Goal: Task Accomplishment & Management: Manage account settings

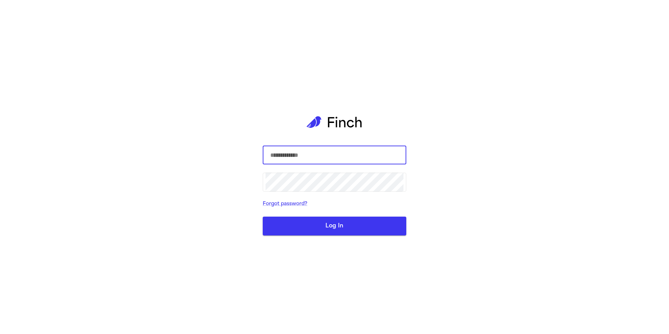
type input "**********"
click at [352, 229] on button "Log In" at bounding box center [335, 226] width 144 height 19
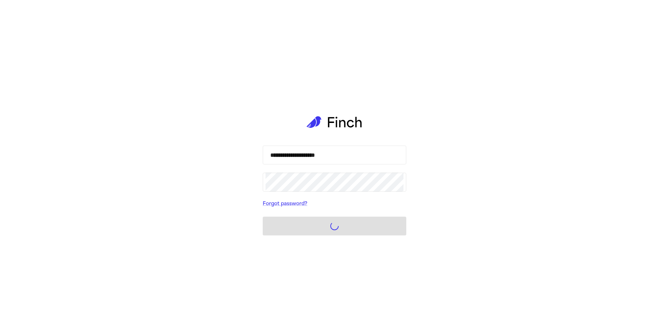
click at [363, 228] on form "**********" at bounding box center [335, 191] width 144 height 90
click at [337, 235] on div "**********" at bounding box center [335, 167] width 144 height 334
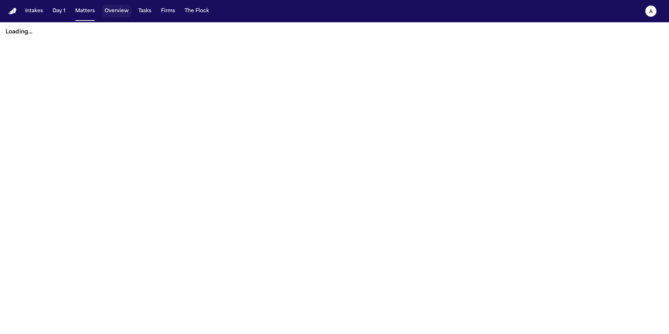
drag, startPoint x: 120, startPoint y: 10, endPoint x: 97, endPoint y: 18, distance: 24.8
click at [120, 10] on button "Overview" at bounding box center [117, 11] width 30 height 13
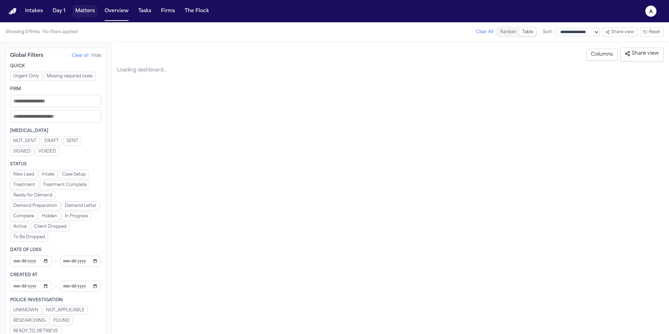
click at [77, 12] on button "Matters" at bounding box center [84, 11] width 25 height 13
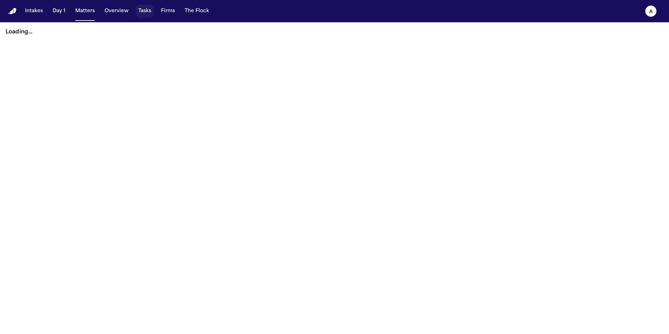
click at [141, 10] on button "Tasks" at bounding box center [145, 11] width 18 height 13
click at [143, 13] on button "Tasks" at bounding box center [145, 11] width 18 height 13
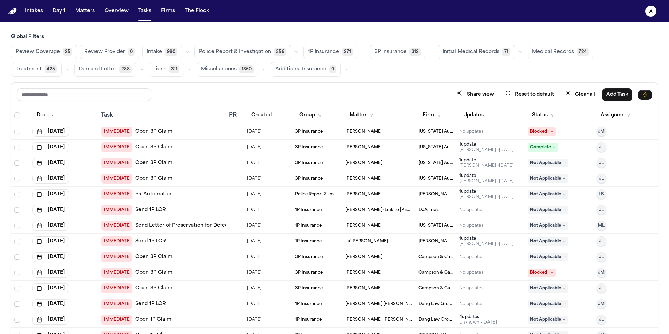
click at [542, 49] on span "Medical Records" at bounding box center [553, 51] width 42 height 7
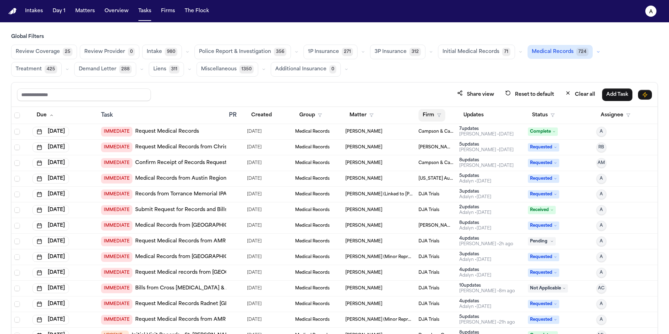
click at [437, 115] on polygon "button" at bounding box center [438, 115] width 3 height 3
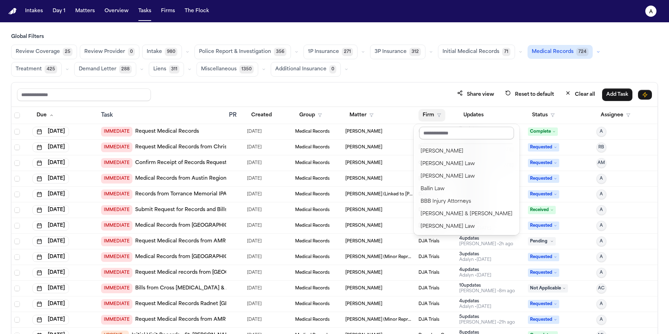
click at [453, 134] on input "text" at bounding box center [466, 133] width 95 height 13
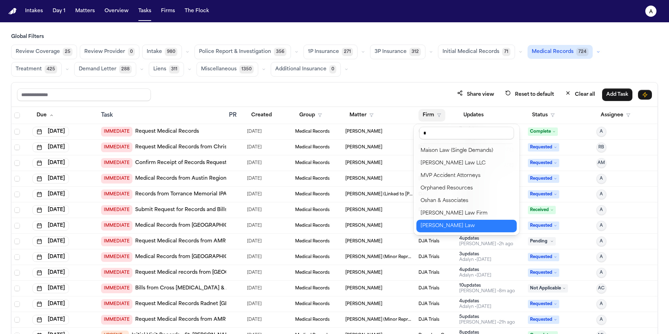
type input "*"
drag, startPoint x: 449, startPoint y: 133, endPoint x: 408, endPoint y: 132, distance: 40.8
click at [408, 132] on body "Intakes Day 1 Matters Overview Tasks Firms The Flock A Global Filters Review Co…" at bounding box center [334, 167] width 669 height 334
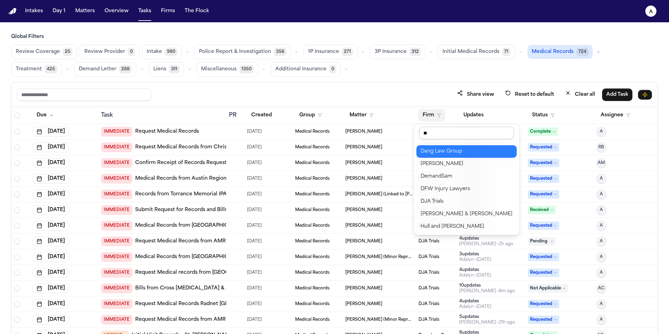
scroll to position [0, 0]
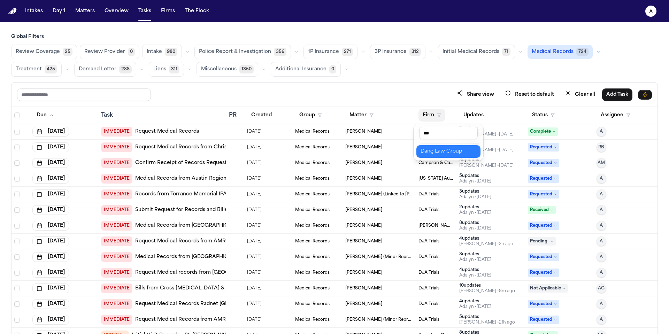
type input "***"
click at [467, 153] on div "Dang Law Group" at bounding box center [449, 151] width 56 height 8
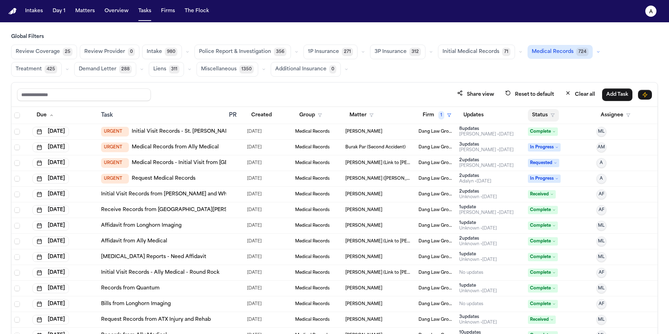
click at [536, 113] on button "Status" at bounding box center [543, 115] width 31 height 13
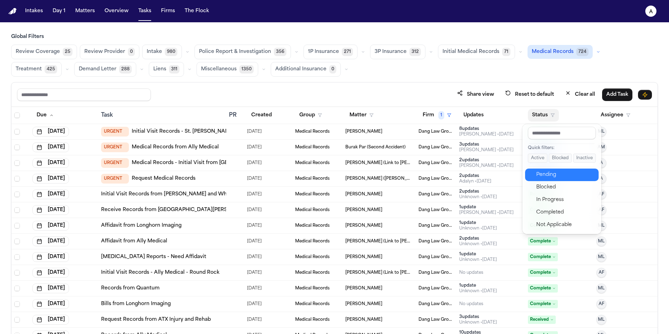
click at [564, 175] on div "Pending" at bounding box center [565, 175] width 58 height 8
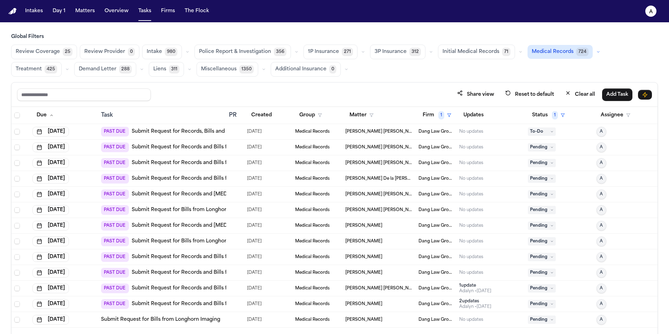
click at [358, 131] on span "[PERSON_NAME] [PERSON_NAME] [PERSON_NAME] (Link to [PERSON_NAME])" at bounding box center [379, 132] width 68 height 6
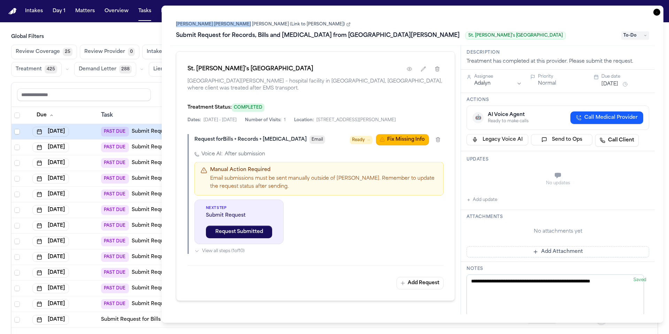
drag, startPoint x: 173, startPoint y: 25, endPoint x: 234, endPoint y: 25, distance: 61.0
click at [234, 25] on div "Jesus Francisco Tovar Reina (Link to Bridget Aleman) Submit Request for Records…" at bounding box center [412, 29] width 484 height 31
copy link "Jesus Francisco Tovar Reina"
click at [167, 59] on div "Task Details Jesus Francisco Tovar Reina (Link to Bridget Aleman) Submit Reques…" at bounding box center [413, 164] width 502 height 317
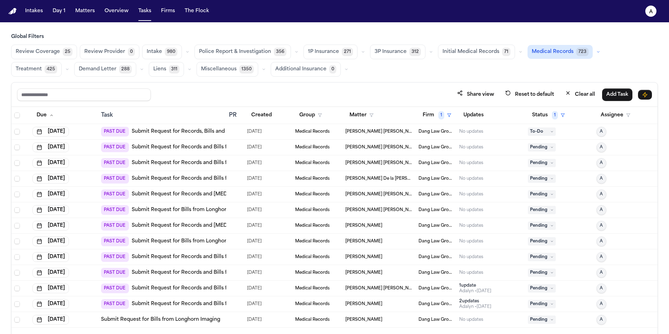
click at [155, 106] on div "Share view Reset to default Clear all Add Task" at bounding box center [335, 95] width 646 height 24
click at [480, 132] on div "No updates" at bounding box center [471, 132] width 24 height 6
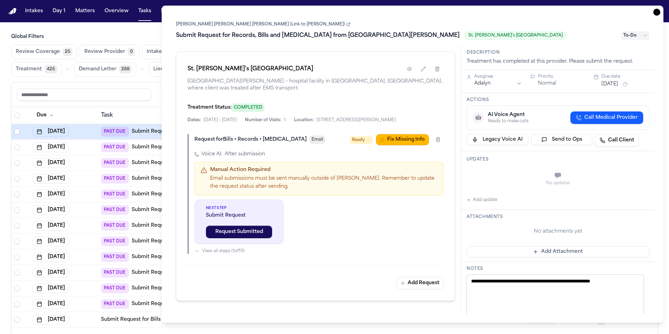
click at [157, 97] on div "Share view Reset to default Clear all Add Task" at bounding box center [334, 94] width 635 height 13
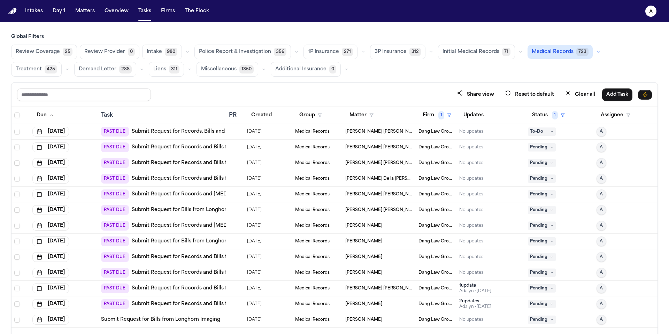
click at [392, 148] on span "Jesus Francisco Tovar Reina (Link to Bridget Aleman)" at bounding box center [379, 148] width 68 height 6
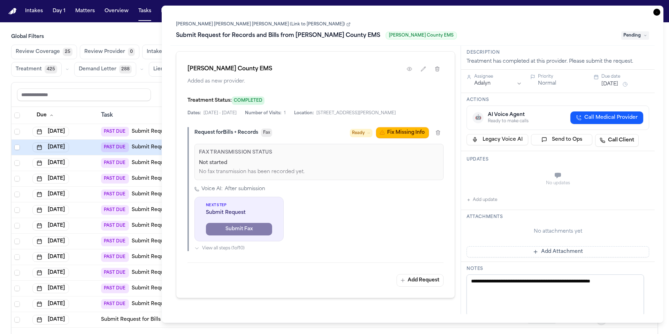
click at [141, 36] on h3 "Global Filters" at bounding box center [334, 36] width 647 height 7
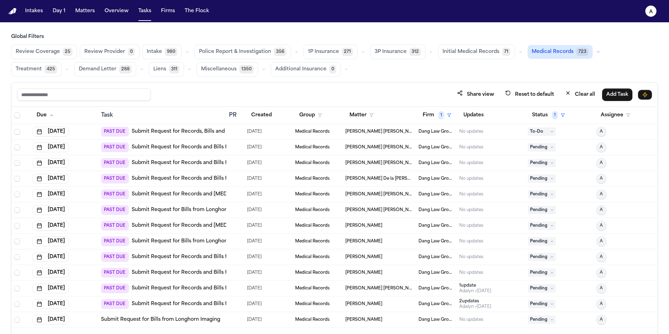
click at [392, 161] on span "Juan Carlos Gonzalez Rivero" at bounding box center [379, 163] width 68 height 6
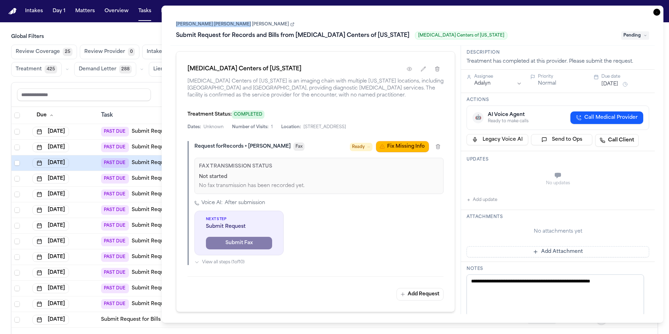
drag, startPoint x: 172, startPoint y: 24, endPoint x: 237, endPoint y: 26, distance: 65.2
click at [238, 26] on div "Juan Carlos Gonzalez Rivero Submit Request for Records and Bills from MRI Cente…" at bounding box center [412, 29] width 484 height 31
copy link "Juan Carlos Gonzalez Rivero"
click at [148, 119] on th "Task" at bounding box center [162, 115] width 128 height 17
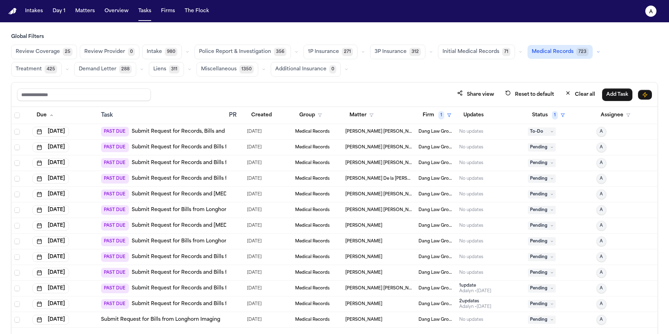
click at [396, 166] on td "Juan Carlos Gonzalez Rivero" at bounding box center [379, 163] width 73 height 16
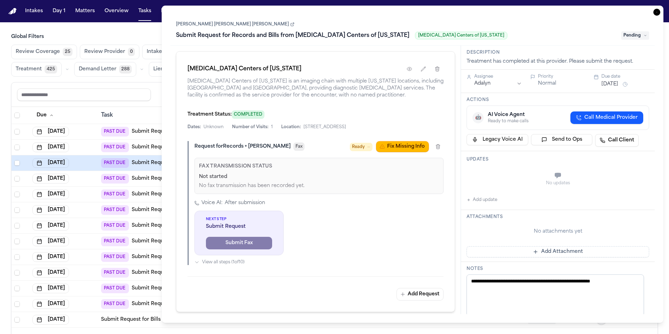
click at [491, 195] on div "No updates Add update" at bounding box center [558, 186] width 183 height 38
click at [491, 200] on button "Add update" at bounding box center [482, 200] width 31 height 8
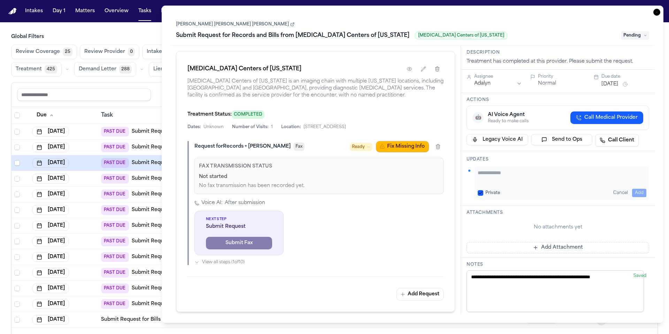
click at [499, 173] on textarea "Add your update" at bounding box center [562, 176] width 169 height 14
click at [555, 175] on textarea "**********" at bounding box center [559, 176] width 163 height 14
click at [635, 36] on span "Pending" at bounding box center [635, 35] width 28 height 8
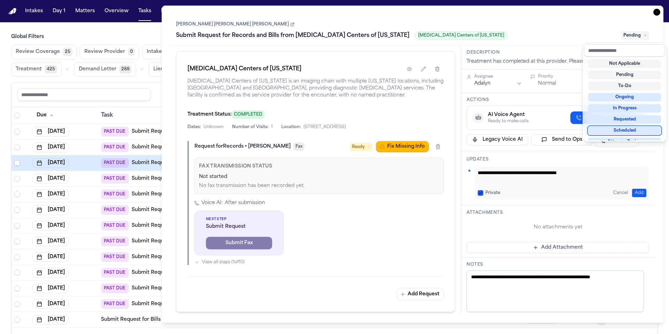
click at [603, 177] on div "Juan Carlos Gonzalez Rivero Submit Request for Records and Bills from MRI Cente…" at bounding box center [412, 164] width 484 height 300
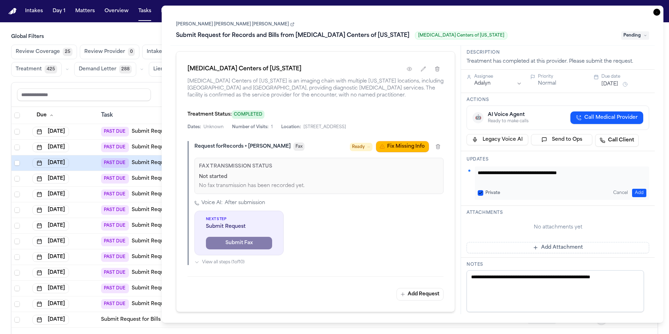
click at [603, 177] on textarea "**********" at bounding box center [559, 176] width 163 height 14
click at [555, 176] on textarea "**********" at bounding box center [559, 176] width 163 height 14
click at [553, 181] on textarea "**********" at bounding box center [559, 176] width 163 height 14
type textarea "**********"
click at [480, 191] on button "Private" at bounding box center [481, 193] width 6 height 6
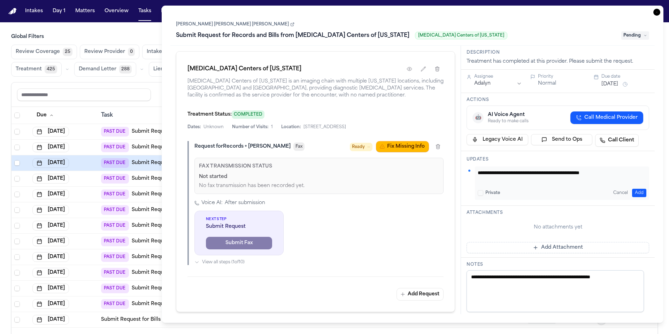
click at [634, 191] on button "Add" at bounding box center [639, 193] width 14 height 8
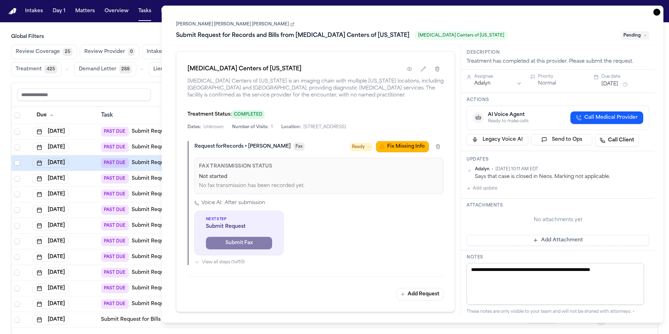
click at [635, 36] on span "Pending" at bounding box center [635, 35] width 28 height 8
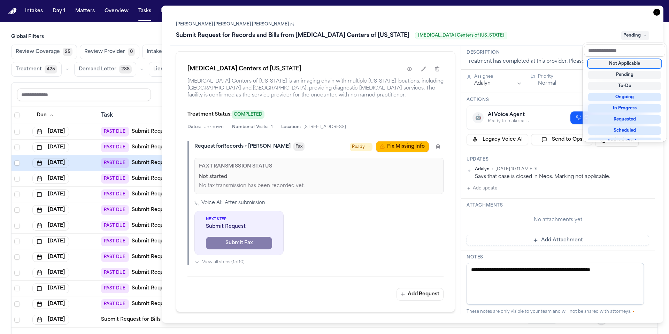
click at [631, 62] on div "Not Applicable" at bounding box center [624, 64] width 73 height 8
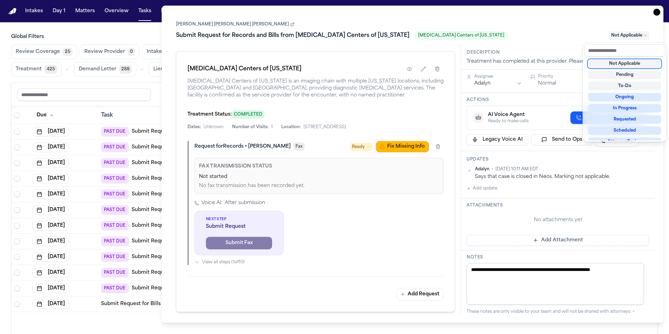
click at [562, 36] on div "Submit Request for Records and Bills from MRI Centers of Texas MRI Centers of T…" at bounding box center [412, 35] width 473 height 11
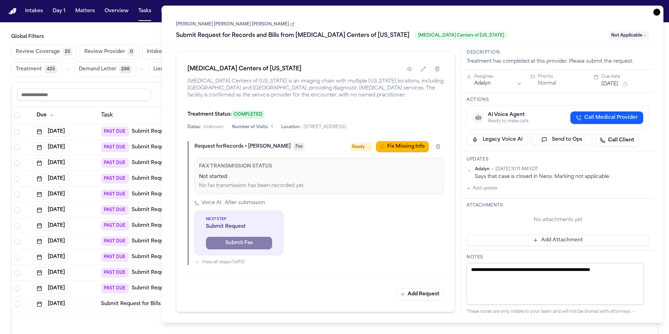
click at [146, 115] on div "Task" at bounding box center [162, 115] width 122 height 8
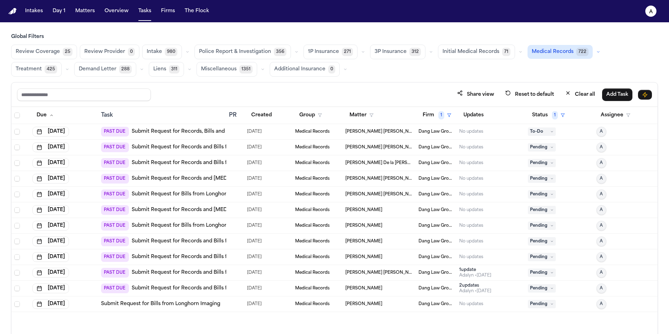
click at [387, 166] on td "Alice Acosta De la Cruz" at bounding box center [379, 163] width 73 height 16
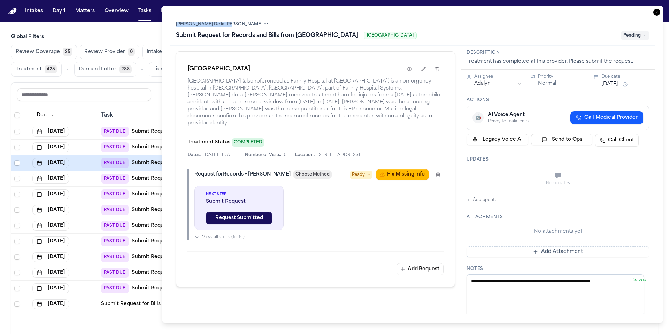
drag, startPoint x: 171, startPoint y: 25, endPoint x: 224, endPoint y: 26, distance: 52.6
click at [224, 26] on div "Alice Acosta De la Cruz Submit Request for Records and Bills from Bandera Famil…" at bounding box center [412, 29] width 484 height 31
copy link "Alice Acosta De la Cruz"
click at [214, 27] on link "Alice Acosta De la Cruz" at bounding box center [222, 25] width 92 height 6
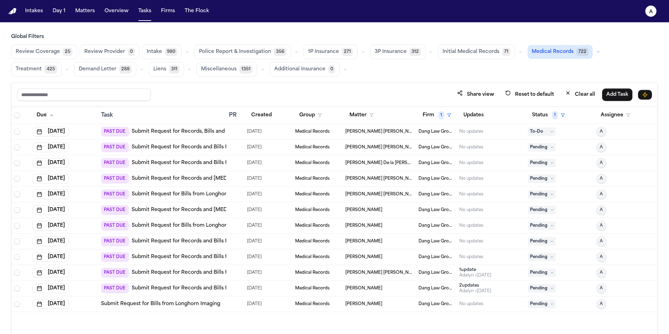
click at [147, 34] on h3 "Global Filters" at bounding box center [334, 36] width 647 height 7
click at [398, 178] on span "Miguel Alfonso Ceballos Hernandez" at bounding box center [379, 179] width 68 height 6
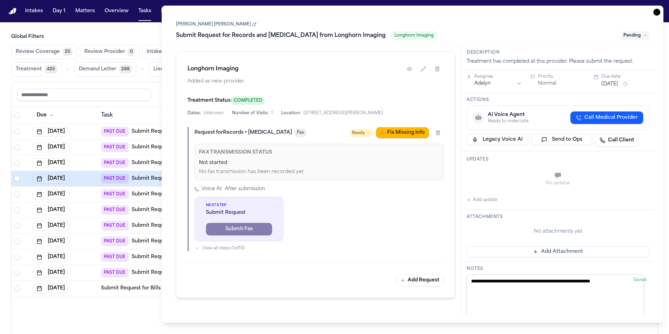
drag, startPoint x: 173, startPoint y: 25, endPoint x: 251, endPoint y: 25, distance: 78.4
click at [251, 25] on div "Miguel Alfonso Ceballos Hernandez Submit Request for Records and Radiology from…" at bounding box center [412, 29] width 484 height 31
copy link "Miguel Alfonso Ceballos Hernandez"
click at [417, 32] on div "Submit Request for Records and Radiology from Longhorn Imaging Longhorn Imaging" at bounding box center [396, 35] width 441 height 11
drag, startPoint x: 420, startPoint y: 35, endPoint x: 368, endPoint y: 35, distance: 51.9
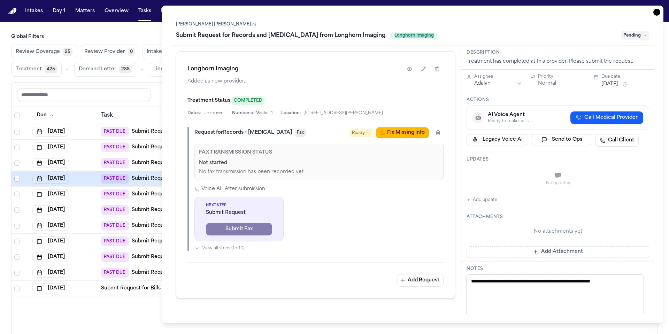
click at [367, 35] on div "Submit Request for Records and Radiology from Longhorn Imaging Longhorn Imaging" at bounding box center [396, 35] width 441 height 11
click at [232, 25] on link "Miguel Alfonso Ceballos Hernandez" at bounding box center [216, 25] width 81 height 6
click at [231, 24] on link "Miguel Alfonso Ceballos Hernandez" at bounding box center [216, 25] width 81 height 6
click at [116, 37] on h3 "Global Filters" at bounding box center [334, 36] width 647 height 7
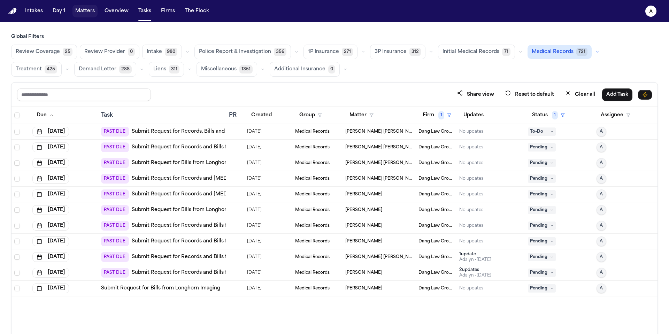
click at [80, 8] on button "Matters" at bounding box center [84, 11] width 25 height 13
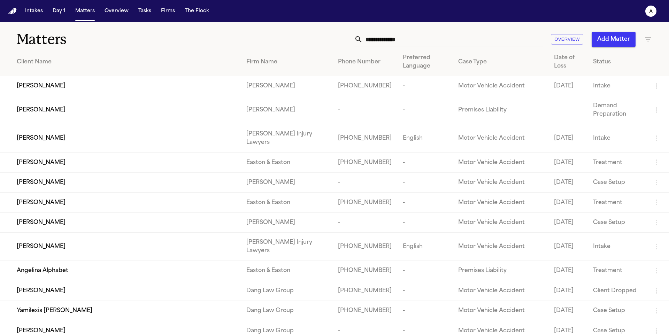
click at [388, 43] on input "text" at bounding box center [453, 39] width 180 height 15
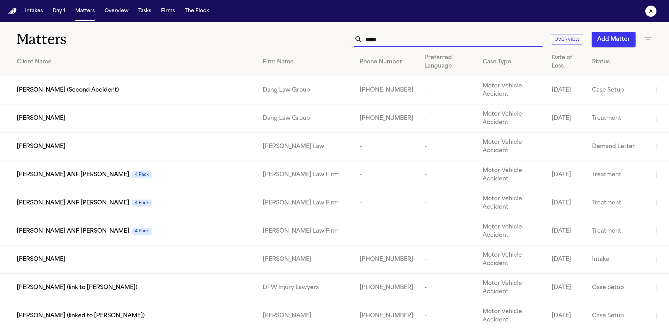
type input "****"
click at [125, 87] on div "Adan Gomez (Second Accident)" at bounding box center [134, 90] width 235 height 8
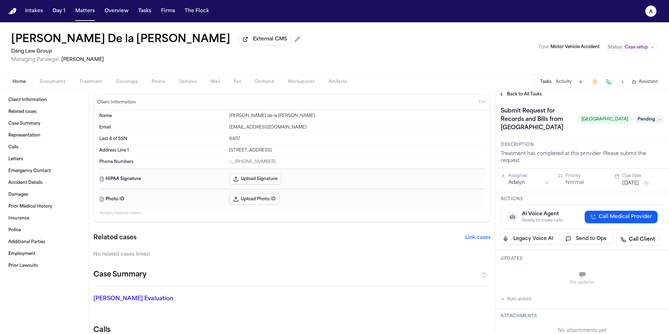
click at [522, 97] on span "Back to All Tasks" at bounding box center [524, 95] width 35 height 6
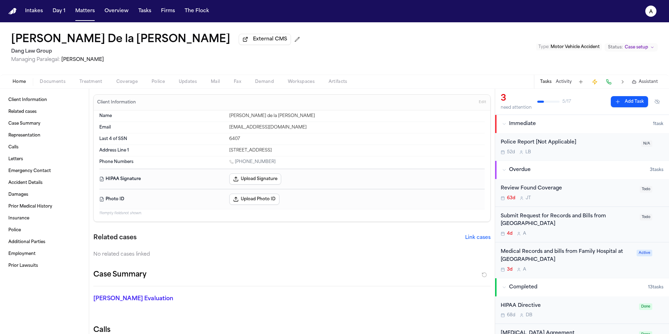
click at [604, 269] on div "3d A" at bounding box center [567, 270] width 132 height 6
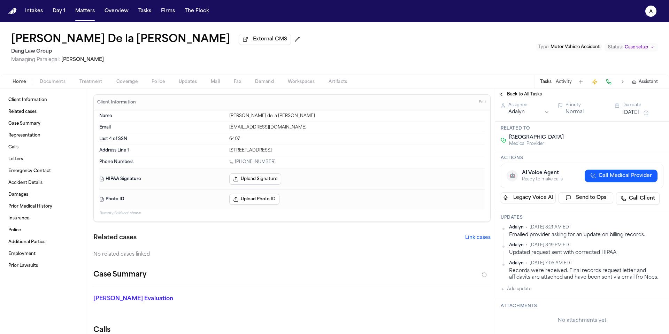
scroll to position [55, 0]
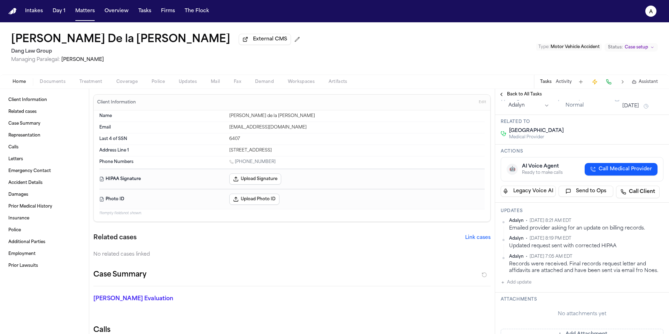
click at [529, 97] on span "Back to All Tasks" at bounding box center [524, 95] width 35 height 6
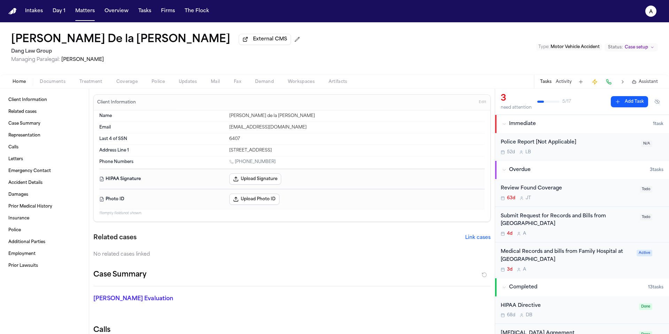
click at [590, 236] on div "4d A" at bounding box center [568, 234] width 135 height 6
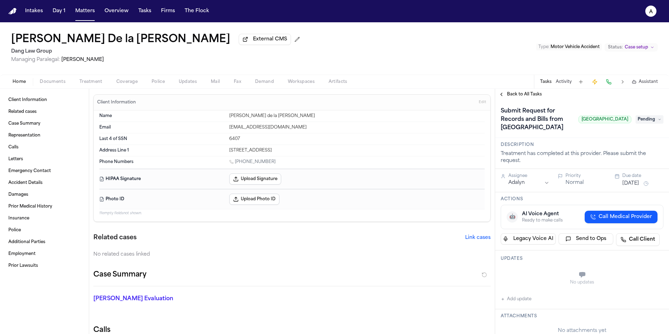
click at [526, 96] on span "Back to All Tasks" at bounding box center [524, 95] width 35 height 6
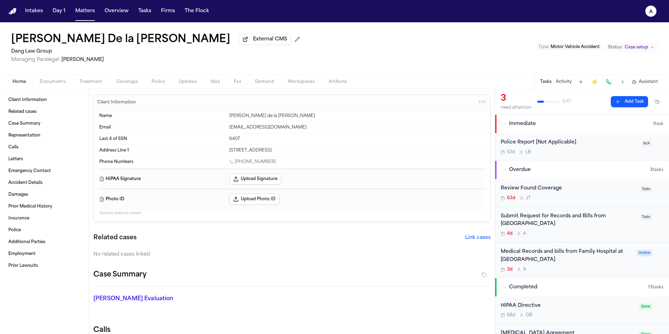
click at [572, 266] on div "Medical Records and bills from Family Hospital at Bandera 3d A" at bounding box center [567, 260] width 132 height 24
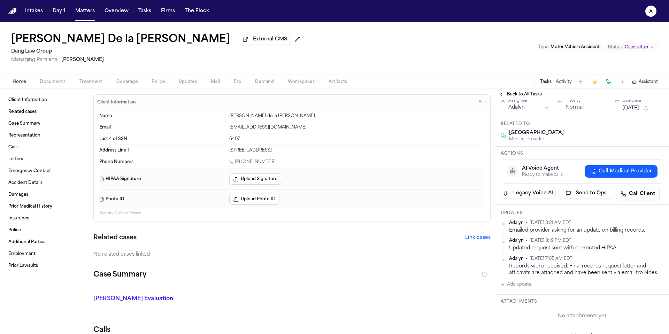
scroll to position [56, 0]
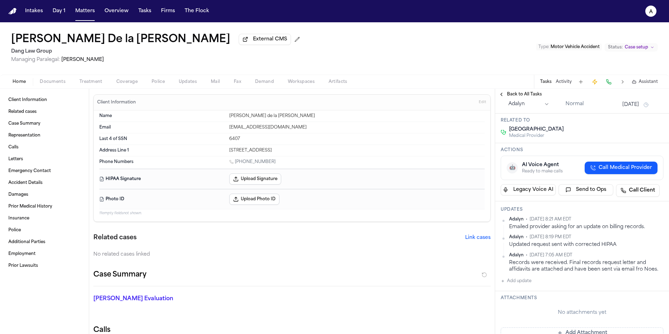
click at [529, 97] on span "Back to All Tasks" at bounding box center [524, 95] width 35 height 6
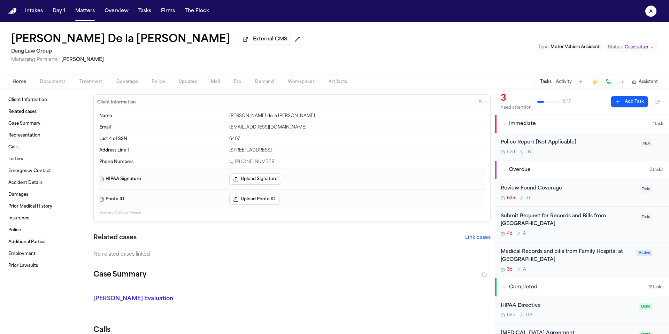
click at [613, 236] on div "4d A" at bounding box center [568, 234] width 135 height 6
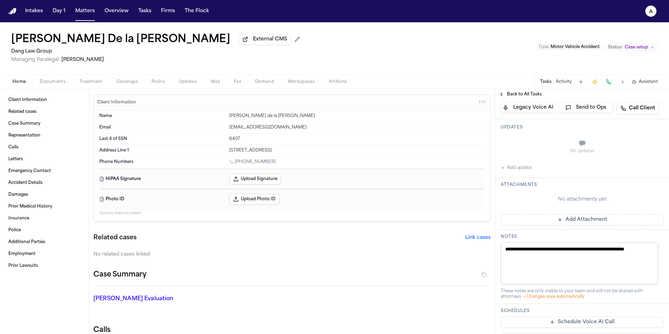
scroll to position [249, 0]
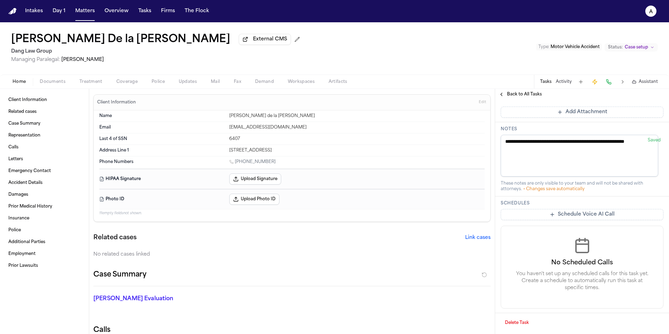
click at [514, 323] on button "Delete Task" at bounding box center [517, 322] width 32 height 11
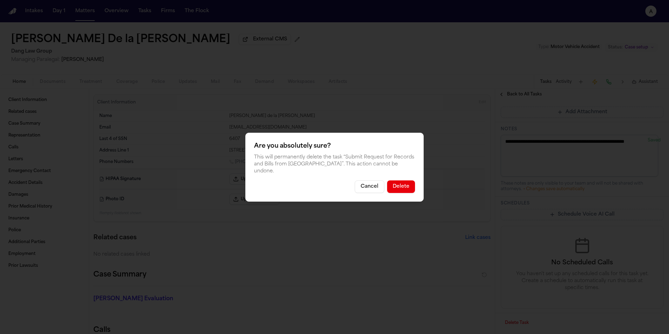
click at [407, 189] on button "Delete" at bounding box center [401, 187] width 28 height 13
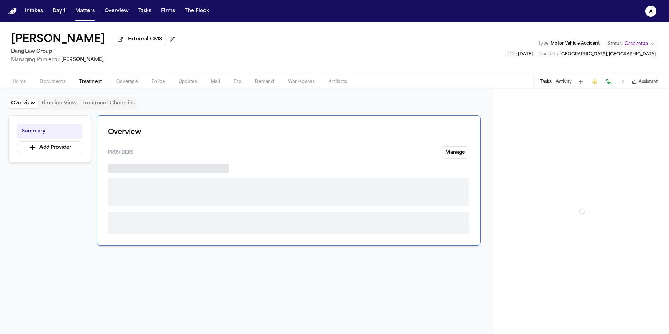
click at [89, 85] on span "Treatment" at bounding box center [90, 82] width 23 height 6
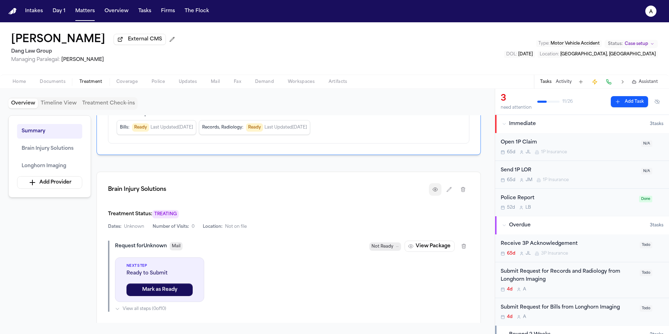
scroll to position [163, 0]
click at [434, 189] on icon "button" at bounding box center [435, 188] width 5 height 3
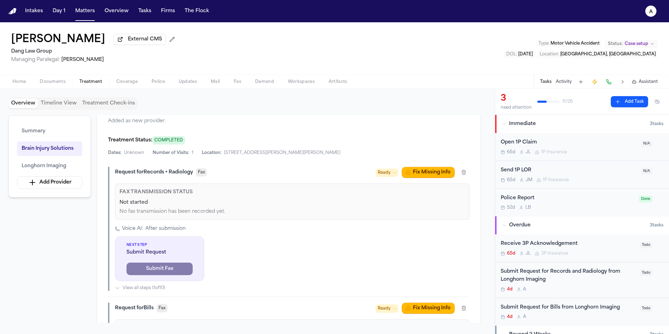
scroll to position [422, 0]
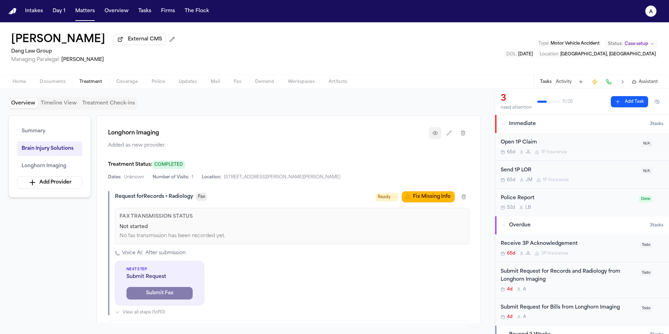
click at [434, 135] on icon "button" at bounding box center [435, 133] width 6 height 6
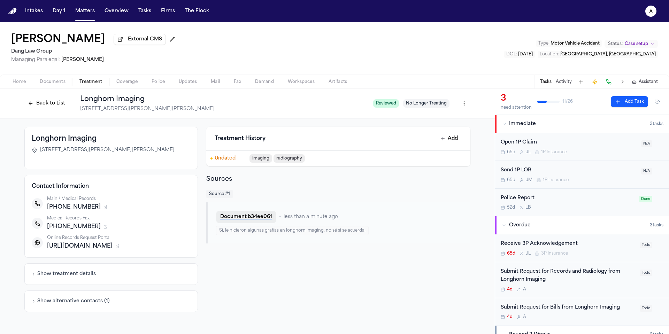
click at [260, 222] on button "Document b34ee061" at bounding box center [246, 217] width 60 height 13
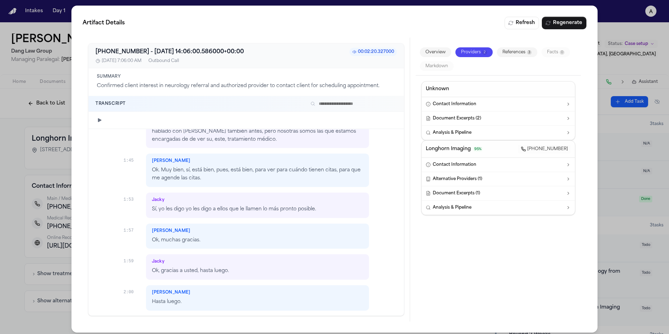
scroll to position [558, 0]
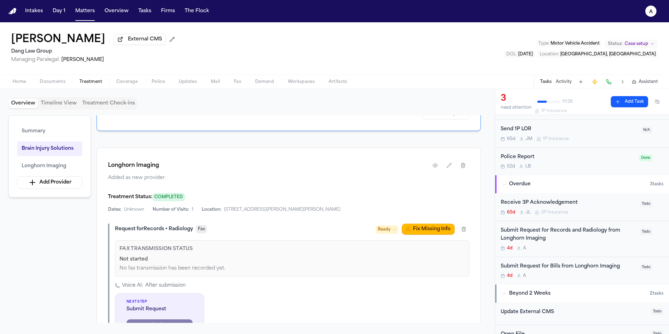
scroll to position [43, 0]
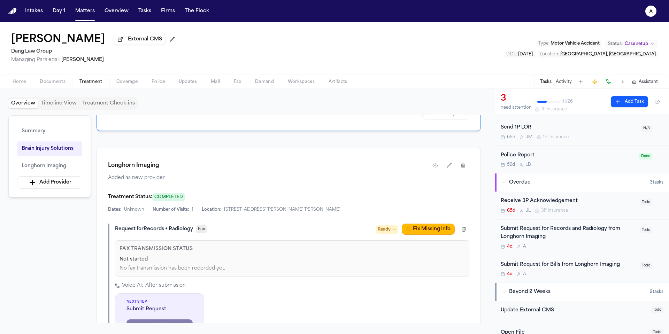
click at [597, 275] on div "4d A" at bounding box center [568, 274] width 135 height 6
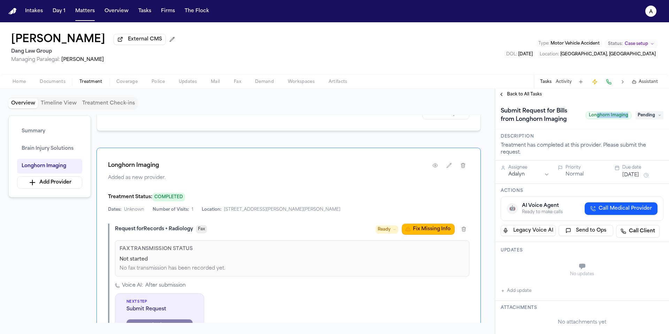
drag, startPoint x: 591, startPoint y: 117, endPoint x: 625, endPoint y: 115, distance: 33.9
click at [625, 115] on span "Longhorn Imaging" at bounding box center [609, 116] width 46 height 8
click at [617, 124] on div "Submit Request for Bills from Longhorn Imaging Longhorn Imaging" at bounding box center [566, 116] width 131 height 20
drag, startPoint x: 624, startPoint y: 118, endPoint x: 583, endPoint y: 118, distance: 40.8
click at [586, 118] on span "Longhorn Imaging" at bounding box center [609, 116] width 46 height 8
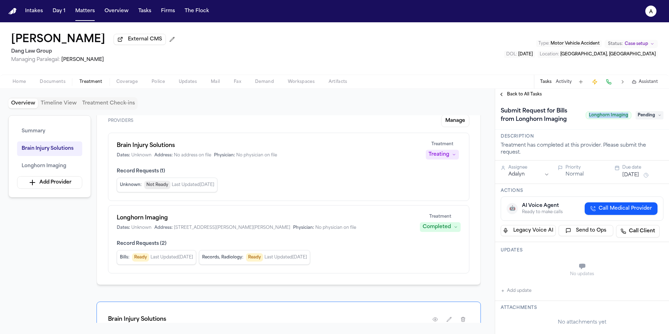
scroll to position [24, 0]
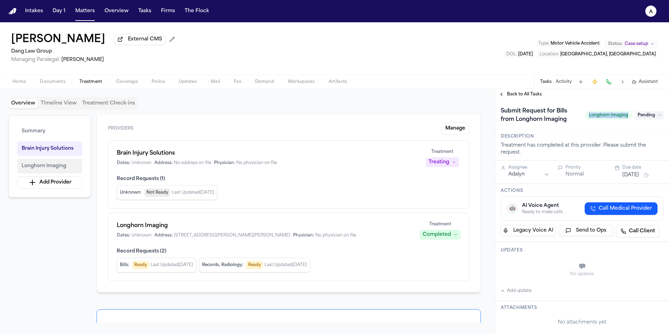
click at [65, 166] on span "Longhorn Imaging" at bounding box center [44, 166] width 45 height 8
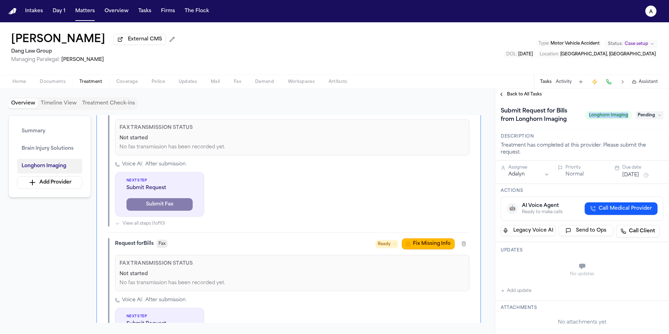
click at [61, 168] on span "Longhorn Imaging" at bounding box center [44, 166] width 45 height 8
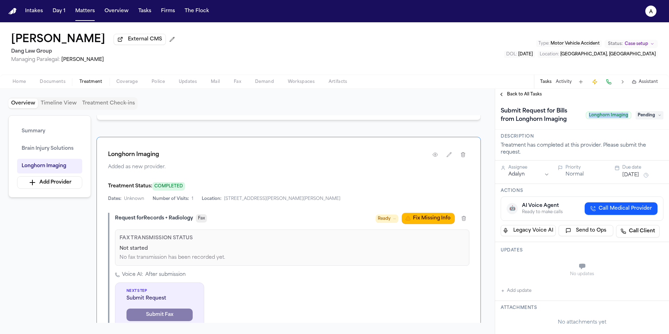
scroll to position [409, 0]
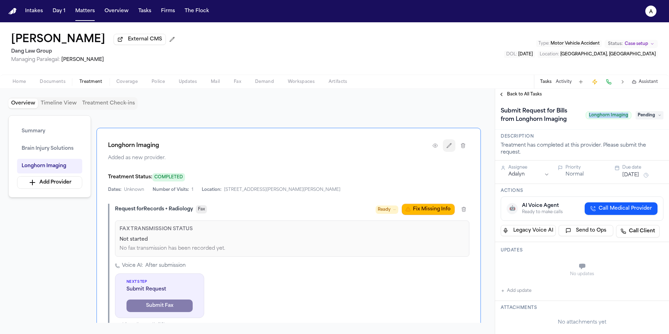
click at [450, 148] on icon "button" at bounding box center [449, 146] width 6 height 6
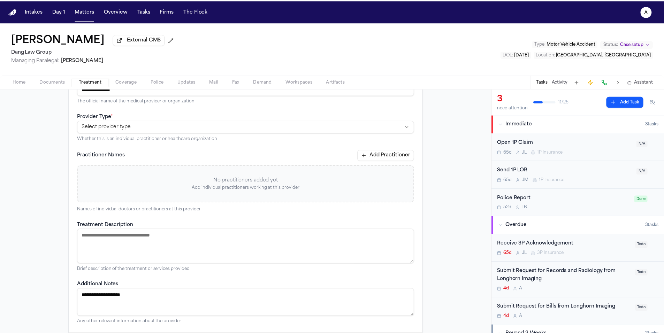
scroll to position [41, 0]
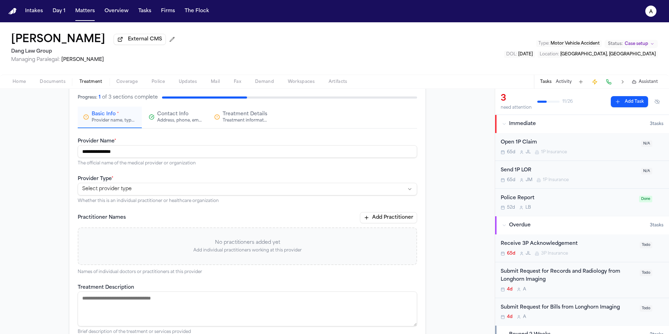
click at [175, 118] on span "Contact Info" at bounding box center [172, 114] width 31 height 7
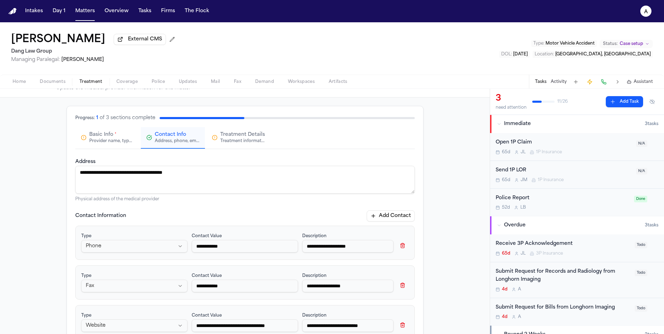
scroll to position [0, 0]
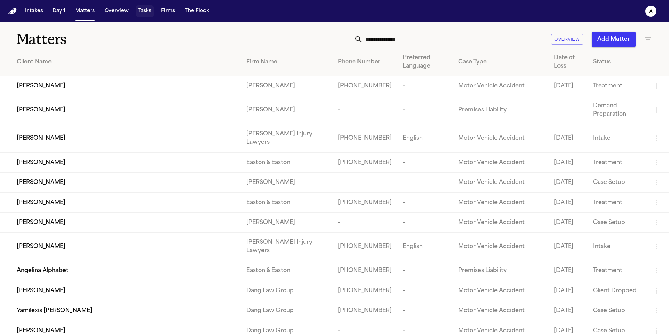
click at [144, 10] on button "Tasks" at bounding box center [145, 11] width 18 height 13
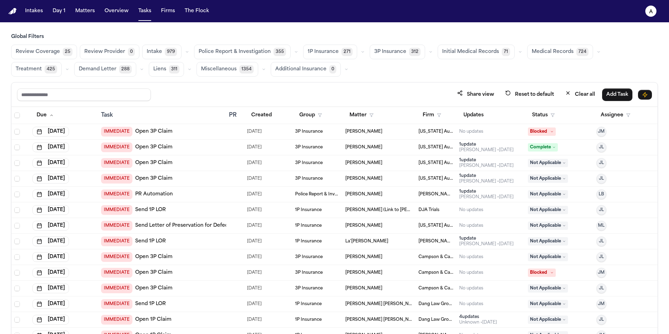
click at [462, 54] on span "Medical Records" at bounding box center [553, 51] width 42 height 7
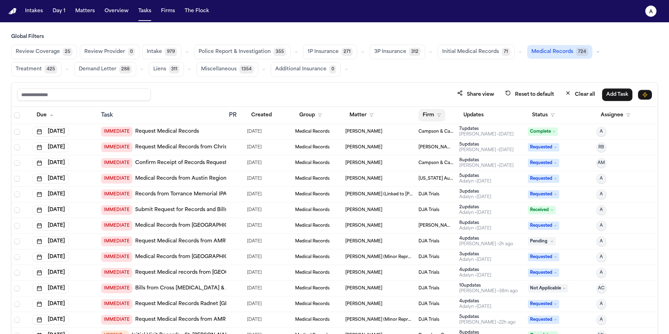
click at [429, 115] on button "Firm" at bounding box center [432, 115] width 27 height 13
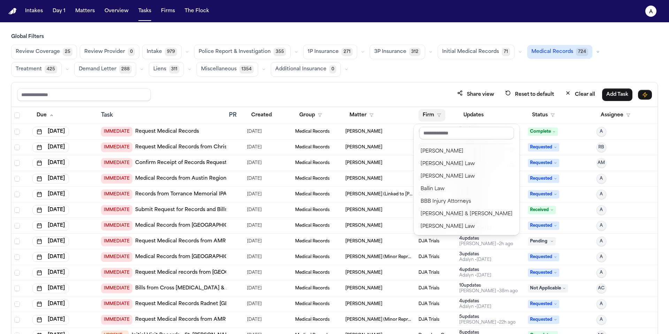
click at [440, 140] on div at bounding box center [466, 134] width 100 height 15
click at [447, 133] on input "text" at bounding box center [466, 133] width 95 height 13
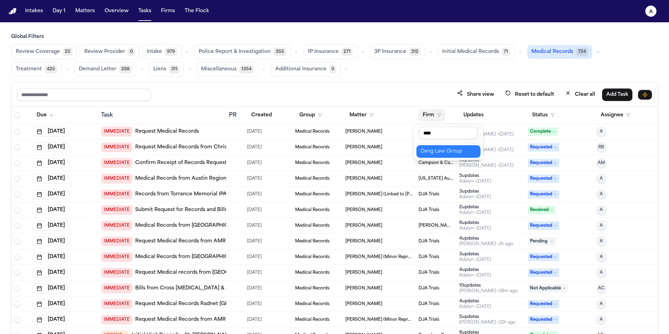
type input "****"
click at [442, 154] on div "Dang Law Group" at bounding box center [449, 151] width 56 height 8
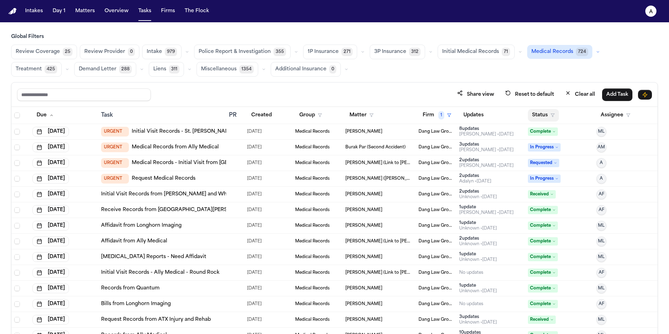
click at [462, 116] on button "Status" at bounding box center [543, 115] width 31 height 13
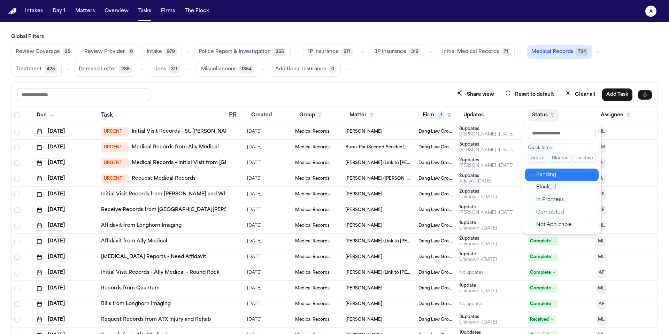
click at [462, 175] on div "Pending" at bounding box center [565, 175] width 58 height 8
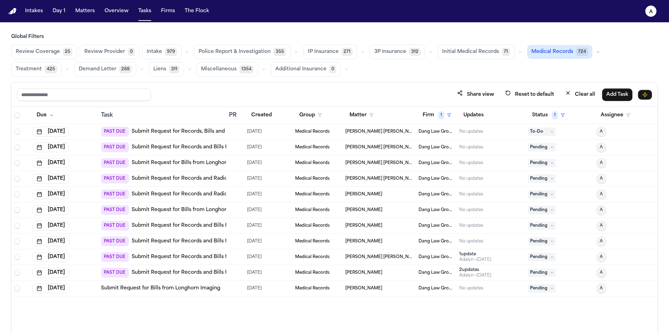
click at [379, 167] on td "[PERSON_NAME] [PERSON_NAME]" at bounding box center [379, 163] width 73 height 16
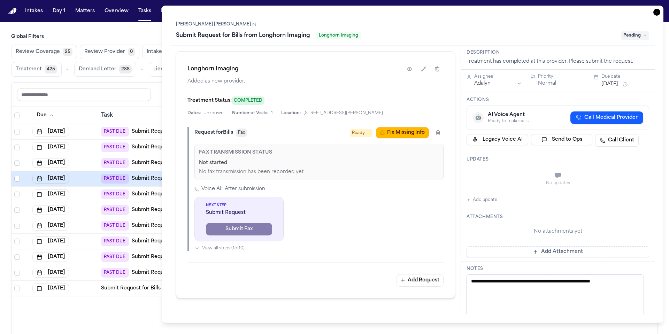
click at [462, 35] on span "Pending" at bounding box center [635, 35] width 28 height 8
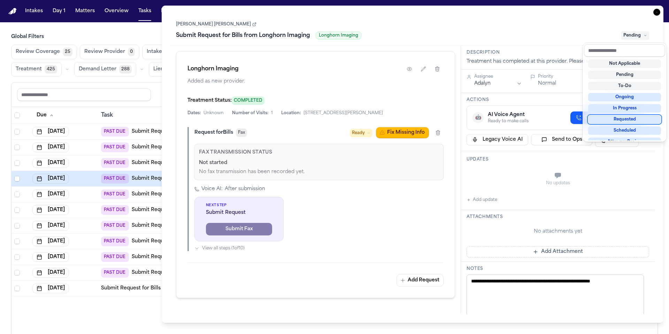
click at [462, 119] on div "Requested" at bounding box center [624, 119] width 73 height 8
click at [462, 101] on div "**********" at bounding box center [412, 164] width 484 height 300
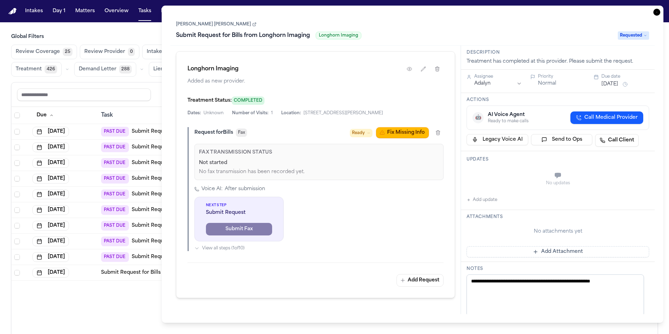
click at [462, 84] on button "[DATE]" at bounding box center [610, 84] width 17 height 7
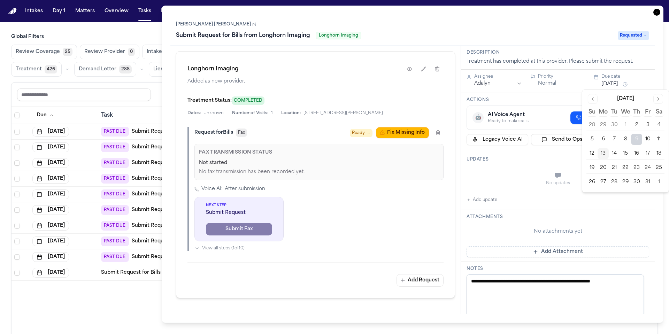
click at [462, 154] on button "16" at bounding box center [636, 153] width 11 height 11
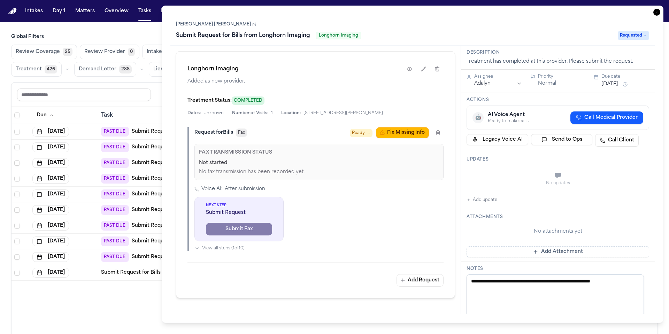
click at [462, 156] on div "Updates No updates Add update" at bounding box center [558, 180] width 194 height 59
click at [462, 198] on button "Add update" at bounding box center [482, 200] width 31 height 8
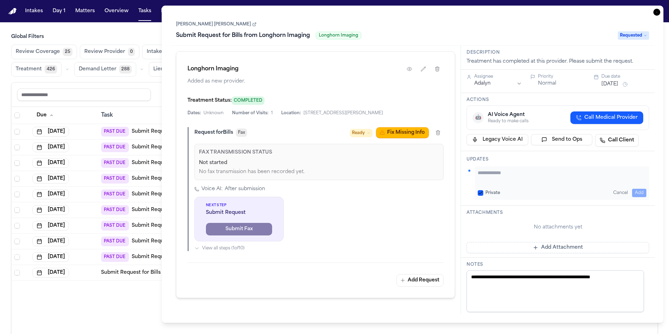
click at [462, 173] on textarea "Add your update" at bounding box center [562, 176] width 169 height 14
type textarea "**********"
click at [462, 192] on button "Private" at bounding box center [481, 193] width 6 height 6
click at [462, 194] on button "Add" at bounding box center [639, 193] width 14 height 8
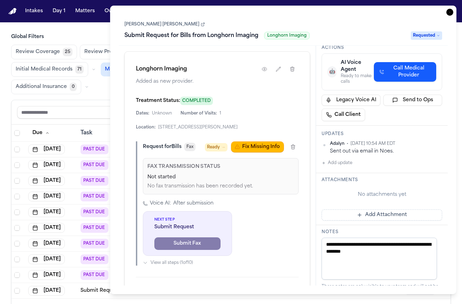
scroll to position [86, 0]
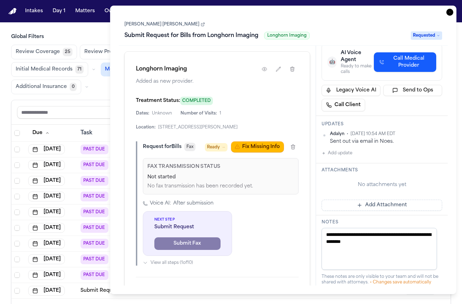
click at [411, 205] on button "Add Attachment" at bounding box center [382, 204] width 121 height 11
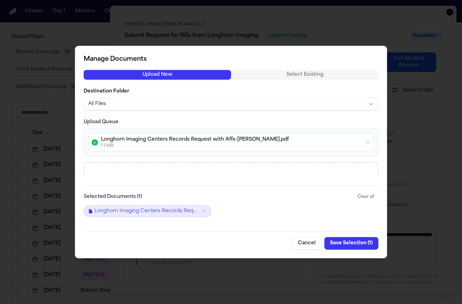
click at [361, 243] on button "Save Selection ( 1 )" at bounding box center [351, 243] width 54 height 13
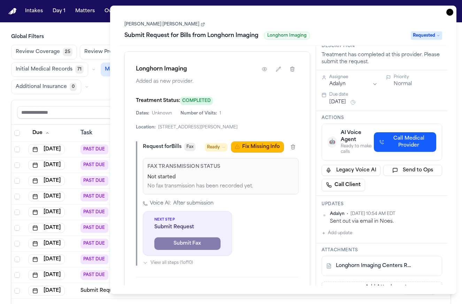
scroll to position [0, 0]
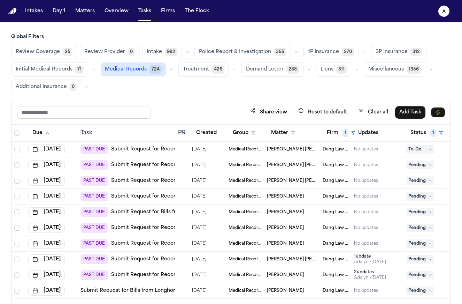
click at [109, 121] on div "Share view Reset to default Clear all Add Task" at bounding box center [231, 112] width 439 height 24
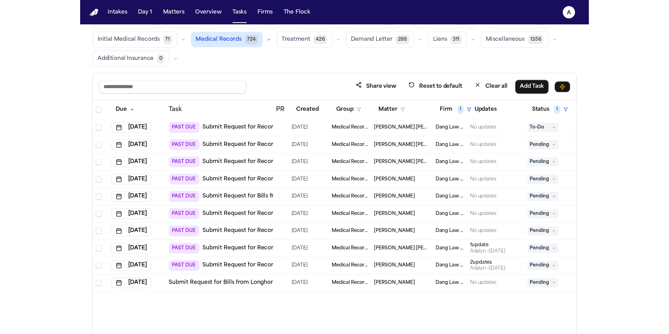
scroll to position [32, 0]
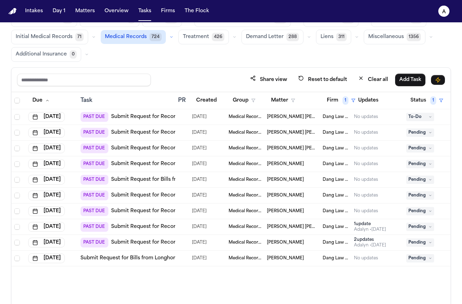
click at [304, 146] on span "[PERSON_NAME] [PERSON_NAME]" at bounding box center [292, 148] width 50 height 6
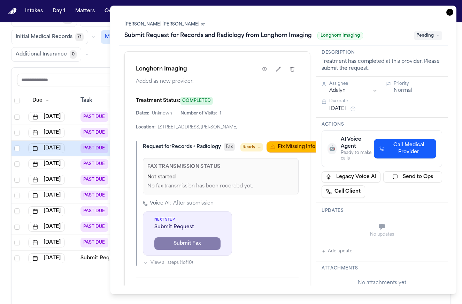
click at [189, 25] on link "[PERSON_NAME] [PERSON_NAME]" at bounding box center [164, 25] width 81 height 6
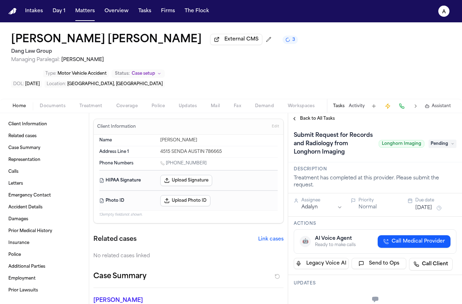
click at [319, 116] on span "Back to All Tasks" at bounding box center [317, 119] width 35 height 6
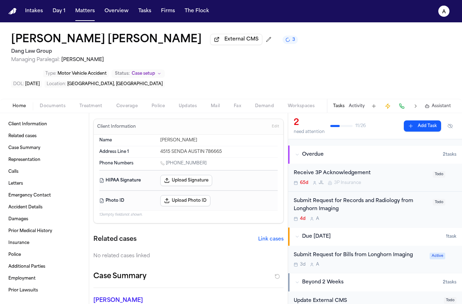
scroll to position [96, 0]
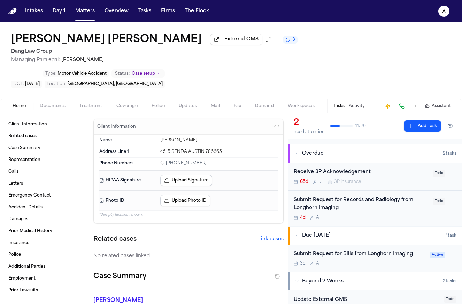
click at [408, 260] on div "3d A" at bounding box center [360, 263] width 132 height 6
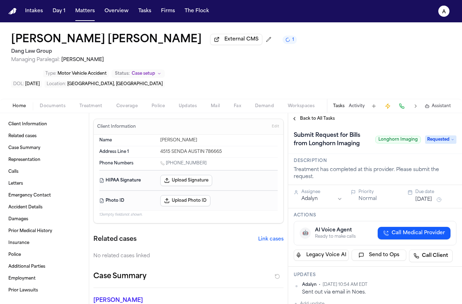
click at [313, 116] on span "Back to All Tasks" at bounding box center [317, 119] width 35 height 6
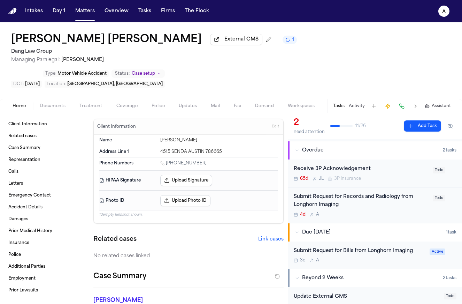
scroll to position [101, 0]
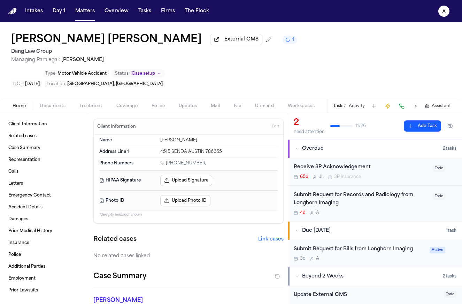
click at [382, 191] on div "Submit Request for Records and [MEDICAL_DATA] from Longhorn Imaging 4d A" at bounding box center [361, 203] width 135 height 24
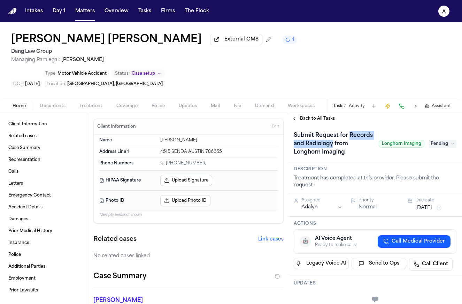
drag, startPoint x: 360, startPoint y: 122, endPoint x: 290, endPoint y: 123, distance: 70.8
click at [290, 124] on div "Submit Request for Records and Radiology from Longhorn Imaging Longhorn Imaging…" at bounding box center [375, 143] width 174 height 38
copy h1 "Records and Radiology"
click at [304, 116] on span "Back to All Tasks" at bounding box center [317, 119] width 35 height 6
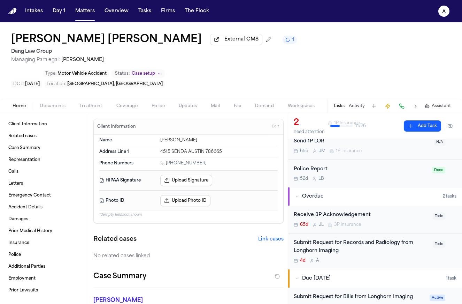
scroll to position [59, 0]
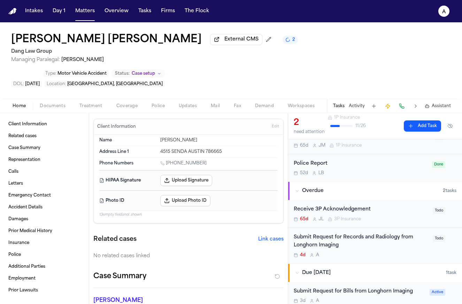
click at [384, 233] on div "Submit Request for Records and [MEDICAL_DATA] from Longhorn Imaging 4d A" at bounding box center [361, 245] width 135 height 24
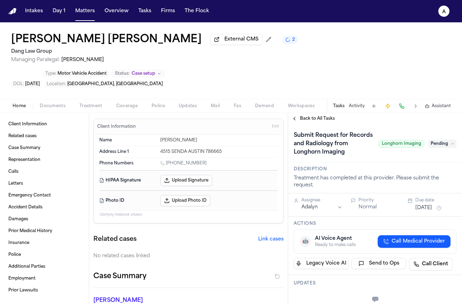
click at [332, 116] on span "Back to All Tasks" at bounding box center [317, 119] width 35 height 6
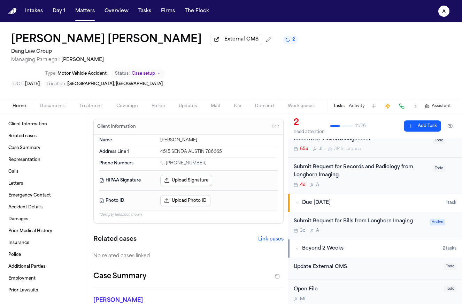
scroll to position [129, 0]
click at [390, 227] on div "3d A" at bounding box center [360, 230] width 132 height 6
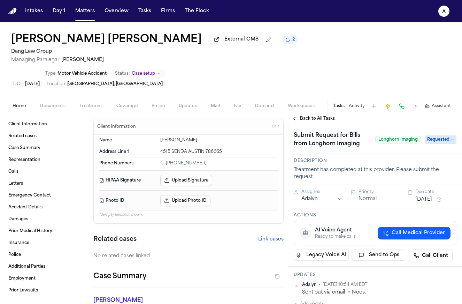
click at [349, 130] on h1 "Submit Request for Bills from Longhorn Imaging" at bounding box center [332, 140] width 82 height 20
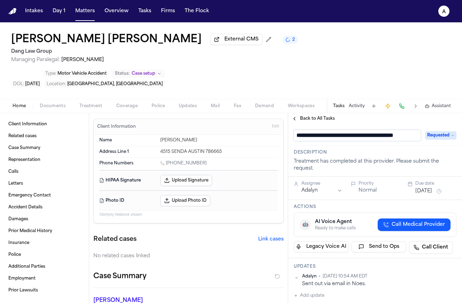
scroll to position [0, 18]
click at [331, 130] on input "**********" at bounding box center [355, 135] width 122 height 11
click at [372, 130] on input "**********" at bounding box center [355, 135] width 122 height 11
type input "**********"
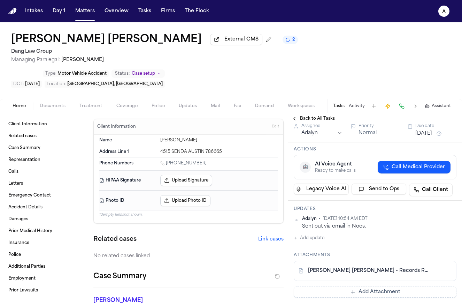
scroll to position [0, 0]
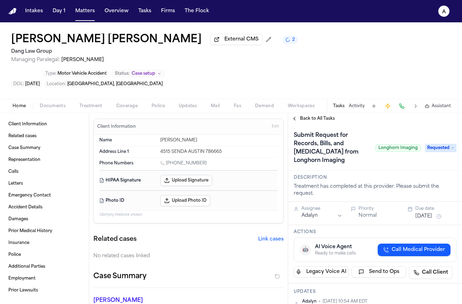
click at [326, 124] on div "Submit Request for Records, Bills, and Radiology from Longhorn Imaging Longhorn…" at bounding box center [375, 147] width 174 height 46
click at [329, 116] on span "Back to All Tasks" at bounding box center [317, 119] width 35 height 6
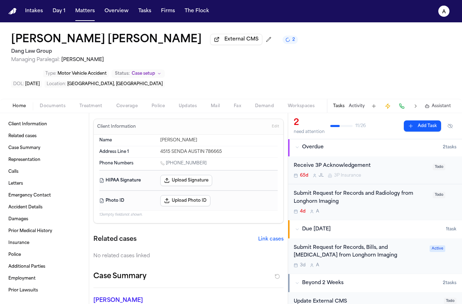
scroll to position [114, 0]
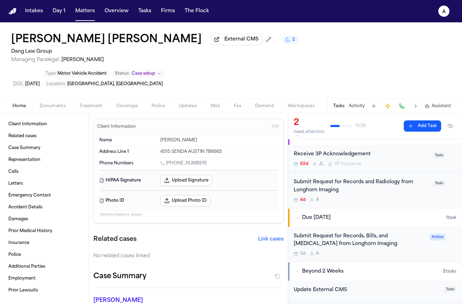
click at [396, 197] on div "4d A" at bounding box center [361, 200] width 135 height 6
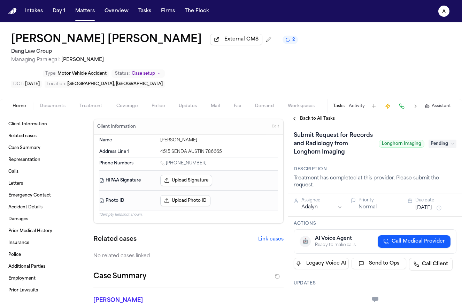
click at [330, 116] on span "Back to All Tasks" at bounding box center [317, 119] width 35 height 6
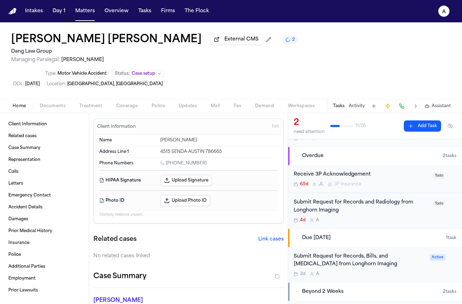
scroll to position [122, 0]
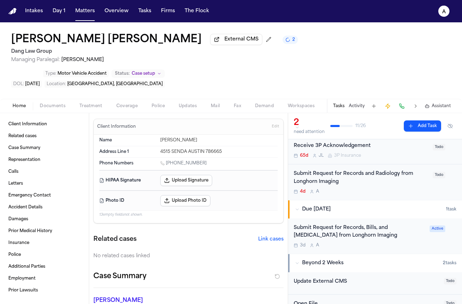
click at [407, 170] on div "Submit Request for Records and Radiology from Longhorn Imaging" at bounding box center [361, 178] width 135 height 16
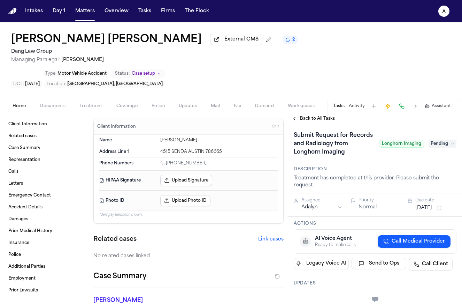
click at [451, 142] on icon at bounding box center [452, 143] width 3 height 3
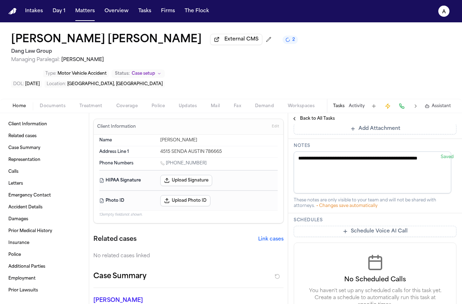
scroll to position [271, 0]
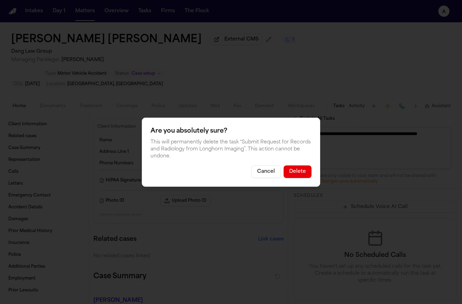
click at [301, 168] on button "Delete" at bounding box center [298, 171] width 28 height 13
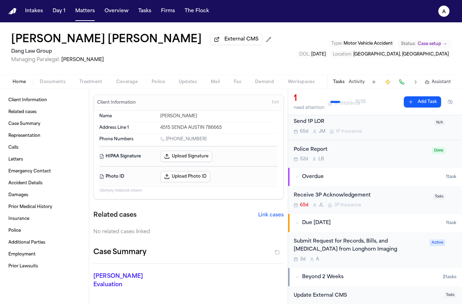
scroll to position [39, 0]
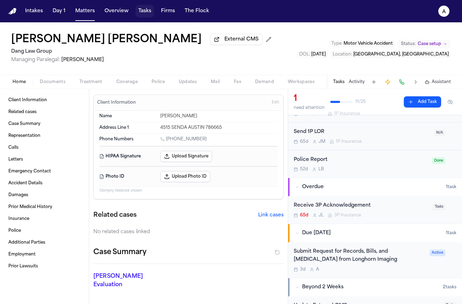
click at [151, 13] on button "Tasks" at bounding box center [145, 11] width 18 height 13
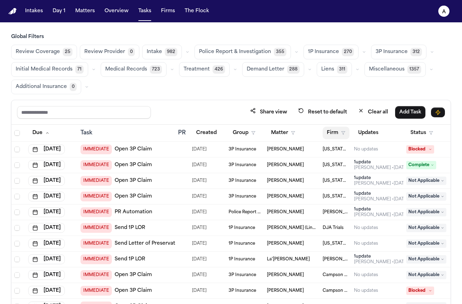
click at [331, 133] on button "Firm" at bounding box center [336, 133] width 27 height 13
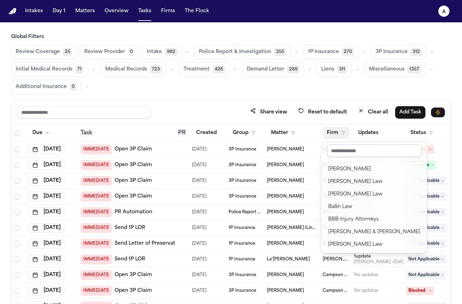
click at [353, 156] on input "text" at bounding box center [374, 150] width 95 height 13
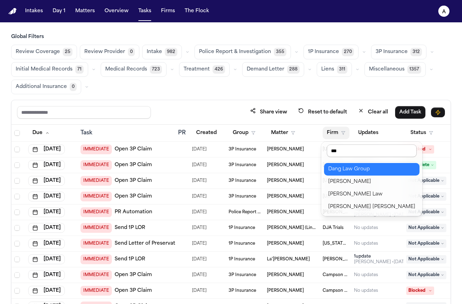
type input "****"
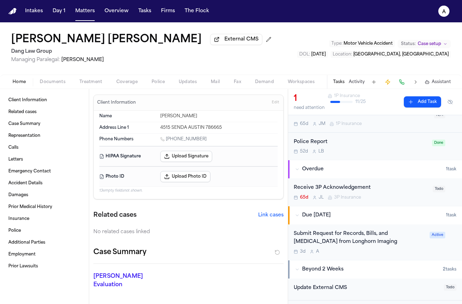
scroll to position [59, 0]
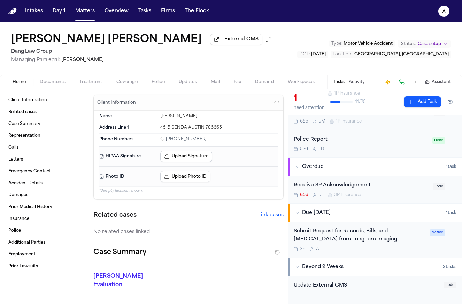
click at [413, 243] on div "Submit Request for Records, Bills, and [MEDICAL_DATA] from Longhorn Imaging" at bounding box center [360, 235] width 132 height 16
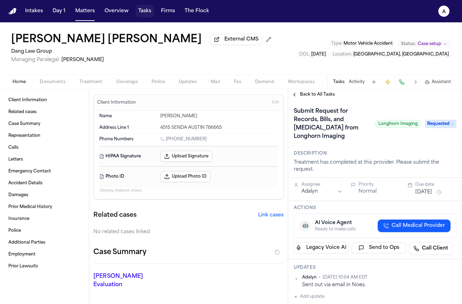
click at [144, 12] on button "Tasks" at bounding box center [145, 11] width 18 height 13
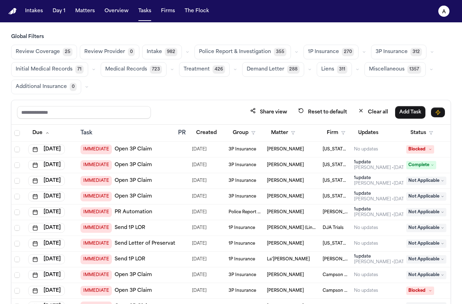
click at [130, 67] on span "Medical Records" at bounding box center [126, 69] width 42 height 7
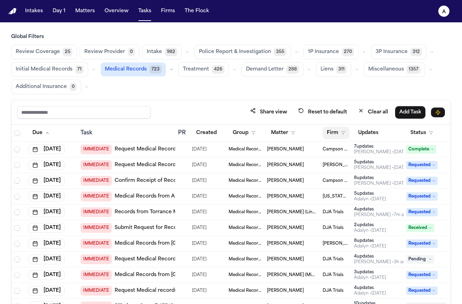
click at [340, 133] on button "Firm" at bounding box center [336, 133] width 27 height 13
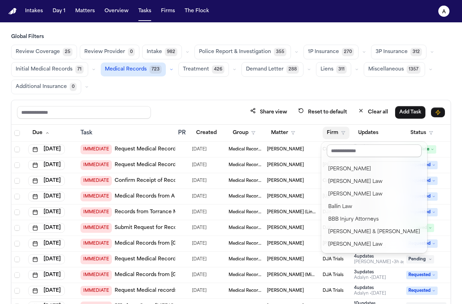
scroll to position [114, 0]
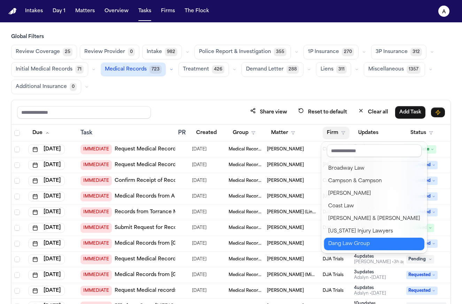
click at [370, 241] on div "Dang Law Group" at bounding box center [374, 243] width 92 height 8
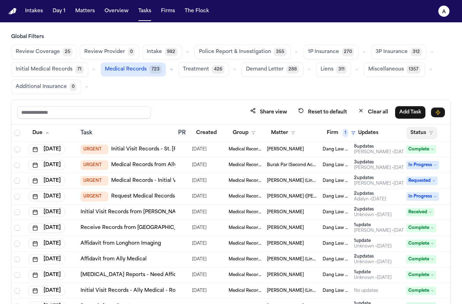
click at [424, 134] on button "Status" at bounding box center [421, 133] width 31 height 13
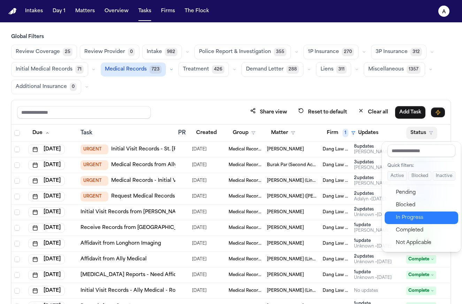
click at [430, 218] on div "In Progress" at bounding box center [425, 217] width 58 height 8
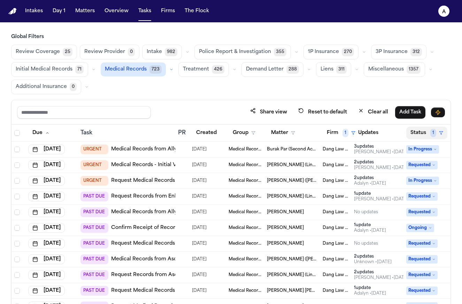
click at [424, 138] on button "Status 1" at bounding box center [426, 133] width 41 height 13
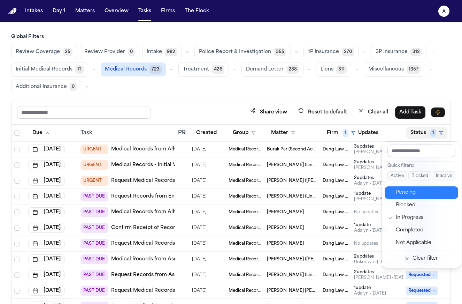
click at [416, 195] on div "Pending" at bounding box center [425, 192] width 58 height 8
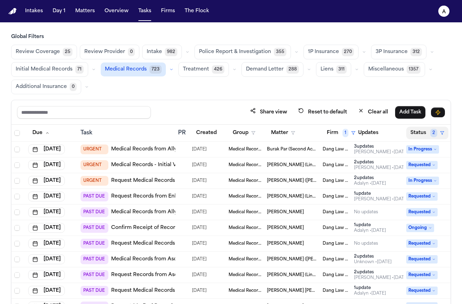
click at [422, 133] on button "Status 2" at bounding box center [427, 133] width 42 height 13
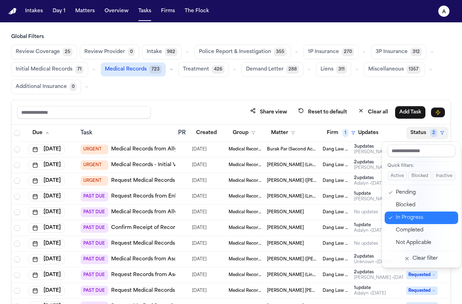
click at [418, 220] on div "In Progress" at bounding box center [425, 217] width 58 height 8
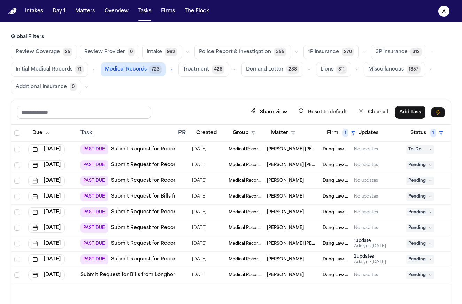
click at [302, 182] on div "[PERSON_NAME]" at bounding box center [292, 181] width 50 height 6
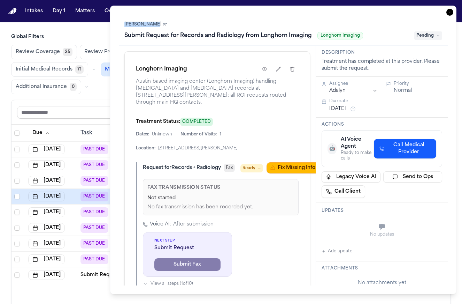
drag, startPoint x: 123, startPoint y: 24, endPoint x: 150, endPoint y: 24, distance: 27.5
click at [150, 24] on div "Dinell Jones Submit Request for Records and Radiology from Longhorn Imaging Lon…" at bounding box center [283, 29] width 329 height 31
copy link "[PERSON_NAME]"
click at [98, 97] on div "Global Filters Review Coverage 25 Review Provider 0 Intake 982 Police Report & …" at bounding box center [231, 192] width 440 height 318
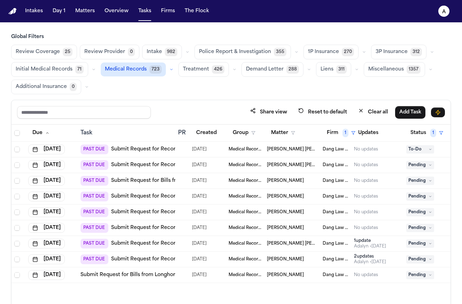
click at [293, 182] on div "[PERSON_NAME]" at bounding box center [292, 181] width 50 height 6
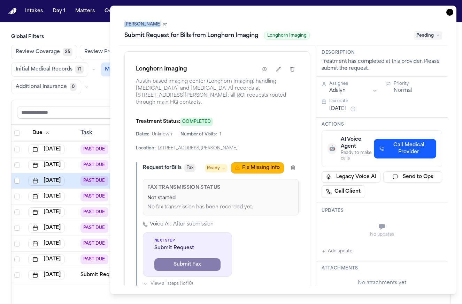
drag, startPoint x: 120, startPoint y: 27, endPoint x: 150, endPoint y: 28, distance: 30.7
click at [151, 28] on div "Dinell Jones Submit Request for Bills from Longhorn Imaging Longhorn Imaging Pe…" at bounding box center [283, 29] width 329 height 31
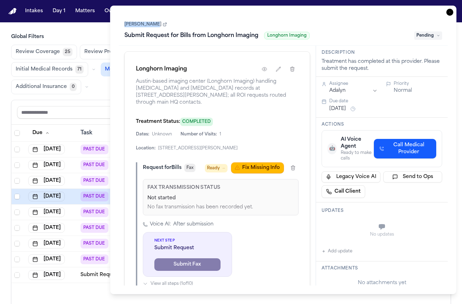
copy link "[PERSON_NAME]"
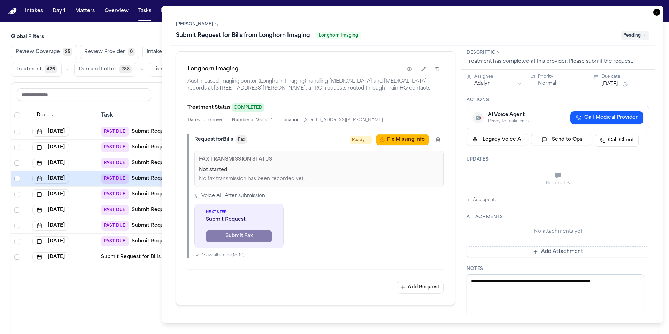
click at [155, 85] on div "Share view Reset to default Clear all Add Task" at bounding box center [335, 95] width 646 height 24
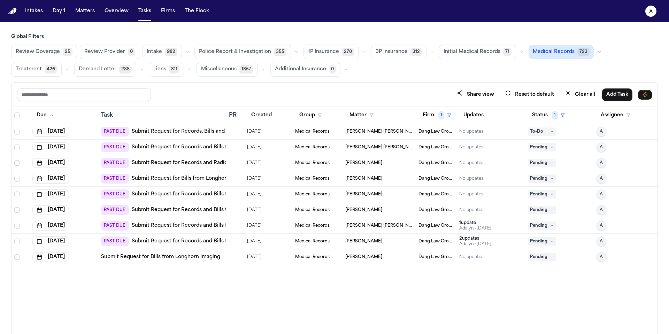
click at [396, 163] on div "[PERSON_NAME]" at bounding box center [379, 163] width 68 height 6
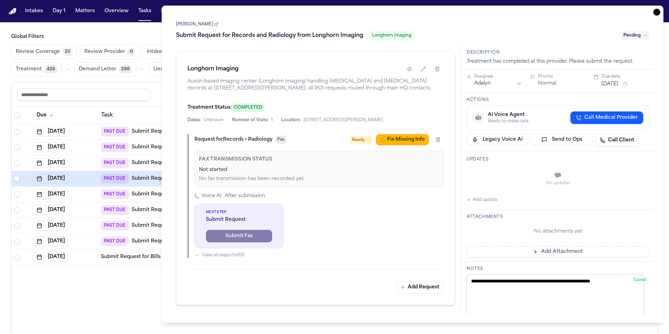
click at [157, 116] on div "Task" at bounding box center [162, 115] width 122 height 8
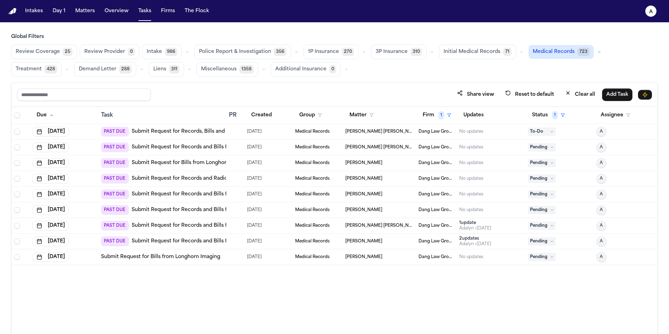
click at [410, 163] on div "[PERSON_NAME]" at bounding box center [379, 163] width 68 height 6
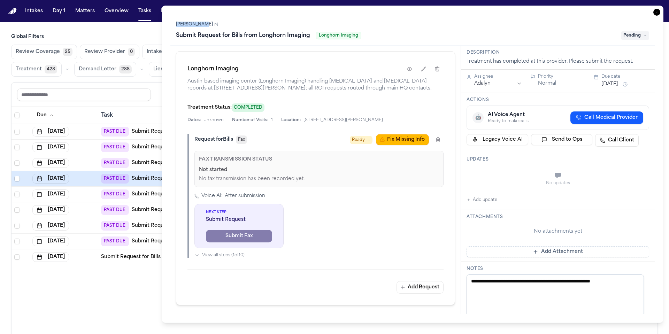
drag, startPoint x: 173, startPoint y: 25, endPoint x: 198, endPoint y: 26, distance: 25.4
click at [198, 26] on div "Dinell Jones Submit Request for Bills from Longhorn Imaging Longhorn Imaging Pe…" at bounding box center [412, 29] width 484 height 31
click at [178, 29] on div "Dinell Jones Submit Request for Bills from Longhorn Imaging Longhorn Imaging Pe…" at bounding box center [412, 30] width 473 height 21
drag, startPoint x: 174, startPoint y: 21, endPoint x: 199, endPoint y: 23, distance: 25.5
click at [200, 23] on div "Dinell Jones Submit Request for Bills from Longhorn Imaging Longhorn Imaging Pe…" at bounding box center [412, 29] width 484 height 31
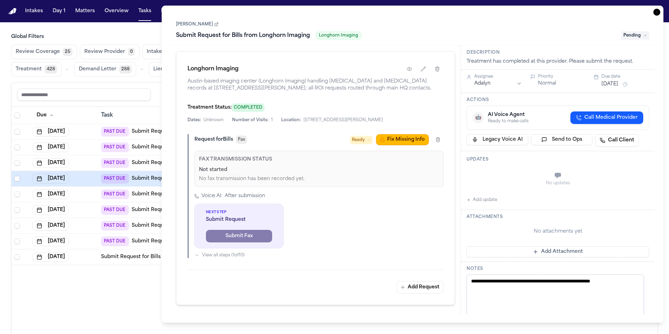
click at [274, 25] on div "Dinell Jones Submit Request for Bills from Longhorn Imaging Longhorn Imaging Pe…" at bounding box center [412, 30] width 473 height 21
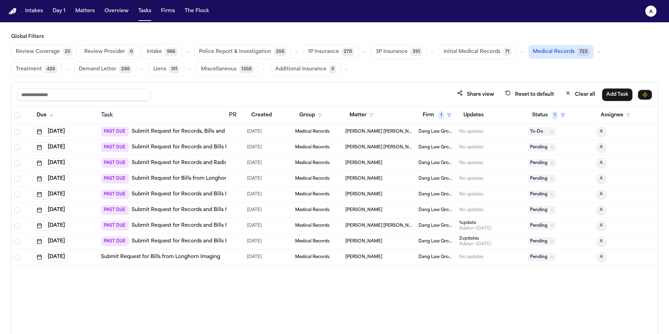
click at [155, 116] on div "Task" at bounding box center [162, 115] width 122 height 8
click at [360, 177] on span "[PERSON_NAME]" at bounding box center [363, 179] width 37 height 6
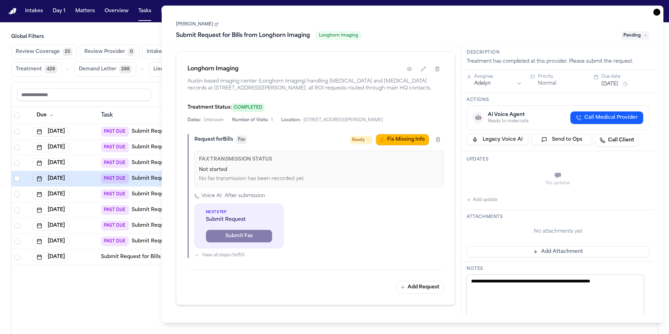
click at [196, 23] on link "[PERSON_NAME]" at bounding box center [197, 25] width 43 height 6
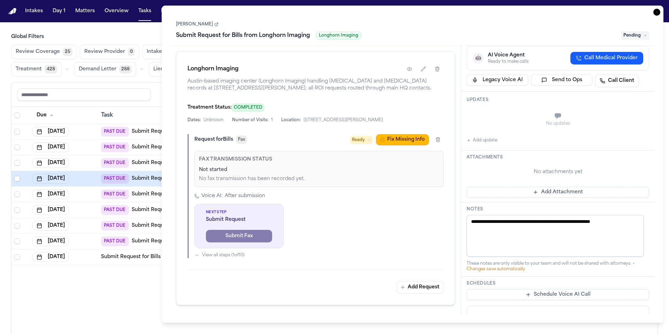
scroll to position [62, 0]
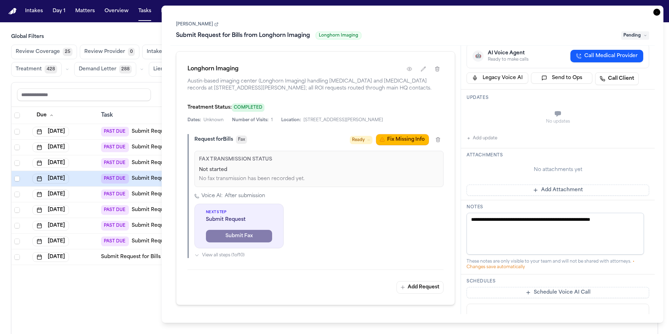
click at [149, 111] on div "Task" at bounding box center [162, 115] width 122 height 8
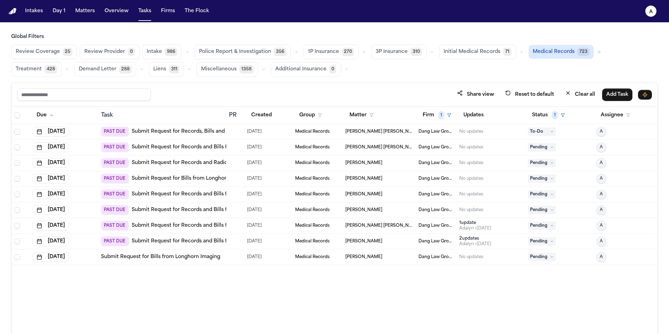
click at [361, 134] on span "Jesus Francisco Tovar Reina (Link to Bridget Aleman)" at bounding box center [379, 132] width 68 height 6
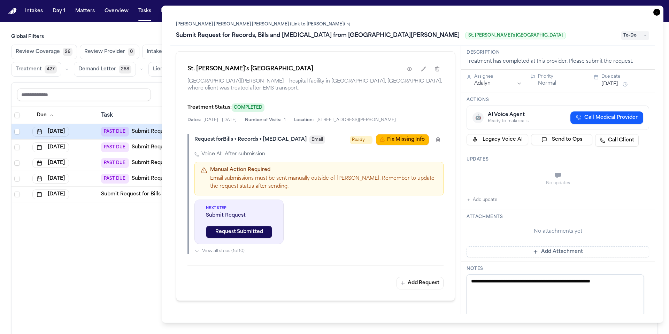
click at [222, 22] on link "Jesus Francisco Tovar Reina (Link to Bridget Aleman)" at bounding box center [263, 25] width 175 height 6
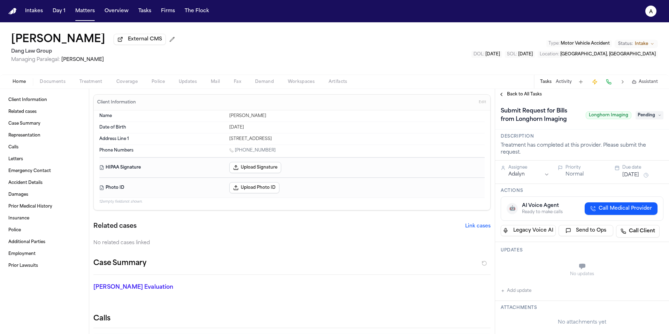
click at [533, 100] on div "Back to All Tasks" at bounding box center [582, 94] width 174 height 11
click at [535, 94] on span "Back to All Tasks" at bounding box center [524, 95] width 35 height 6
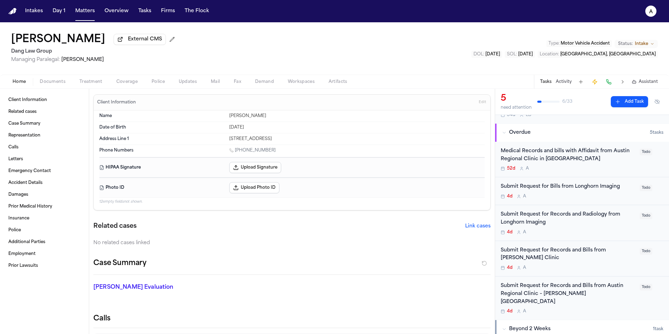
scroll to position [38, 0]
click at [584, 197] on div "4d A" at bounding box center [568, 196] width 135 height 6
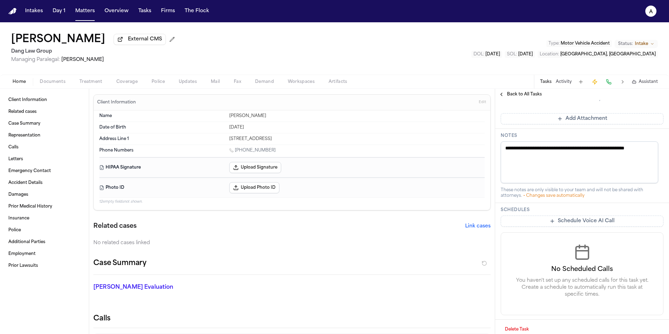
scroll to position [232, 0]
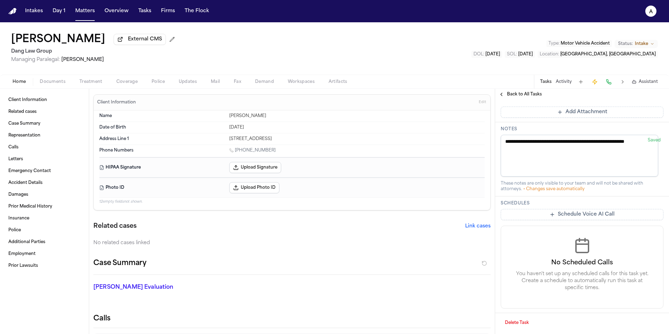
click at [516, 326] on button "Delete Task" at bounding box center [517, 322] width 32 height 11
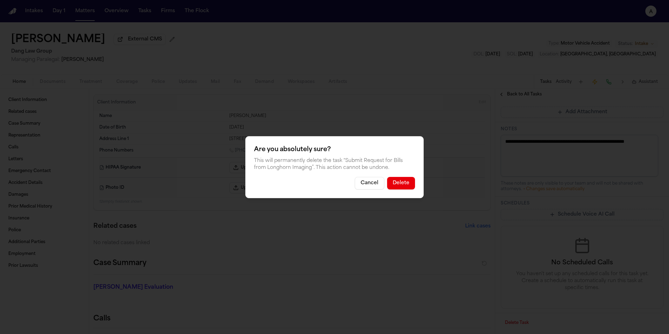
click at [412, 186] on button "Delete" at bounding box center [401, 183] width 28 height 13
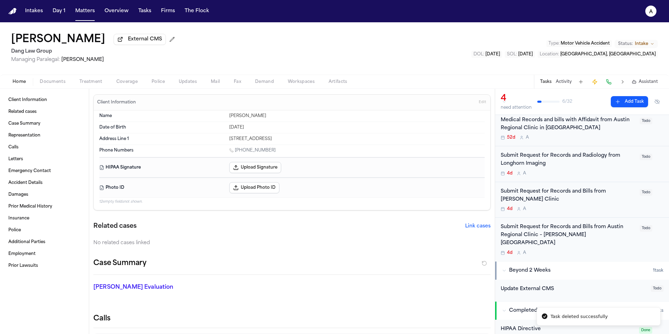
scroll to position [74, 0]
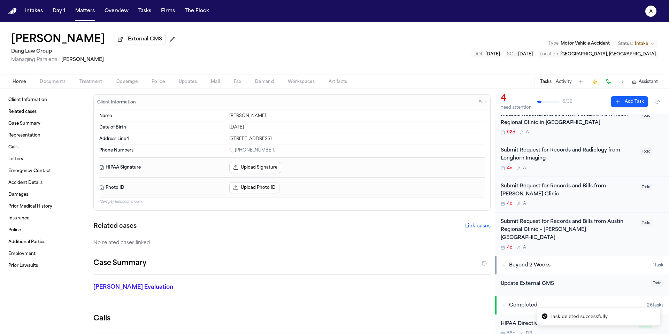
click at [574, 164] on div "Submit Request for Records and [MEDICAL_DATA] from Longhorn Imaging 4d A" at bounding box center [568, 159] width 135 height 24
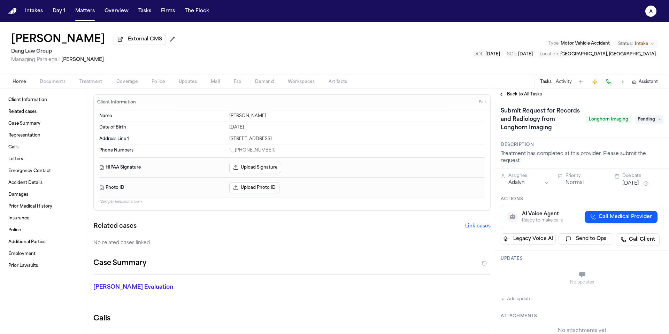
click at [552, 114] on h1 "Submit Request for Records and Radiology from Longhorn Imaging" at bounding box center [540, 120] width 85 height 28
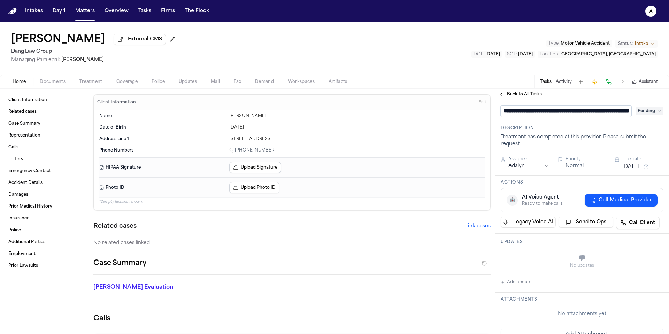
scroll to position [0, 67]
click at [527, 113] on input "**********" at bounding box center [563, 111] width 125 height 11
click at [529, 114] on input "**********" at bounding box center [563, 111] width 125 height 11
type input "**********"
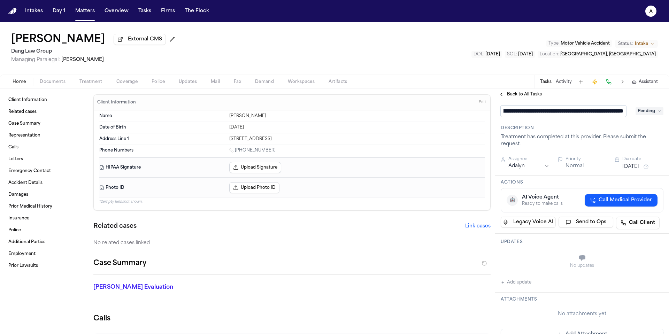
click at [545, 119] on div "**********" at bounding box center [582, 110] width 174 height 21
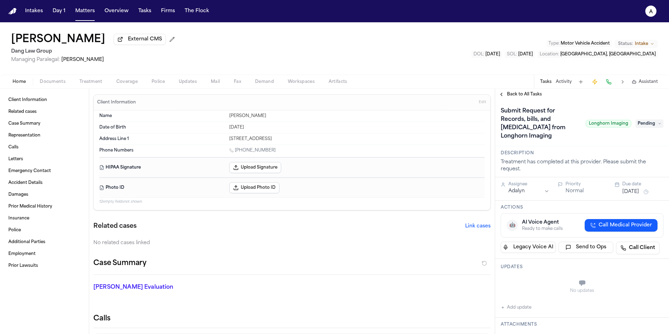
click at [530, 121] on h1 "Submit Request for Records, bills, and [MEDICAL_DATA] from Longhorn Imaging" at bounding box center [540, 124] width 85 height 36
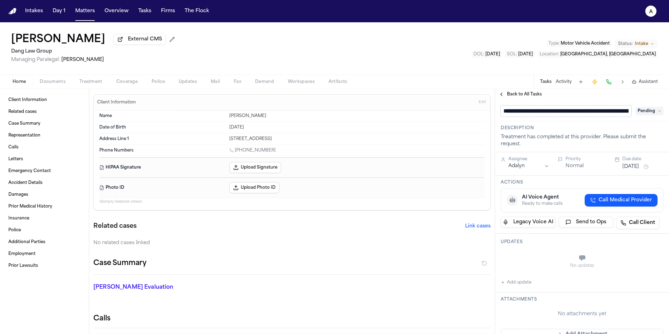
scroll to position [0, 82]
click at [507, 114] on input "**********" at bounding box center [563, 111] width 125 height 11
type input "**********"
click at [575, 125] on div "**********" at bounding box center [582, 328] width 174 height 457
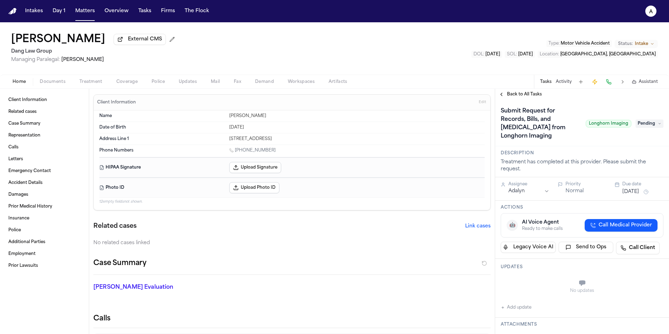
click at [537, 97] on span "Back to All Tasks" at bounding box center [524, 95] width 35 height 6
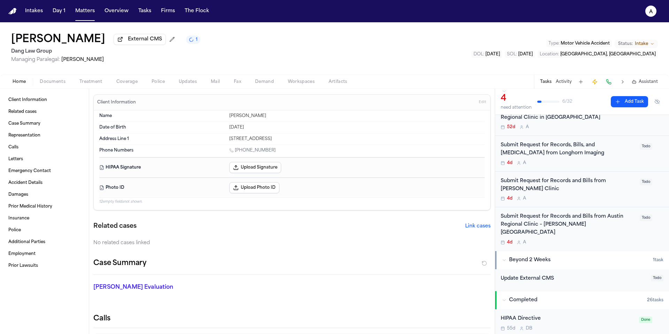
scroll to position [80, 0]
click at [601, 153] on div "Submit Request for Records, Bills, and [MEDICAL_DATA] from Longhorn Imaging" at bounding box center [568, 148] width 135 height 16
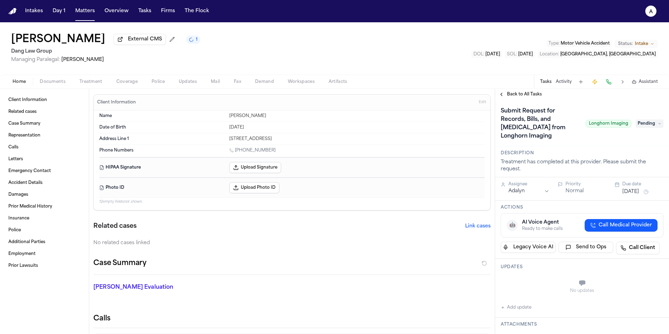
click at [570, 155] on h3 "Description" at bounding box center [582, 154] width 163 height 6
click at [535, 130] on h1 "Submit Request for Records, Bills, and [MEDICAL_DATA] from Longhorn Imaging" at bounding box center [540, 124] width 85 height 36
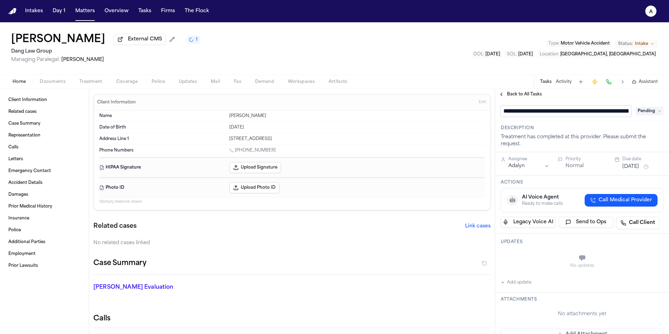
scroll to position [0, 83]
click at [556, 115] on input "**********" at bounding box center [563, 111] width 125 height 11
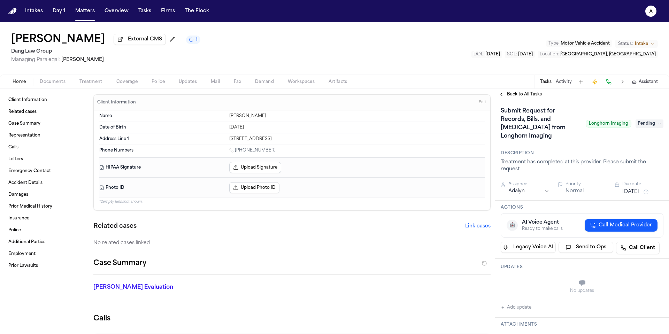
click at [535, 133] on h1 "Submit Request for Records, Bills, and [MEDICAL_DATA] from Longhorn Imaging" at bounding box center [540, 124] width 85 height 36
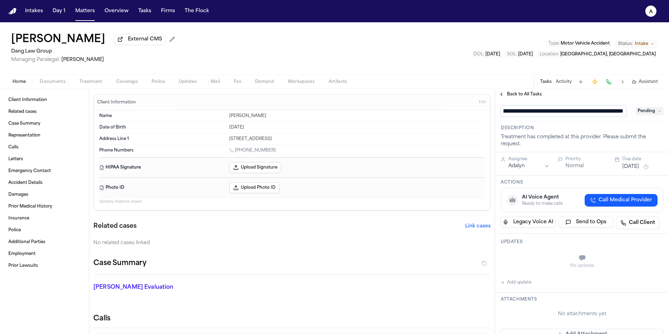
click at [557, 112] on input "**********" at bounding box center [563, 111] width 125 height 11
click at [511, 113] on input "**********" at bounding box center [563, 111] width 125 height 11
click at [554, 136] on div "**********" at bounding box center [582, 328] width 174 height 457
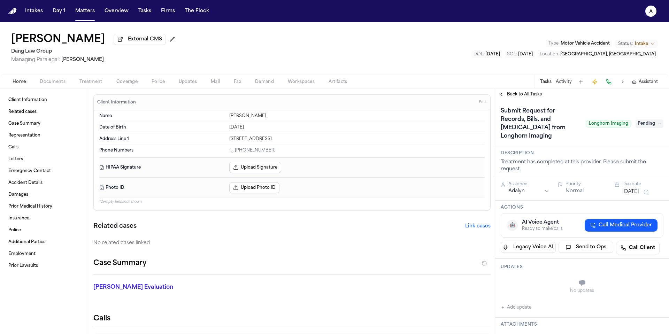
click at [534, 172] on div "Treatment has completed at this provider. Please submit the request." at bounding box center [582, 166] width 163 height 14
click at [539, 122] on h1 "Submit Request for Records, Bills, and [MEDICAL_DATA] from Longhorn Imaging" at bounding box center [540, 124] width 85 height 36
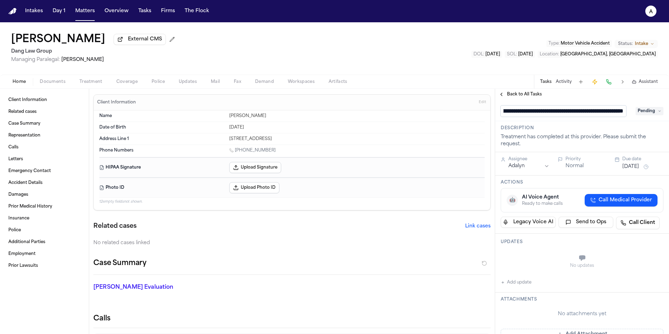
click at [577, 132] on div "**********" at bounding box center [582, 328] width 174 height 457
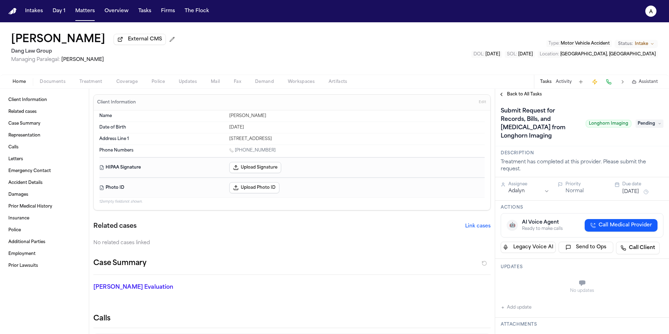
click at [544, 163] on div "Treatment has completed at this provider. Please submit the request." at bounding box center [582, 166] width 163 height 14
click at [554, 132] on h1 "Submit Request for Records, Bills, and [MEDICAL_DATA] from Longhorn Imaging" at bounding box center [540, 124] width 85 height 36
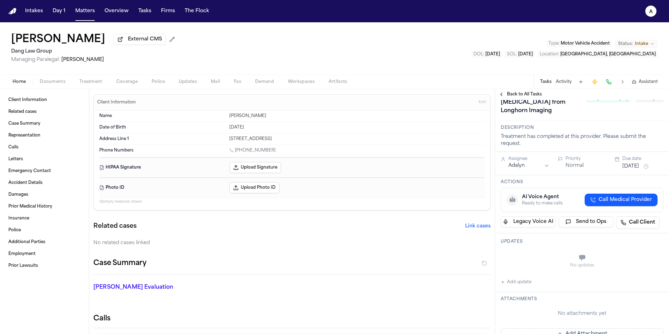
scroll to position [0, 0]
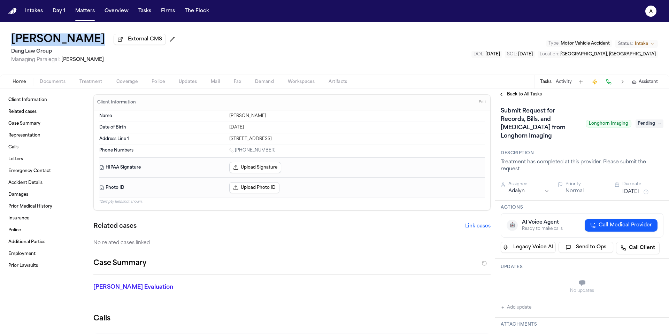
drag, startPoint x: 81, startPoint y: 46, endPoint x: 9, endPoint y: 35, distance: 72.2
click at [9, 35] on div "[PERSON_NAME] External CMS Dang Law Group Managing Paralegal: [PERSON_NAME] Typ…" at bounding box center [334, 48] width 669 height 52
copy div "[PERSON_NAME]"
click at [647, 130] on div "Submit Request for Records, Bills, and [MEDICAL_DATA] from Longhorn Imaging Lon…" at bounding box center [582, 124] width 163 height 36
click at [651, 124] on span "Pending" at bounding box center [650, 124] width 28 height 8
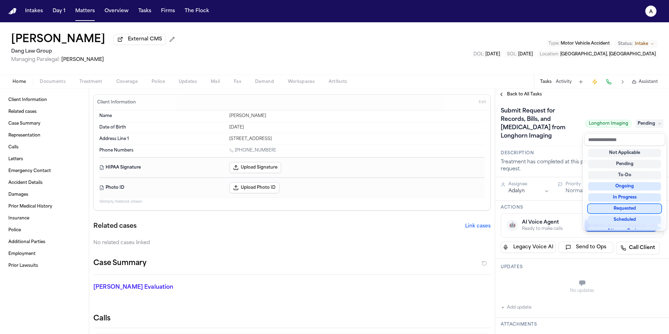
click at [643, 209] on div "Requested" at bounding box center [624, 209] width 73 height 8
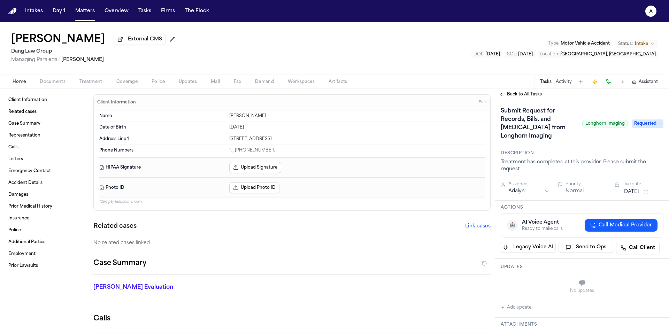
click at [637, 195] on button "[DATE]" at bounding box center [630, 192] width 17 height 7
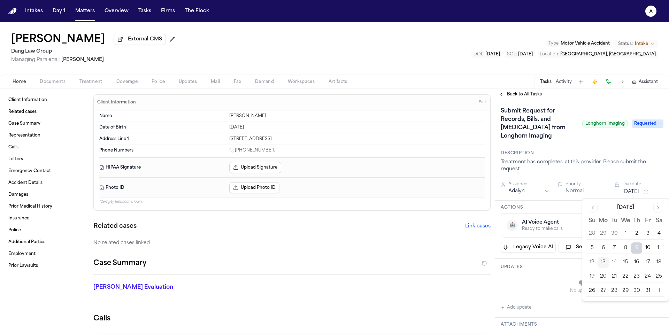
click at [636, 261] on button "16" at bounding box center [636, 262] width 11 height 11
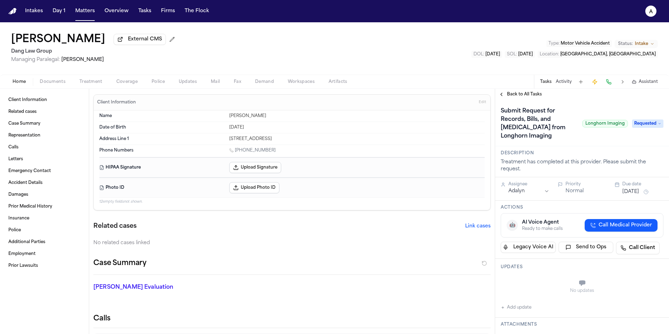
click at [596, 163] on div "Treatment has completed at this provider. Please submit the request." at bounding box center [582, 166] width 163 height 14
click at [530, 306] on button "Add update" at bounding box center [516, 308] width 31 height 8
click at [538, 286] on textarea "Add your update" at bounding box center [586, 284] width 149 height 14
type textarea "**********"
click at [518, 299] on div "Private" at bounding box center [523, 301] width 22 height 6
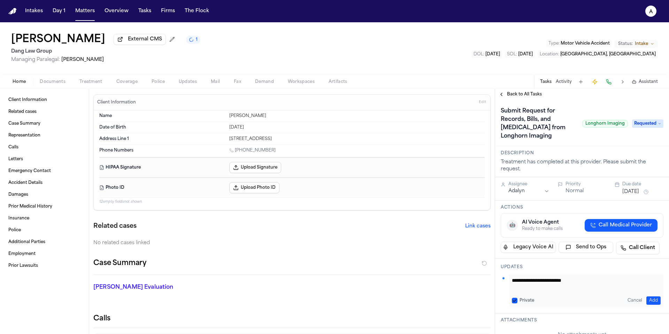
click at [516, 300] on button "Private" at bounding box center [515, 301] width 6 height 6
click at [650, 296] on div "**********" at bounding box center [586, 290] width 154 height 33
click at [650, 300] on button "Add" at bounding box center [653, 301] width 14 height 8
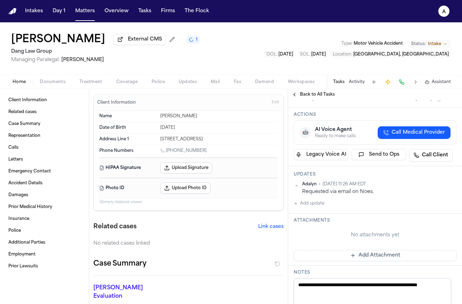
scroll to position [99, 0]
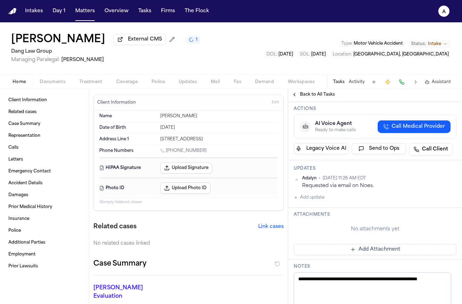
click at [399, 246] on button "Add Attachment" at bounding box center [375, 249] width 163 height 11
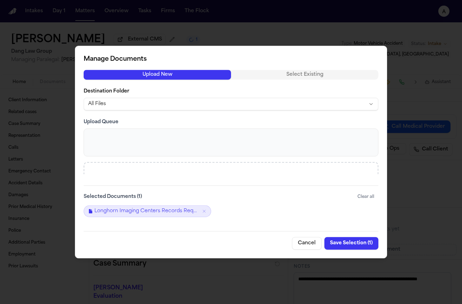
click at [356, 247] on button "Save Selection ( 1 )" at bounding box center [351, 243] width 54 height 13
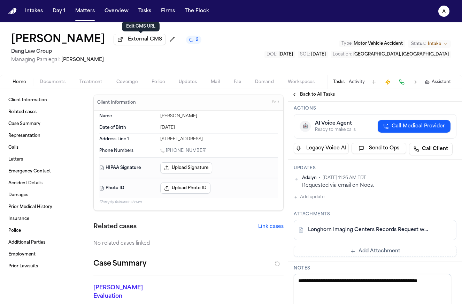
scroll to position [102, 0]
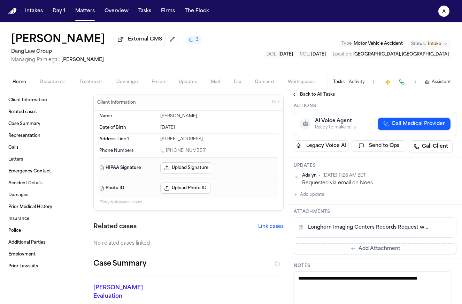
click at [401, 228] on link "Longhorn Imaging Centers Records Request with Affs-D.Jones.pdf" at bounding box center [368, 227] width 120 height 7
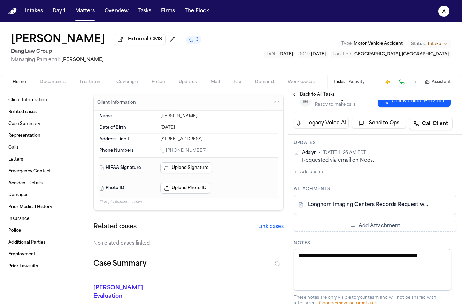
scroll to position [126, 0]
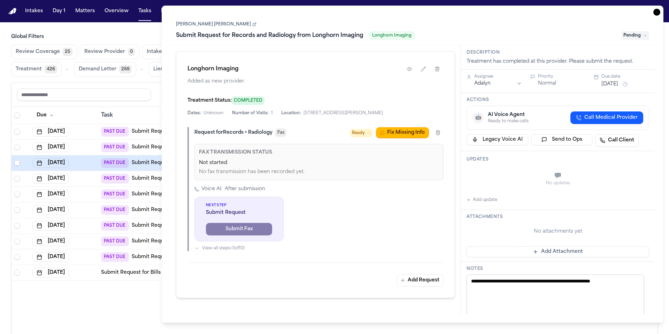
scroll to position [32, 0]
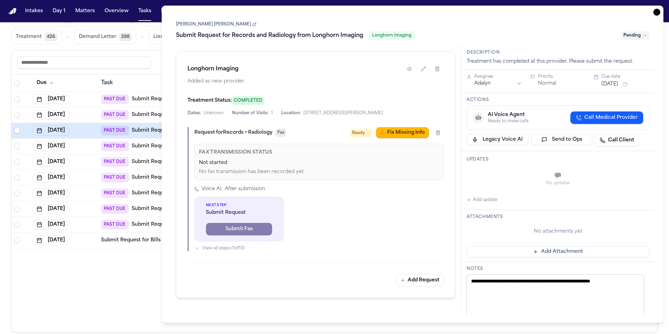
click at [155, 79] on div "Task" at bounding box center [162, 83] width 122 height 8
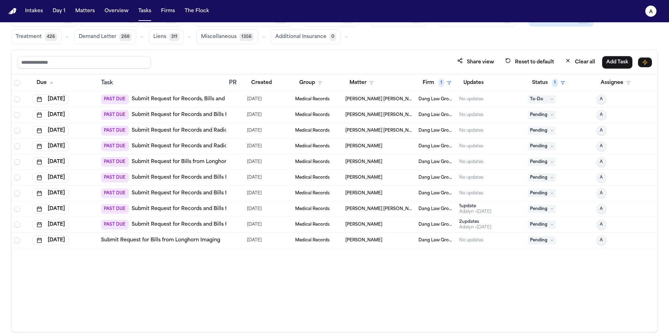
click at [398, 238] on div "[PERSON_NAME]" at bounding box center [379, 241] width 68 height 6
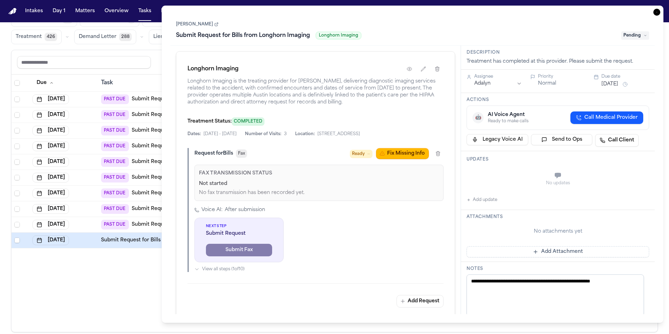
click at [193, 24] on link "[PERSON_NAME]" at bounding box center [197, 25] width 43 height 6
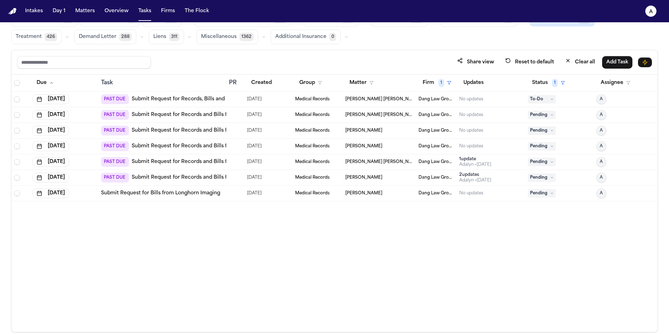
click at [114, 254] on div "Due Task PR Created Group Matter Firm 1 Updates Status 1 Assignee [DATE] PAST D…" at bounding box center [335, 204] width 646 height 258
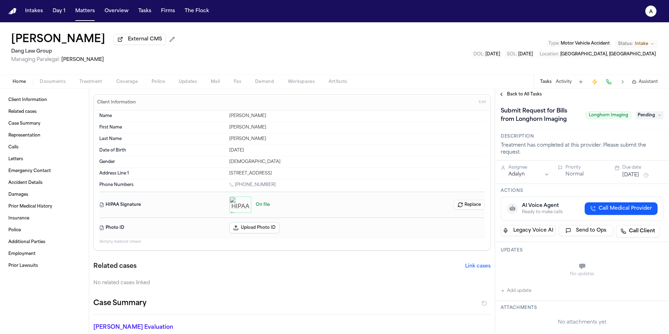
click at [525, 100] on div "Back to All Tasks" at bounding box center [582, 94] width 174 height 11
click at [531, 95] on span "Back to All Tasks" at bounding box center [524, 95] width 35 height 6
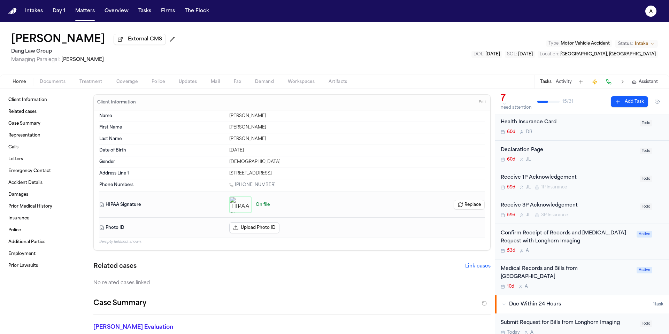
scroll to position [70, 0]
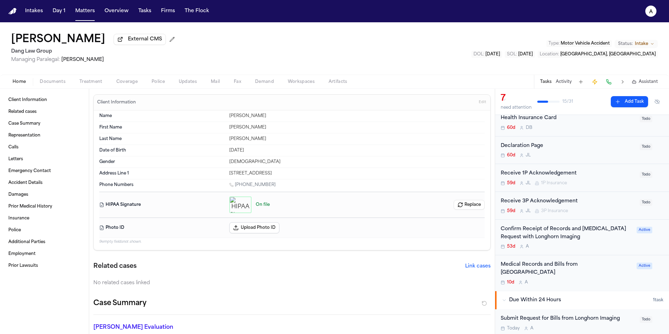
click at [607, 246] on div "53d A" at bounding box center [567, 247] width 132 height 6
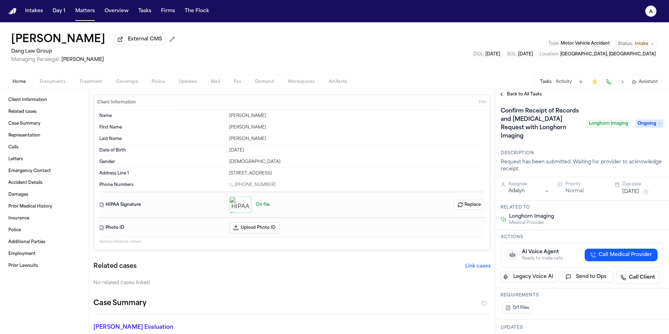
click at [532, 97] on span "Back to All Tasks" at bounding box center [524, 95] width 35 height 6
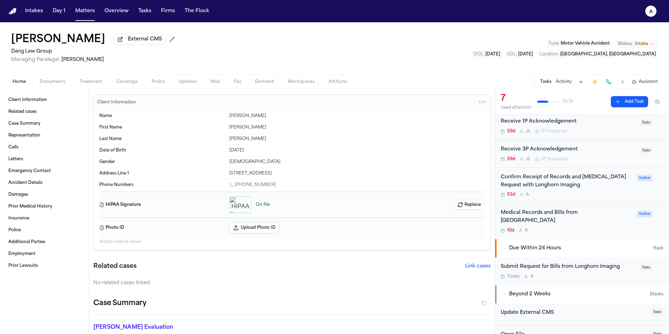
scroll to position [116, 0]
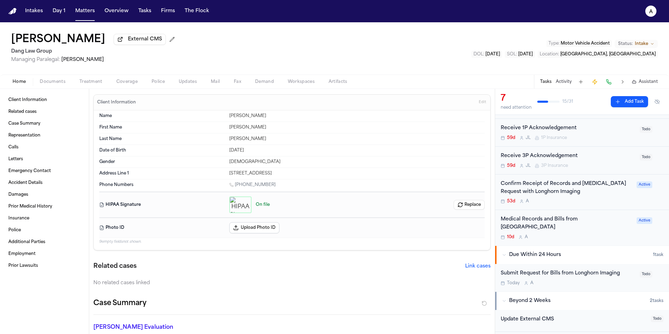
click at [605, 196] on div "Confirm Receipt of Records and Radiology Request with Longhorn Imaging" at bounding box center [567, 188] width 132 height 16
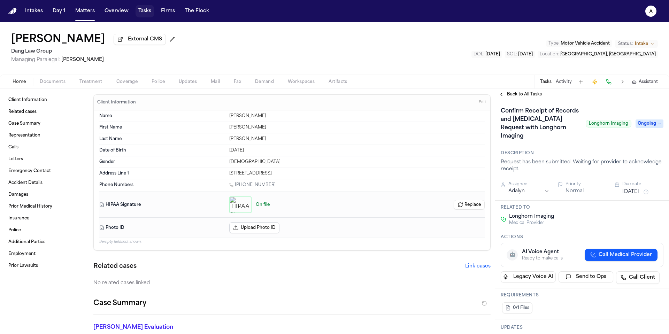
click at [141, 12] on button "Tasks" at bounding box center [145, 11] width 18 height 13
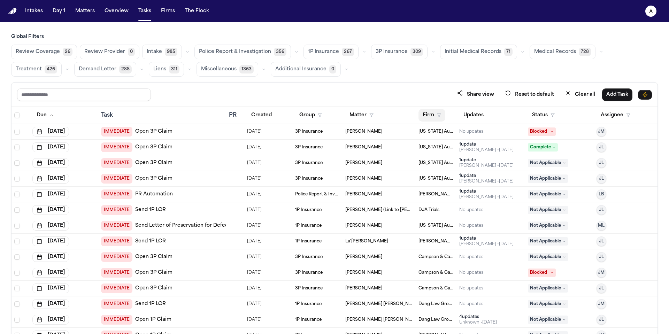
click at [432, 116] on button "Firm" at bounding box center [432, 115] width 27 height 13
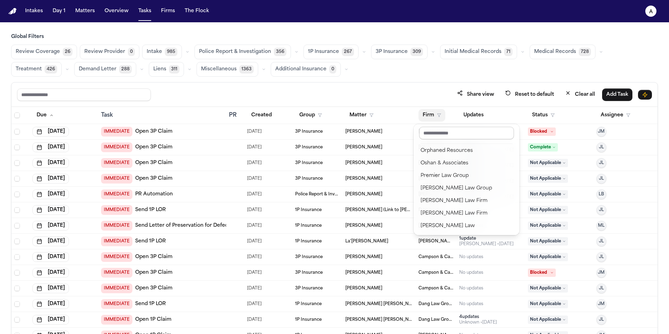
scroll to position [779, 0]
drag, startPoint x: 456, startPoint y: 125, endPoint x: 459, endPoint y: 130, distance: 5.5
click at [457, 126] on div "Albert Le Angell Law Bader Law Ballin Law BBB Injury Attorneys Beck & Beck Berr…" at bounding box center [467, 179] width 106 height 111
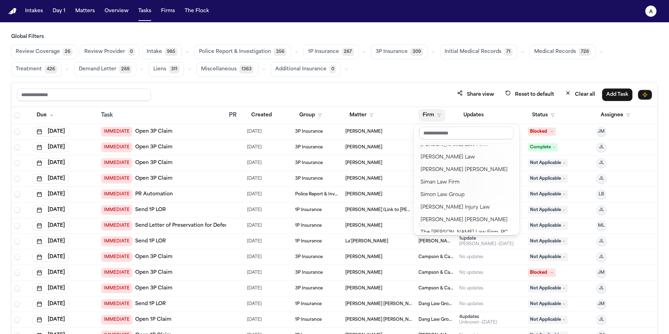
scroll to position [824, 0]
click at [445, 134] on input "text" at bounding box center [466, 133] width 95 height 13
type input "*"
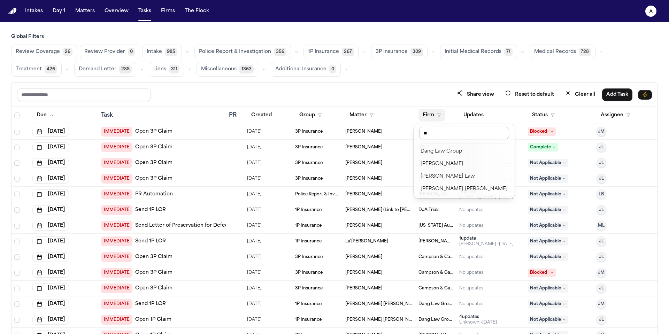
scroll to position [0, 0]
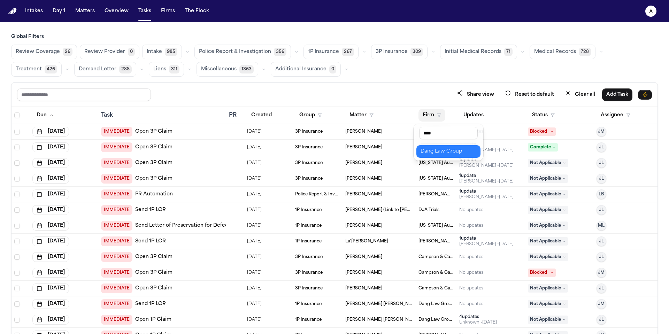
type input "****"
click at [455, 154] on div "Dang Law Group" at bounding box center [449, 151] width 56 height 8
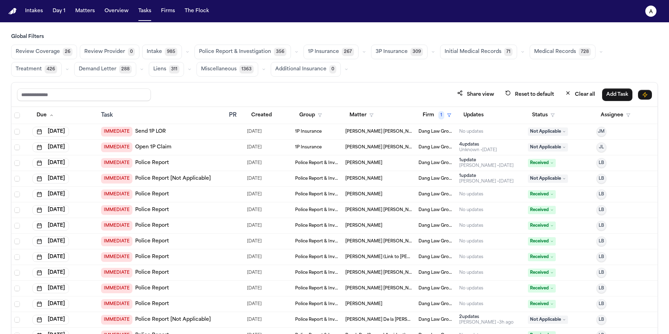
click at [553, 44] on div "Global Filters Review Coverage 26 Review Provider 0 Intake 985 Police Report & …" at bounding box center [334, 54] width 647 height 43
click at [553, 52] on span "Medical Records" at bounding box center [555, 51] width 42 height 7
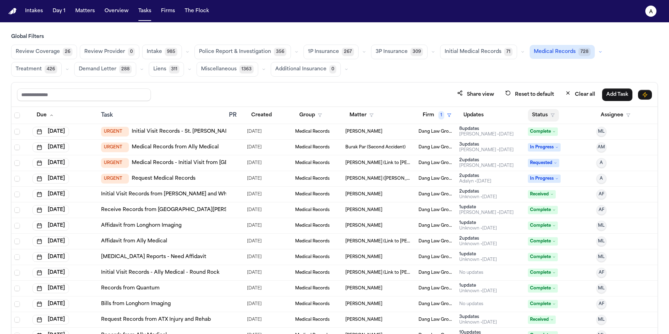
click at [541, 115] on button "Status" at bounding box center [543, 115] width 31 height 13
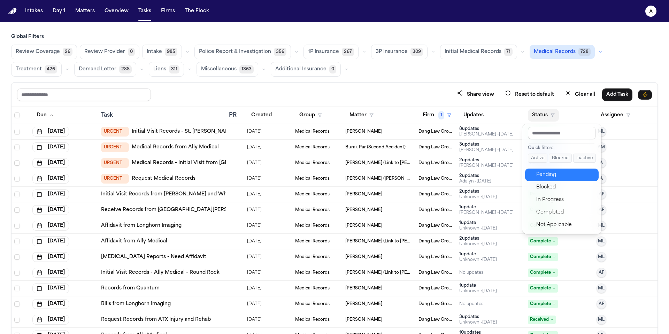
click at [546, 172] on div "Pending" at bounding box center [565, 175] width 58 height 8
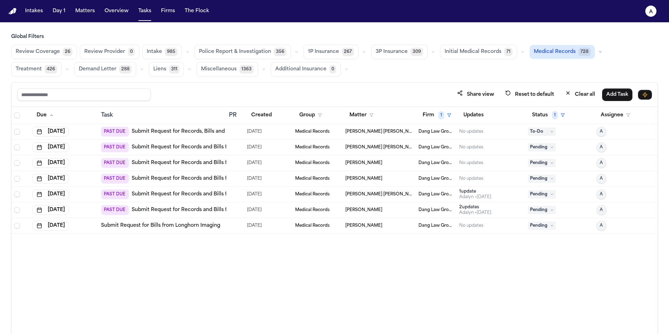
click at [394, 168] on td "[PERSON_NAME]" at bounding box center [379, 163] width 73 height 16
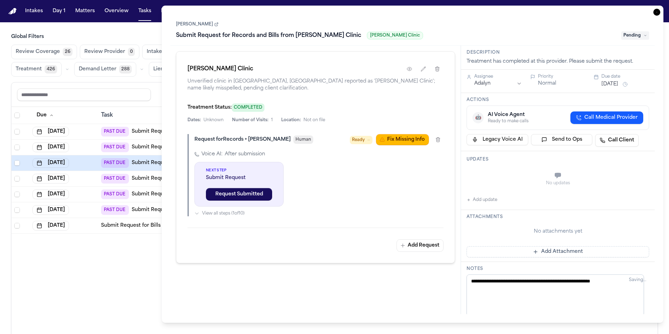
click at [195, 27] on link "[PERSON_NAME]" at bounding box center [197, 25] width 43 height 6
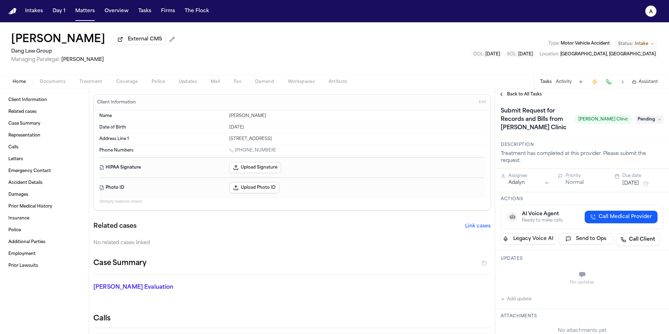
click at [527, 95] on span "Back to All Tasks" at bounding box center [524, 95] width 35 height 6
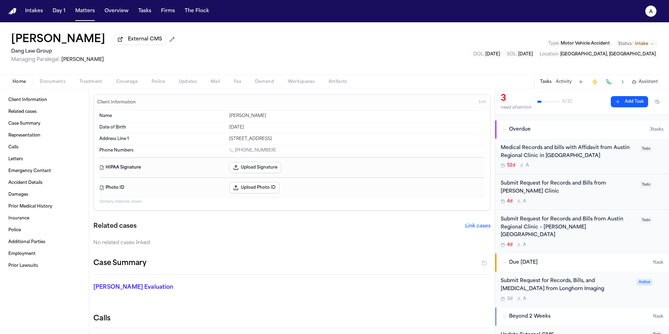
scroll to position [41, 0]
drag, startPoint x: 603, startPoint y: 228, endPoint x: 499, endPoint y: 221, distance: 104.1
click at [499, 221] on div "Submit Request for Records and Bills from Austin Regional Clinic – [PERSON_NAME…" at bounding box center [582, 230] width 174 height 43
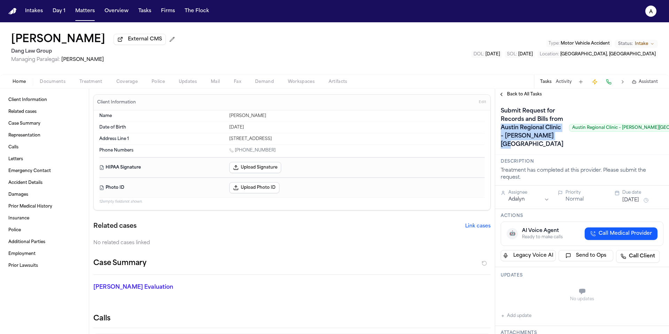
drag, startPoint x: 544, startPoint y: 197, endPoint x: 499, endPoint y: 164, distance: 55.8
click at [501, 150] on div "Submit Request for Records and Bills from Austin Regional Clinic – [PERSON_NAME…" at bounding box center [605, 128] width 208 height 45
copy h1 "Austin Regional Clinic – [PERSON_NAME][GEOGRAPHIC_DATA]"
click at [536, 97] on span "Back to All Tasks" at bounding box center [524, 95] width 35 height 6
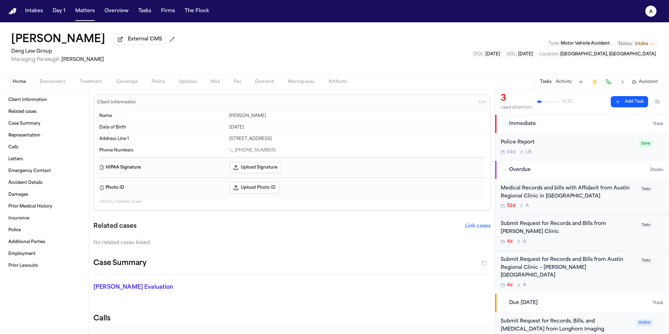
click at [599, 270] on div "Submit Request for Records and Bills from Austin Regional Clinic – [PERSON_NAME…" at bounding box center [568, 268] width 135 height 24
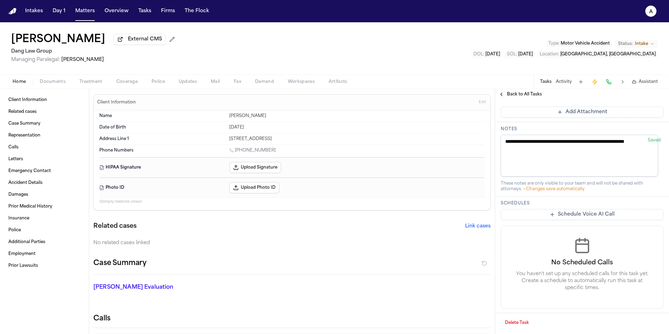
scroll to position [307, 0]
click at [530, 319] on button "Delete Task" at bounding box center [517, 322] width 32 height 11
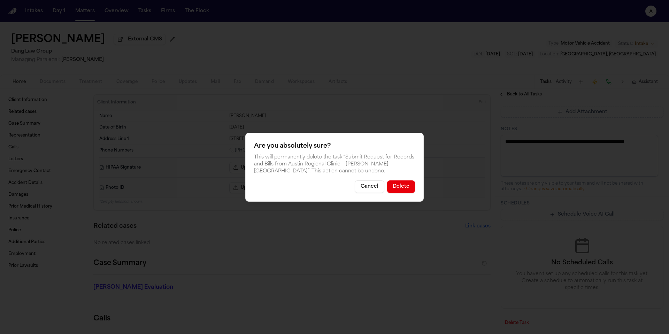
click at [409, 187] on button "Delete" at bounding box center [401, 187] width 28 height 13
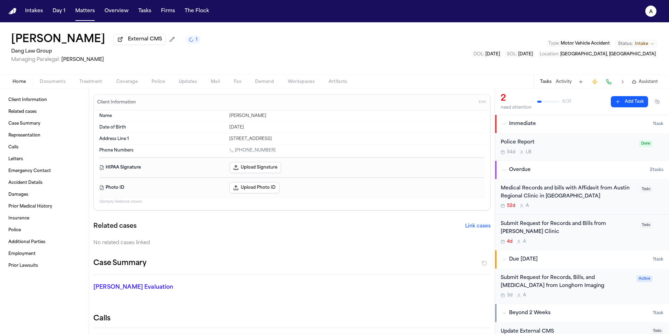
click at [639, 238] on div "Submit Request for Records and Bills from Austin Hewlett Clinic 4d A Todo" at bounding box center [582, 232] width 163 height 24
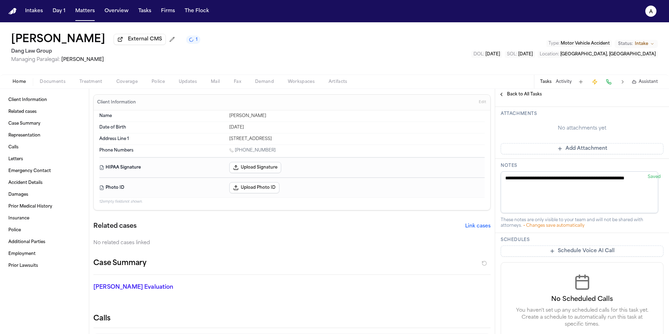
scroll to position [240, 0]
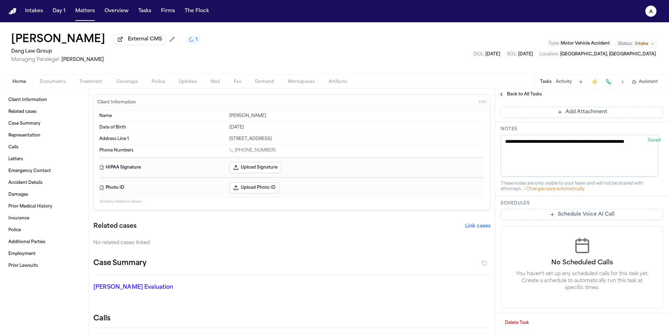
click at [518, 318] on button "Delete Task" at bounding box center [517, 322] width 32 height 11
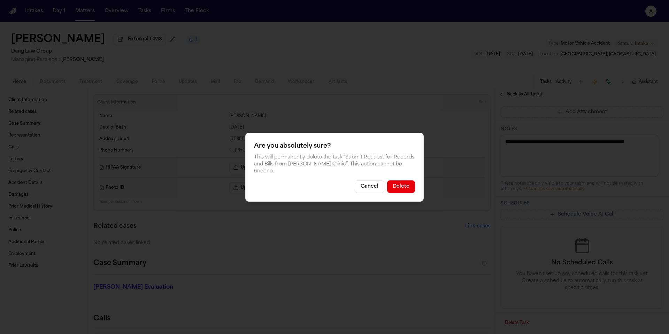
click at [410, 190] on button "Delete" at bounding box center [401, 187] width 28 height 13
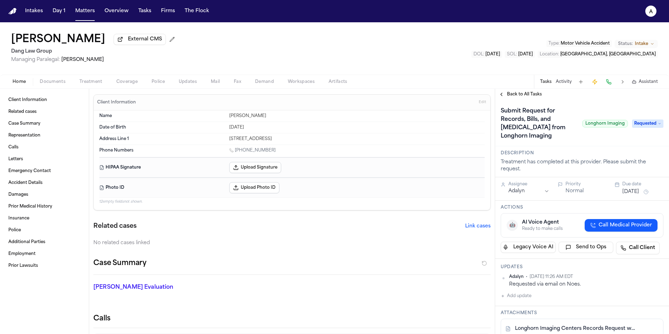
click at [539, 92] on span "Back to All Tasks" at bounding box center [524, 95] width 35 height 6
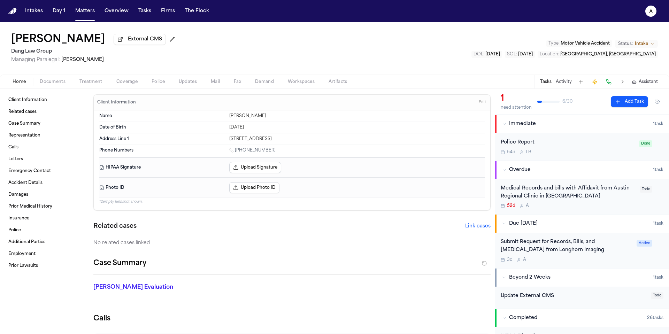
click at [611, 209] on div "52d A" at bounding box center [568, 206] width 135 height 6
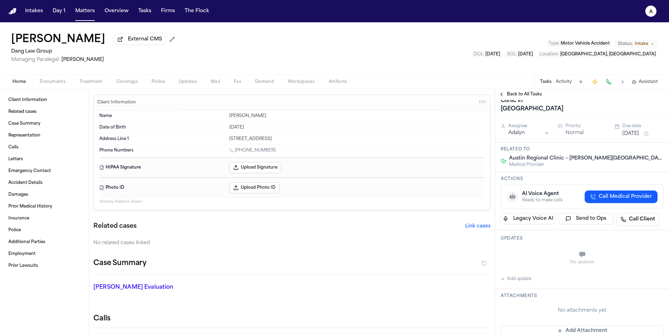
scroll to position [40, 0]
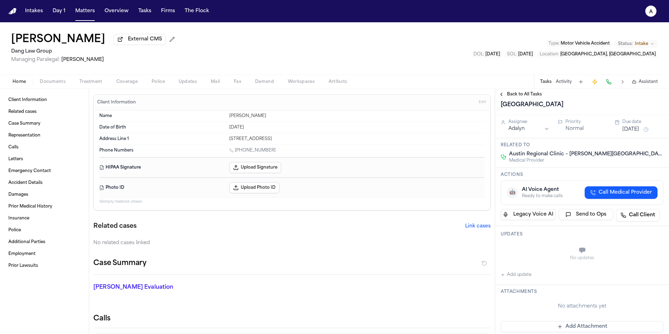
click at [639, 133] on button "[DATE]" at bounding box center [630, 129] width 17 height 7
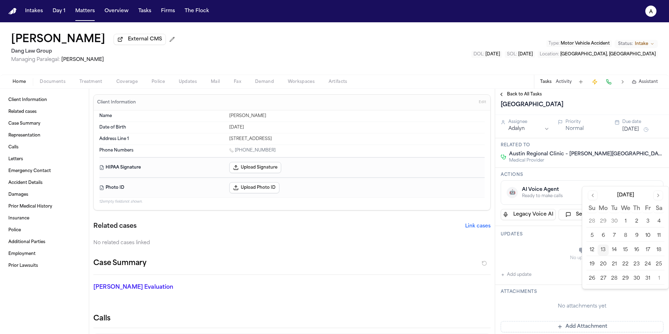
click at [610, 251] on button "14" at bounding box center [614, 250] width 11 height 11
click at [566, 220] on div "Actions 🤖 AI Voice Agent Ready to make calls Call Medical Provider Legacy Voice…" at bounding box center [582, 197] width 174 height 58
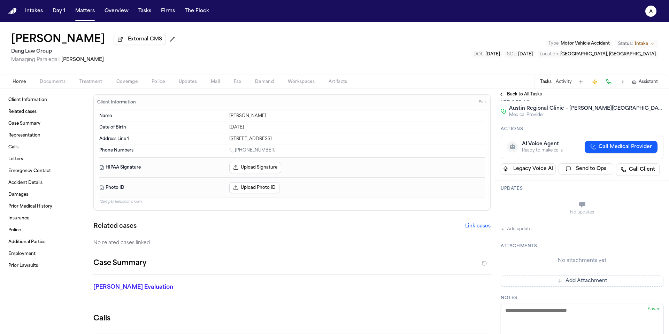
scroll to position [83, 0]
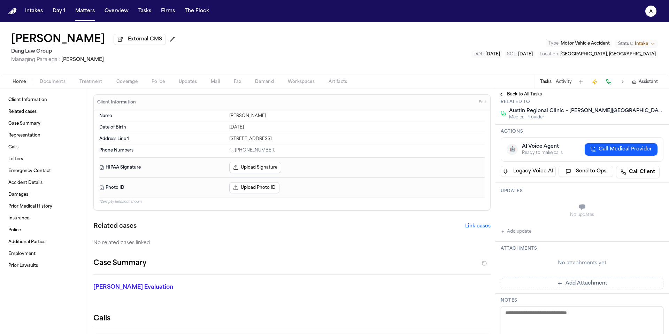
click at [516, 236] on button "Add update" at bounding box center [516, 232] width 31 height 8
click at [538, 215] on textarea "Add your update" at bounding box center [586, 208] width 149 height 14
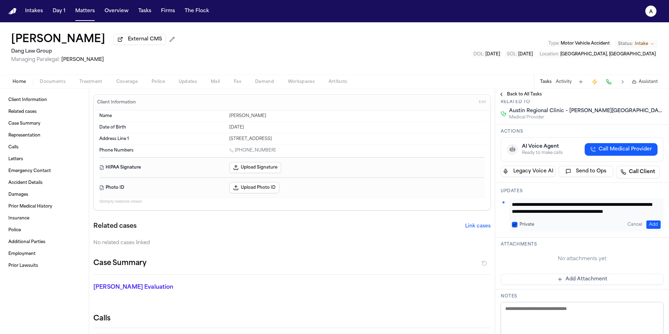
scroll to position [14, 0]
type textarea "**********"
click at [515, 228] on button "Private" at bounding box center [515, 225] width 6 height 6
click at [656, 232] on div "**********" at bounding box center [586, 214] width 154 height 33
click at [647, 229] on button "Add" at bounding box center [653, 225] width 14 height 8
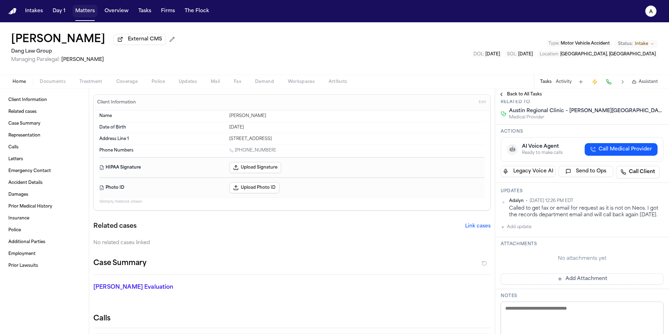
click at [78, 9] on button "Matters" at bounding box center [84, 11] width 25 height 13
click at [86, 16] on button "Matters" at bounding box center [84, 11] width 25 height 13
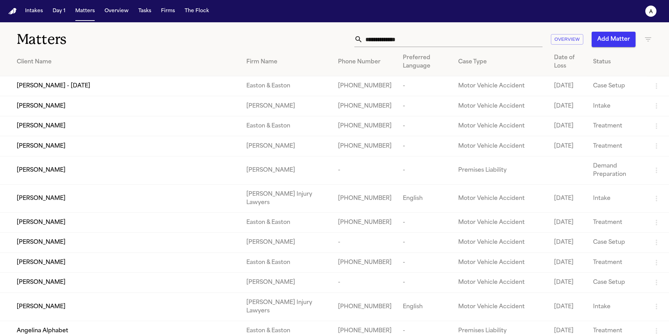
click at [395, 46] on input "text" at bounding box center [453, 39] width 180 height 15
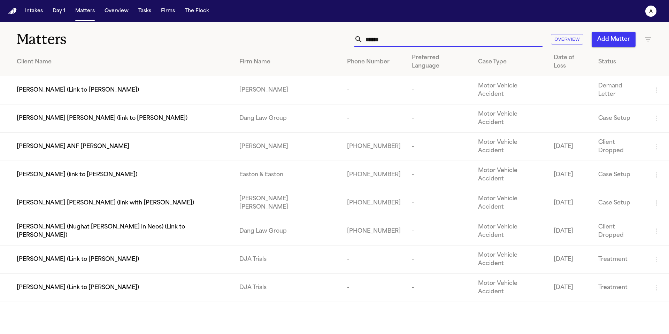
type input "******"
click at [130, 255] on div "Elizabeth Nagata (Link to Larry Nagata)" at bounding box center [123, 259] width 212 height 8
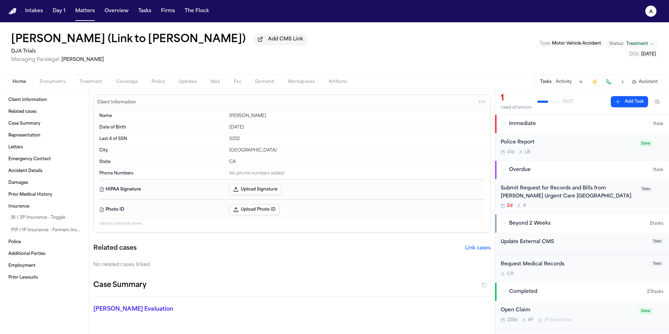
click at [58, 83] on span "Documents" at bounding box center [53, 82] width 26 height 6
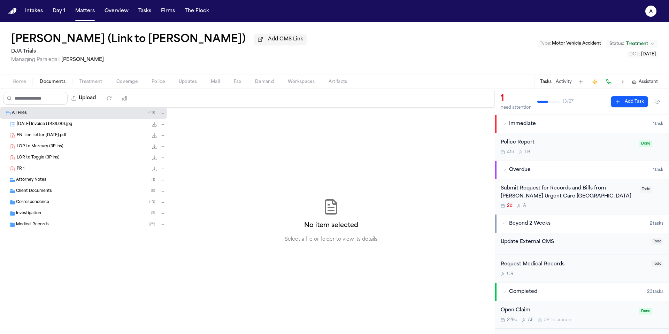
click at [63, 225] on div "Medical Records ( 25 )" at bounding box center [91, 225] width 150 height 6
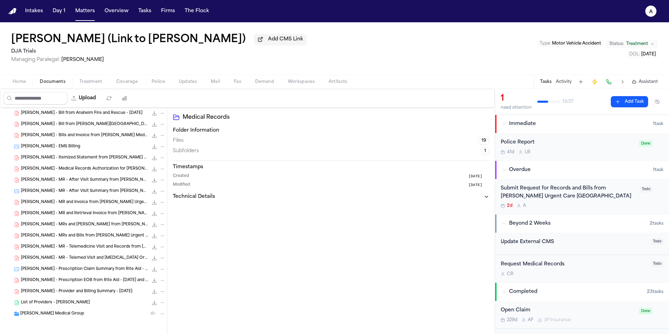
scroll to position [137, 0]
click at [97, 158] on span "E. Nagata - Itemized Statement from Hoag - 1.31.25 to 2.6.25" at bounding box center [84, 157] width 127 height 6
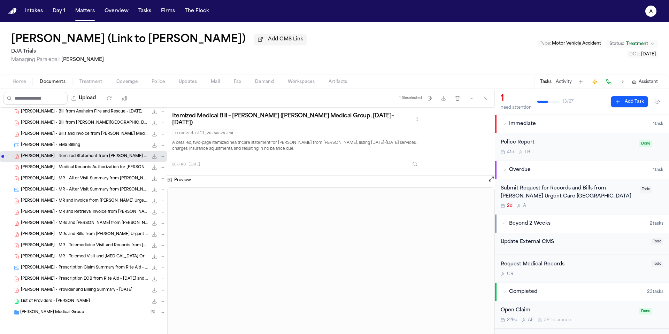
click at [102, 167] on span "E. Nagata - Medical Records Authorization for HOAG Medical Group - 5.22.25" at bounding box center [84, 168] width 127 height 6
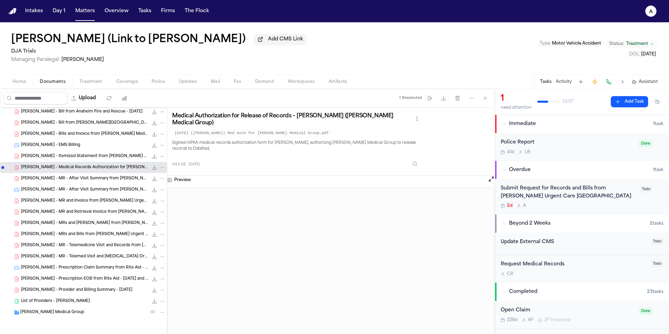
click at [92, 181] on span "E. Nagata - MR - After Visit Summary from Hoag Urgent Care - 1.12.25" at bounding box center [84, 179] width 127 height 6
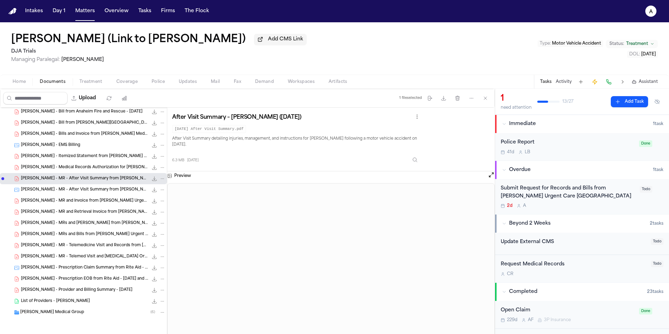
click at [94, 191] on span "E. Nagata - MR - After Visit Summary from Hoag Urgent Care - 1.12.25" at bounding box center [84, 190] width 127 height 6
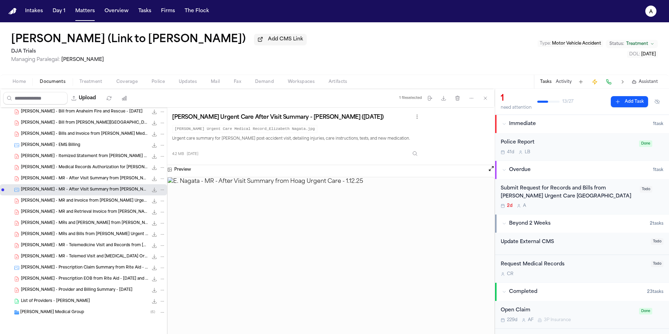
click at [93, 201] on span "E. Nagata - MR and Invoice from Hoag Urgent Care Huntington Harbour - 1.12.25" at bounding box center [84, 201] width 127 height 6
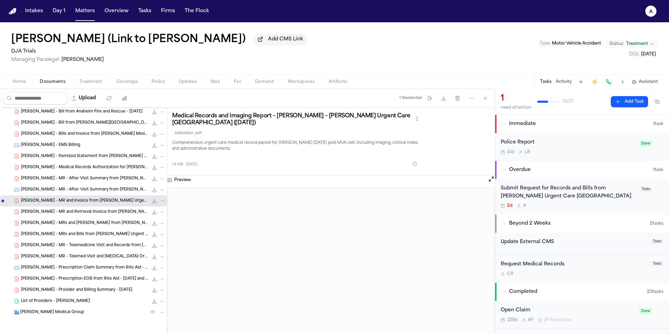
click at [88, 314] on div "HOAG Medical Group ( 6 )" at bounding box center [92, 312] width 145 height 6
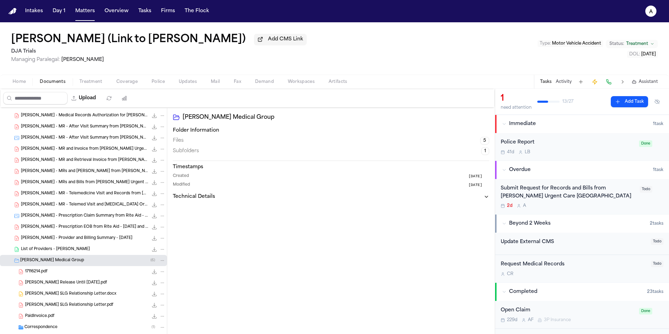
scroll to position [204, 0]
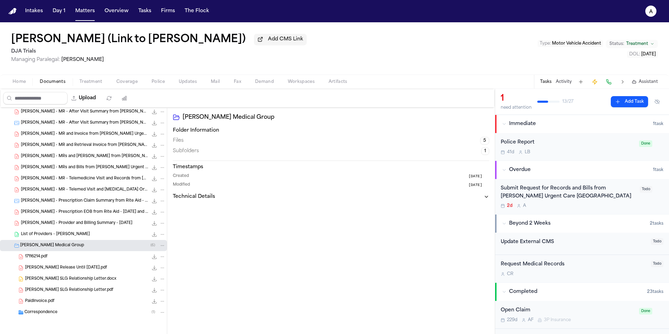
click at [79, 269] on span "Elizabeth Nagata Release Until 2-5-26.pdf" at bounding box center [66, 268] width 82 height 6
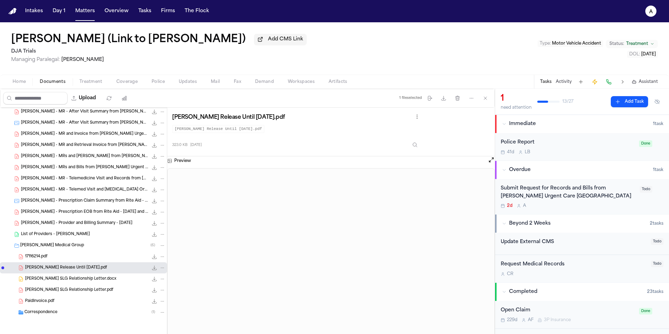
click at [94, 289] on div "Finch SLG Relationship Letter.pdf 159.0 KB • PDF" at bounding box center [95, 290] width 140 height 7
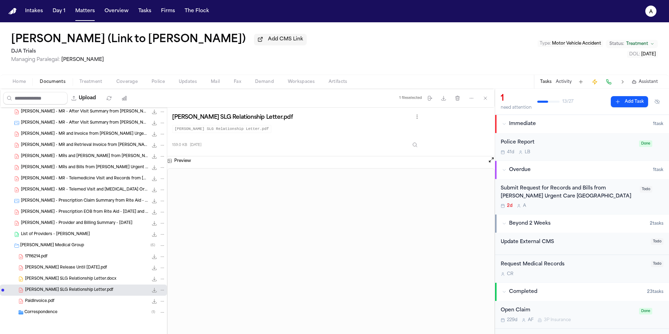
click at [78, 300] on div "PaidInvoice.pdf 2.3 KB • PDF" at bounding box center [95, 301] width 140 height 7
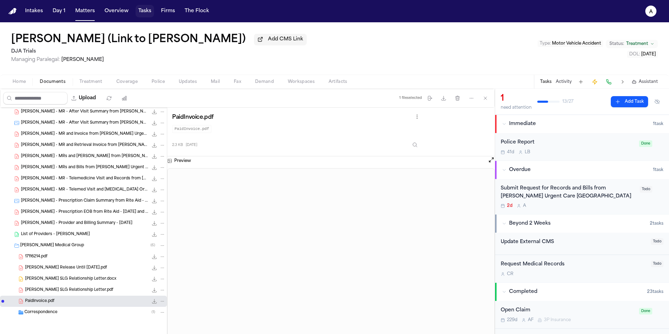
click at [143, 10] on button "Tasks" at bounding box center [145, 11] width 18 height 13
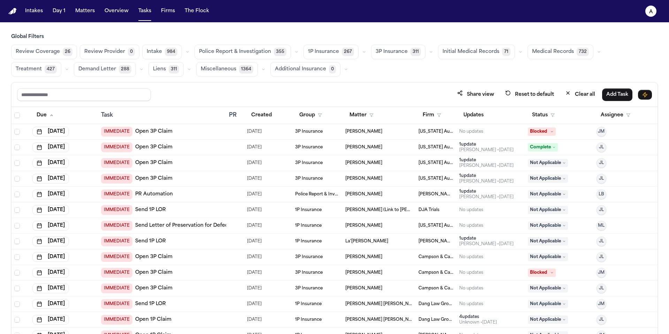
click at [565, 51] on button "Medical Records 732" at bounding box center [561, 52] width 66 height 15
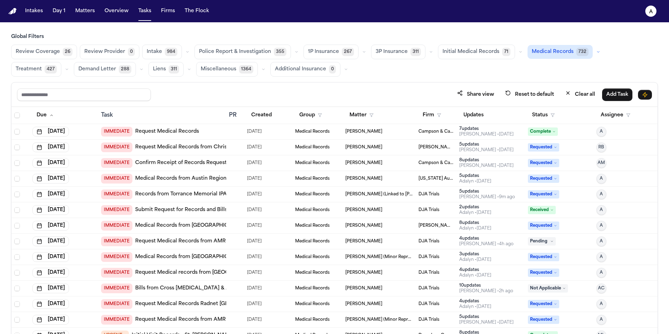
click at [555, 46] on button "Medical Records 732" at bounding box center [560, 52] width 65 height 14
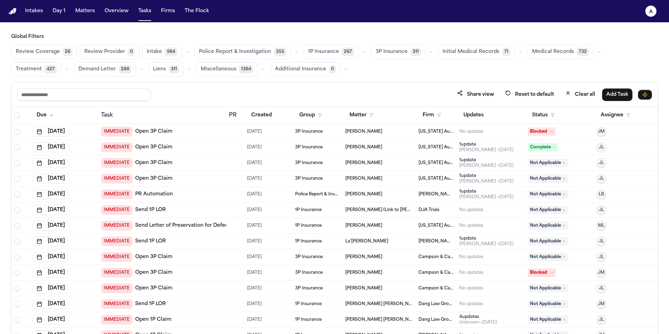
click at [564, 50] on span "Medical Records" at bounding box center [553, 51] width 42 height 7
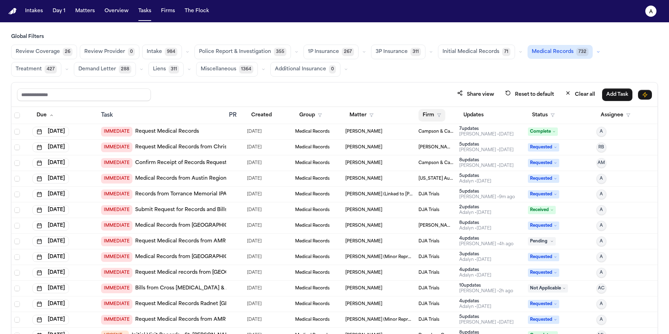
click at [430, 112] on button "Firm" at bounding box center [432, 115] width 27 height 13
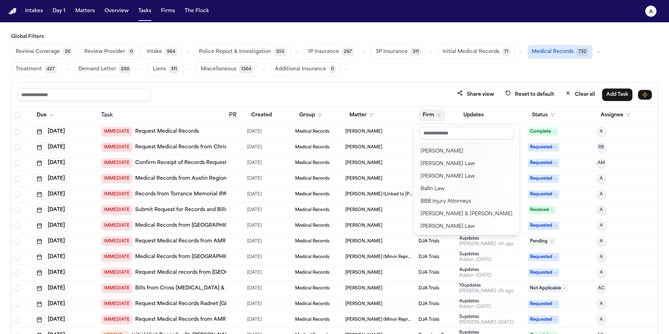
click at [82, 13] on div "Intakes Day 1 Matters Overview Tasks Firms The Flock A Global Filters Review Co…" at bounding box center [334, 167] width 669 height 334
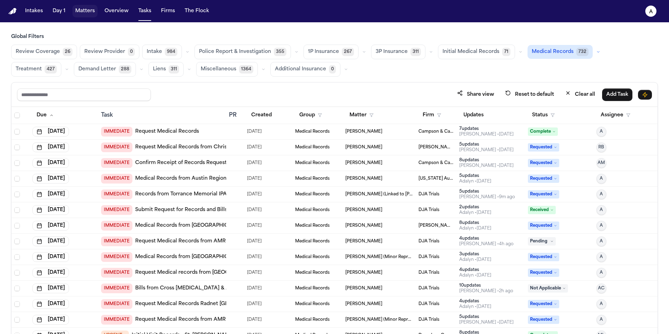
click at [92, 13] on button "Matters" at bounding box center [84, 11] width 25 height 13
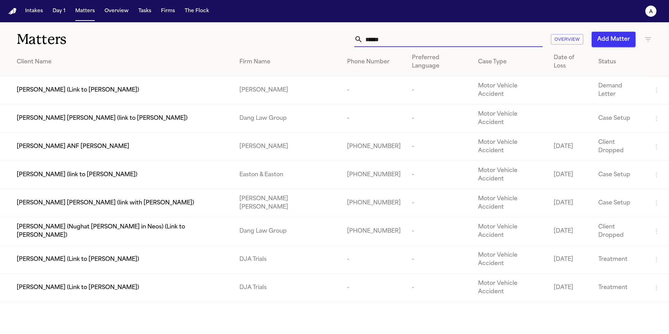
drag, startPoint x: 409, startPoint y: 41, endPoint x: 292, endPoint y: 41, distance: 117.1
click at [292, 41] on div "****** Overview Add Matter" at bounding box center [427, 39] width 451 height 15
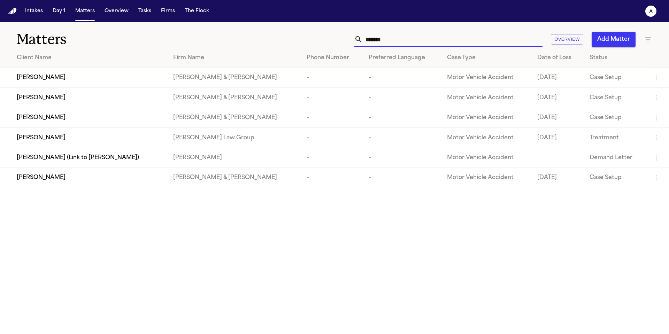
type input "*******"
click at [162, 138] on div "Shawn Yang" at bounding box center [89, 138] width 145 height 8
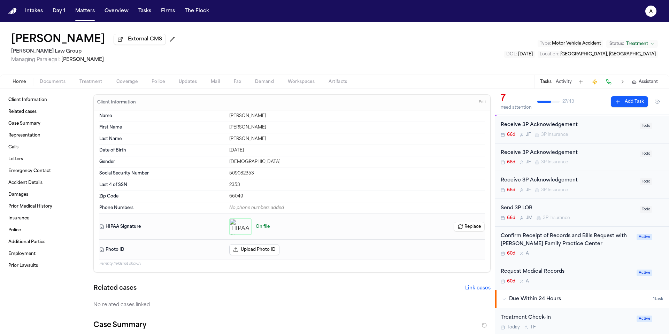
scroll to position [66, 0]
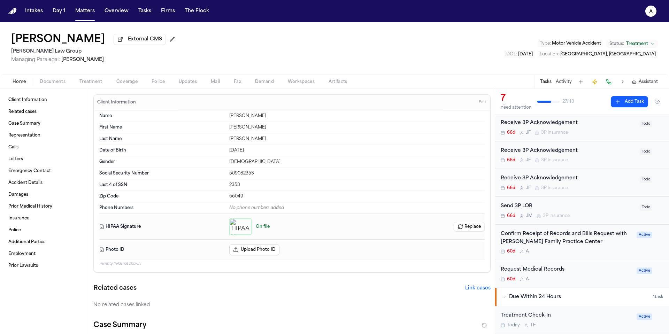
click at [607, 279] on div "60d A" at bounding box center [567, 280] width 132 height 6
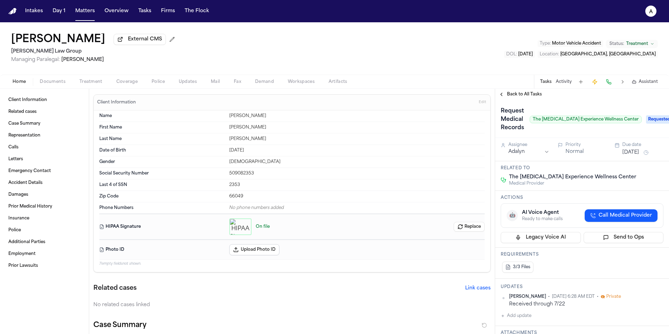
click at [527, 97] on span "Back to All Tasks" at bounding box center [524, 95] width 35 height 6
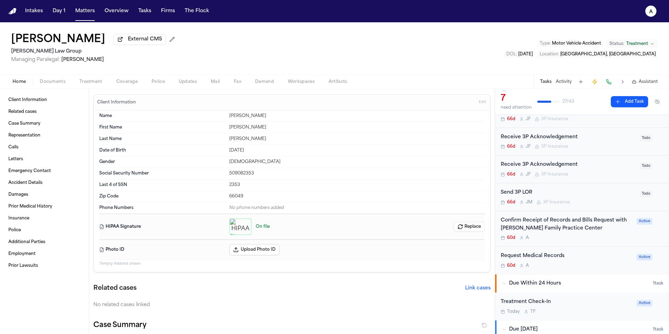
scroll to position [93, 0]
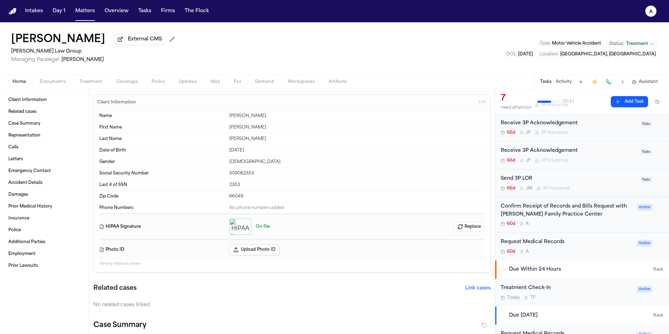
click at [618, 222] on div "Confirm Receipt of Records and Bills Request with Lawrence Family Practice Cent…" at bounding box center [567, 215] width 132 height 24
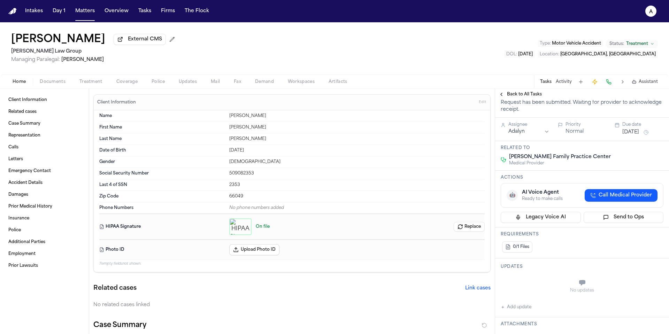
scroll to position [24, 0]
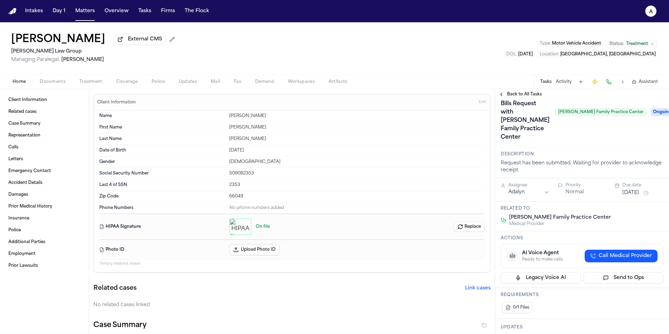
click at [529, 95] on span "Back to All Tasks" at bounding box center [524, 95] width 35 height 6
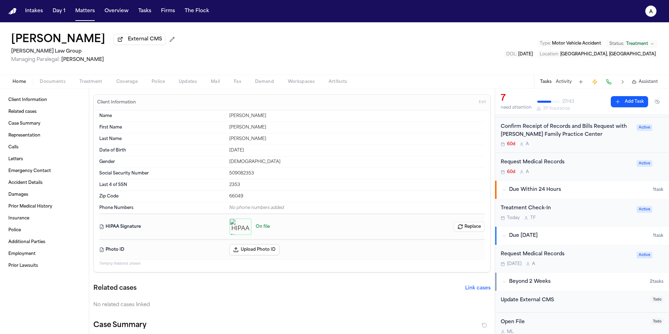
scroll to position [173, 0]
click at [612, 266] on div "Oct 26 A" at bounding box center [567, 265] width 132 height 6
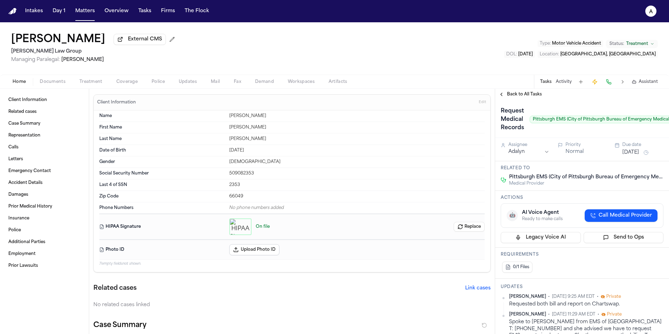
click at [528, 99] on div "Back to All Tasks" at bounding box center [582, 94] width 174 height 11
click at [533, 94] on span "Back to All Tasks" at bounding box center [524, 95] width 35 height 6
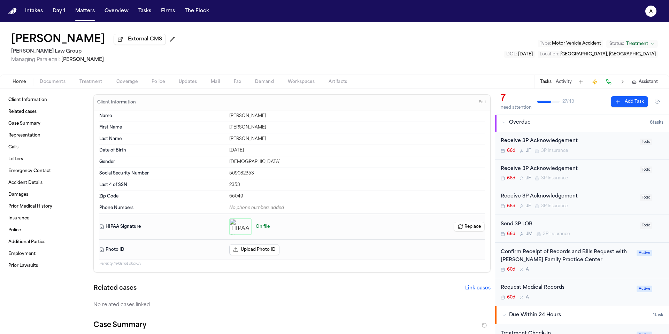
scroll to position [55, 0]
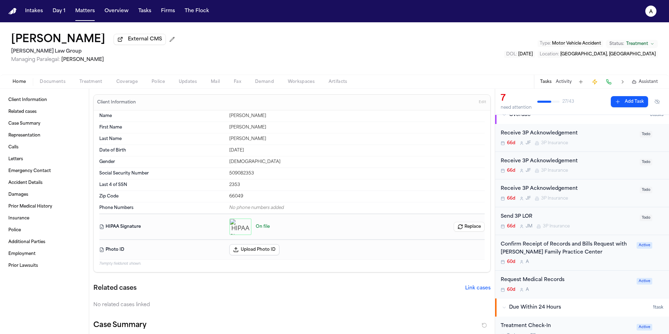
click at [608, 284] on div "Request Medical Records" at bounding box center [567, 280] width 132 height 8
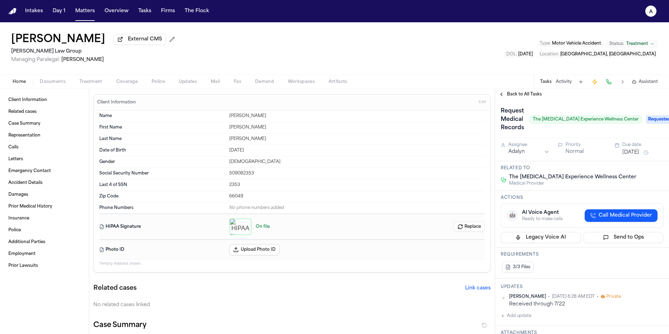
click at [57, 83] on span "Documents" at bounding box center [53, 82] width 26 height 6
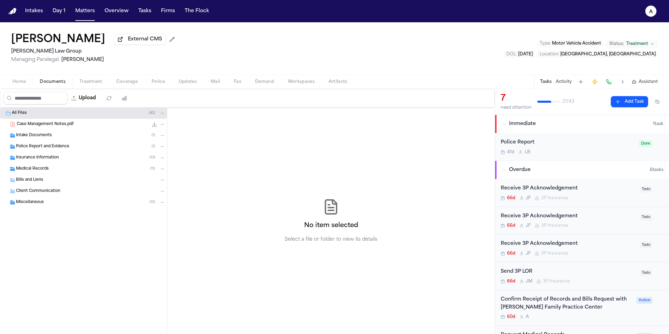
click at [115, 169] on div "Medical Records ( 11 )" at bounding box center [91, 169] width 150 height 6
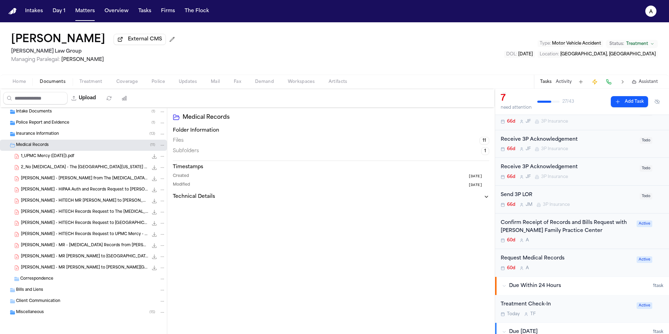
scroll to position [78, 0]
click at [610, 245] on div "Confirm Receipt of Records and Bills Request with Lawrence Family Practice Cent…" at bounding box center [582, 230] width 174 height 36
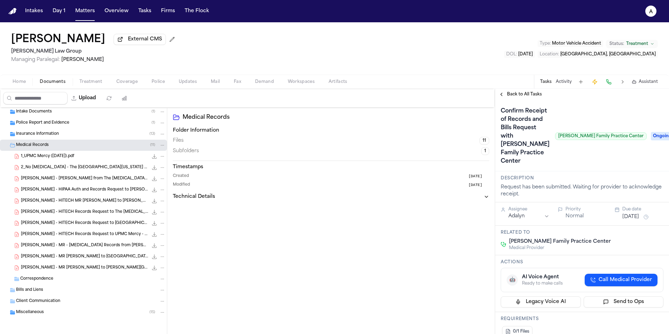
click at [533, 102] on div "Confirm Receipt of Records and Bills Request with Lawrence Family Practice Cent…" at bounding box center [582, 135] width 174 height 71
click at [538, 97] on span "Back to All Tasks" at bounding box center [524, 95] width 35 height 6
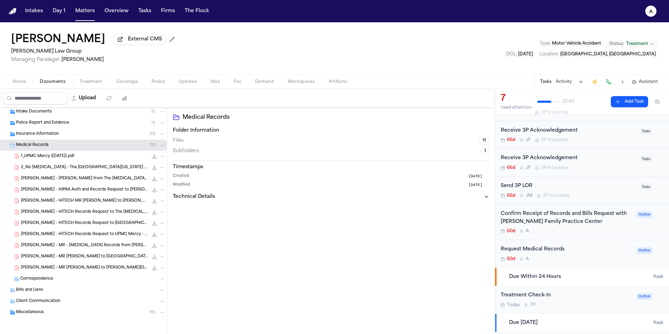
scroll to position [84, 0]
click at [602, 254] on div "Request Medical Records" at bounding box center [567, 251] width 132 height 8
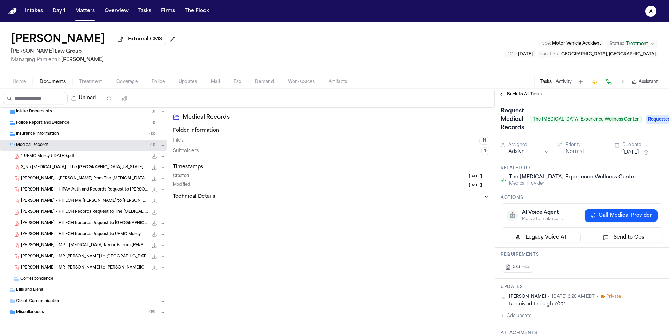
click at [529, 92] on span "Back to All Tasks" at bounding box center [524, 95] width 35 height 6
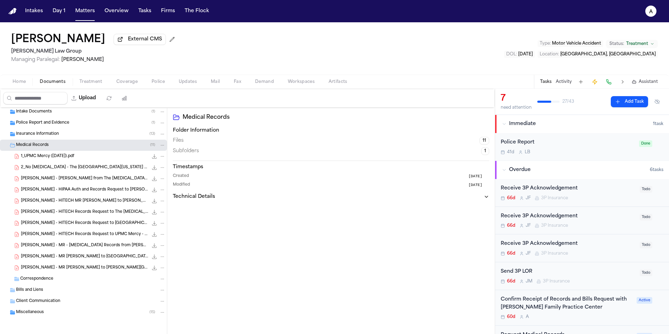
click at [602, 310] on div "Confirm Receipt of Records and Bills Request with Lawrence Family Practice Cent…" at bounding box center [567, 304] width 132 height 16
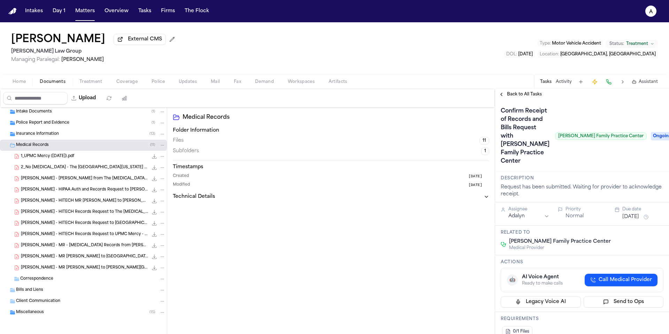
click at [520, 95] on span "Back to All Tasks" at bounding box center [524, 95] width 35 height 6
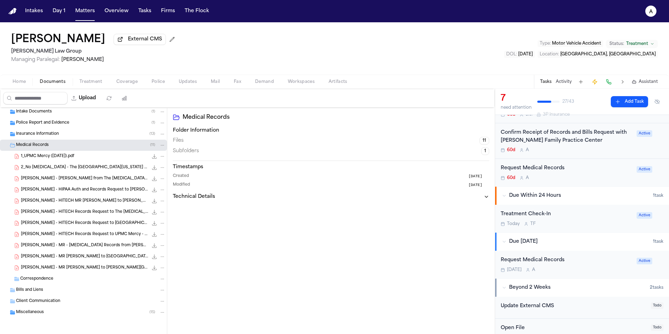
scroll to position [173, 0]
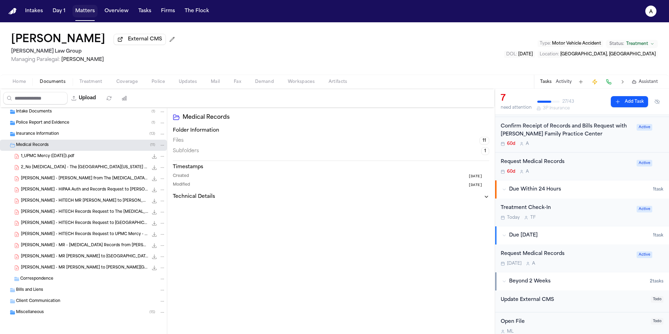
click at [87, 15] on button "Matters" at bounding box center [84, 11] width 25 height 13
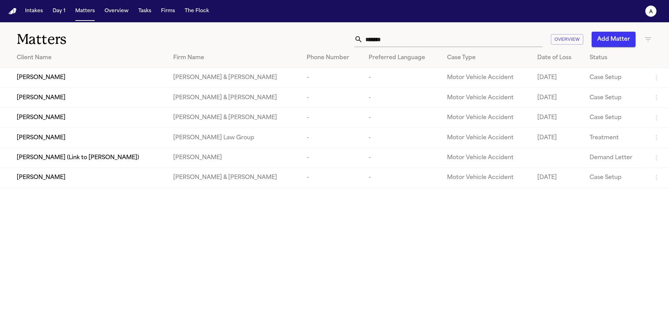
click at [146, 13] on button "Tasks" at bounding box center [145, 11] width 18 height 13
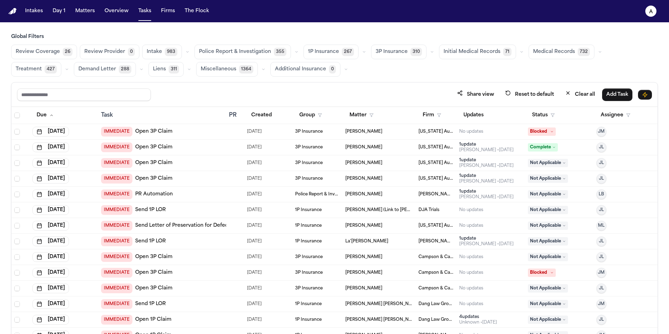
click at [562, 48] on span "Medical Records" at bounding box center [554, 51] width 42 height 7
click at [422, 110] on button "Firm" at bounding box center [432, 115] width 27 height 13
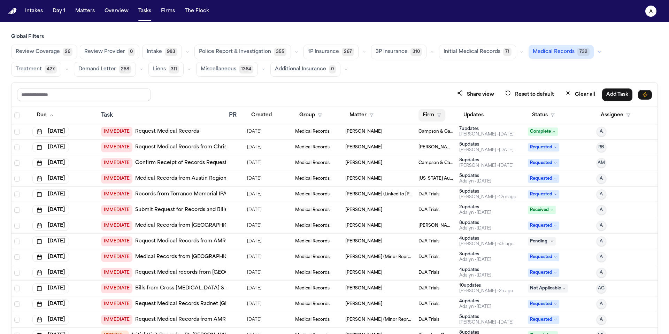
click at [430, 115] on button "Firm" at bounding box center [432, 115] width 27 height 13
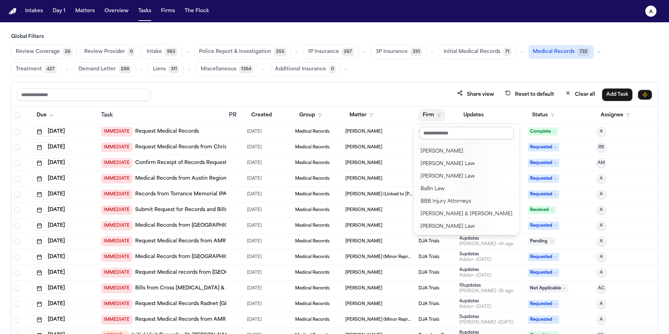
click at [439, 134] on input "text" at bounding box center [466, 133] width 95 height 13
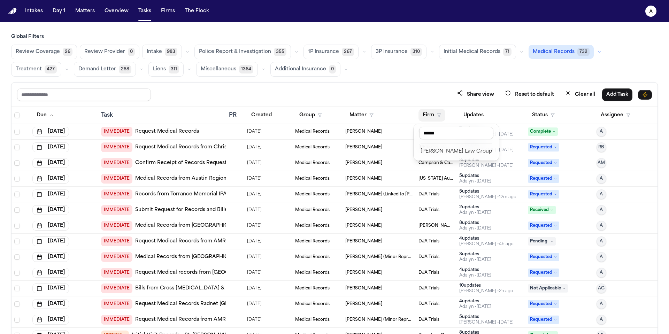
type input "******"
click at [452, 156] on button "[PERSON_NAME] Law Group" at bounding box center [456, 151] width 80 height 13
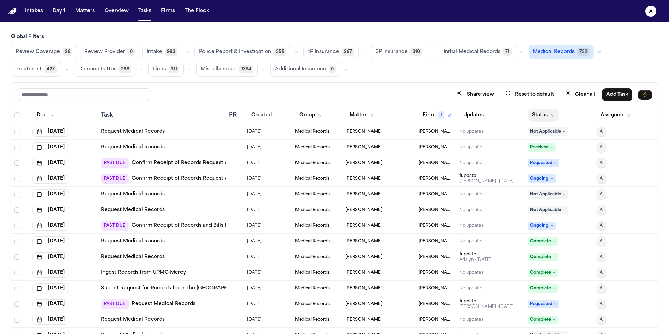
click at [544, 111] on button "Status" at bounding box center [543, 115] width 31 height 13
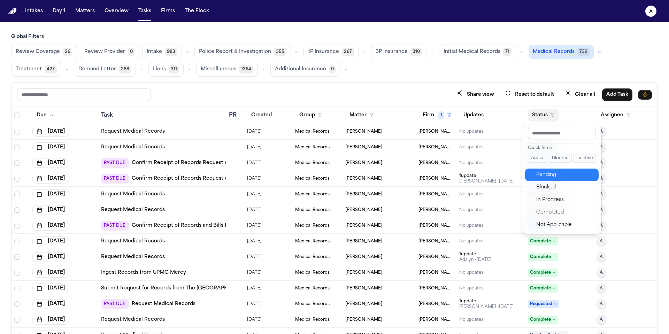
click at [550, 174] on div "Pending" at bounding box center [565, 175] width 58 height 8
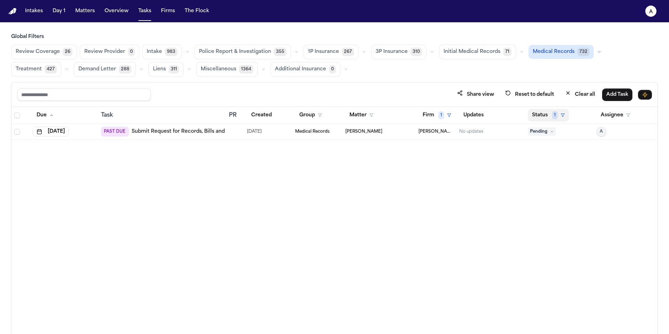
click at [546, 117] on button "Status 1" at bounding box center [548, 115] width 41 height 13
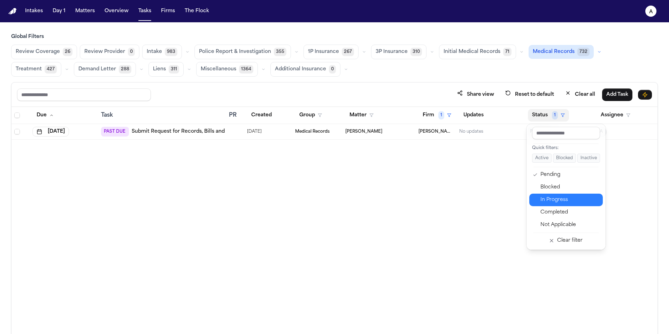
click at [564, 201] on div "In Progress" at bounding box center [570, 200] width 58 height 8
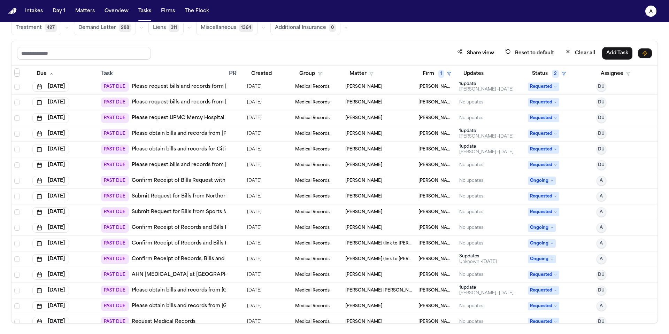
scroll to position [154, 0]
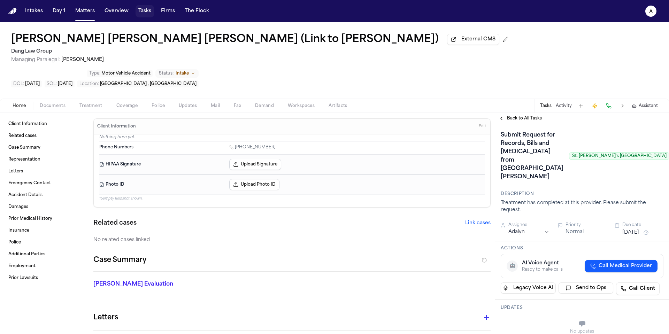
click at [140, 10] on button "Tasks" at bounding box center [145, 11] width 18 height 13
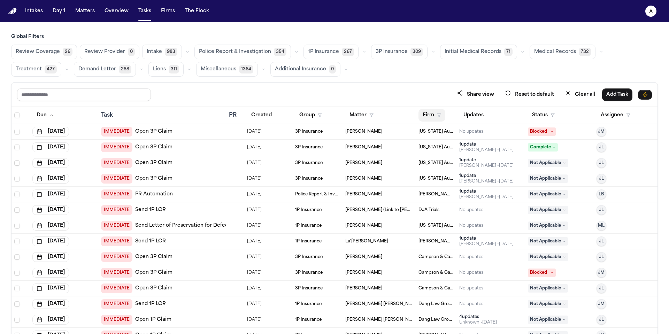
click at [431, 110] on button "Firm" at bounding box center [432, 115] width 27 height 13
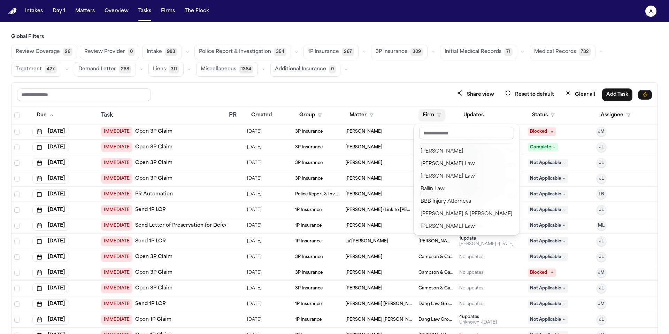
drag, startPoint x: 393, startPoint y: 86, endPoint x: 390, endPoint y: 92, distance: 6.9
click at [393, 86] on div "Share view Reset to default Clear all Add Task Due Task PR Created Group Matter…" at bounding box center [334, 223] width 647 height 283
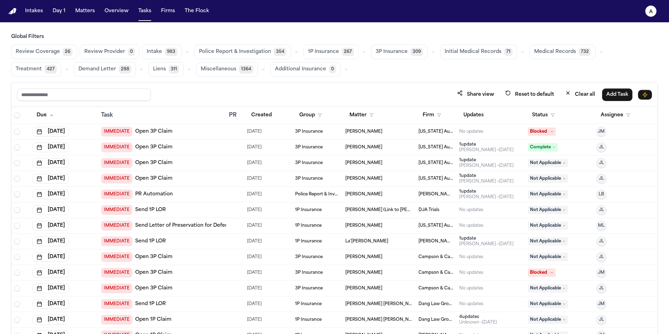
click at [434, 146] on span "[US_STATE] Auto Law" at bounding box center [437, 148] width 36 height 6
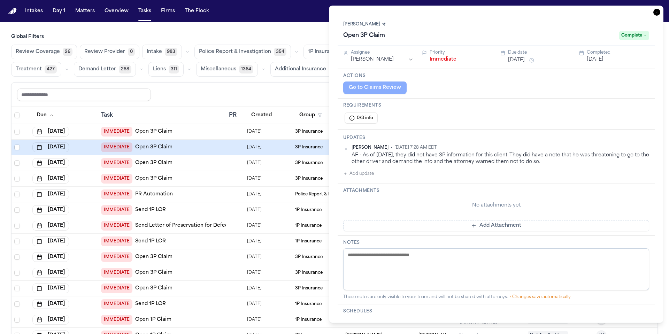
click at [365, 23] on link "[PERSON_NAME]" at bounding box center [364, 25] width 43 height 6
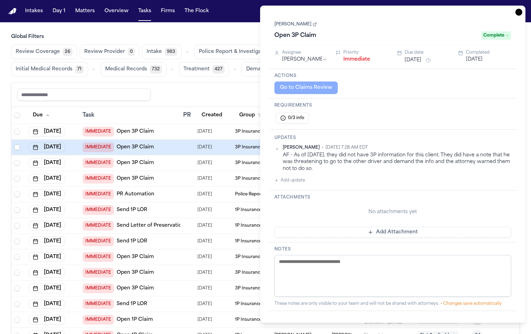
click at [236, 95] on div "Share view Reset to default Clear all Add Task" at bounding box center [265, 94] width 497 height 13
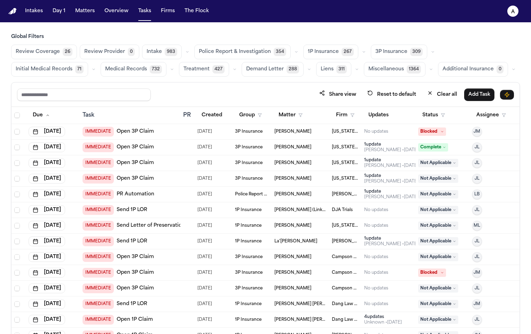
click at [376, 135] on div "No updates" at bounding box center [377, 132] width 24 height 6
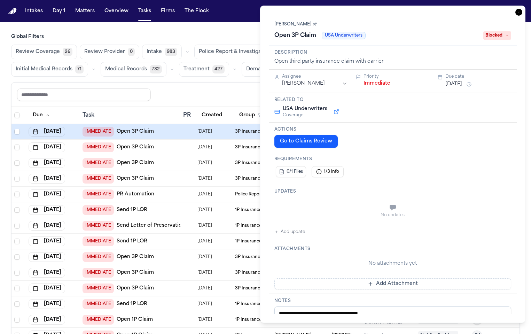
click at [295, 25] on link "[PERSON_NAME]" at bounding box center [296, 25] width 43 height 6
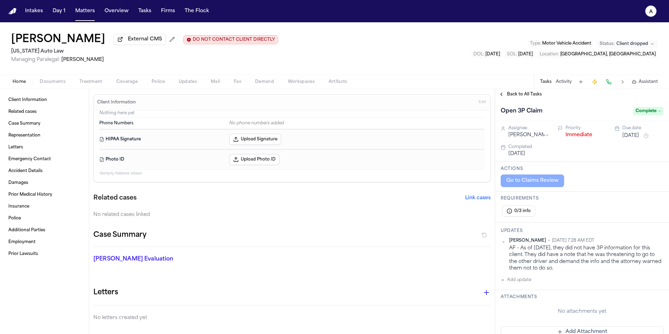
click at [92, 82] on span "Treatment" at bounding box center [90, 82] width 23 height 6
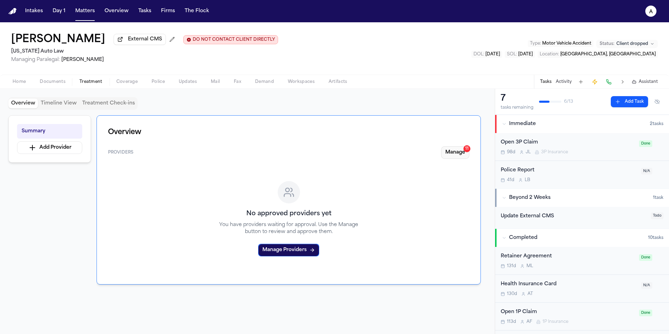
click at [456, 154] on button "Manage 11" at bounding box center [455, 152] width 28 height 13
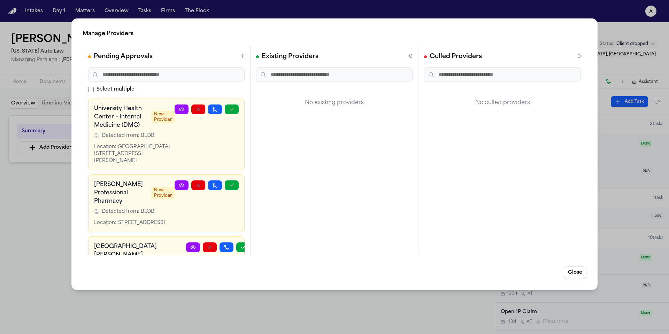
click at [54, 213] on div "Manage Providers Pending Approvals 11 Select multiple University Health Center …" at bounding box center [334, 167] width 669 height 334
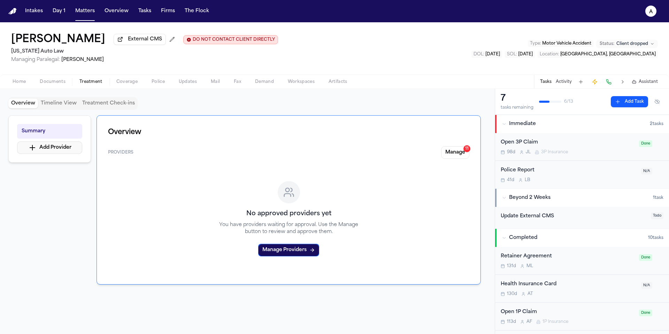
click at [71, 152] on button "Add Provider" at bounding box center [49, 147] width 65 height 13
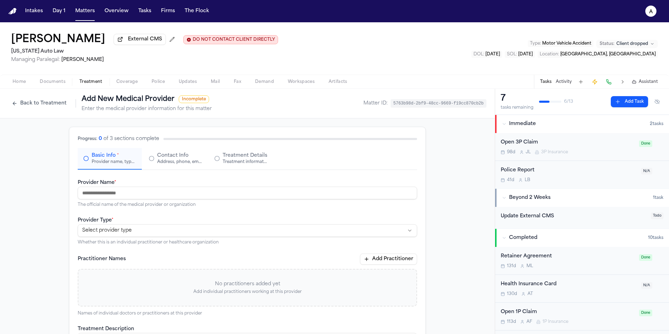
click at [92, 83] on span "Treatment" at bounding box center [90, 82] width 23 height 6
click at [47, 81] on span "Documents" at bounding box center [53, 82] width 26 height 6
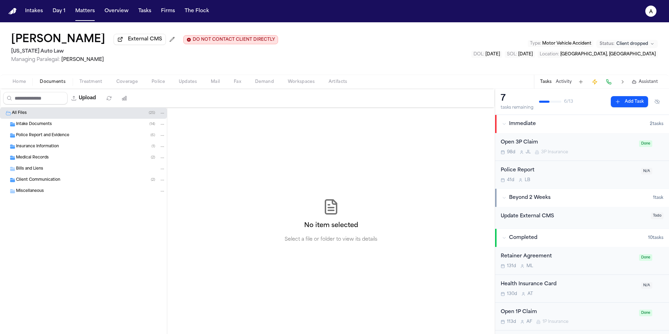
click at [93, 82] on span "Treatment" at bounding box center [90, 82] width 23 height 6
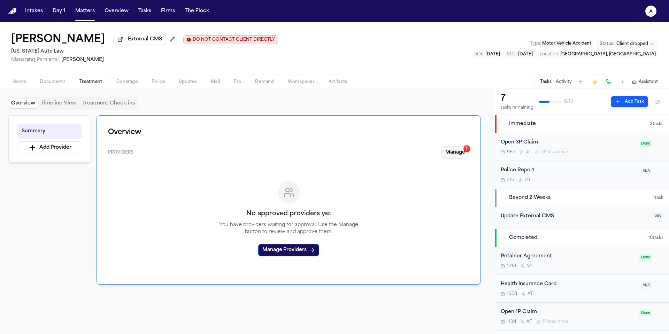
click at [450, 154] on button "Manage 11" at bounding box center [455, 152] width 28 height 13
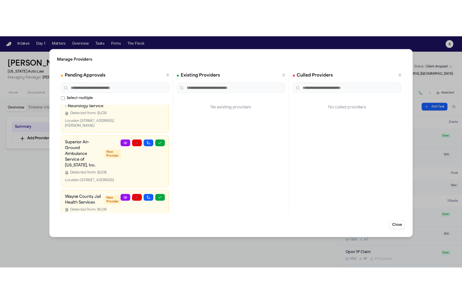
scroll to position [251, 0]
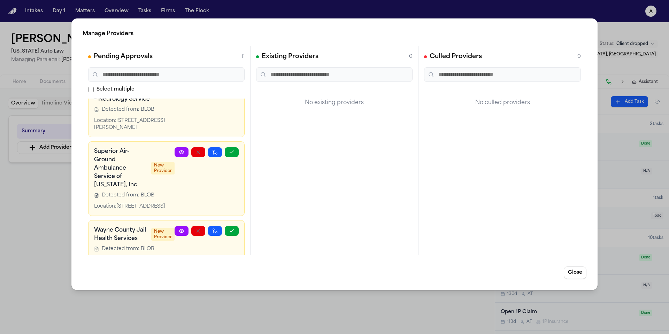
click at [57, 188] on div "Manage Providers Pending Approvals 11 Select multiple University Health Center …" at bounding box center [334, 167] width 669 height 334
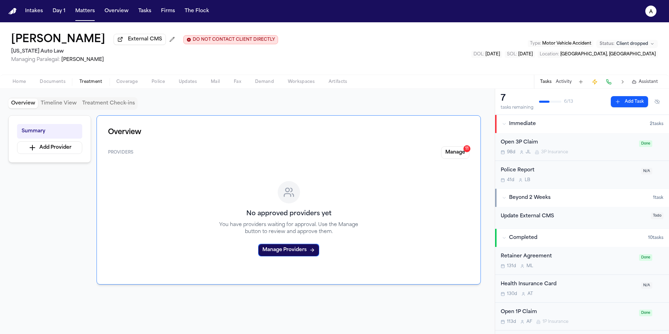
click at [628, 103] on button "Add Task" at bounding box center [629, 101] width 37 height 11
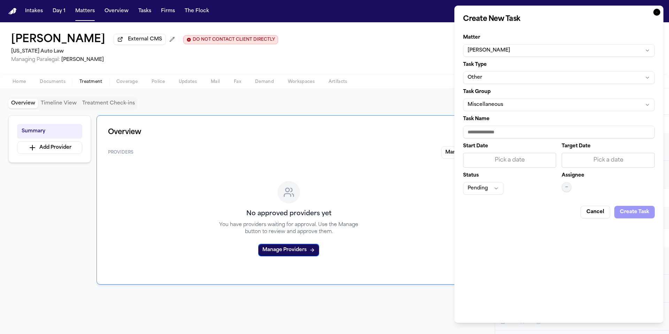
click at [495, 190] on button "Pending" at bounding box center [483, 188] width 40 height 13
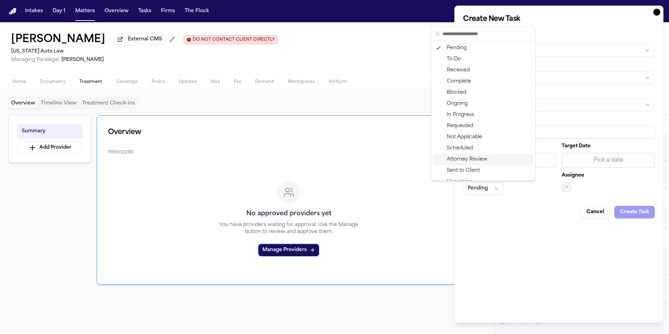
click at [540, 254] on body "Intakes Day 1 Matters Overview Tasks Firms The Flock A Marcus Flowers External …" at bounding box center [334, 167] width 669 height 334
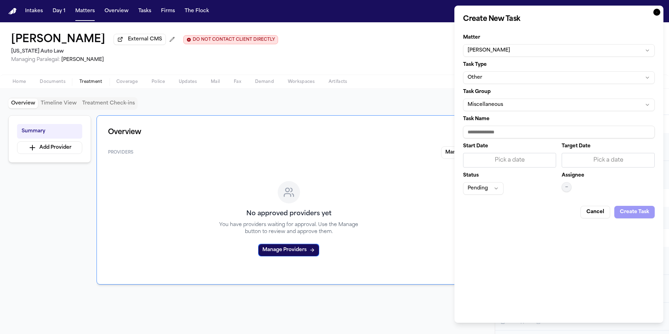
click at [537, 136] on input "Task Name" at bounding box center [559, 132] width 192 height 13
type input "**********"
click at [598, 165] on div "Pick a date" at bounding box center [608, 160] width 93 height 15
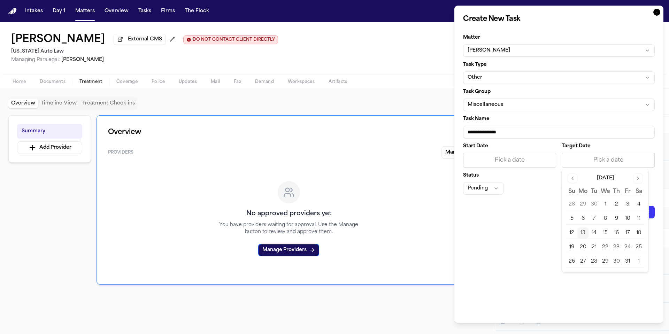
click at [579, 231] on button "13" at bounding box center [582, 233] width 11 height 11
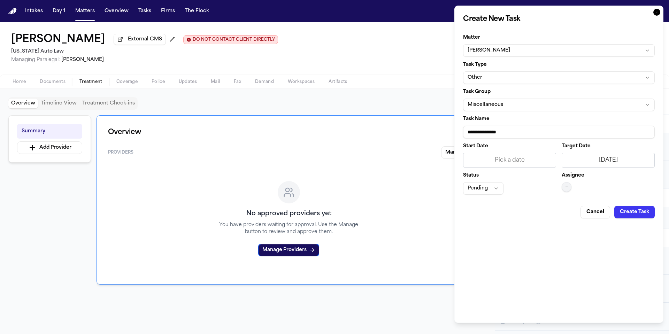
click at [538, 161] on div "Pick a date" at bounding box center [510, 160] width 84 height 8
click at [484, 234] on button "13" at bounding box center [484, 233] width 11 height 11
click at [489, 190] on button "Pending" at bounding box center [483, 188] width 40 height 13
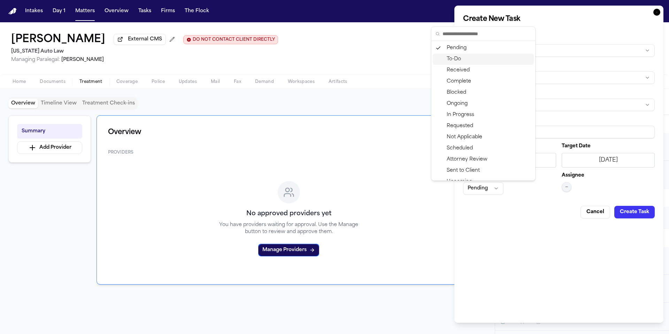
click at [471, 52] on div "Pending" at bounding box center [483, 48] width 101 height 11
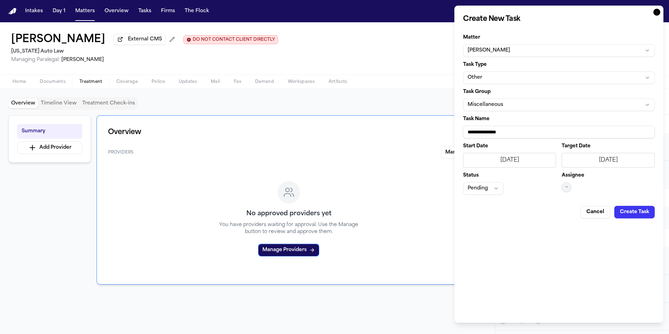
click at [567, 194] on div "Assignee —" at bounding box center [608, 184] width 93 height 22
click at [567, 190] on span "—" at bounding box center [566, 187] width 3 height 6
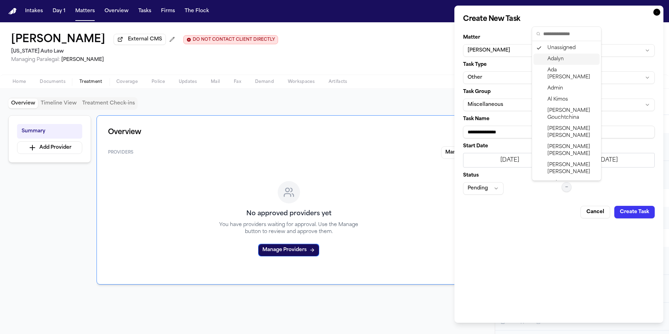
click at [579, 57] on div "Adalyn" at bounding box center [567, 59] width 66 height 11
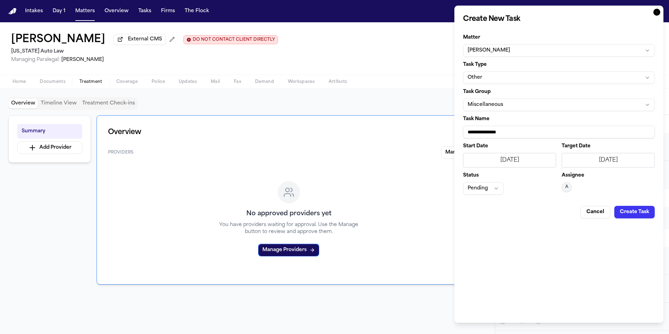
click at [637, 213] on button "Create Task" at bounding box center [634, 212] width 40 height 13
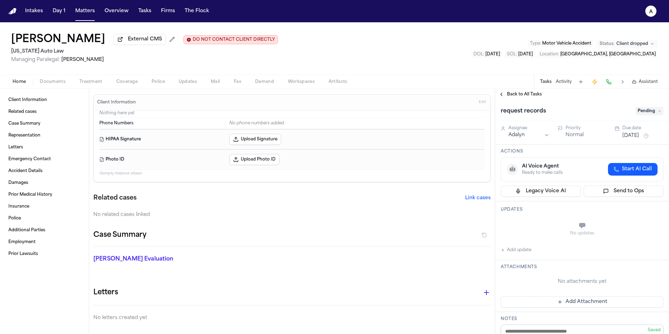
click at [576, 138] on button "Normal" at bounding box center [575, 135] width 18 height 7
click at [576, 138] on button "Urgent" at bounding box center [574, 135] width 17 height 7
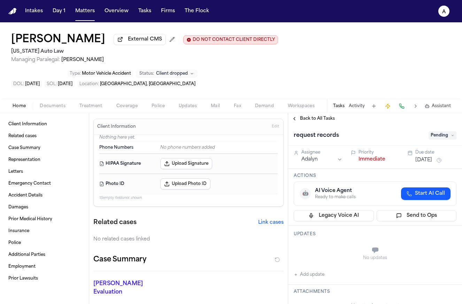
click at [444, 131] on span "Pending" at bounding box center [443, 135] width 28 height 8
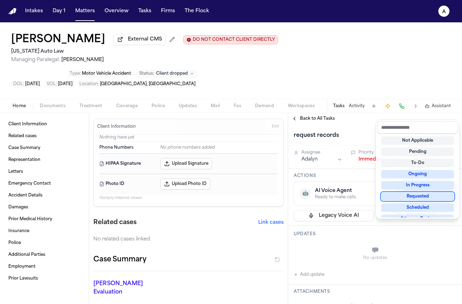
click at [438, 198] on div "Requested" at bounding box center [417, 196] width 73 height 8
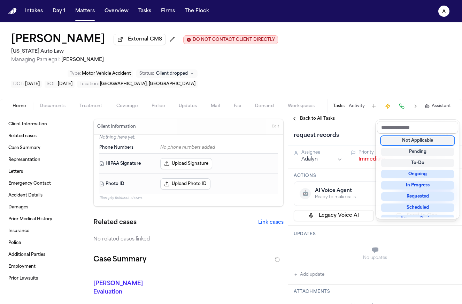
click at [415, 124] on div "request records Pending" at bounding box center [375, 134] width 174 height 21
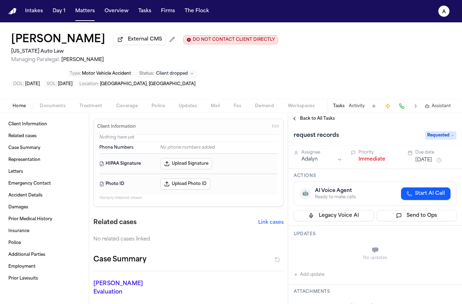
click at [432, 156] on button "Oct 13, 2025" at bounding box center [423, 159] width 17 height 7
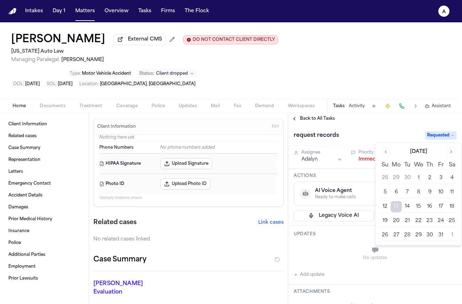
click at [425, 206] on button "16" at bounding box center [429, 206] width 11 height 11
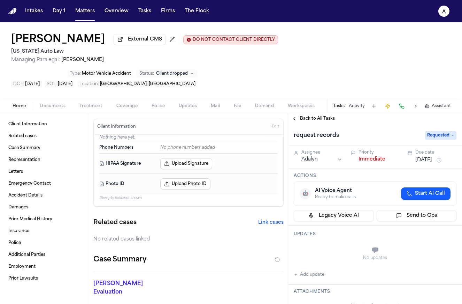
click at [386, 124] on div "request records Requested" at bounding box center [375, 134] width 174 height 21
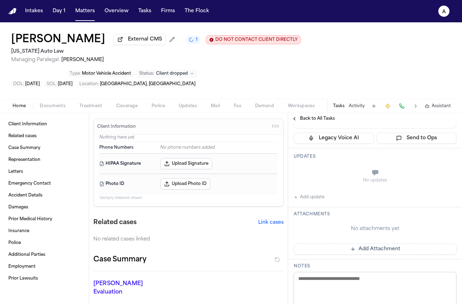
scroll to position [76, 0]
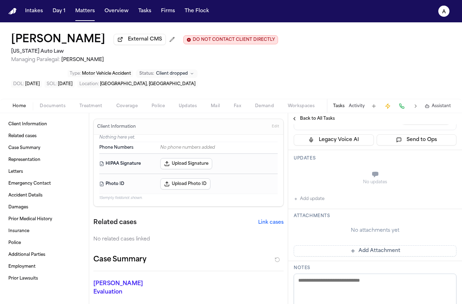
click at [421, 245] on button "Add Attachment" at bounding box center [375, 250] width 163 height 11
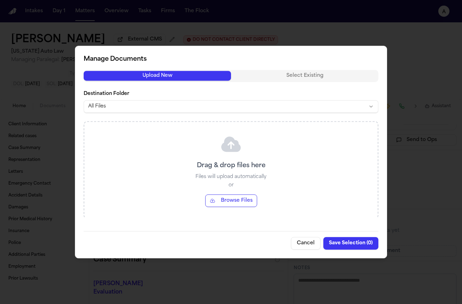
click at [303, 241] on button "Cancel" at bounding box center [306, 243] width 30 height 13
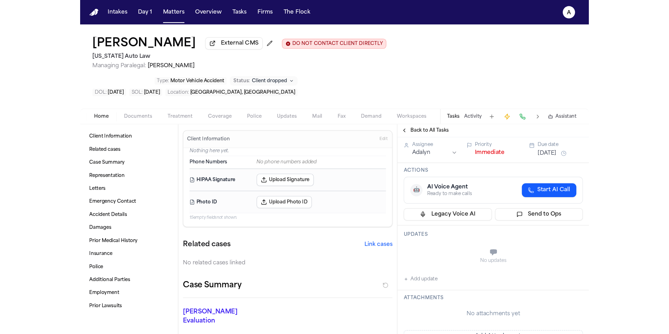
scroll to position [134, 0]
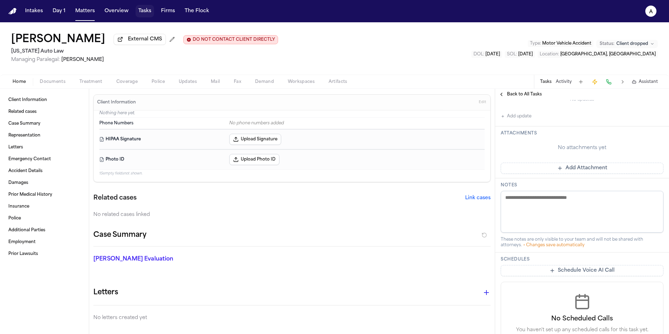
click at [146, 9] on button "Tasks" at bounding box center [145, 11] width 18 height 13
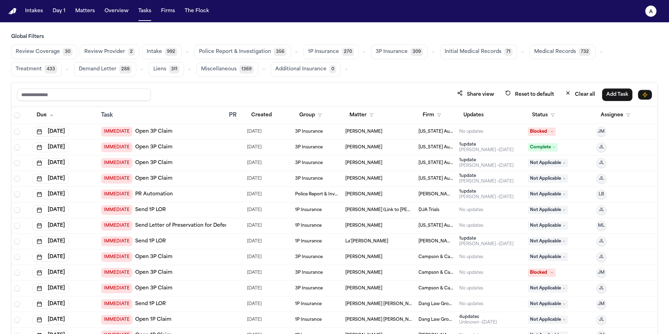
click at [482, 49] on span "Initial Medical Records" at bounding box center [473, 51] width 57 height 7
click at [562, 50] on span "Medical Records" at bounding box center [555, 51] width 42 height 7
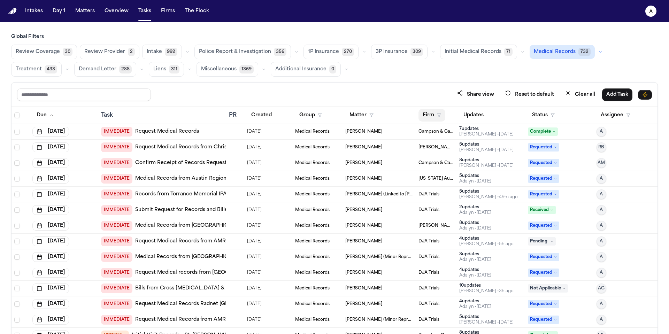
click at [423, 115] on button "Firm" at bounding box center [432, 115] width 27 height 13
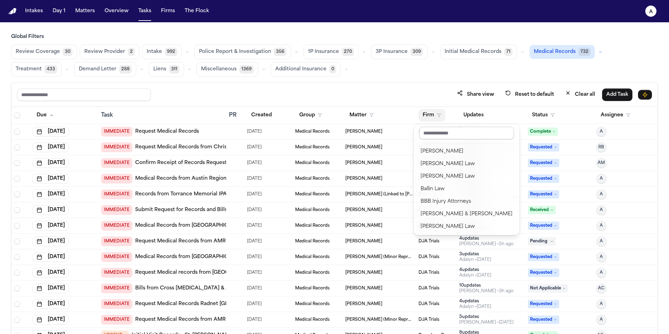
click at [458, 133] on input "text" at bounding box center [466, 133] width 95 height 13
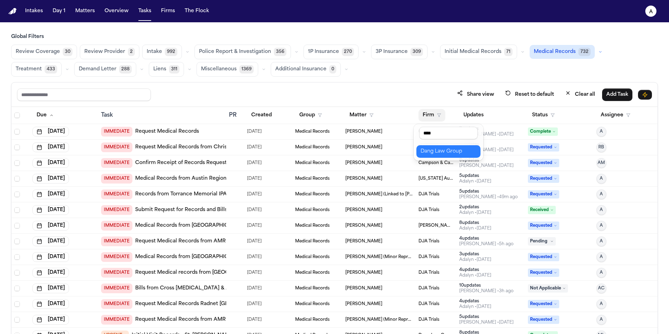
type input "****"
click at [465, 151] on div "Dang Law Group" at bounding box center [449, 151] width 56 height 8
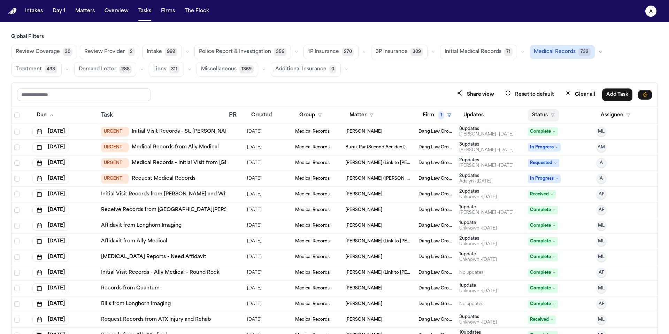
click at [540, 110] on button "Status" at bounding box center [543, 115] width 31 height 13
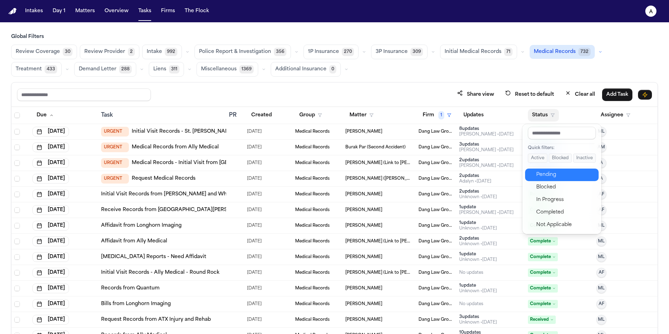
click at [558, 174] on div "Pending" at bounding box center [565, 175] width 58 height 8
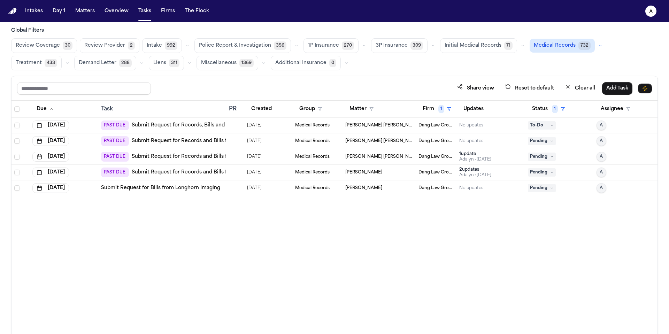
scroll to position [2, 0]
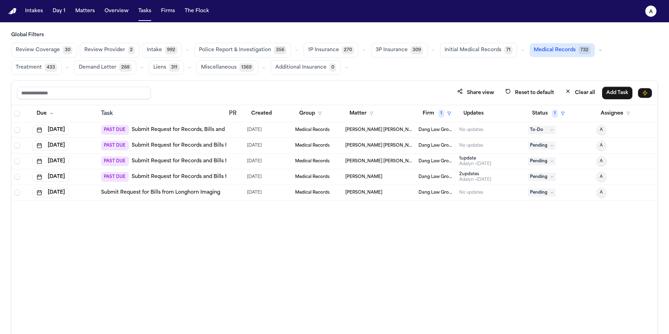
click at [390, 128] on span "[PERSON_NAME] [PERSON_NAME] [PERSON_NAME] (Link to [PERSON_NAME])" at bounding box center [379, 130] width 68 height 6
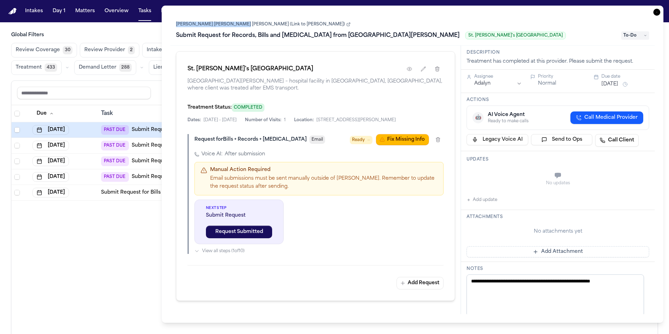
drag, startPoint x: 171, startPoint y: 25, endPoint x: 233, endPoint y: 25, distance: 62.4
click at [233, 25] on div "Jesus Francisco Tovar Reina (Link to Bridget Aleman) Submit Request for Records…" at bounding box center [412, 29] width 484 height 31
copy link "Jesus Francisco Tovar Reina"
click at [221, 25] on link "[PERSON_NAME] [PERSON_NAME] [PERSON_NAME] (Link to [PERSON_NAME])" at bounding box center [263, 25] width 175 height 6
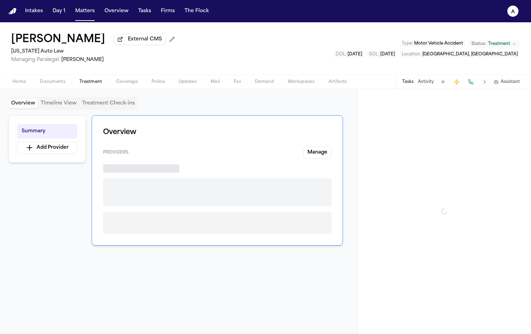
click at [96, 83] on span "Treatment" at bounding box center [90, 82] width 23 height 6
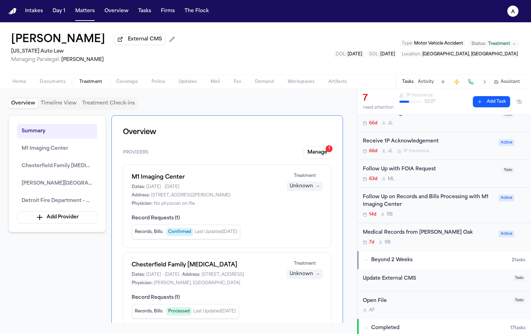
scroll to position [131, 0]
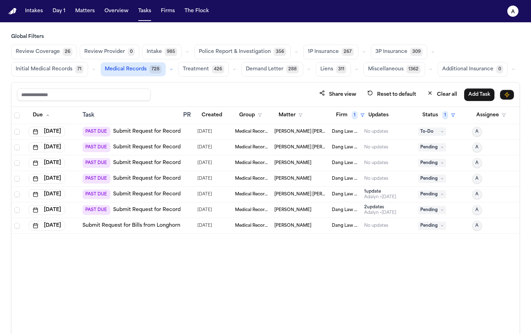
click at [132, 9] on div "Intakes Day 1 Matters Overview Tasks Firms The Flock" at bounding box center [117, 11] width 190 height 13
click at [144, 12] on button "Tasks" at bounding box center [145, 11] width 18 height 13
click at [351, 115] on button "Firm 1" at bounding box center [350, 115] width 37 height 13
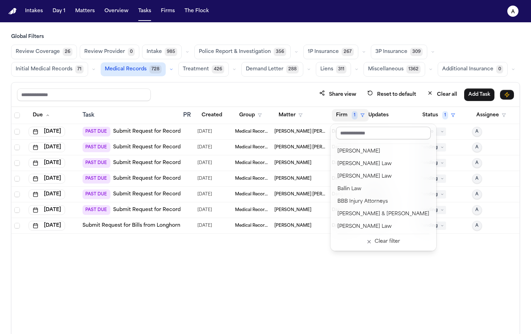
click at [355, 134] on input "text" at bounding box center [383, 133] width 95 height 13
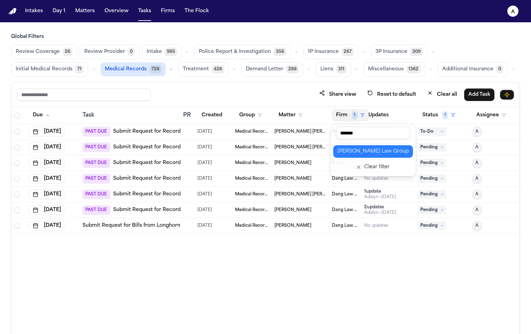
type input "*******"
click at [351, 152] on div "[PERSON_NAME] Law Group" at bounding box center [373, 151] width 71 height 8
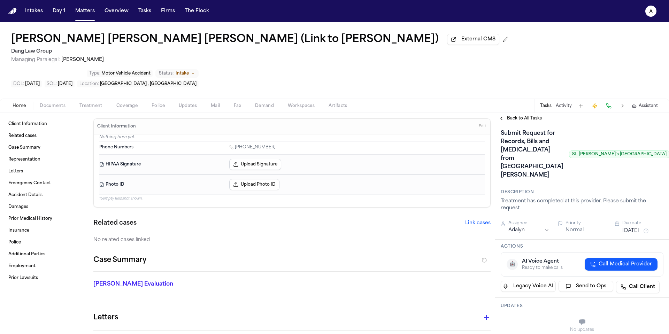
scroll to position [3, 0]
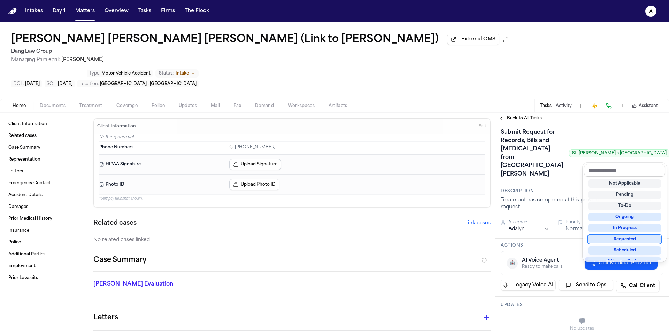
click at [641, 240] on div "Requested" at bounding box center [624, 239] width 73 height 8
click at [562, 180] on div "Submit Request for Records, Bills and [MEDICAL_DATA] from [GEOGRAPHIC_DATA][PER…" at bounding box center [582, 153] width 163 height 53
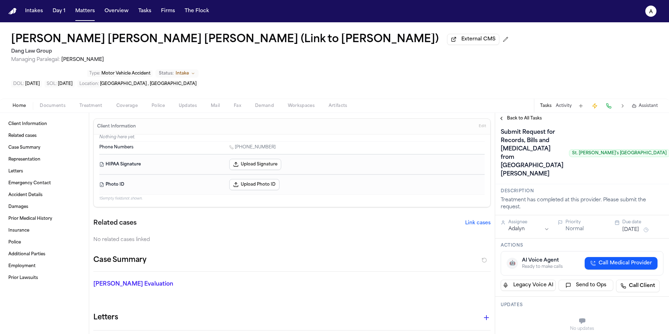
click at [630, 233] on button "[DATE]" at bounding box center [630, 230] width 17 height 7
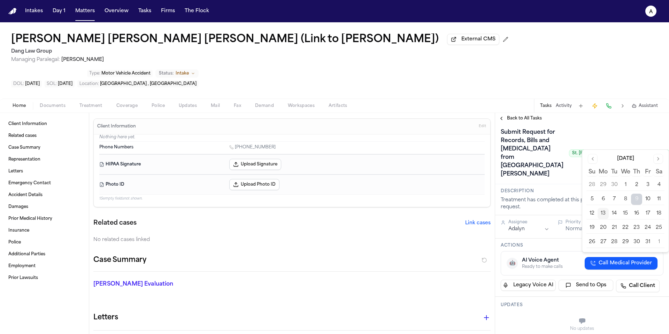
click at [597, 158] on button "Go to previous month" at bounding box center [593, 159] width 10 height 10
click at [565, 176] on div "Submit Request for Records, Bills and [MEDICAL_DATA] from [GEOGRAPHIC_DATA][PER…" at bounding box center [585, 153] width 169 height 53
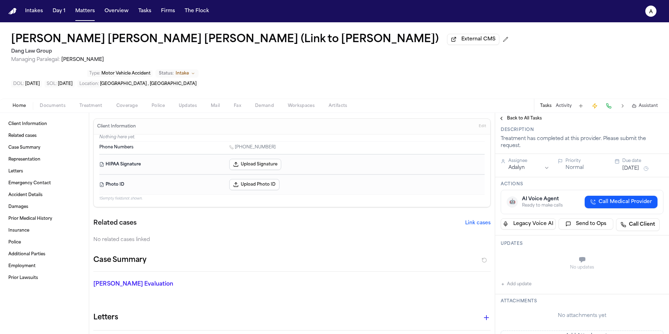
scroll to position [186, 0]
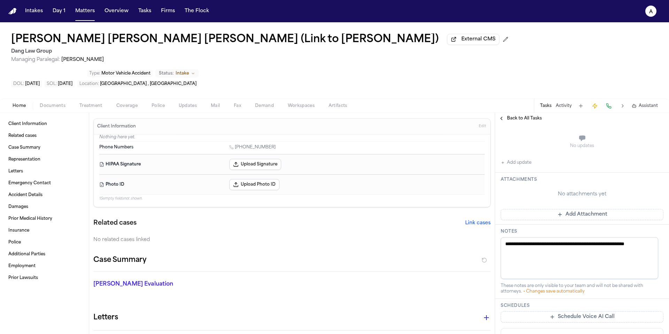
click at [520, 167] on button "Add update" at bounding box center [516, 163] width 31 height 8
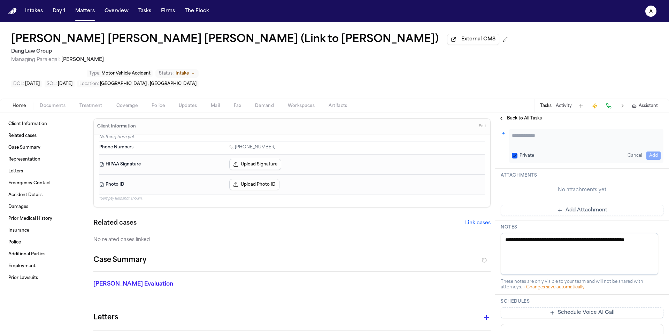
click at [533, 169] on div "Updates Private Cancel Add" at bounding box center [582, 141] width 174 height 55
click at [549, 146] on textarea "Add your update" at bounding box center [586, 139] width 149 height 14
click at [515, 159] on button "Private" at bounding box center [515, 156] width 6 height 6
click at [635, 146] on textarea "**********" at bounding box center [584, 139] width 144 height 14
click at [660, 163] on div "**********" at bounding box center [582, 141] width 174 height 55
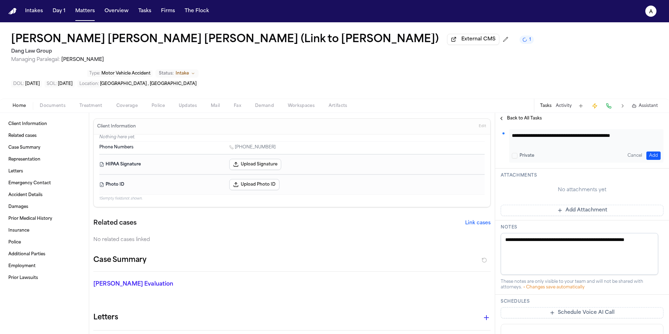
click at [650, 146] on textarea "**********" at bounding box center [584, 139] width 144 height 14
type textarea "**********"
click at [656, 163] on div "**********" at bounding box center [586, 145] width 154 height 33
click at [648, 160] on button "Add" at bounding box center [653, 156] width 14 height 8
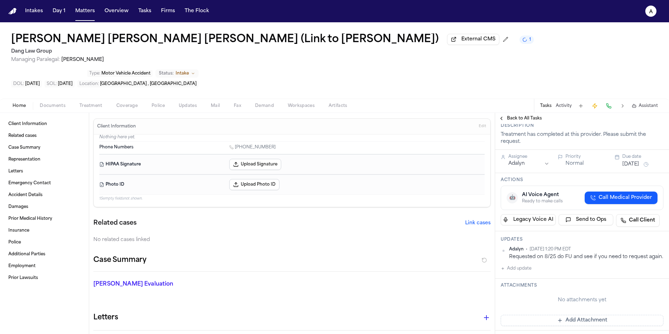
scroll to position [0, 0]
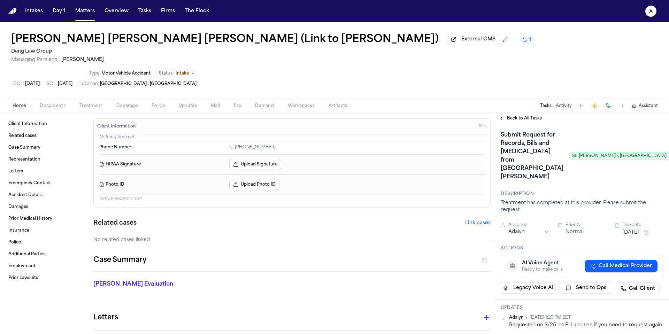
click at [639, 236] on button "[DATE]" at bounding box center [630, 232] width 17 height 7
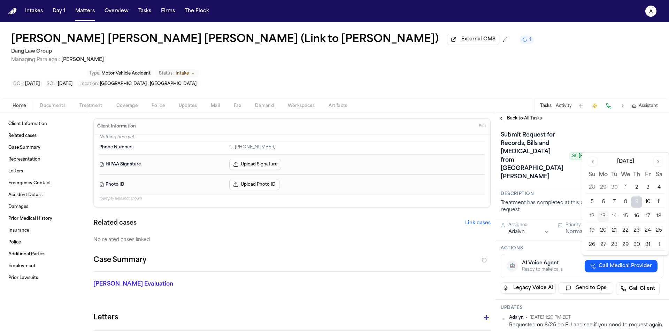
click at [614, 215] on button "14" at bounding box center [614, 216] width 11 height 11
click at [566, 183] on div "Submit Request for Records, Bills and [MEDICAL_DATA] from [GEOGRAPHIC_DATA][PER…" at bounding box center [585, 156] width 169 height 53
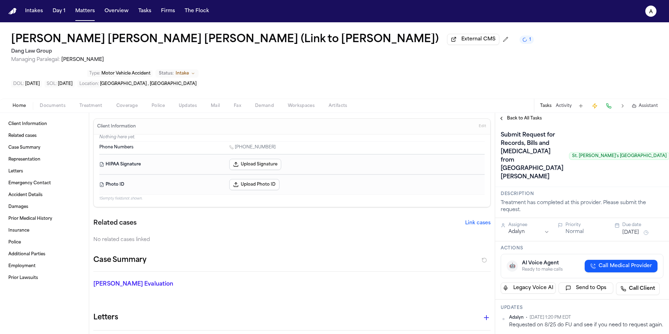
click at [533, 116] on span "Back to All Tasks" at bounding box center [524, 119] width 35 height 6
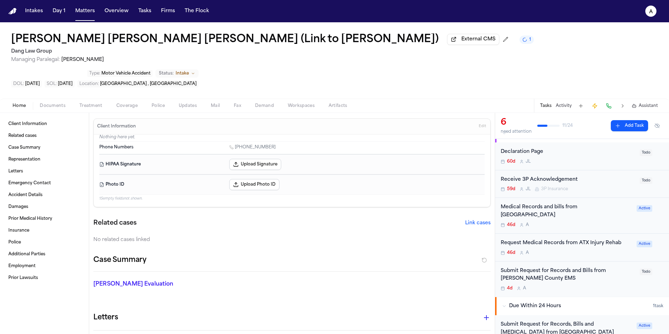
scroll to position [62, 0]
click at [618, 266] on div "Submit Request for Records and Bills from [PERSON_NAME] County EMS" at bounding box center [568, 274] width 135 height 16
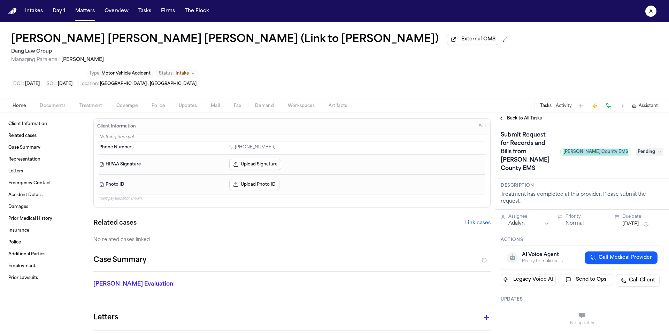
drag, startPoint x: 570, startPoint y: 125, endPoint x: 621, endPoint y: 122, distance: 51.7
click at [622, 148] on span "[PERSON_NAME] County EMS" at bounding box center [595, 152] width 71 height 8
click at [625, 148] on span "[PERSON_NAME] County EMS" at bounding box center [595, 152] width 71 height 8
drag, startPoint x: 625, startPoint y: 125, endPoint x: 570, endPoint y: 126, distance: 54.7
click at [571, 148] on span "[PERSON_NAME] County EMS" at bounding box center [595, 152] width 71 height 8
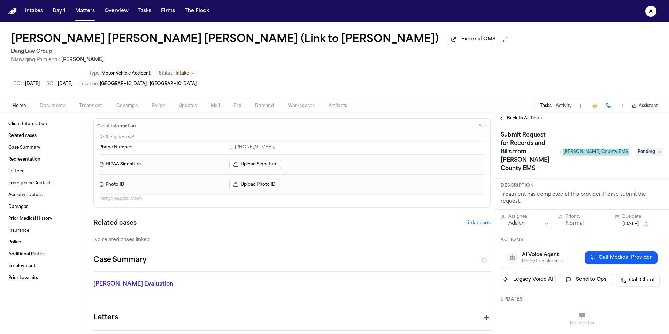
copy span "Austin-Travis County EMS"
click at [597, 145] on div "Submit Request for Records and Bills from Austin-Travis County EMS Austin-Travi…" at bounding box center [582, 151] width 174 height 55
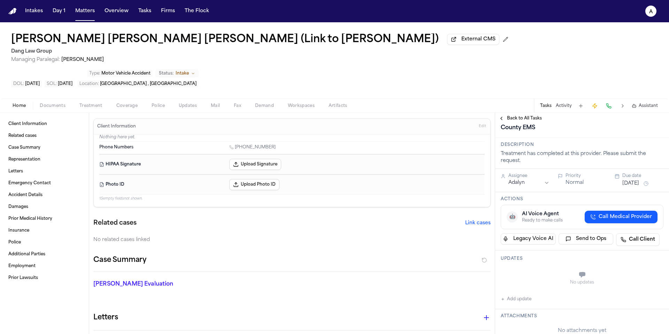
scroll to position [44, 0]
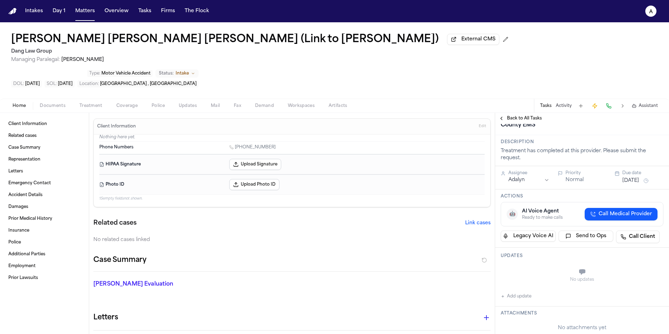
click at [531, 264] on div "No updates Add update" at bounding box center [582, 282] width 163 height 38
click at [524, 292] on button "Add update" at bounding box center [516, 296] width 31 height 8
click at [543, 266] on textarea "Add your update" at bounding box center [586, 273] width 149 height 14
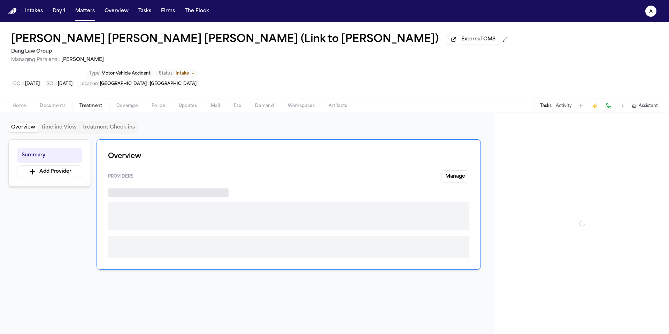
click at [98, 103] on span "Treatment" at bounding box center [90, 106] width 23 height 6
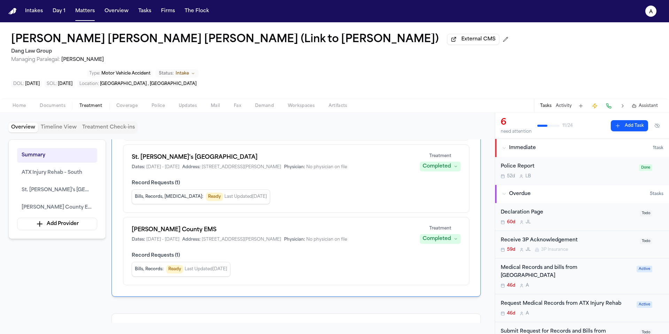
scroll to position [120, 0]
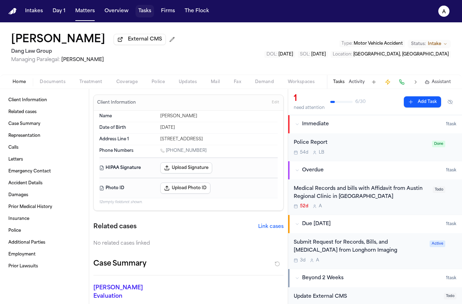
click at [144, 14] on button "Tasks" at bounding box center [145, 11] width 18 height 13
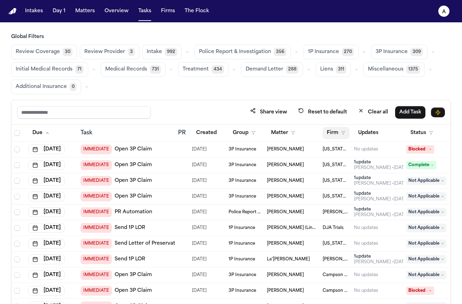
click at [337, 136] on button "Firm" at bounding box center [336, 133] width 27 height 13
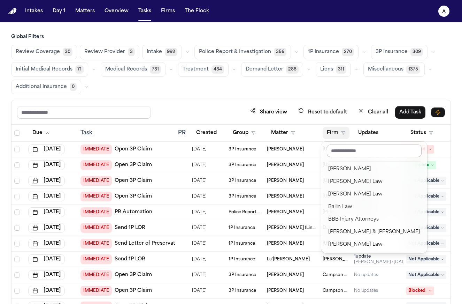
click at [375, 150] on input "text" at bounding box center [374, 150] width 95 height 13
type input "*"
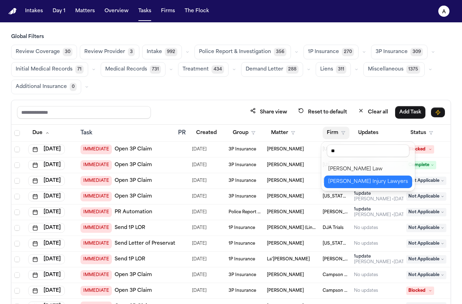
type input "**"
click at [383, 184] on div "[PERSON_NAME] Injury Lawyers" at bounding box center [368, 181] width 80 height 8
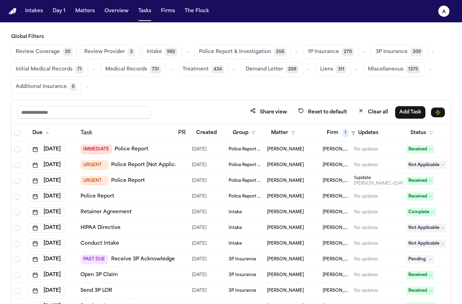
click at [385, 167] on td "No updates" at bounding box center [377, 165] width 52 height 16
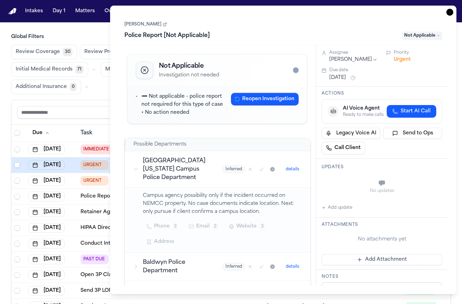
click at [454, 10] on div "Task Details Carrie Ott Police Report [Not Applicable] Not Applicable Not Appli…" at bounding box center [283, 150] width 347 height 288
click at [448, 10] on icon "button" at bounding box center [449, 12] width 7 height 7
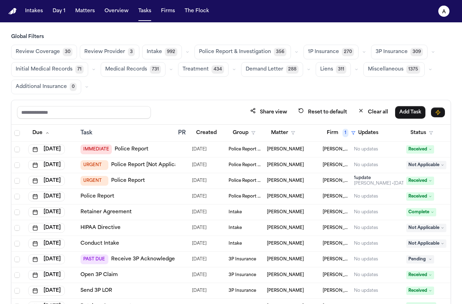
click at [382, 181] on div "Julia Forza • 13d ago" at bounding box center [381, 184] width 54 height 6
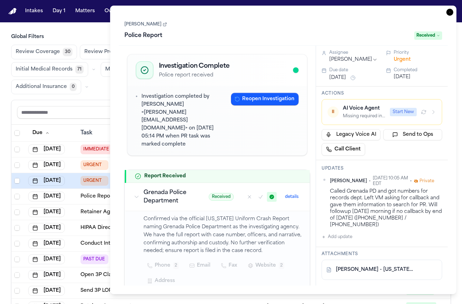
click at [452, 13] on icon "button" at bounding box center [449, 12] width 7 height 7
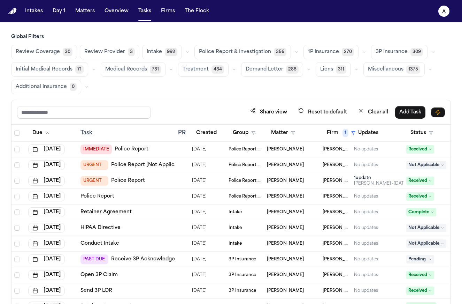
click at [130, 68] on span "Medical Records" at bounding box center [126, 69] width 42 height 7
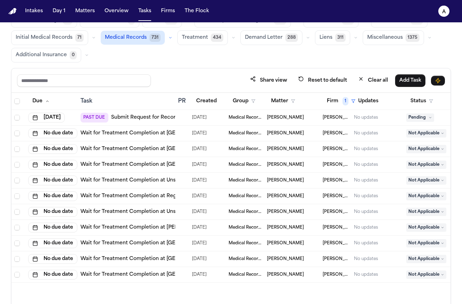
scroll to position [59, 0]
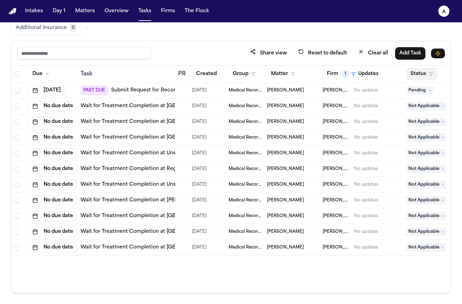
click at [419, 78] on button "Status" at bounding box center [421, 74] width 31 height 13
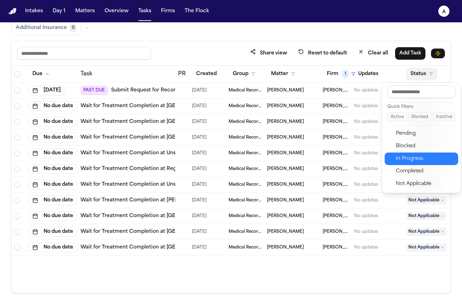
click at [424, 164] on button "In Progress" at bounding box center [422, 158] width 74 height 13
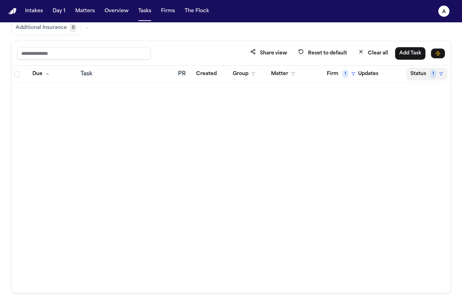
click at [427, 75] on button "Status 1" at bounding box center [426, 74] width 41 height 13
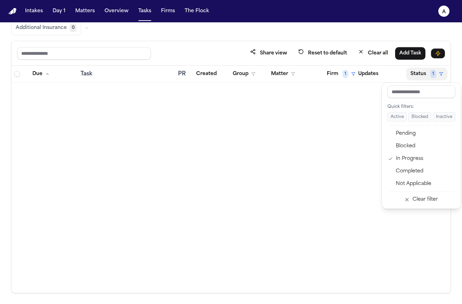
click at [346, 75] on table "Due Task PR Created Group Matter Firm 1 Updates Status 1 Assignee" at bounding box center [258, 74] width 493 height 17
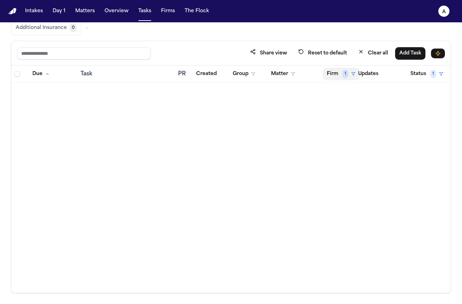
click at [338, 75] on button "Firm 1" at bounding box center [341, 74] width 37 height 13
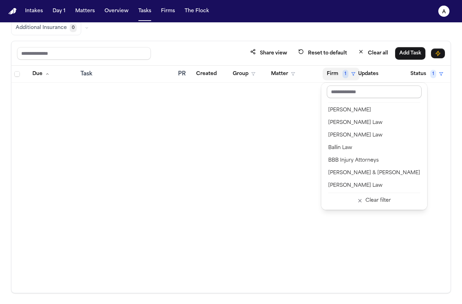
click at [359, 93] on input "text" at bounding box center [374, 91] width 95 height 13
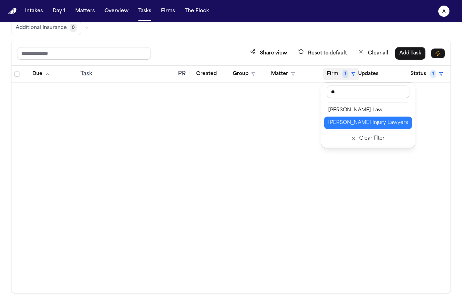
type input "**"
click at [353, 123] on div "[PERSON_NAME] Injury Lawyers" at bounding box center [368, 122] width 80 height 8
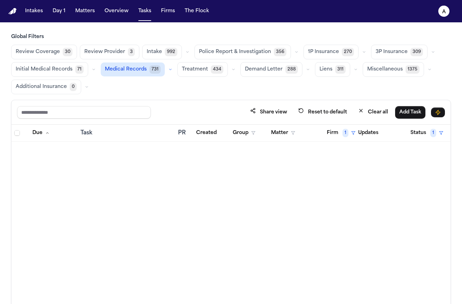
click at [140, 71] on span "Medical Records" at bounding box center [126, 69] width 42 height 7
click at [152, 72] on span "731" at bounding box center [155, 69] width 11 height 8
click at [343, 132] on span "1" at bounding box center [346, 133] width 6 height 8
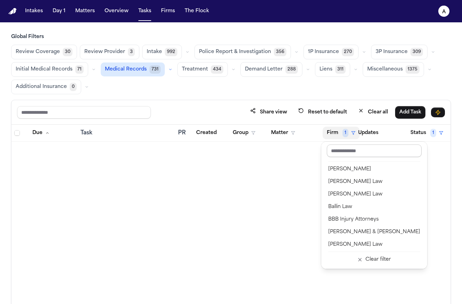
click at [366, 150] on input "text" at bounding box center [374, 150] width 95 height 13
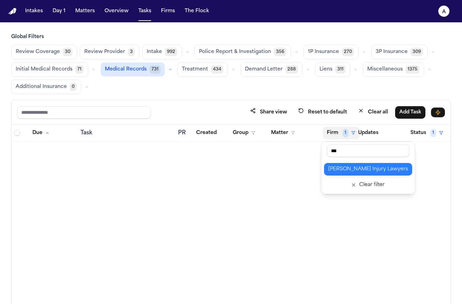
type input "***"
click at [371, 169] on div "[PERSON_NAME] Injury Lawyers" at bounding box center [368, 169] width 80 height 8
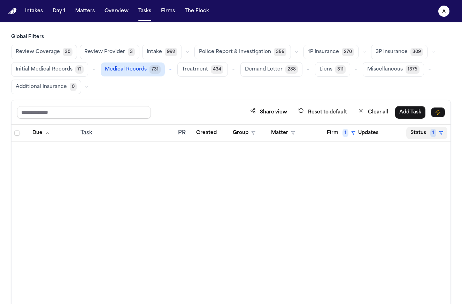
click at [418, 137] on button "Status 1" at bounding box center [426, 133] width 41 height 13
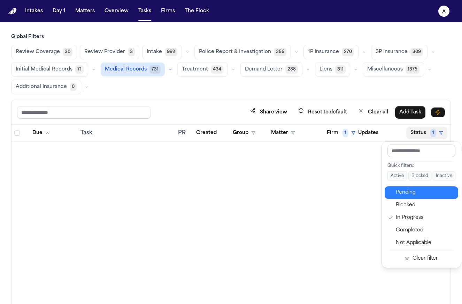
click at [423, 192] on div "Pending" at bounding box center [425, 192] width 58 height 8
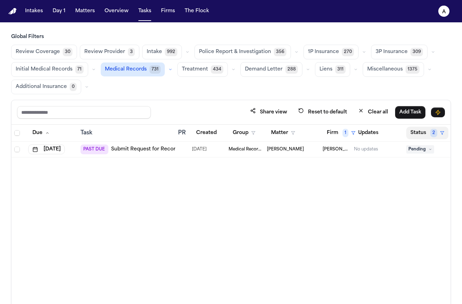
click at [424, 133] on button "Status 2" at bounding box center [427, 133] width 42 height 13
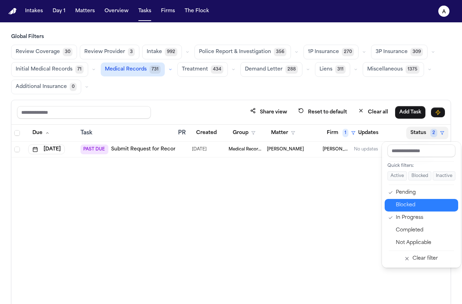
drag, startPoint x: 426, startPoint y: 200, endPoint x: 435, endPoint y: 204, distance: 9.4
click at [435, 205] on button "Blocked" at bounding box center [422, 205] width 74 height 13
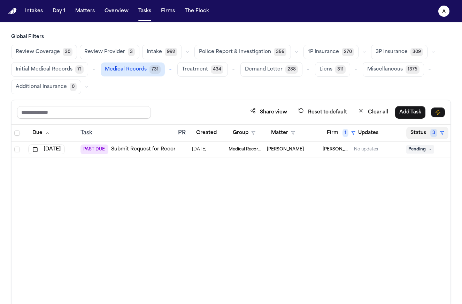
click at [426, 136] on button "Status 3" at bounding box center [427, 133] width 42 height 13
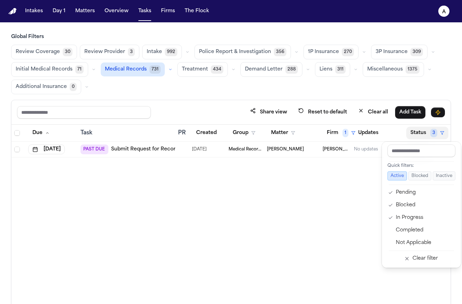
click at [362, 207] on div "Due Task PR Created Group Matter Firm 1 Updates Status 3 Assignee Oct 7, 2025 P…" at bounding box center [231, 237] width 439 height 227
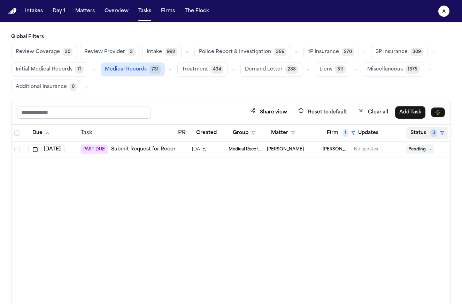
click at [422, 135] on button "Status 3" at bounding box center [427, 133] width 42 height 13
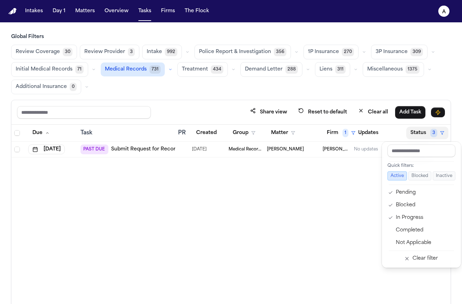
click at [327, 205] on div "Due Task PR Created Group Matter Firm 1 Updates Status 3 Assignee Oct 7, 2025 P…" at bounding box center [231, 237] width 439 height 227
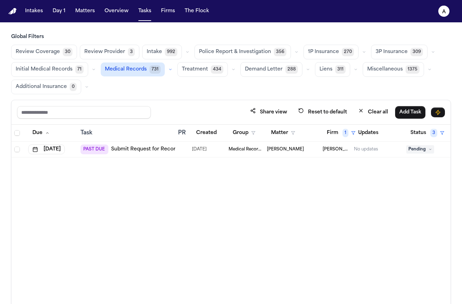
click at [423, 152] on span "Pending" at bounding box center [420, 149] width 28 height 8
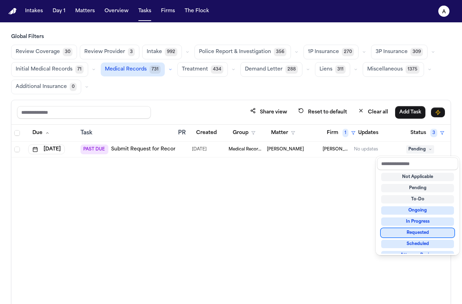
click at [431, 233] on div "Requested" at bounding box center [417, 232] width 73 height 8
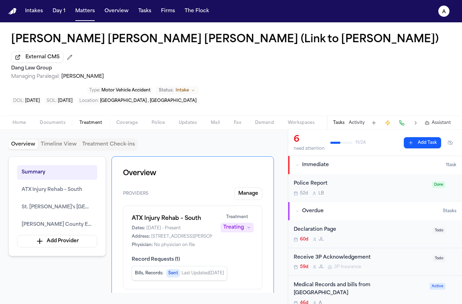
scroll to position [136, 0]
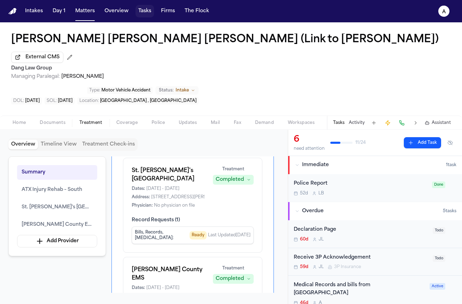
click at [147, 12] on button "Tasks" at bounding box center [145, 11] width 18 height 13
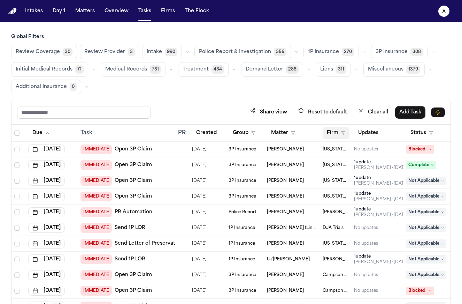
click at [332, 131] on button "Firm" at bounding box center [336, 133] width 27 height 13
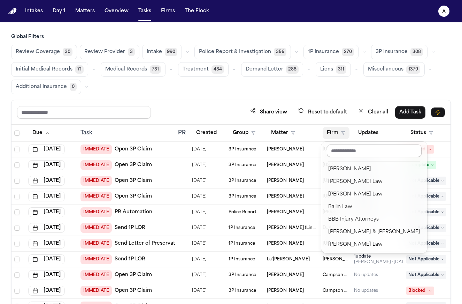
click at [344, 159] on div at bounding box center [374, 151] width 100 height 15
click at [353, 153] on input "text" at bounding box center [374, 150] width 95 height 13
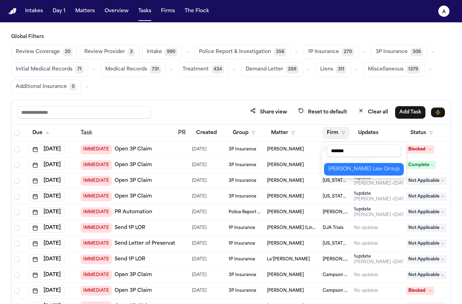
type input "*******"
click at [362, 171] on div "[PERSON_NAME] Law Group" at bounding box center [363, 169] width 71 height 8
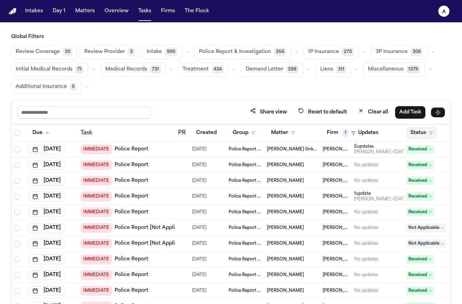
click at [422, 135] on button "Status" at bounding box center [421, 133] width 31 height 13
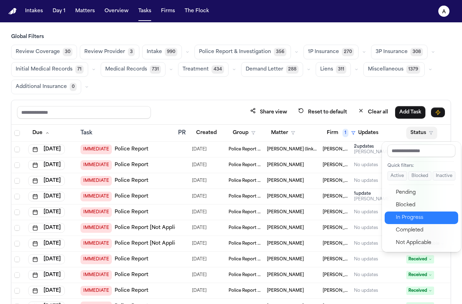
click at [418, 221] on div "In Progress" at bounding box center [425, 217] width 58 height 8
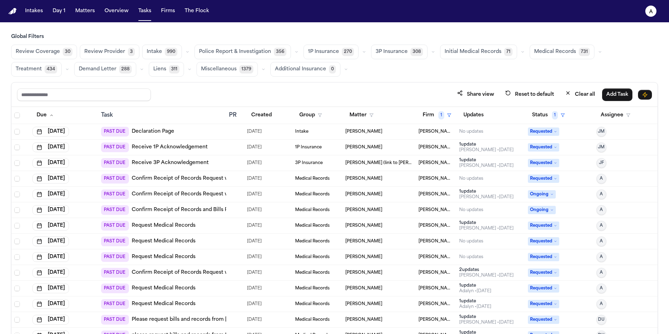
click at [462, 130] on div "No updates" at bounding box center [490, 132] width 63 height 6
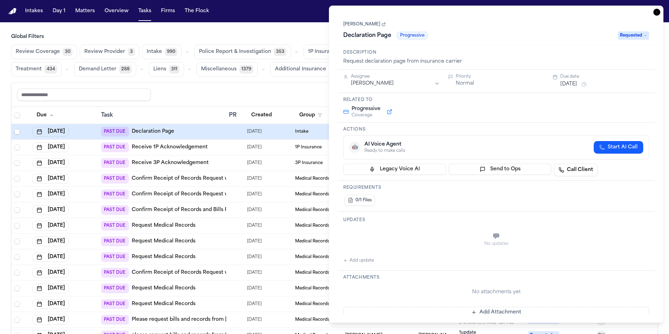
click at [304, 87] on div "Share view Reset to default Clear all Add Task" at bounding box center [335, 95] width 646 height 24
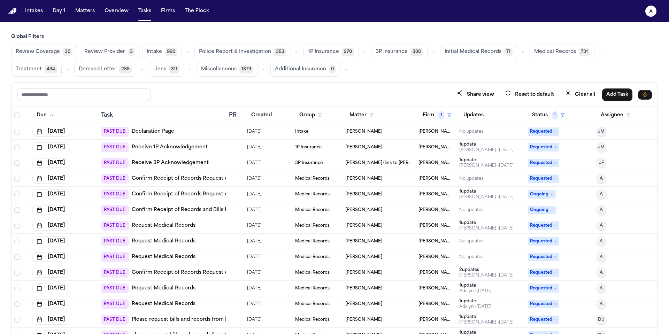
click at [462, 48] on span "Medical Records" at bounding box center [555, 51] width 42 height 7
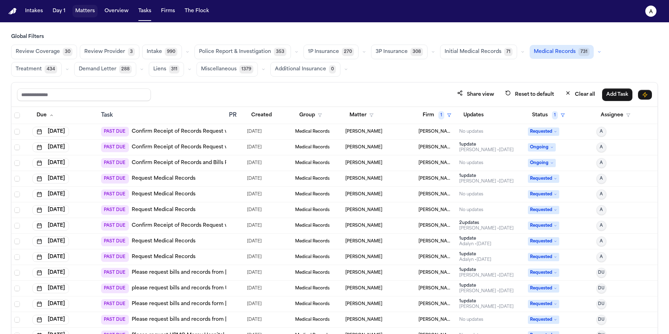
click at [87, 10] on button "Matters" at bounding box center [84, 11] width 25 height 13
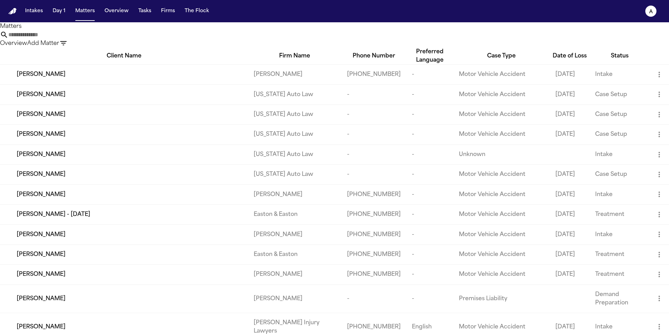
click at [64, 39] on input "text" at bounding box center [36, 35] width 56 height 8
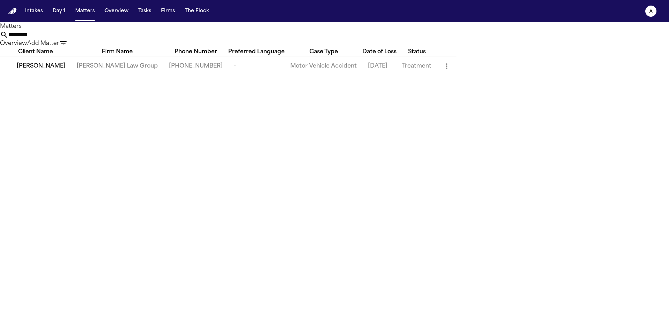
type input "*********"
click at [285, 69] on td "-" at bounding box center [256, 66] width 56 height 20
click at [56, 70] on span "[PERSON_NAME]" at bounding box center [41, 66] width 49 height 8
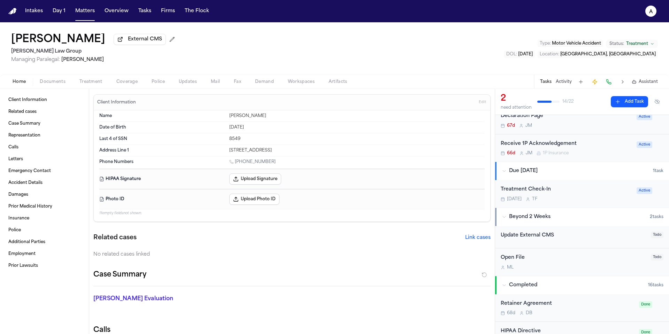
scroll to position [72, 0]
click at [144, 13] on button "Tasks" at bounding box center [145, 11] width 18 height 13
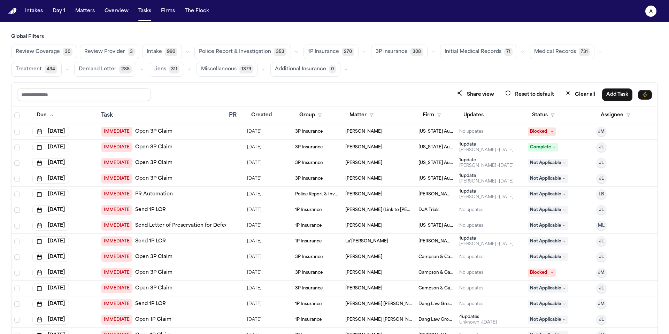
click at [462, 49] on span "Medical Records" at bounding box center [555, 51] width 42 height 7
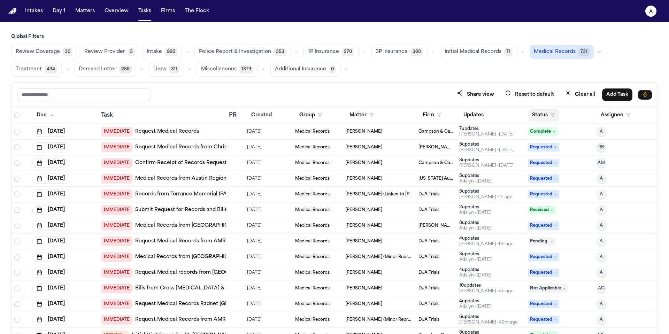
click at [462, 112] on button "Status" at bounding box center [543, 115] width 31 height 13
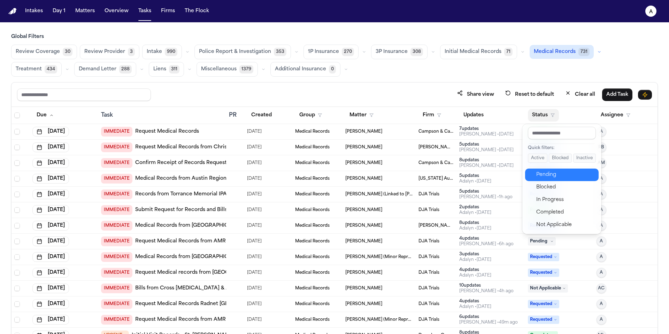
drag, startPoint x: 552, startPoint y: 182, endPoint x: 556, endPoint y: 176, distance: 7.5
click at [462, 176] on div "Pending Blocked In Progress Completed Not Applicable" at bounding box center [562, 200] width 74 height 63
click at [462, 176] on div "Pending" at bounding box center [565, 175] width 58 height 8
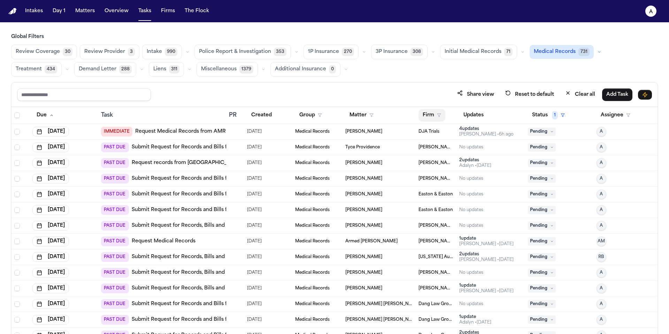
click at [441, 115] on button "Firm" at bounding box center [432, 115] width 27 height 13
click at [440, 136] on input "text" at bounding box center [466, 133] width 95 height 13
type input "*******"
click at [445, 151] on div "[PERSON_NAME] Law Group" at bounding box center [456, 151] width 71 height 8
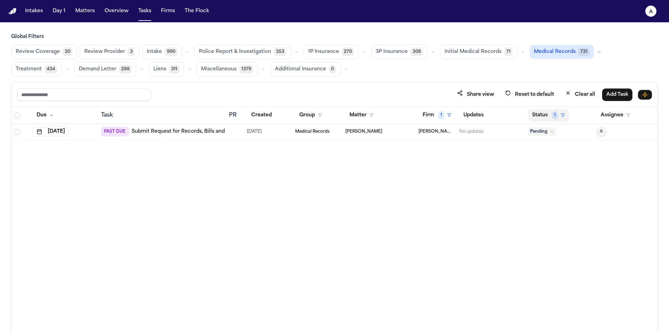
click at [462, 118] on button "Status 1" at bounding box center [548, 115] width 41 height 13
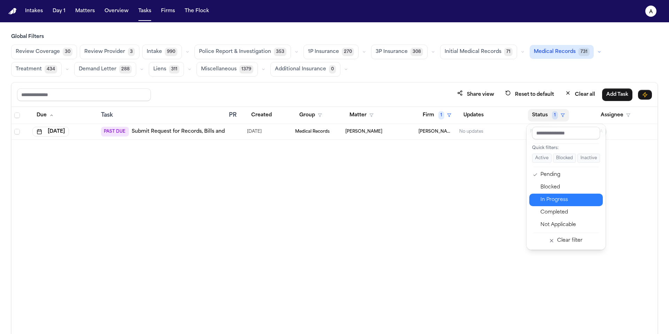
click at [462, 200] on div "In Progress" at bounding box center [570, 200] width 58 height 8
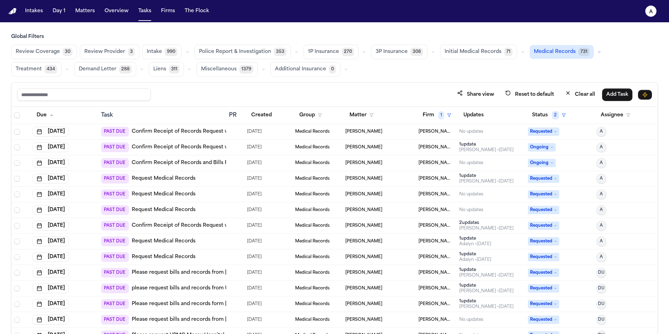
click at [462, 115] on span "2" at bounding box center [555, 115] width 7 height 8
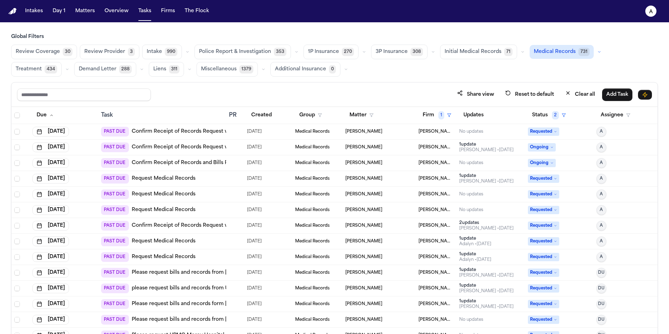
click at [462, 131] on div "No updates" at bounding box center [490, 132] width 63 height 6
click at [141, 114] on div "Task" at bounding box center [162, 115] width 122 height 8
click at [161, 116] on div "Task" at bounding box center [162, 115] width 122 height 8
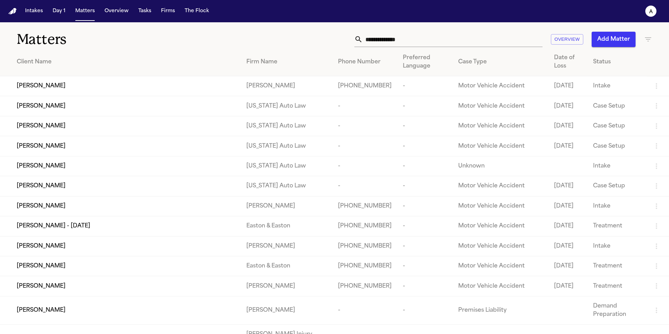
click at [426, 44] on input "text" at bounding box center [453, 39] width 180 height 15
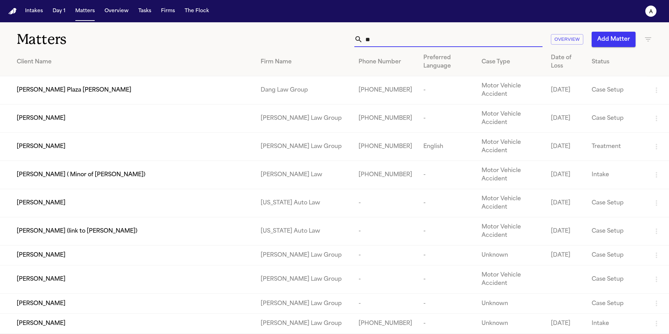
type input "*"
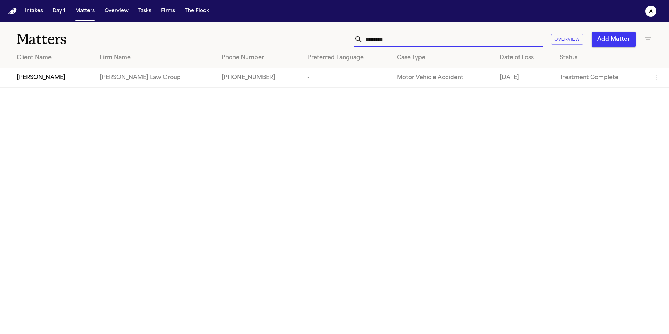
type input "********"
click at [120, 76] on td "[PERSON_NAME] Law Group" at bounding box center [155, 78] width 122 height 20
click at [47, 82] on span "Amanda Fontanez" at bounding box center [41, 78] width 49 height 8
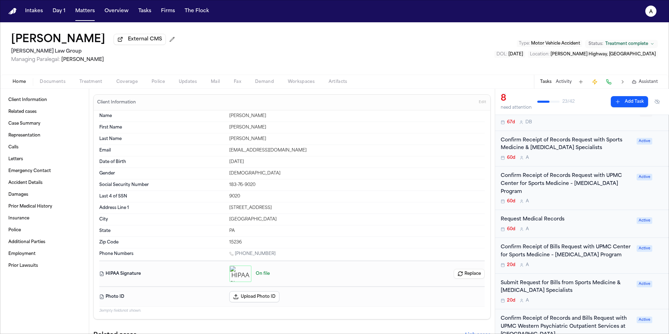
scroll to position [76, 0]
click at [619, 252] on div "Confirm Receipt of Bills Request with UPMC Center for Sports Medicine – Concuss…" at bounding box center [567, 251] width 132 height 16
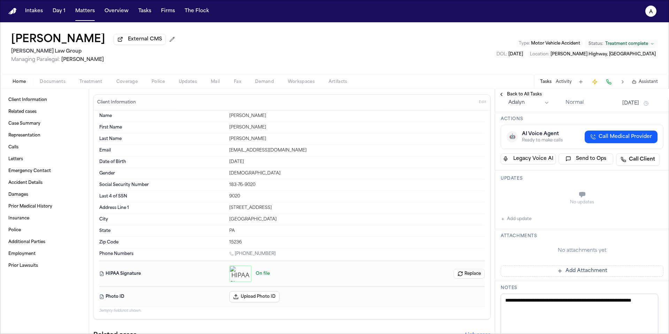
scroll to position [125, 0]
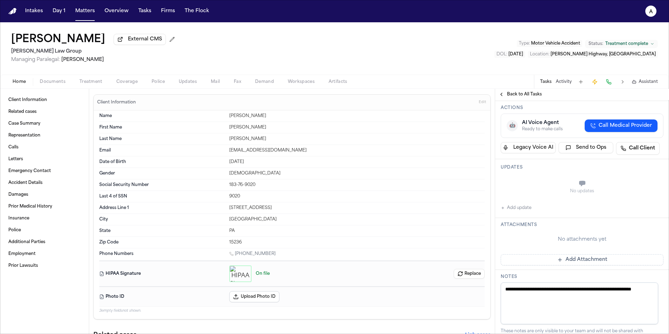
click at [526, 212] on button "Add update" at bounding box center [516, 208] width 31 height 8
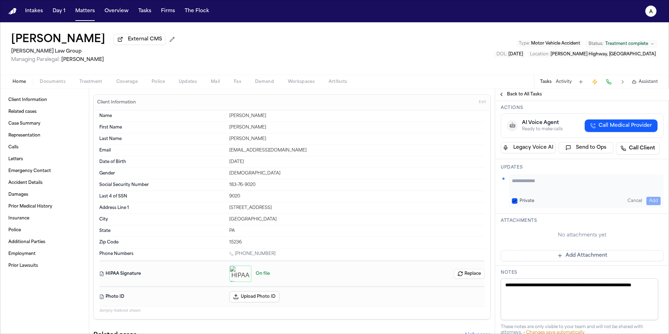
click at [538, 208] on div "Private Cancel Add" at bounding box center [586, 191] width 154 height 33
click at [543, 191] on textarea "Add your update" at bounding box center [586, 184] width 149 height 14
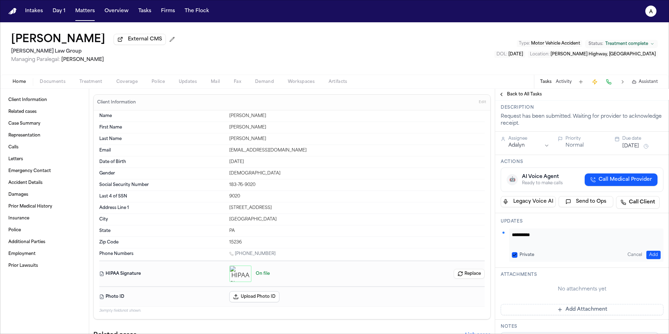
scroll to position [70, 0]
click at [549, 246] on textarea "*********" at bounding box center [584, 239] width 144 height 14
type textarea "**********"
click at [515, 259] on button "Private" at bounding box center [515, 256] width 6 height 6
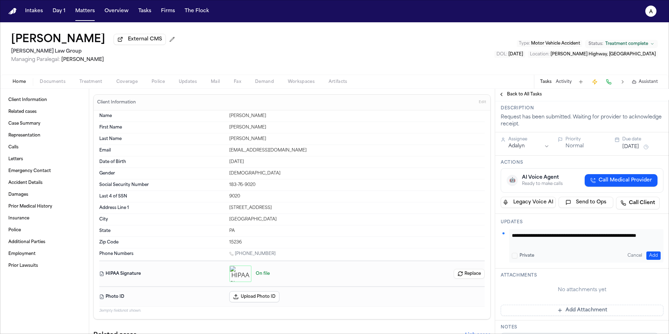
click at [653, 263] on div "**********" at bounding box center [586, 245] width 154 height 33
click at [653, 260] on button "Add" at bounding box center [653, 256] width 14 height 8
click at [636, 151] on button "Sep 23, 2025" at bounding box center [630, 147] width 17 height 7
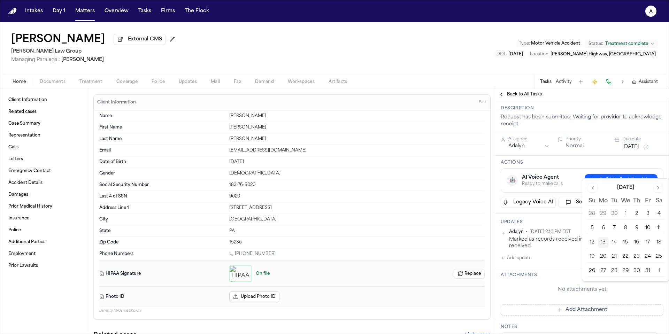
click at [603, 242] on button "13" at bounding box center [603, 242] width 11 height 11
click at [594, 186] on button "Go to previous month" at bounding box center [593, 188] width 10 height 10
click at [590, 190] on button "Go to previous month" at bounding box center [593, 188] width 10 height 10
click at [615, 243] on button "12" at bounding box center [614, 242] width 11 height 11
click at [570, 193] on div "🤖 AI Voice Agent Ready to make calls Call Medical Provider" at bounding box center [582, 180] width 163 height 24
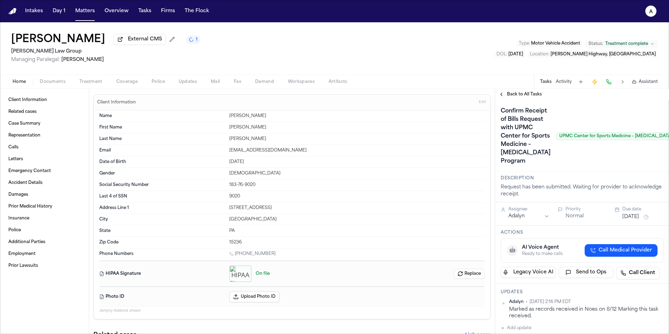
scroll to position [0, 34]
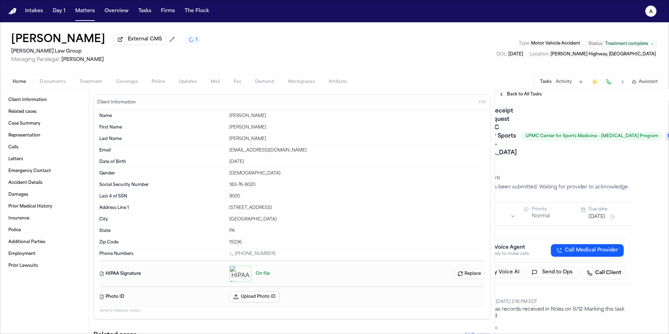
click at [666, 140] on span "Ongoing" at bounding box center [680, 136] width 28 height 8
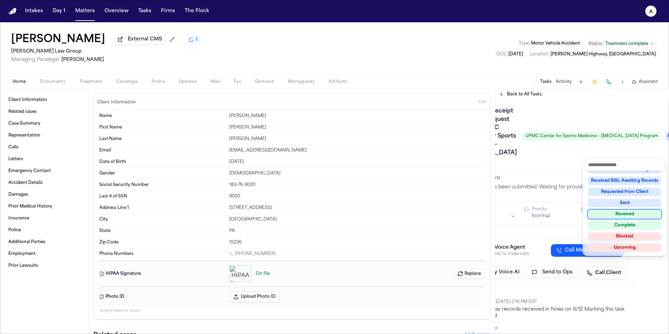
click at [631, 218] on div "Received" at bounding box center [624, 214] width 73 height 8
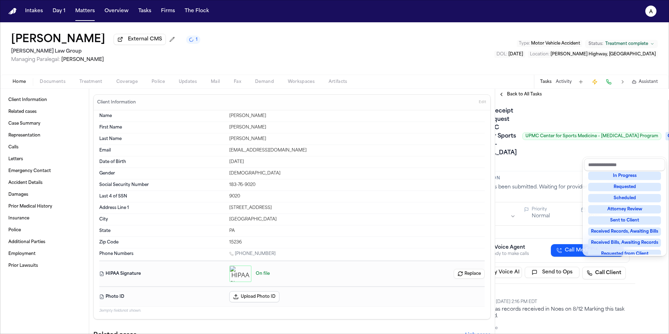
scroll to position [3, 0]
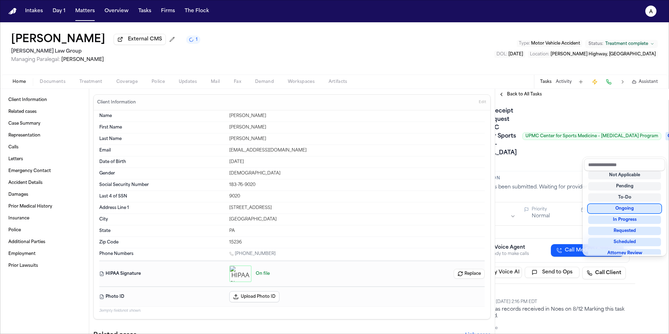
click at [539, 167] on div "Confirm Receipt of Bills Request with UPMC Center for Sports Medicine – Concuss…" at bounding box center [548, 136] width 163 height 61
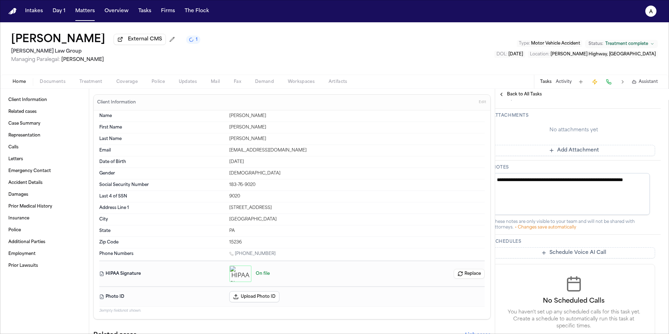
scroll to position [247, 0]
click at [535, 97] on span "Back to All Tasks" at bounding box center [524, 95] width 35 height 6
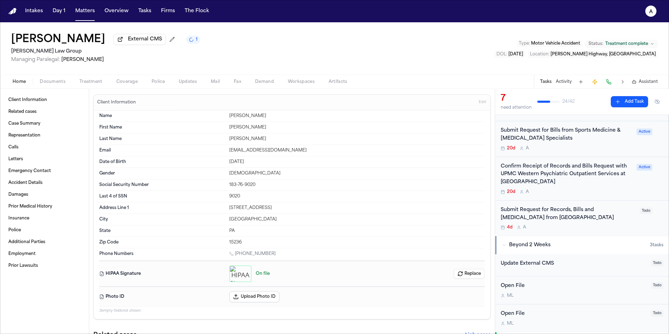
scroll to position [189, 0]
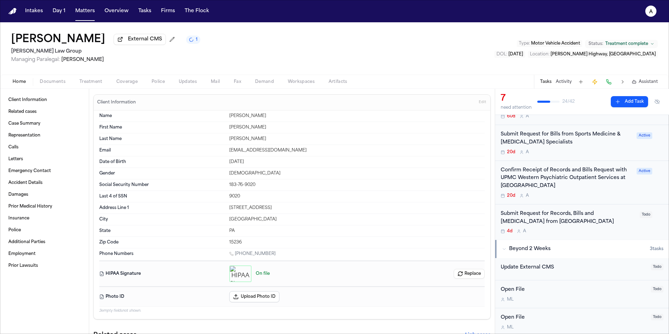
click at [598, 229] on div "4d A" at bounding box center [568, 232] width 135 height 6
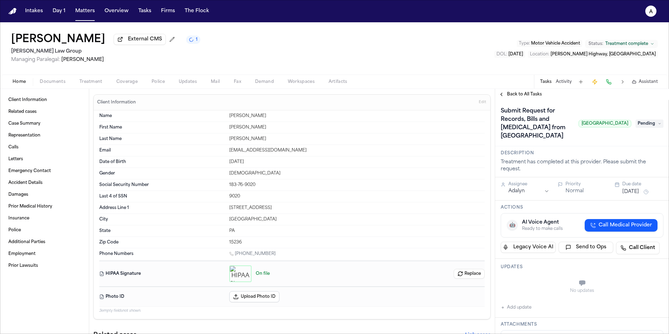
click at [639, 127] on span "Pending" at bounding box center [650, 124] width 28 height 8
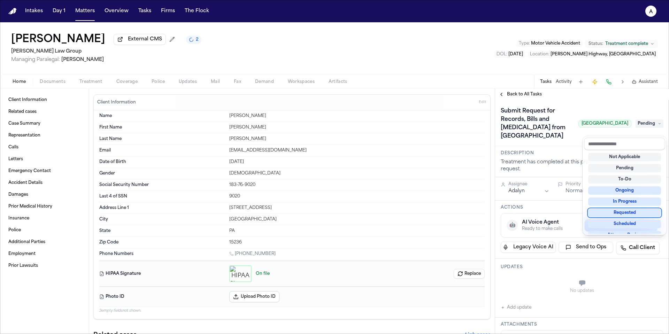
click at [632, 214] on div "Requested" at bounding box center [624, 213] width 73 height 8
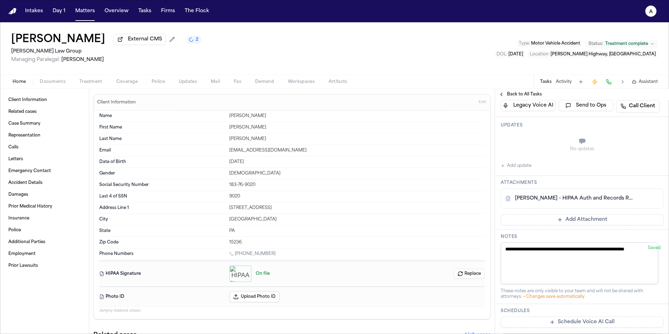
scroll to position [128, 0]
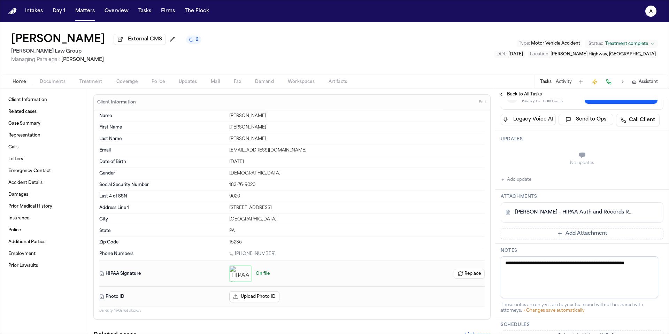
click at [528, 184] on button "Add update" at bounding box center [516, 180] width 31 height 8
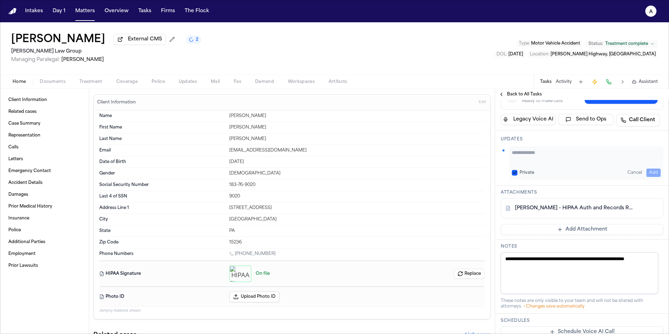
click at [535, 160] on textarea "Add your update" at bounding box center [586, 156] width 149 height 14
type textarea "**********"
click at [514, 176] on button "Private" at bounding box center [515, 173] width 6 height 6
click at [648, 177] on button "Add" at bounding box center [653, 173] width 14 height 8
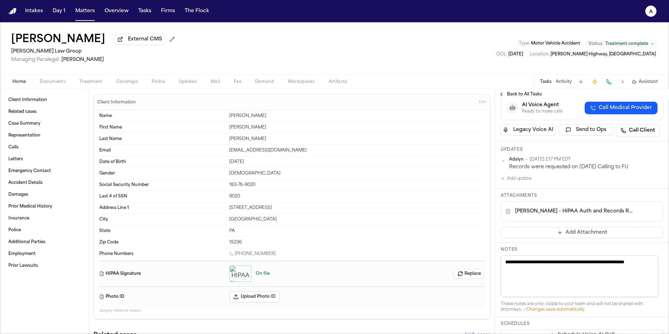
scroll to position [117, 0]
click at [527, 183] on button "Add update" at bounding box center [516, 179] width 31 height 8
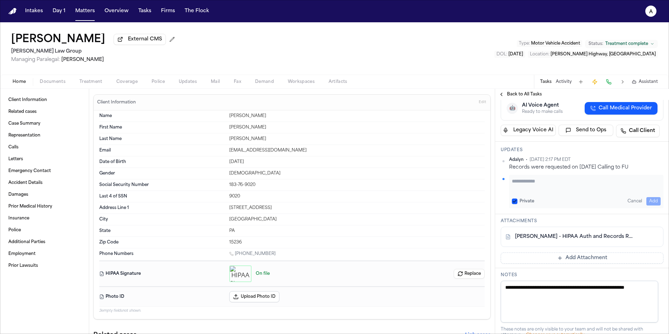
click at [534, 191] on textarea "Add your update" at bounding box center [586, 185] width 149 height 14
type textarea "**********"
click at [515, 204] on button "Private" at bounding box center [515, 202] width 6 height 6
click at [647, 206] on button "Add" at bounding box center [653, 201] width 14 height 8
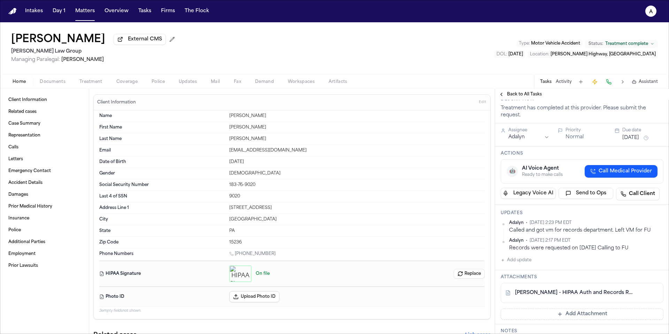
scroll to position [45, 0]
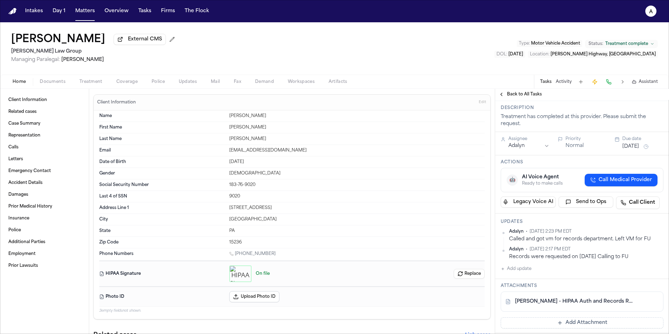
click at [637, 155] on div "Assignee Adalyn Priority Normal Due date Oct 9, 2025" at bounding box center [582, 143] width 174 height 23
click at [637, 150] on button "Oct 9, 2025" at bounding box center [630, 146] width 17 height 7
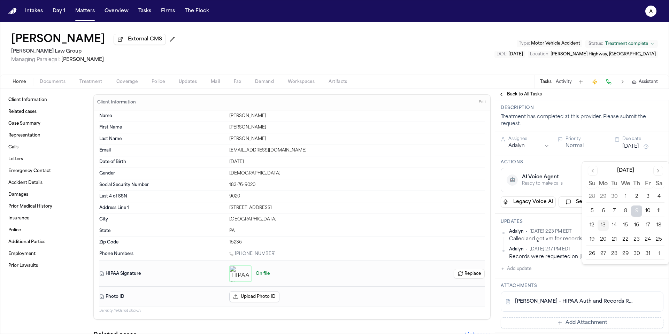
click at [615, 224] on button "14" at bounding box center [614, 225] width 11 height 11
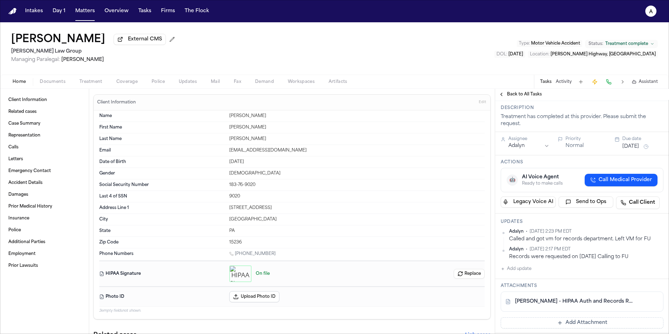
click at [572, 165] on h3 "Actions" at bounding box center [582, 163] width 163 height 6
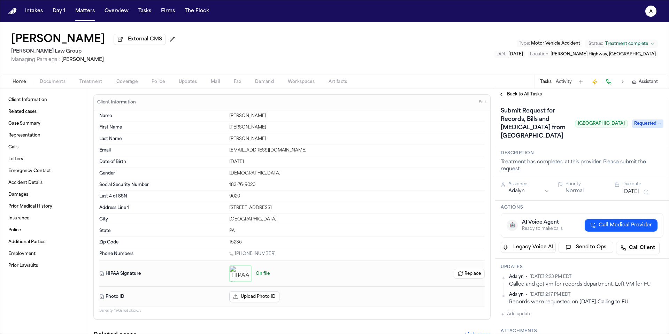
scroll to position [1, 0]
click at [534, 92] on div "Back to All Tasks" at bounding box center [582, 94] width 174 height 11
click at [537, 97] on span "Back to All Tasks" at bounding box center [524, 95] width 35 height 6
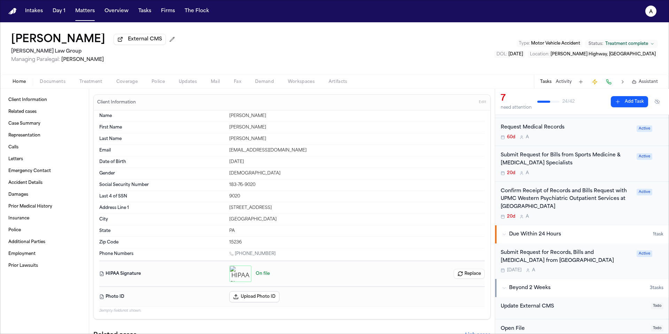
scroll to position [131, 0]
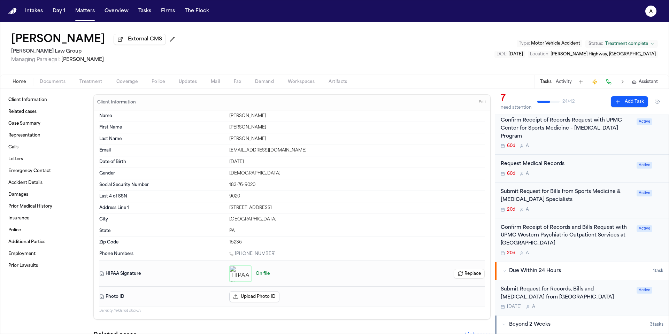
click at [608, 242] on div "Confirm Receipt of Records and Bills Request with UPMC Western Psychiatric Outp…" at bounding box center [567, 240] width 132 height 32
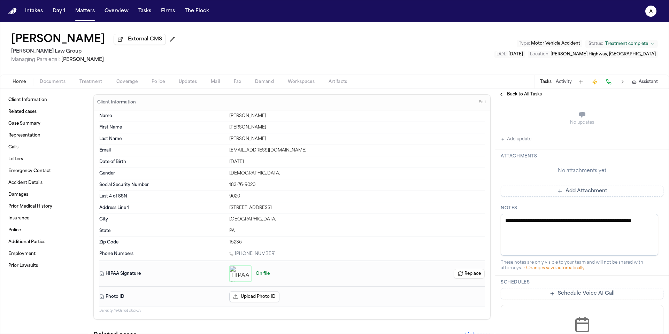
scroll to position [198, 0]
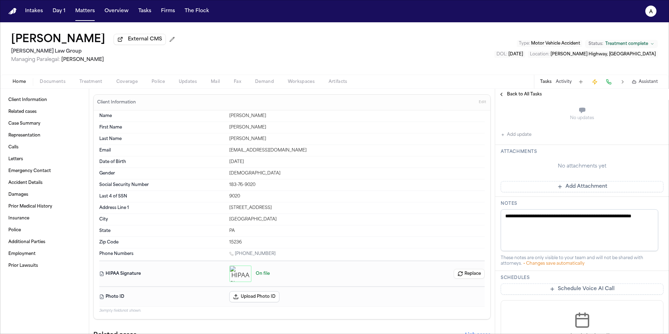
click at [528, 139] on button "Add update" at bounding box center [516, 135] width 31 height 8
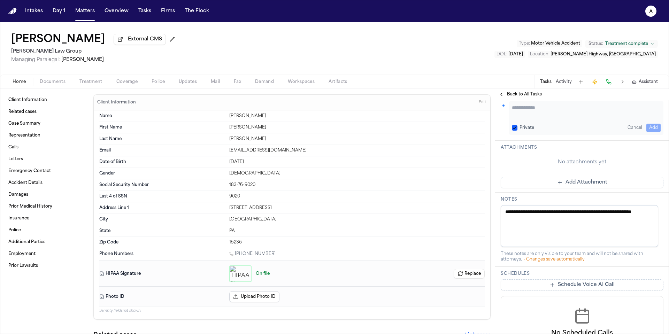
click at [532, 118] on textarea "Add your update" at bounding box center [586, 111] width 149 height 14
click at [513, 131] on button "Private" at bounding box center [515, 128] width 6 height 6
click at [645, 118] on textarea "**********" at bounding box center [584, 111] width 144 height 14
type textarea "**********"
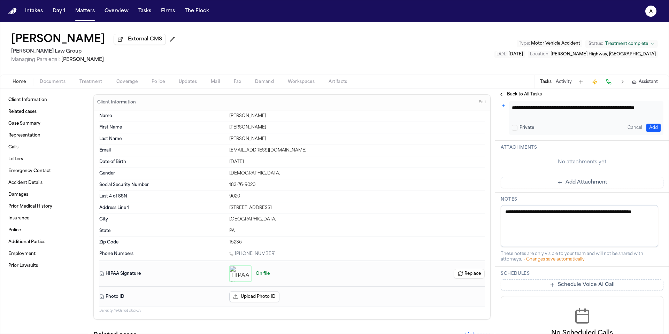
click at [653, 132] on button "Add" at bounding box center [653, 128] width 14 height 8
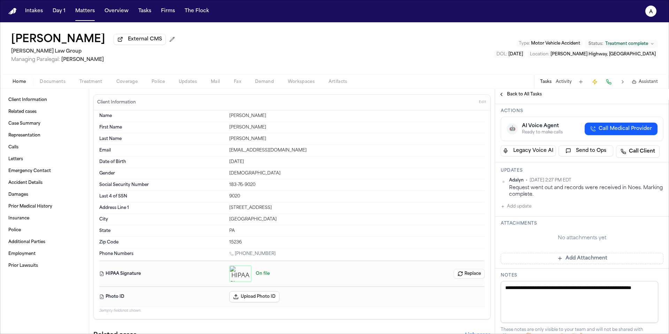
scroll to position [31, 0]
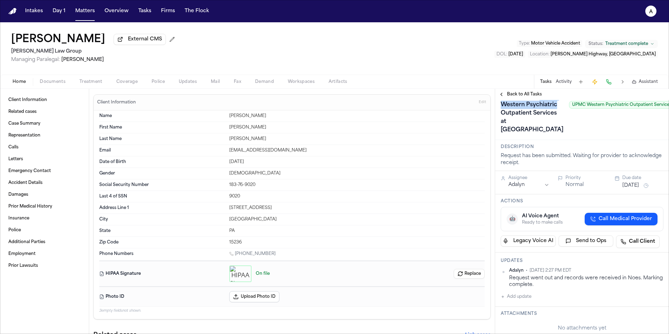
drag, startPoint x: 501, startPoint y: 130, endPoint x: 533, endPoint y: 148, distance: 36.2
click at [533, 136] on h1 "Confirm Receipt of Records and Bills Request with UPMC Western Psychiatric Outp…" at bounding box center [532, 104] width 68 height 61
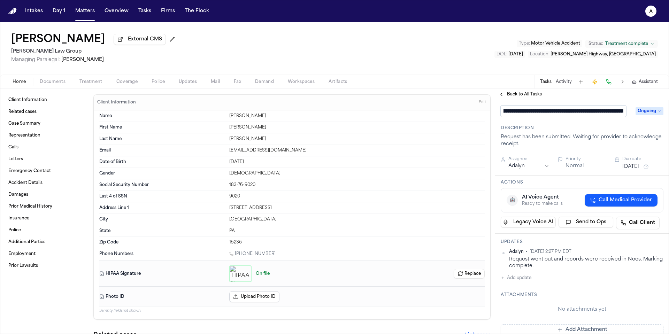
scroll to position [0, 181]
drag, startPoint x: 559, startPoint y: 115, endPoint x: 512, endPoint y: 112, distance: 47.2
click at [512, 112] on input "**********" at bounding box center [563, 111] width 125 height 11
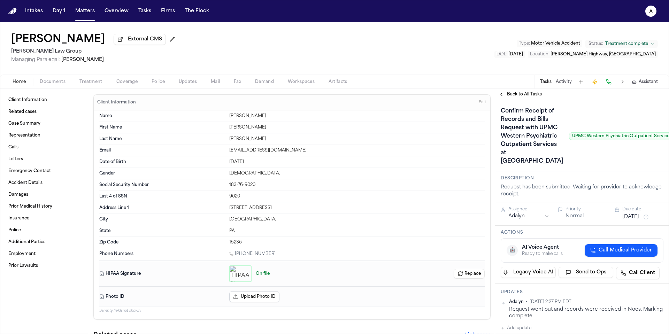
click at [530, 94] on span "Back to All Tasks" at bounding box center [524, 95] width 35 height 6
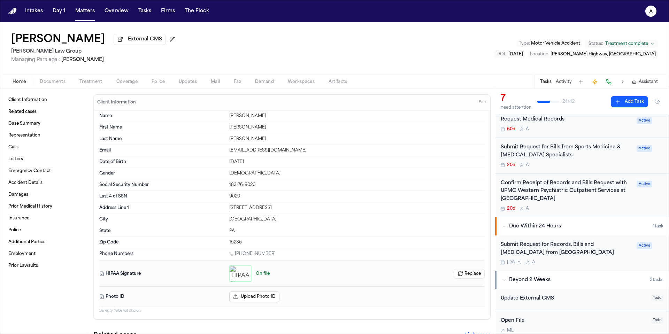
scroll to position [176, 0]
click at [607, 206] on div "20d A" at bounding box center [567, 209] width 132 height 6
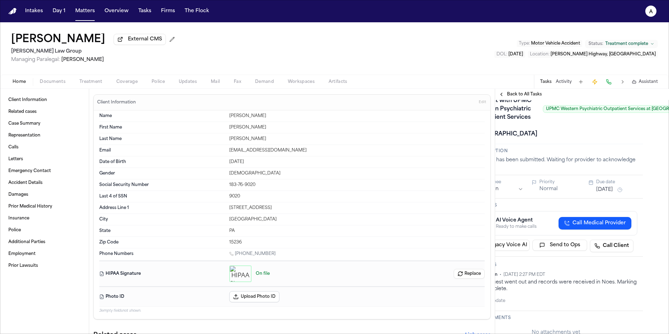
scroll to position [27, 53]
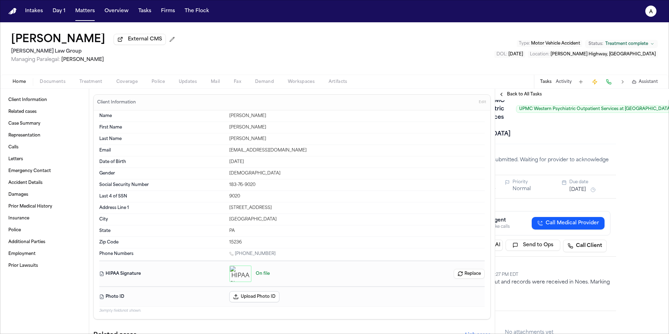
click at [644, 130] on div "**********" at bounding box center [582, 217] width 174 height 234
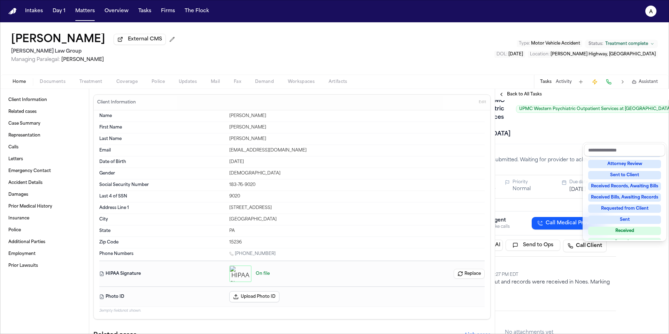
scroll to position [109, 0]
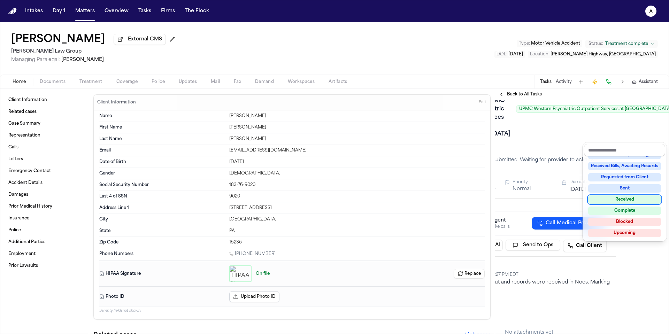
click at [636, 197] on div "Received" at bounding box center [624, 200] width 73 height 8
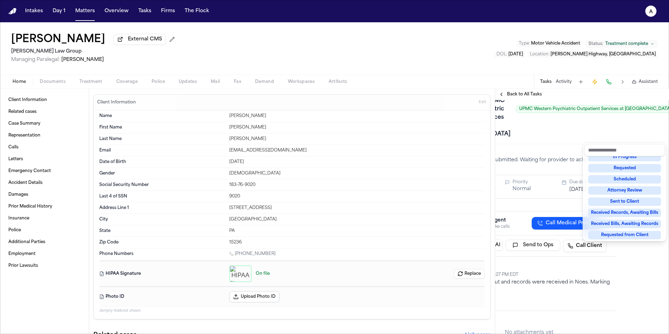
scroll to position [3, 0]
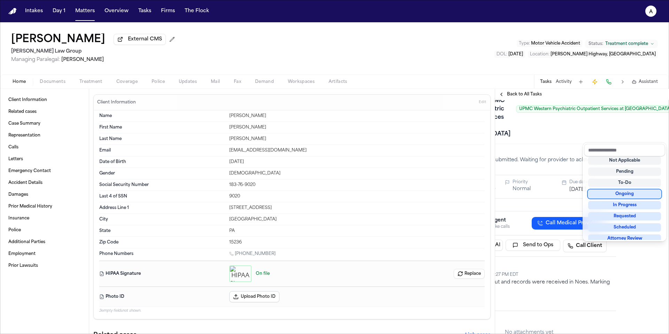
click at [543, 140] on div "Confirm Receipt of Records and Bills Request with UPMC Western Psychiatric Outp…" at bounding box center [529, 108] width 163 height 61
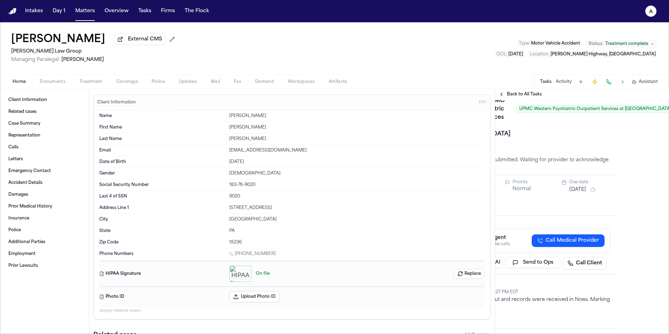
click at [543, 97] on button "Back to All Tasks" at bounding box center [520, 95] width 50 height 6
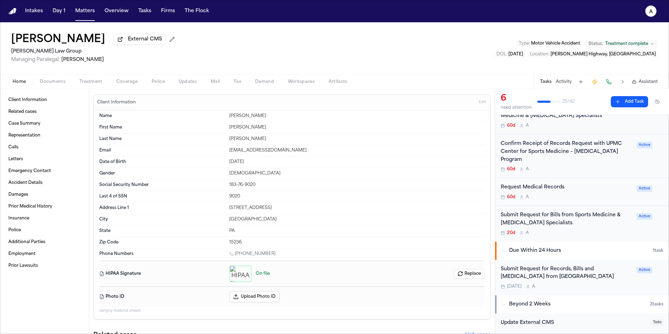
scroll to position [109, 0]
click at [606, 230] on div "Submit Request for Bills from Sports Medicine & Joint Replacement Specialists 2…" at bounding box center [582, 223] width 174 height 36
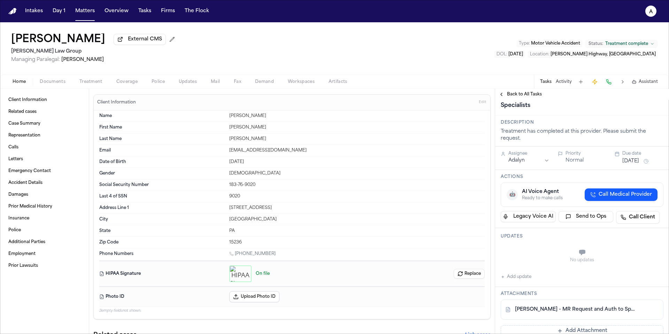
scroll to position [51, 0]
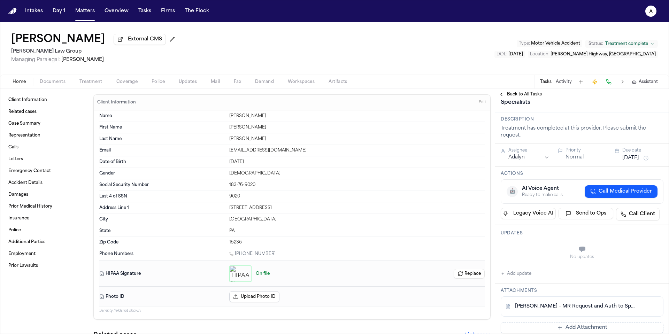
click at [522, 278] on button "Add update" at bounding box center [516, 274] width 31 height 8
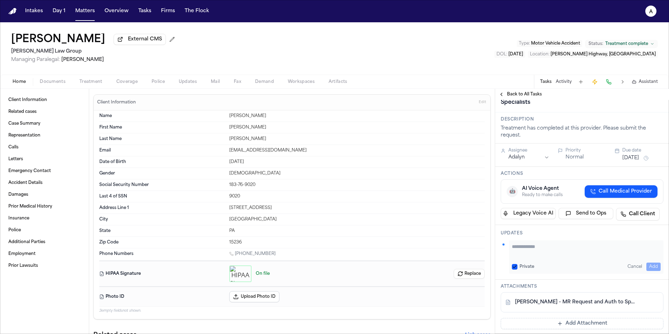
click at [536, 257] on textarea "Add your update" at bounding box center [586, 250] width 149 height 14
click at [633, 260] on div "**********" at bounding box center [586, 256] width 154 height 33
click at [631, 257] on textarea "**********" at bounding box center [584, 250] width 144 height 14
type textarea "**********"
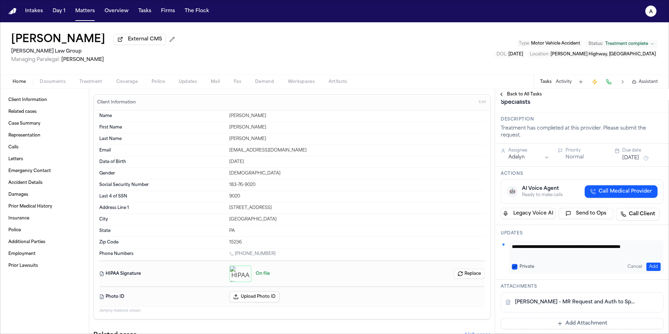
click at [513, 270] on button "Private" at bounding box center [515, 267] width 6 height 6
click at [651, 271] on button "Add" at bounding box center [653, 267] width 14 height 8
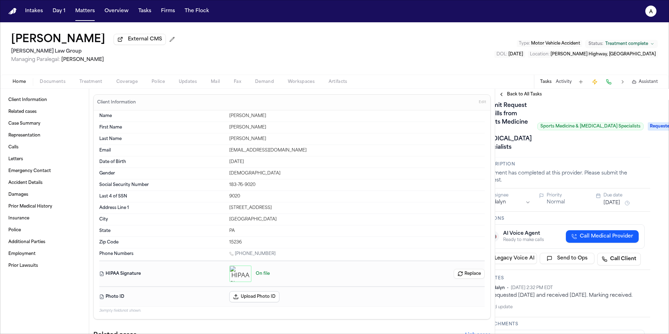
scroll to position [6, 21]
click at [650, 131] on span "Requested" at bounding box center [660, 126] width 28 height 8
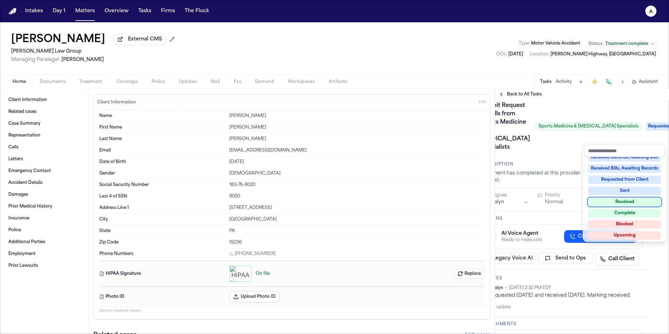
click at [634, 199] on div "Received" at bounding box center [624, 202] width 73 height 8
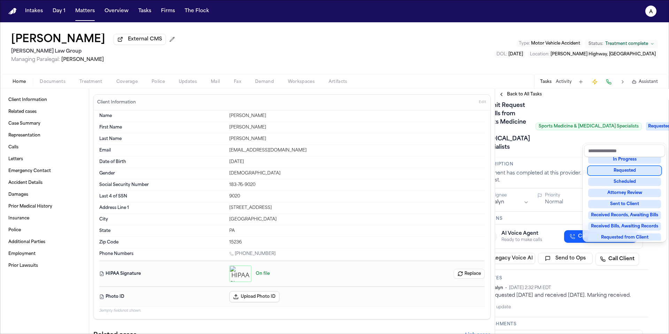
scroll to position [3, 0]
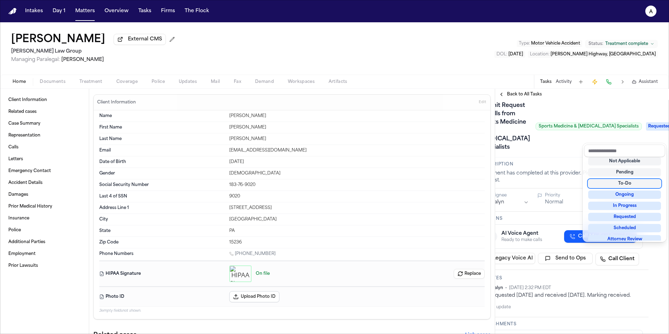
click at [559, 153] on div "Submit Request for Bills from Sports Medicine & Joint Replacement Specialists S…" at bounding box center [561, 126] width 163 height 53
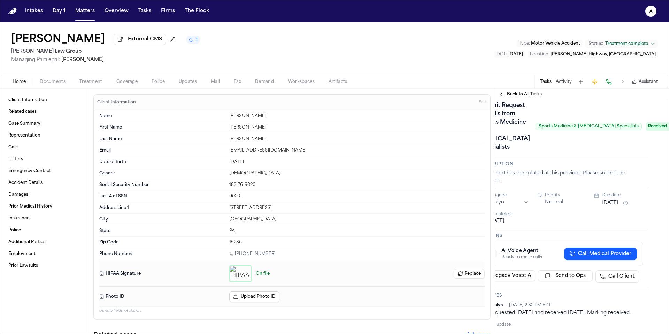
scroll to position [6, 0]
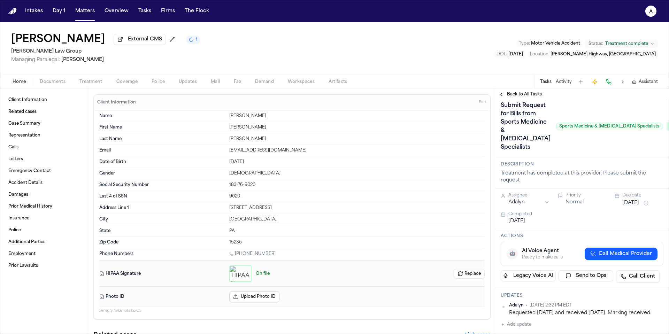
click at [500, 133] on h1 "Submit Request for Bills from Sports Medicine & Joint Replacement Specialists" at bounding box center [525, 126] width 55 height 53
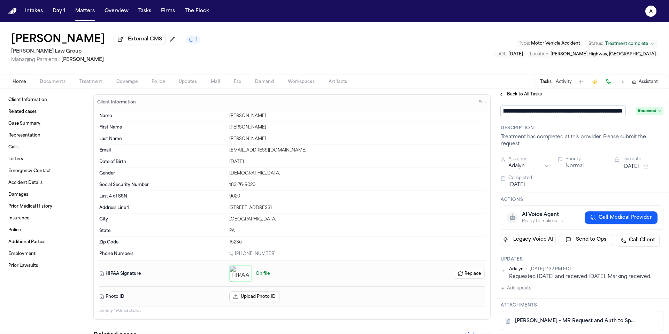
scroll to position [0, 101]
drag, startPoint x: 516, startPoint y: 108, endPoint x: 622, endPoint y: 117, distance: 105.6
click at [622, 117] on input "**********" at bounding box center [563, 111] width 125 height 11
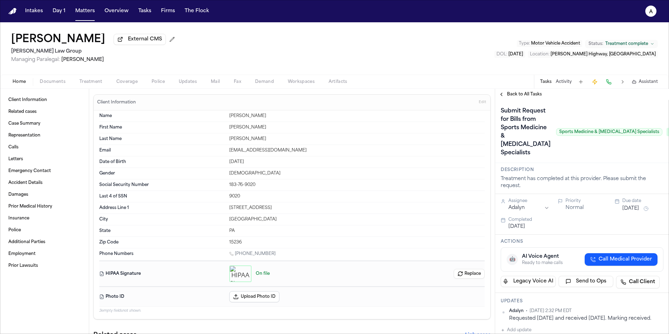
click at [536, 97] on span "Back to All Tasks" at bounding box center [524, 95] width 35 height 6
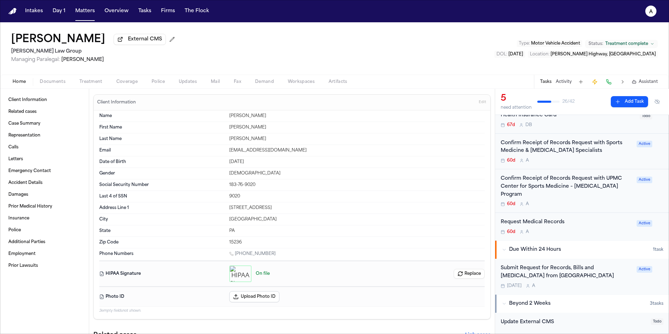
scroll to position [61, 0]
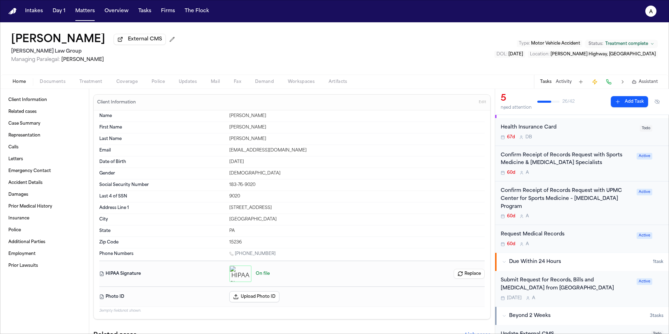
click at [604, 242] on div "60d A" at bounding box center [567, 245] width 132 height 6
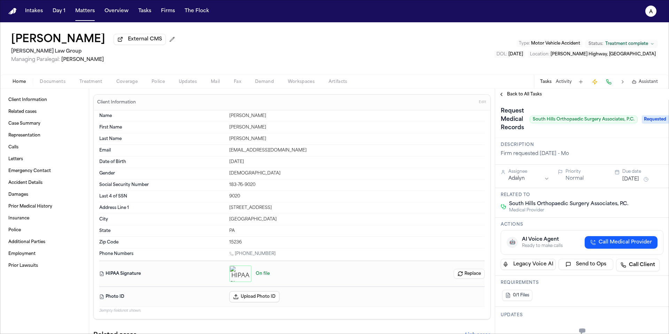
click at [537, 123] on span "South Hills Orthopaedic Surgery Associates, P.C." at bounding box center [584, 120] width 108 height 8
drag, startPoint x: 532, startPoint y: 122, endPoint x: 634, endPoint y: 124, distance: 101.8
click at [634, 123] on span "South Hills Orthopaedic Surgery Associates, P.C." at bounding box center [584, 120] width 108 height 8
copy span "South Hills Orthopaedic Surgery Associates, P.C."
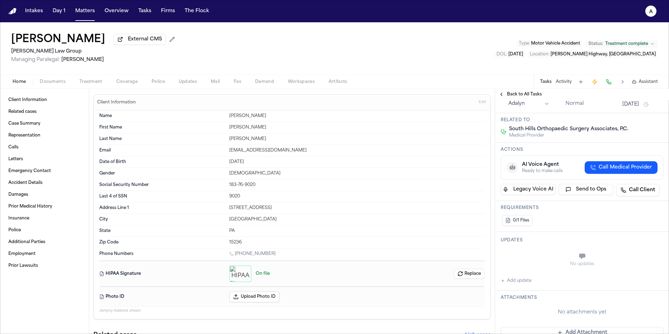
scroll to position [76, 0]
click at [533, 276] on div "No updates Add update" at bounding box center [582, 265] width 163 height 38
click at [529, 282] on button "Add update" at bounding box center [516, 280] width 31 height 8
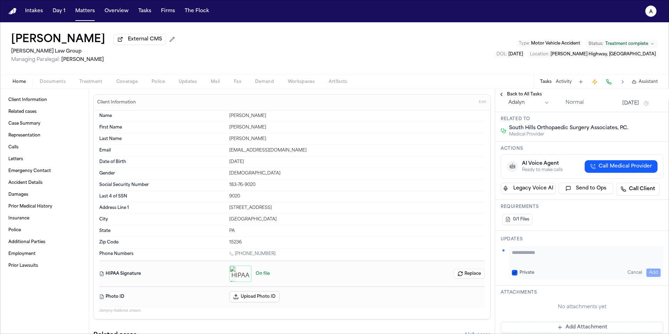
click at [548, 258] on textarea "Add your update" at bounding box center [586, 256] width 149 height 14
click at [623, 253] on textarea "**********" at bounding box center [584, 256] width 144 height 14
click at [515, 271] on button "Private" at bounding box center [515, 273] width 6 height 6
click at [654, 255] on textarea "**********" at bounding box center [584, 256] width 144 height 14
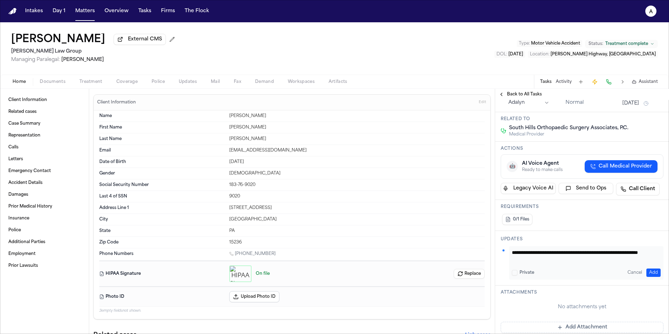
type textarea "**********"
click at [646, 275] on button "Add" at bounding box center [653, 273] width 14 height 8
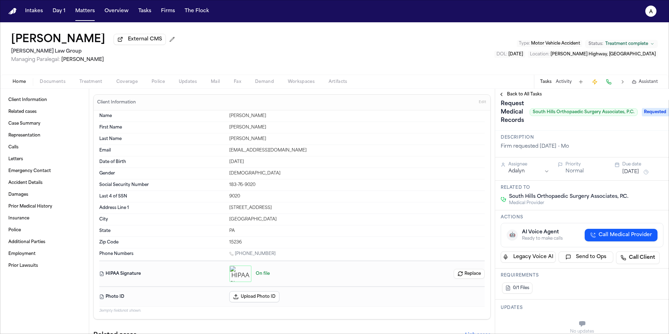
scroll to position [6, 0]
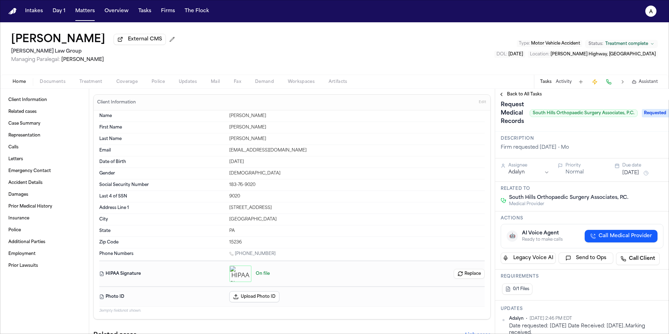
click at [536, 95] on span "Back to All Tasks" at bounding box center [524, 95] width 35 height 6
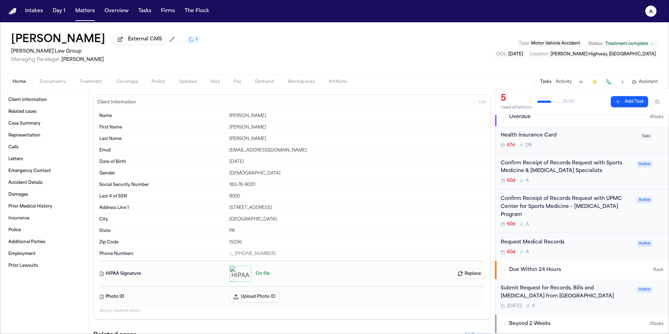
scroll to position [58, 0]
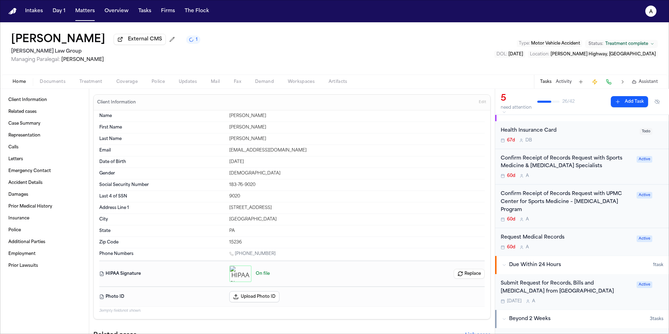
click at [612, 217] on div "60d A" at bounding box center [567, 220] width 132 height 6
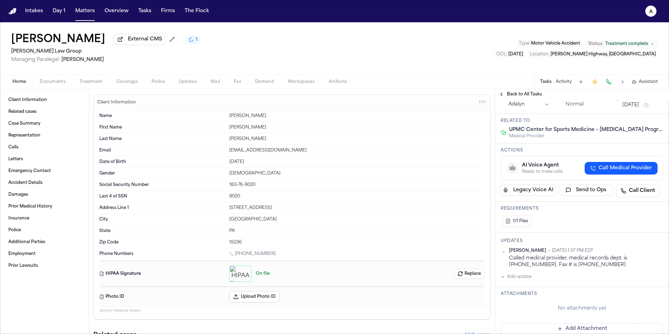
scroll to position [152, 0]
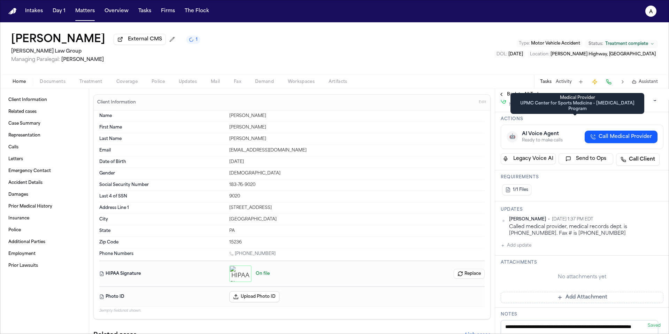
click at [512, 93] on div "Medical Provider UPMC Center for Sports Medicine – Concussion Program Medical P…" at bounding box center [578, 103] width 134 height 21
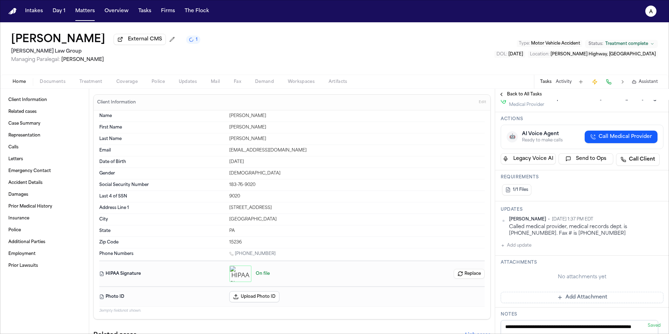
click at [504, 93] on button "Back to All Tasks" at bounding box center [520, 95] width 50 height 6
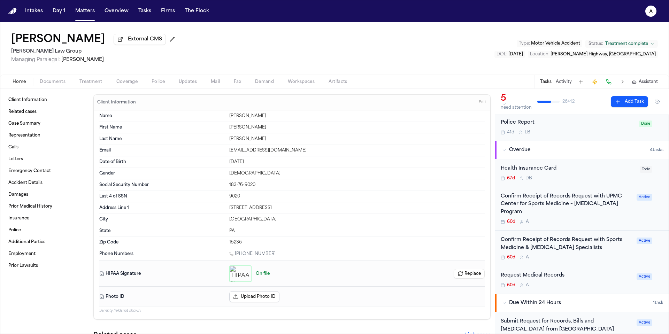
scroll to position [21, 0]
click at [612, 253] on div "Confirm Receipt of Records Request with Sports Medicine & Joint Replacement Spe…" at bounding box center [582, 248] width 174 height 36
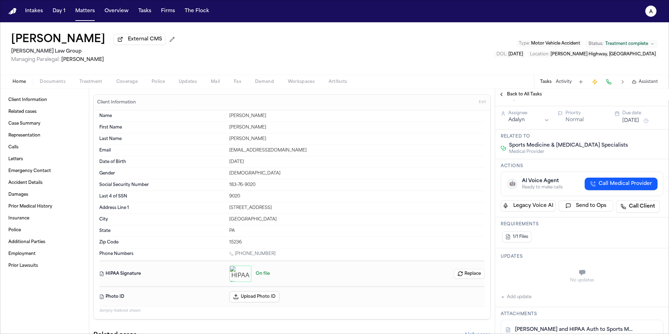
scroll to position [140, 0]
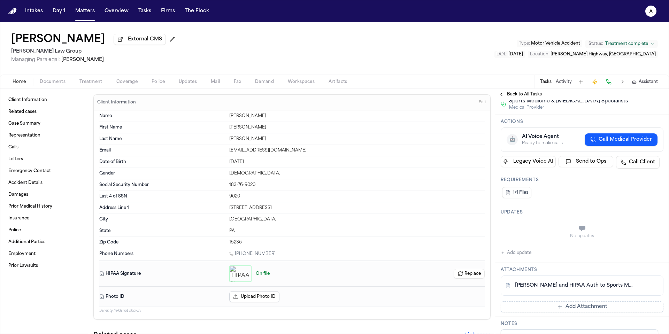
click at [523, 257] on button "Add update" at bounding box center [516, 253] width 31 height 8
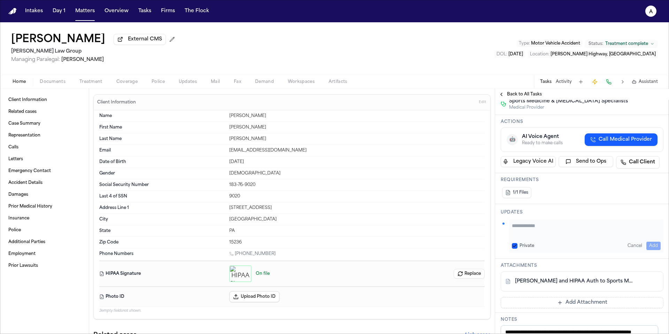
click at [535, 236] on textarea "Add your update" at bounding box center [586, 229] width 149 height 14
click at [536, 236] on textarea "Add your update" at bounding box center [586, 229] width 149 height 14
paste textarea "**********"
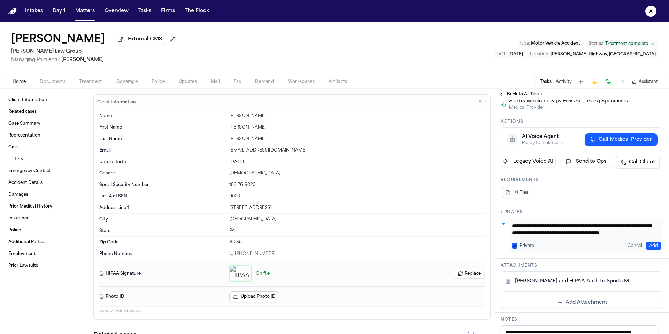
type textarea "**********"
click at [518, 249] on div "Private" at bounding box center [523, 246] width 22 height 6
click at [517, 249] on button "Private" at bounding box center [515, 246] width 6 height 6
click at [646, 250] on button "Add" at bounding box center [653, 246] width 14 height 8
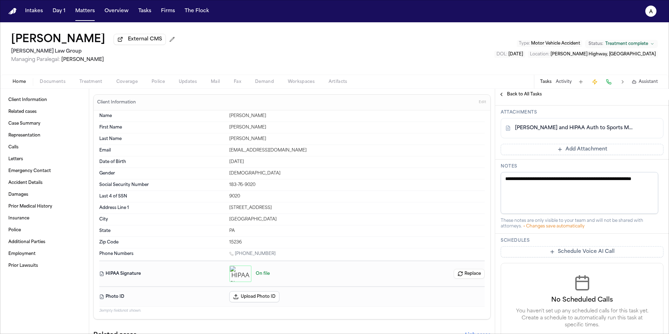
scroll to position [0, 0]
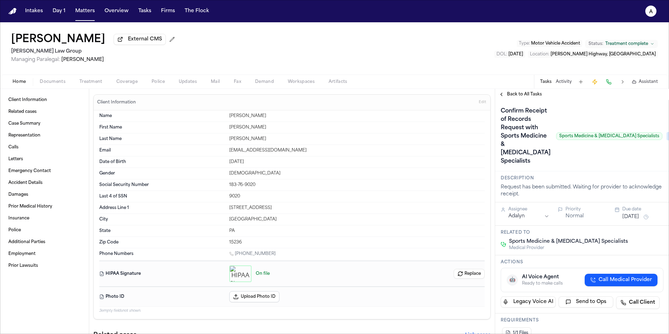
click at [667, 140] on span "Requested" at bounding box center [681, 136] width 28 height 8
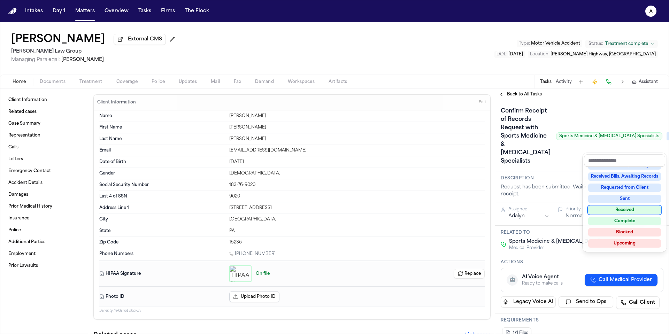
click at [631, 209] on div "Received" at bounding box center [624, 210] width 73 height 8
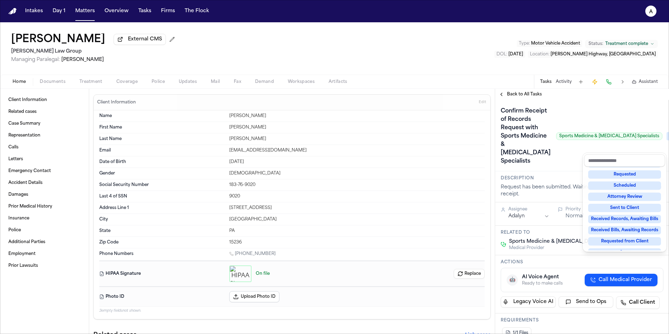
scroll to position [3, 0]
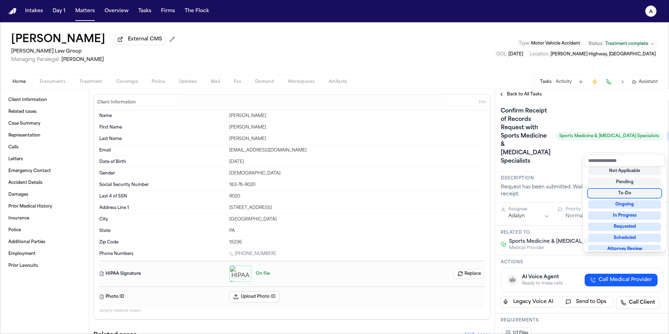
click at [526, 93] on div "**********" at bounding box center [582, 211] width 174 height 245
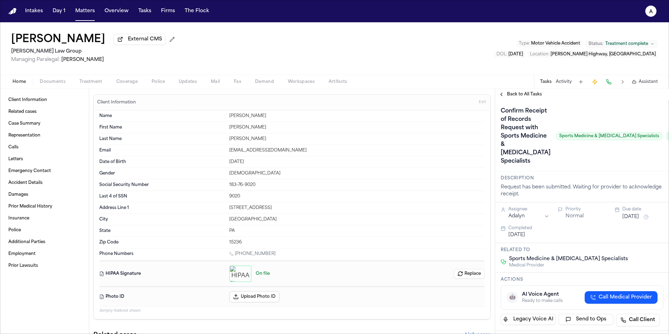
click at [526, 95] on span "Back to All Tasks" at bounding box center [524, 95] width 35 height 6
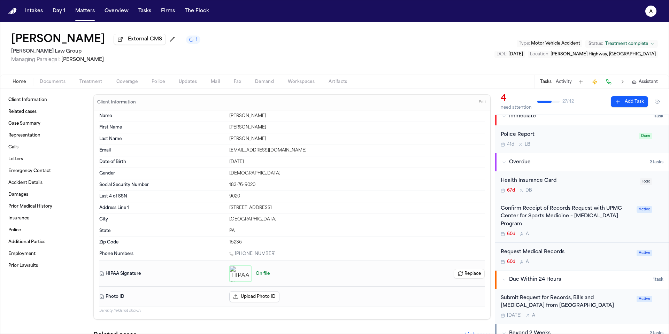
scroll to position [6, 0]
click at [620, 233] on div "60d A" at bounding box center [567, 236] width 132 height 6
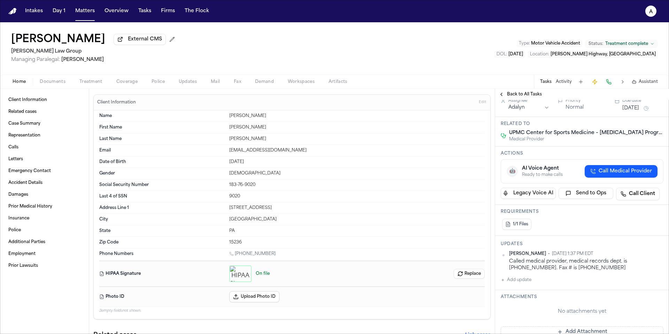
scroll to position [125, 0]
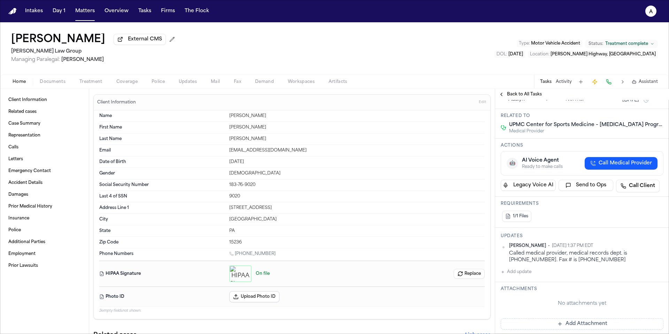
click at [523, 282] on div "Updates Ada Martinez • Oct 6, 2025 1:37 PM EDT Called medical provider, medical…" at bounding box center [582, 255] width 174 height 54
click at [525, 276] on button "Add update" at bounding box center [516, 272] width 31 height 8
click at [528, 285] on textarea "Add your update" at bounding box center [586, 278] width 149 height 14
paste textarea "**********"
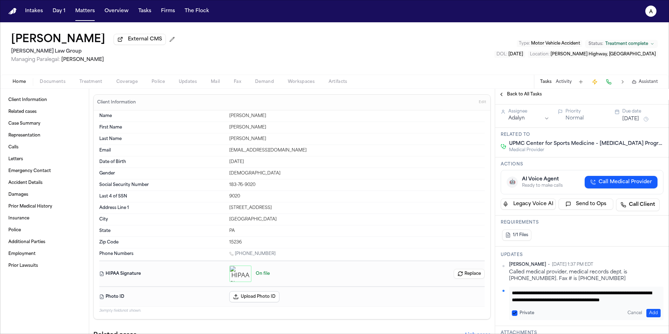
scroll to position [0, 0]
drag, startPoint x: 631, startPoint y: 311, endPoint x: 488, endPoint y: 303, distance: 143.8
click at [488, 303] on div "Client Information Related cases Case Summary Representation Calls Letters Emer…" at bounding box center [334, 211] width 669 height 245
click at [622, 304] on textarea "**********" at bounding box center [584, 297] width 144 height 14
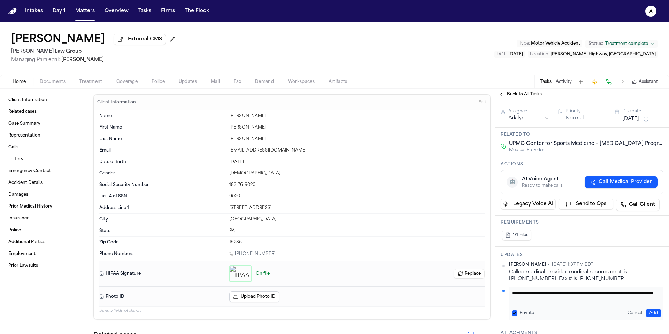
type textarea "**********"
click at [650, 317] on button "Add" at bounding box center [653, 313] width 14 height 8
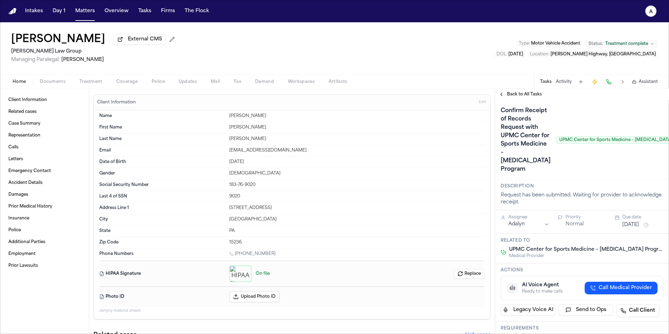
scroll to position [0, 34]
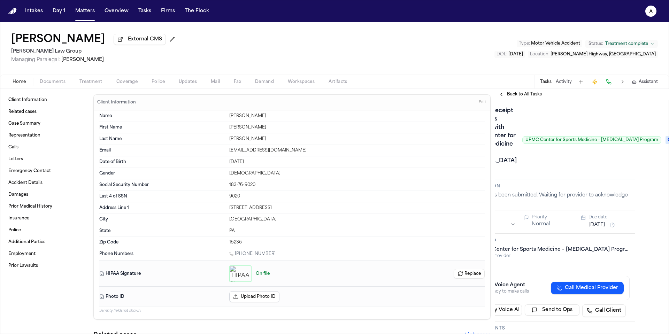
click at [666, 144] on span "Ongoing" at bounding box center [680, 140] width 28 height 8
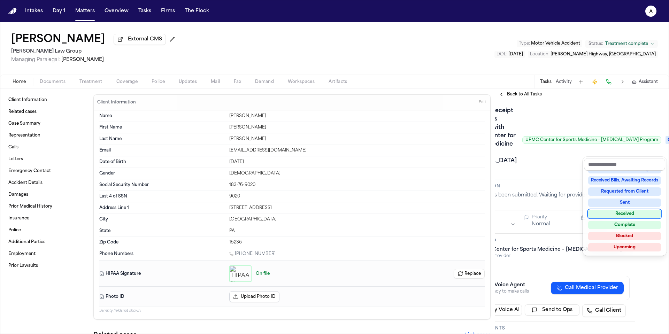
click at [634, 214] on div "Received" at bounding box center [624, 214] width 73 height 8
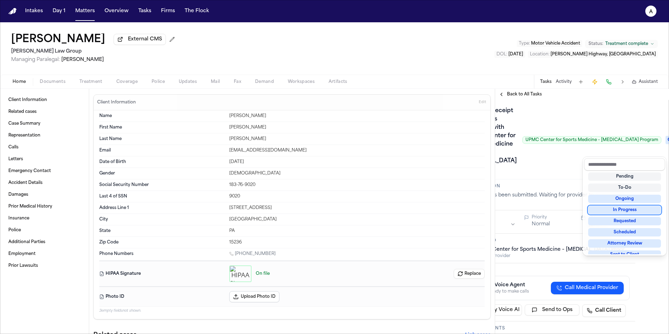
scroll to position [3, 0]
click at [550, 175] on div "Confirm Receipt of Records Request with UPMC Center for Sports Medicine – Concu…" at bounding box center [548, 140] width 163 height 70
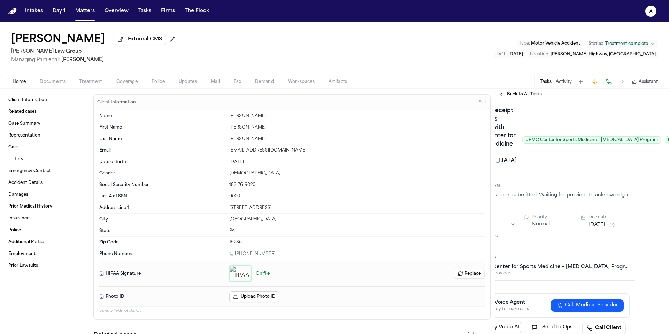
click at [522, 96] on span "Back to All Tasks" at bounding box center [524, 95] width 35 height 6
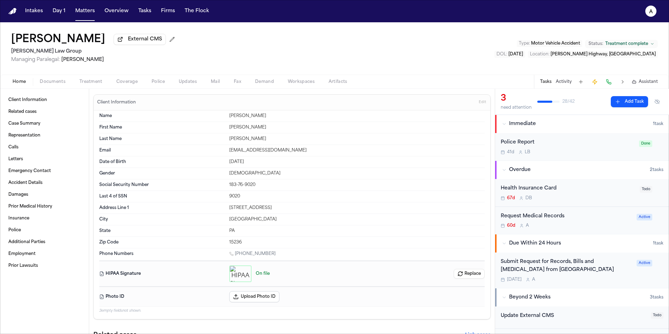
click at [592, 223] on div "Request Medical Records 60d A" at bounding box center [567, 221] width 132 height 16
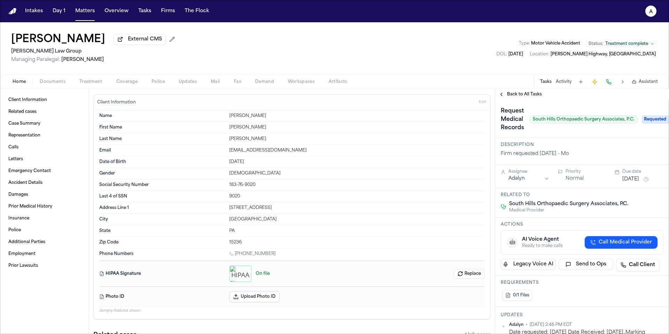
click at [652, 123] on span "Requested" at bounding box center [656, 119] width 28 height 8
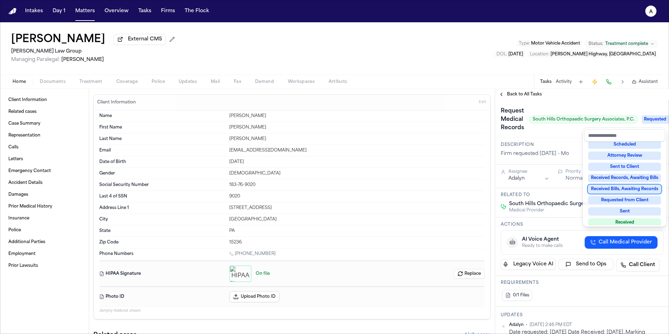
scroll to position [72, 0]
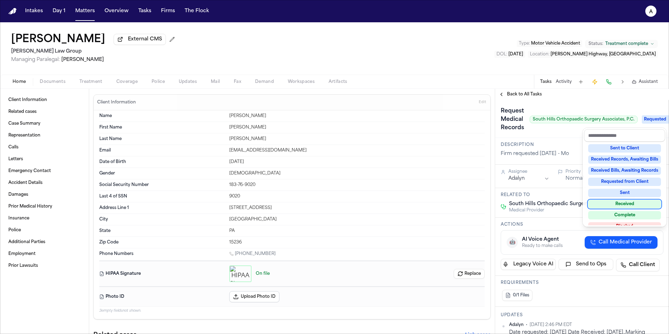
click at [636, 206] on div "Received" at bounding box center [624, 204] width 73 height 8
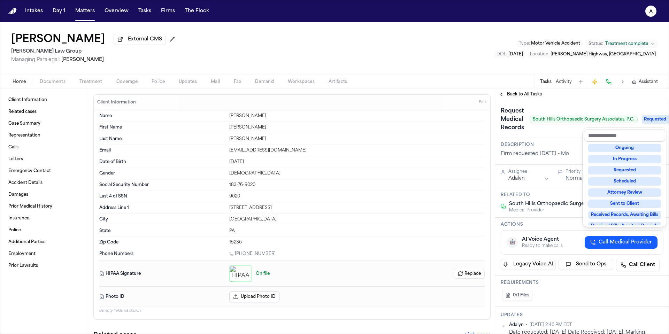
scroll to position [3, 0]
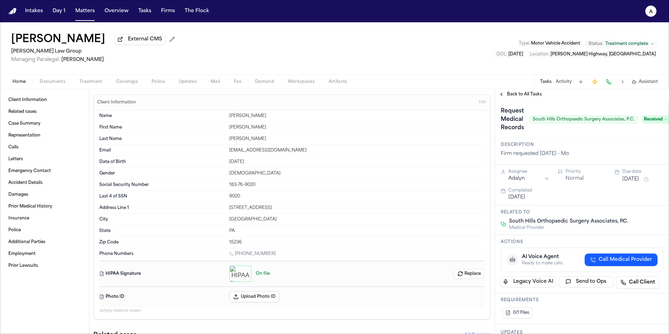
click at [530, 95] on span "Back to All Tasks" at bounding box center [524, 95] width 35 height 6
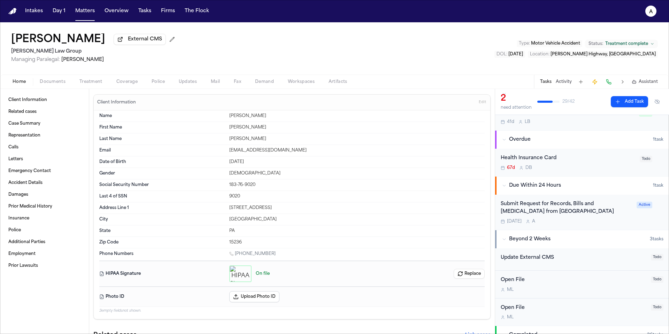
scroll to position [32, 0]
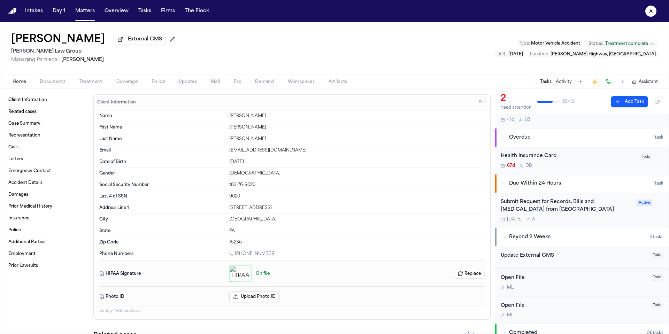
click at [618, 220] on div "Tomorrow A" at bounding box center [567, 220] width 132 height 6
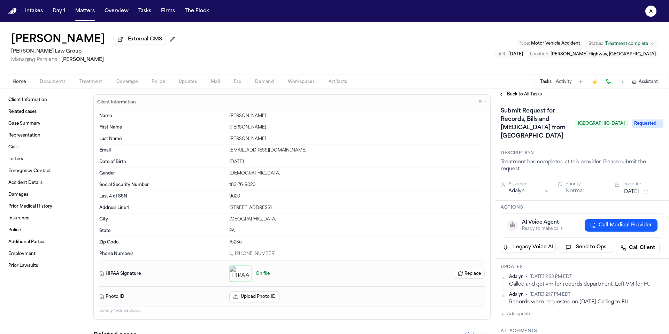
click at [529, 97] on span "Back to All Tasks" at bounding box center [524, 95] width 35 height 6
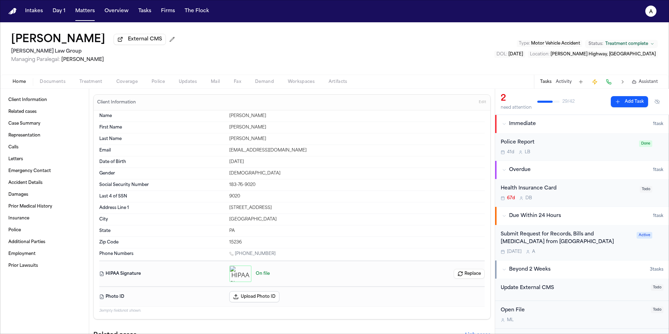
click at [612, 248] on div "Submit Request for Records, Bills and Radiology from Monroeville Imaging Center…" at bounding box center [567, 243] width 132 height 24
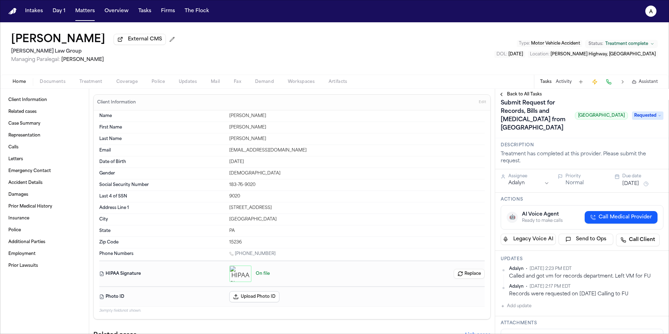
scroll to position [12, 0]
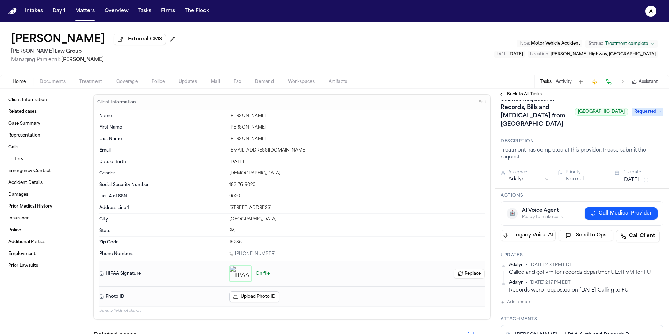
click at [533, 96] on span "Back to All Tasks" at bounding box center [524, 95] width 35 height 6
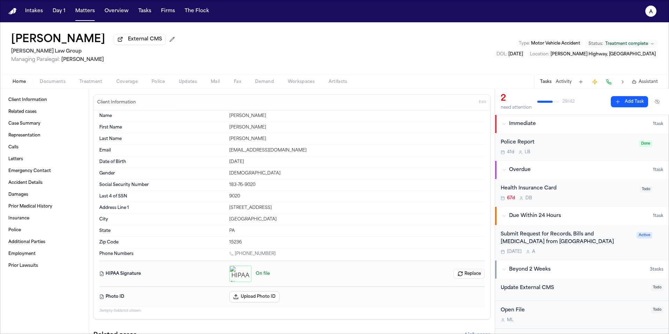
click at [631, 102] on button "Add Task" at bounding box center [629, 101] width 37 height 11
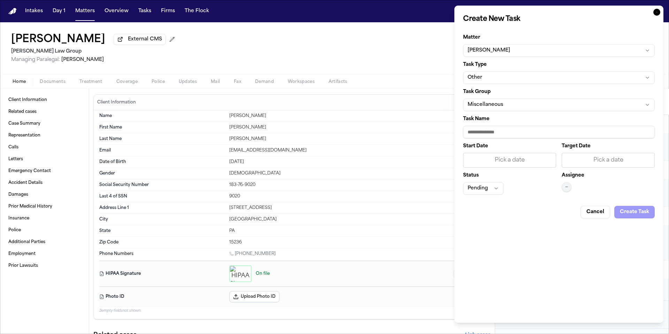
click at [506, 133] on input "Task Name" at bounding box center [559, 132] width 192 height 13
type input "**********"
click at [512, 157] on div "Pick a date" at bounding box center [510, 160] width 84 height 8
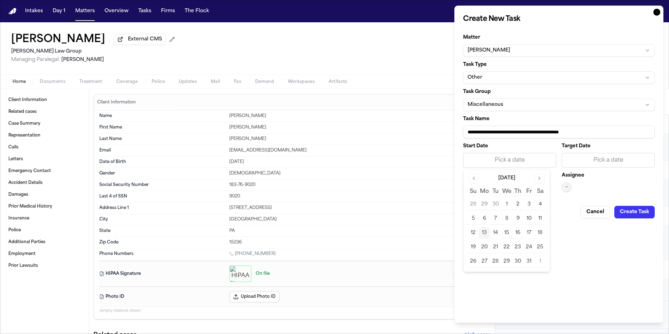
click at [484, 234] on button "13" at bounding box center [484, 233] width 11 height 11
click at [595, 153] on div "Pick a date" at bounding box center [608, 160] width 93 height 15
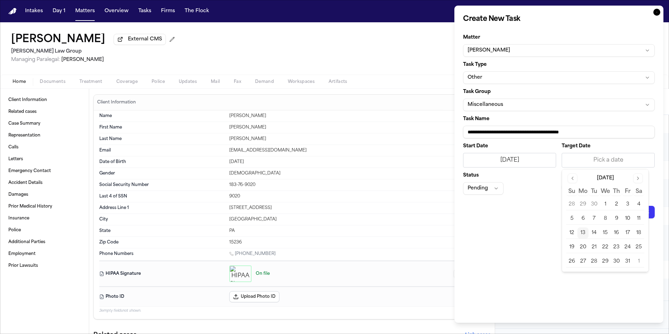
click at [594, 161] on div "Pick a date" at bounding box center [608, 160] width 84 height 8
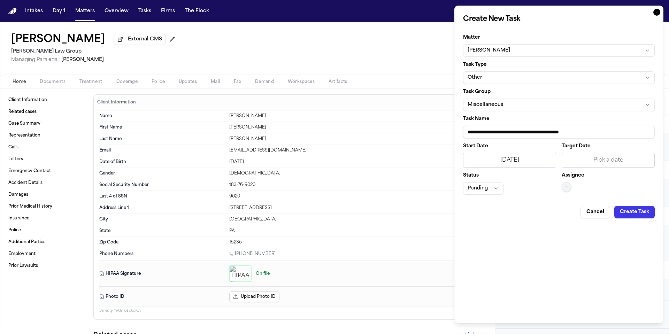
click at [594, 161] on div "Pick a date" at bounding box center [608, 160] width 84 height 8
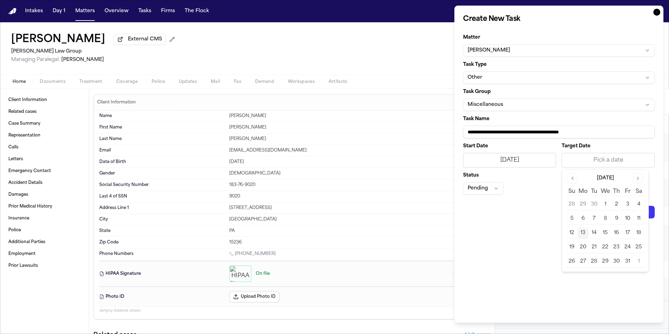
click at [593, 239] on td "14" at bounding box center [594, 234] width 11 height 12
click at [595, 232] on button "14" at bounding box center [594, 233] width 11 height 11
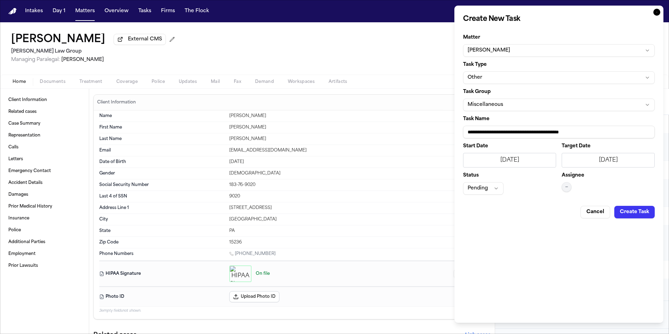
click at [490, 186] on button "Pending" at bounding box center [483, 188] width 40 height 13
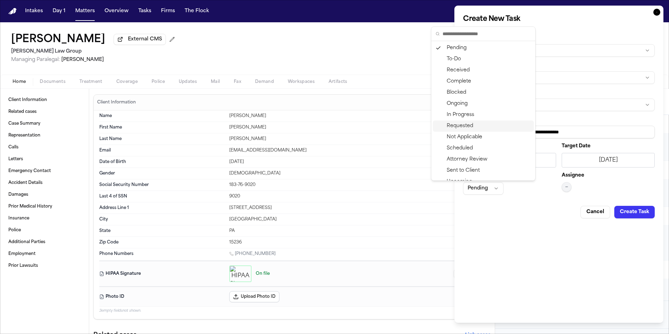
click at [483, 128] on div "Requested" at bounding box center [483, 126] width 101 height 11
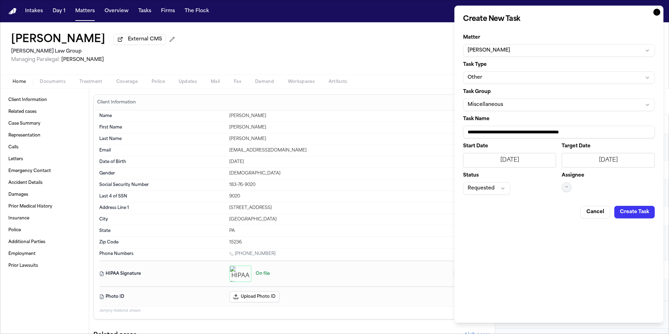
click at [567, 188] on span "—" at bounding box center [566, 187] width 3 height 6
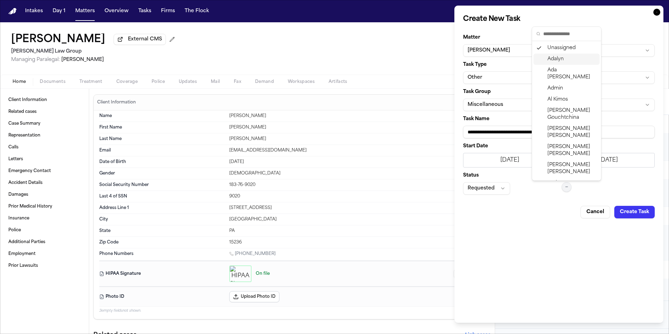
click at [557, 62] on span "Adalyn" at bounding box center [556, 59] width 16 height 7
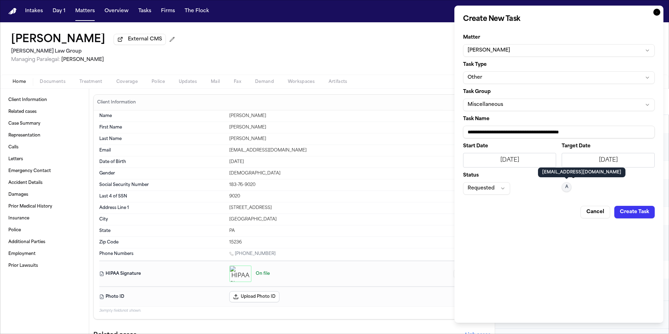
click at [638, 213] on button "Create Task" at bounding box center [634, 212] width 40 height 13
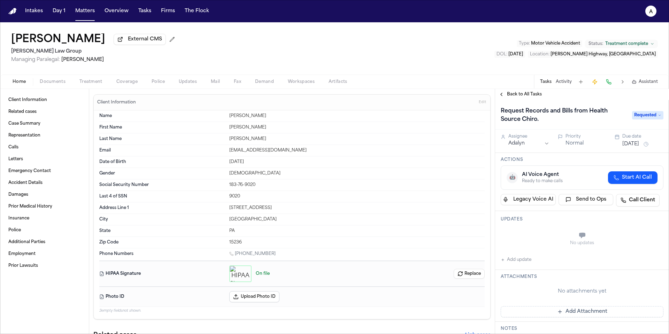
click at [535, 260] on div "No updates Add update" at bounding box center [582, 246] width 163 height 38
click at [528, 261] on button "Add update" at bounding box center [516, 260] width 31 height 8
click at [522, 234] on textarea "Add your update" at bounding box center [586, 236] width 149 height 14
paste textarea "**********"
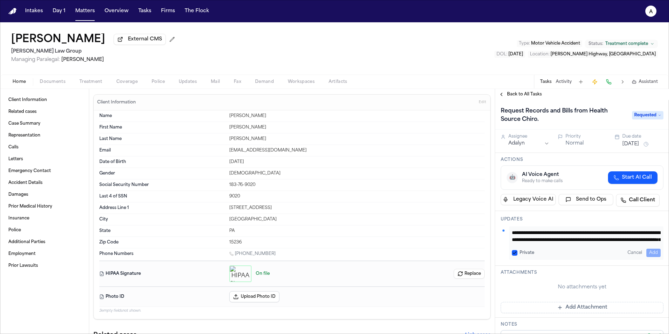
scroll to position [28, 0]
type textarea "**********"
click at [516, 252] on button "Private" at bounding box center [515, 253] width 6 height 6
click at [653, 257] on button "Add" at bounding box center [653, 253] width 14 height 8
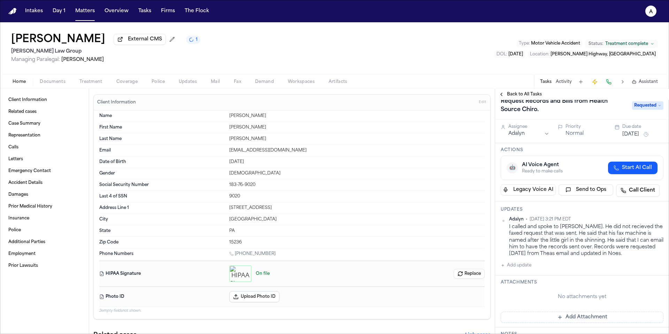
scroll to position [10, 0]
click at [631, 255] on div "I called and spoke to Dr. Adams. He did not recieved the faxed request that was…" at bounding box center [586, 239] width 154 height 33
click at [628, 289] on div "No attachments yet" at bounding box center [582, 297] width 163 height 18
click at [534, 97] on span "Back to All Tasks" at bounding box center [524, 95] width 35 height 6
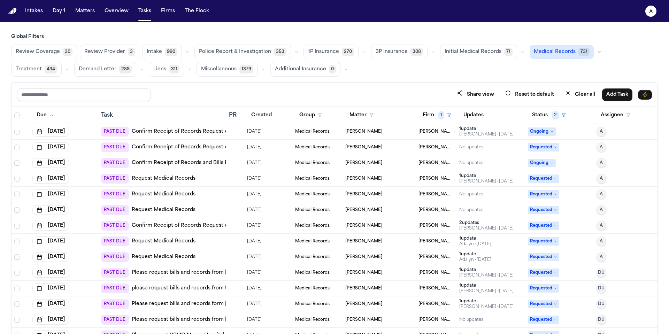
click at [407, 150] on td "[PERSON_NAME]" at bounding box center [379, 148] width 73 height 16
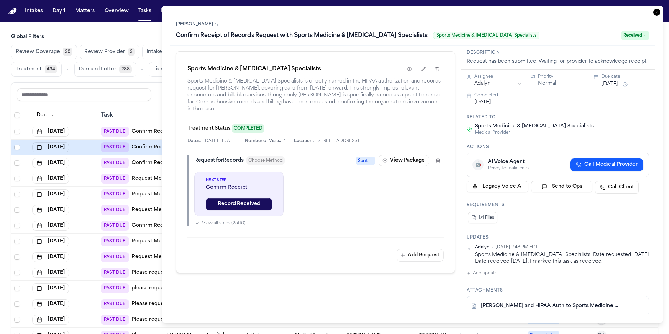
click at [159, 112] on div "Task" at bounding box center [162, 115] width 122 height 8
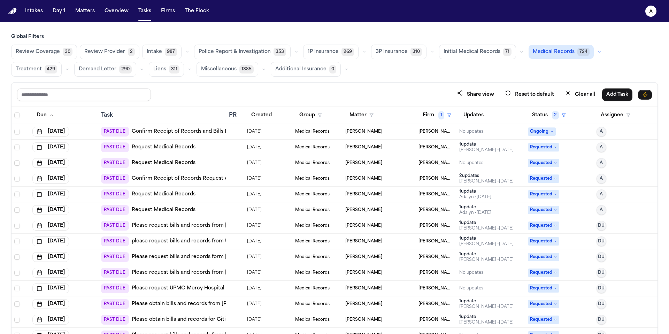
click at [487, 132] on div "No updates" at bounding box center [490, 132] width 63 height 6
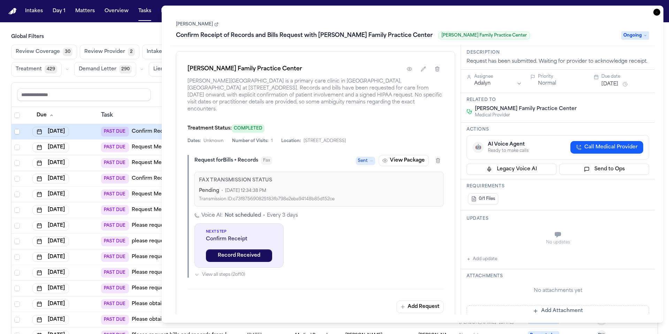
click at [493, 263] on button "Add update" at bounding box center [482, 259] width 31 height 8
click at [506, 242] on textarea "Add your update" at bounding box center [562, 236] width 169 height 14
click at [495, 35] on div "Confirm Receipt of Records and Bills Request with Lawrence Family Practice Cent…" at bounding box center [396, 35] width 441 height 11
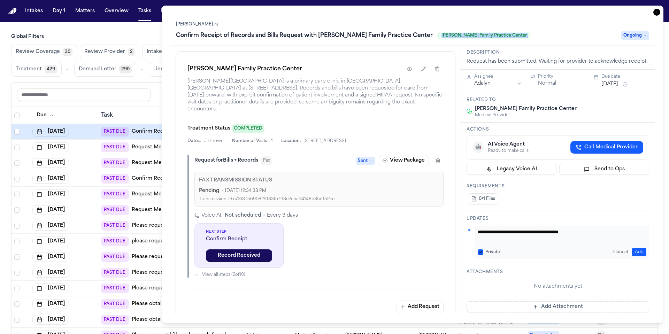
drag, startPoint x: 494, startPoint y: 35, endPoint x: 426, endPoint y: 34, distance: 68.7
click at [418, 34] on div "Confirm Receipt of Records and Bills Request with Lawrence Family Practice Cent…" at bounding box center [396, 35] width 441 height 11
copy span "Lawrence Family Practice Center"
drag, startPoint x: 611, startPoint y: 240, endPoint x: 474, endPoint y: 240, distance: 137.3
click at [474, 240] on div "**********" at bounding box center [558, 242] width 183 height 33
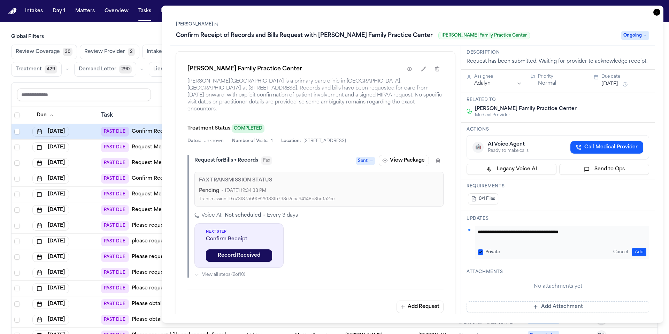
click at [608, 240] on textarea "**********" at bounding box center [559, 236] width 163 height 14
type textarea "**********"
click at [482, 255] on button "Private" at bounding box center [481, 253] width 6 height 6
click at [633, 256] on button "Add" at bounding box center [639, 252] width 14 height 8
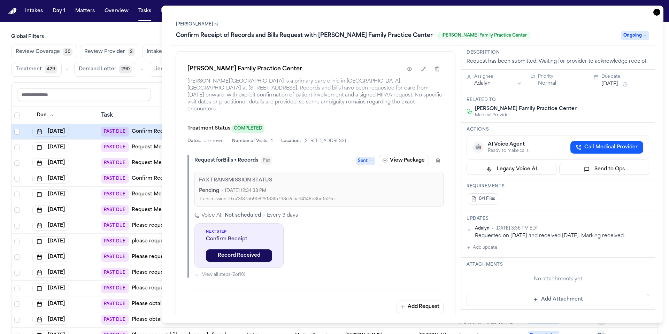
click at [637, 40] on span "Ongoing" at bounding box center [635, 35] width 28 height 8
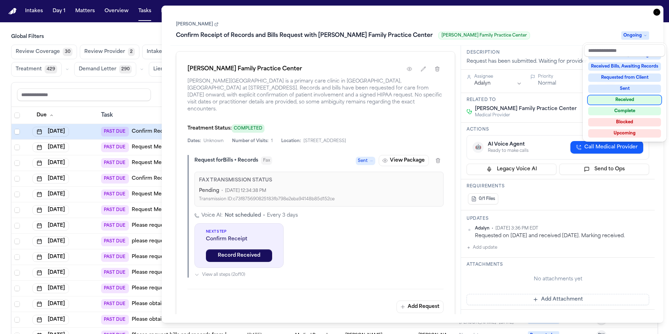
click at [633, 100] on div "Received" at bounding box center [624, 100] width 73 height 8
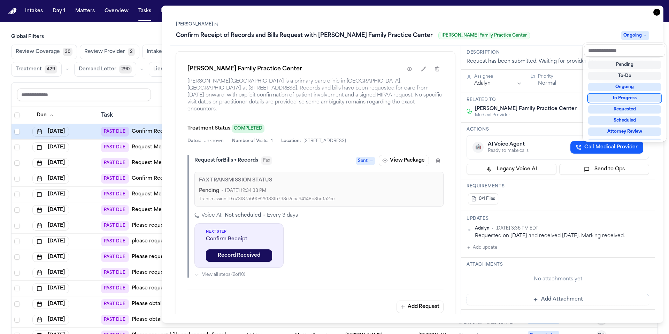
scroll to position [3, 0]
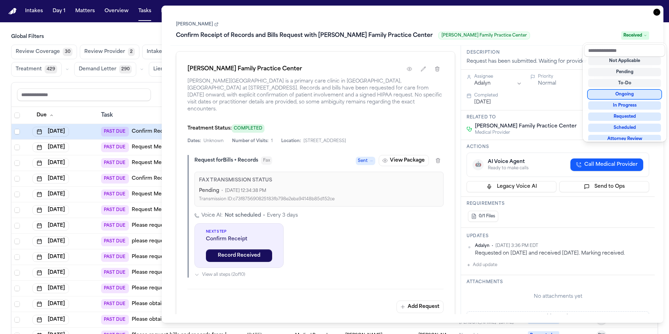
click at [568, 76] on div "Shawn Yang Confirm Receipt of Records and Bills Request with Lawrence Family Pr…" at bounding box center [412, 164] width 484 height 300
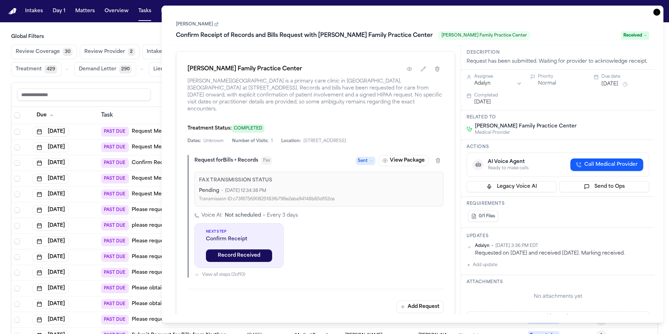
click at [574, 98] on div "Assignee Adalyn Priority Normal Due date Aug 14, 2025 Completed Oct 13, 2025" at bounding box center [558, 90] width 183 height 32
click at [151, 106] on div "Share view Reset to default Clear all Add Task" at bounding box center [335, 95] width 646 height 24
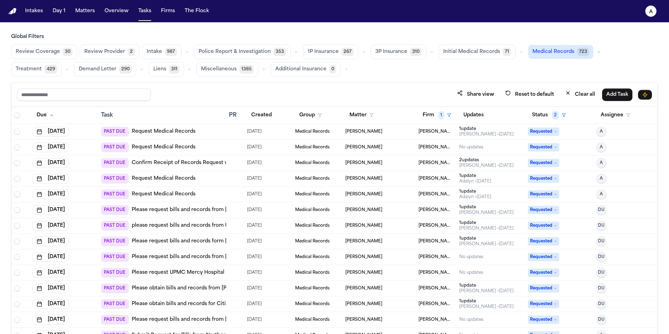
click at [374, 131] on div "[PERSON_NAME]" at bounding box center [379, 132] width 68 height 6
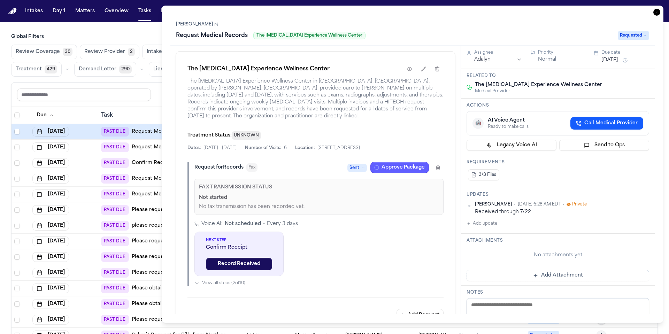
drag, startPoint x: 381, startPoint y: 33, endPoint x: 376, endPoint y: 33, distance: 4.5
click at [376, 33] on div "Request Medical Records The Chiropractic Experience Wellness Center" at bounding box center [395, 35] width 438 height 11
drag, startPoint x: 365, startPoint y: 36, endPoint x: 259, endPoint y: 33, distance: 106.3
click at [259, 33] on div "Request Medical Records The Chiropractic Experience Wellness Center" at bounding box center [395, 35] width 438 height 11
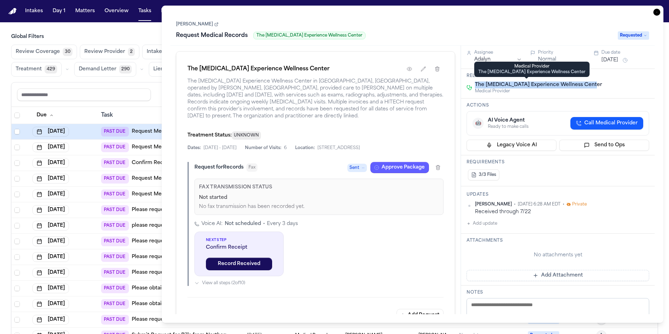
drag, startPoint x: 595, startPoint y: 86, endPoint x: 475, endPoint y: 85, distance: 119.9
click at [475, 85] on div "The Chiropractic Experience Wellness Center Medical Provider" at bounding box center [558, 88] width 183 height 13
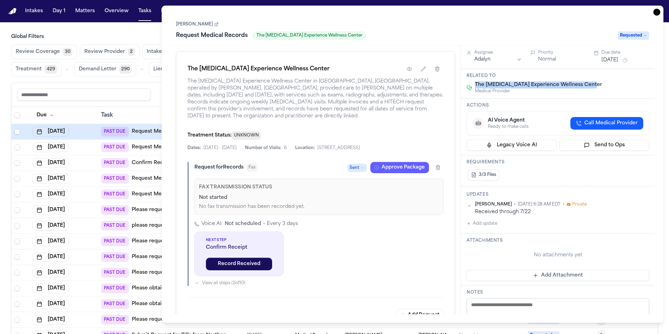
copy span "The Chiropractic Experience Wellness Center"
click at [495, 227] on button "Add update" at bounding box center [482, 224] width 31 height 8
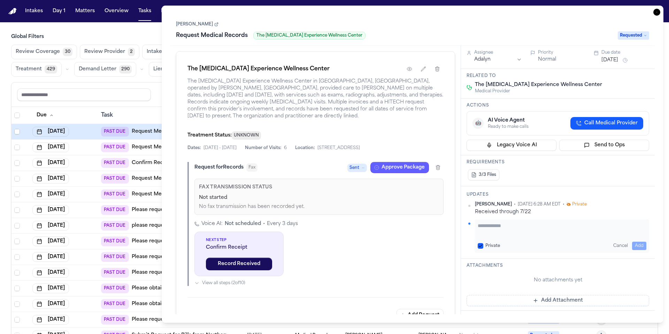
click at [500, 226] on textarea "Add your update" at bounding box center [562, 229] width 169 height 14
click at [479, 227] on textarea "**********" at bounding box center [559, 229] width 163 height 14
click at [519, 227] on textarea "**********" at bounding box center [559, 229] width 163 height 14
click at [589, 229] on textarea "**********" at bounding box center [559, 229] width 163 height 14
drag, startPoint x: 597, startPoint y: 229, endPoint x: 476, endPoint y: 225, distance: 121.0
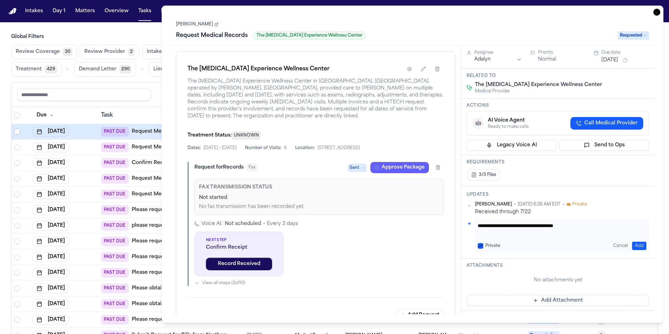
click at [476, 225] on div "**********" at bounding box center [562, 236] width 174 height 33
type textarea "**********"
click at [480, 243] on button "Private" at bounding box center [481, 246] width 6 height 6
click at [639, 242] on button "Add" at bounding box center [639, 246] width 14 height 8
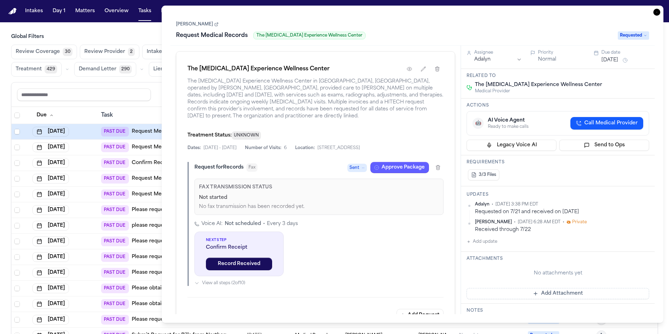
click at [642, 37] on span "Requested" at bounding box center [633, 35] width 31 height 8
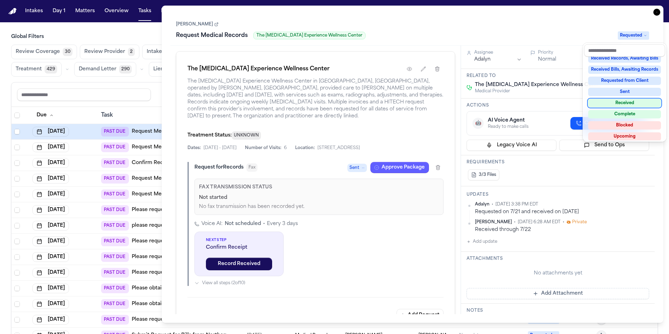
click at [630, 102] on div "Received" at bounding box center [624, 103] width 73 height 8
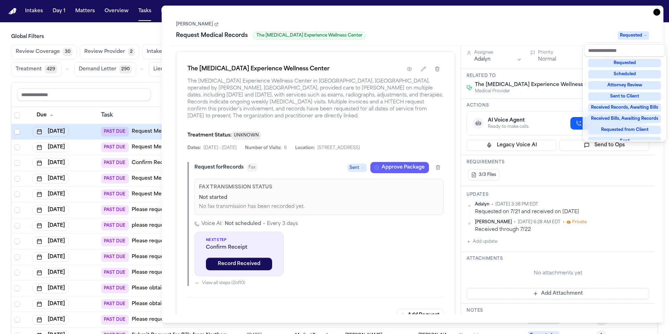
scroll to position [3, 0]
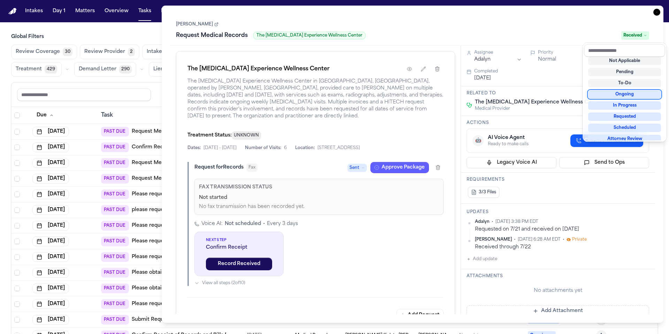
click at [595, 201] on div "Shawn Yang Request Medical Records The Chiropractic Experience Wellness Center …" at bounding box center [412, 164] width 484 height 300
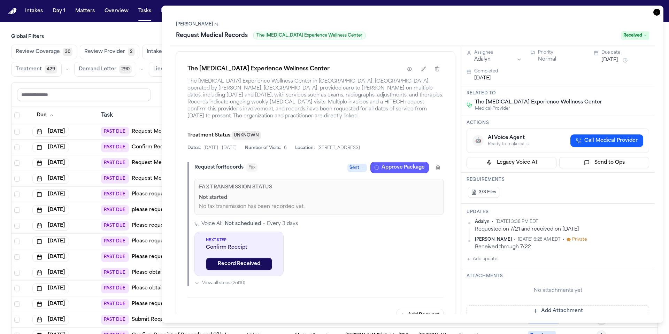
click at [146, 107] on th "Task" at bounding box center [162, 115] width 128 height 17
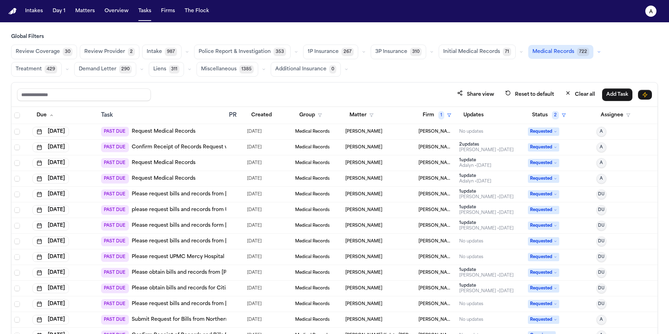
click at [391, 134] on div "[PERSON_NAME]" at bounding box center [379, 132] width 68 height 6
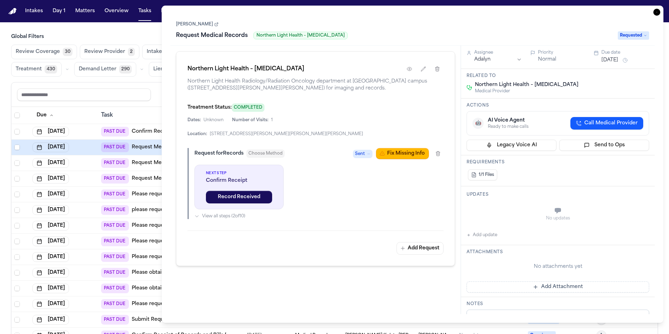
click at [479, 234] on button "Add update" at bounding box center [482, 235] width 31 height 8
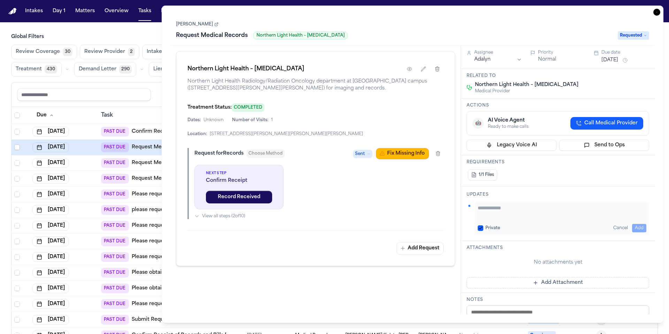
click at [511, 203] on div "Private Cancel Add" at bounding box center [562, 218] width 174 height 33
click at [513, 205] on textarea "Add your update" at bounding box center [562, 212] width 169 height 14
click at [504, 217] on textarea "**********" at bounding box center [559, 212] width 163 height 14
type textarea "**********"
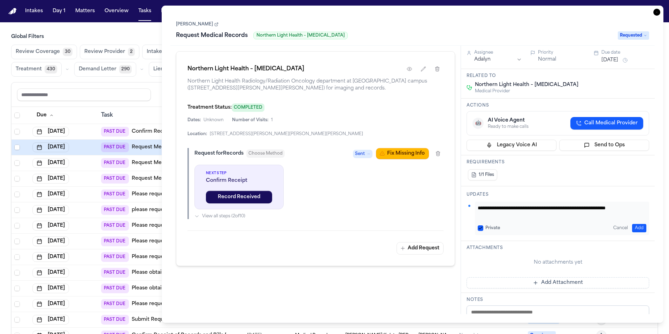
click at [483, 224] on div "Private Cancel Add" at bounding box center [562, 228] width 169 height 8
click at [481, 226] on button "Private" at bounding box center [481, 228] width 6 height 6
click at [635, 228] on button "Add" at bounding box center [639, 228] width 14 height 8
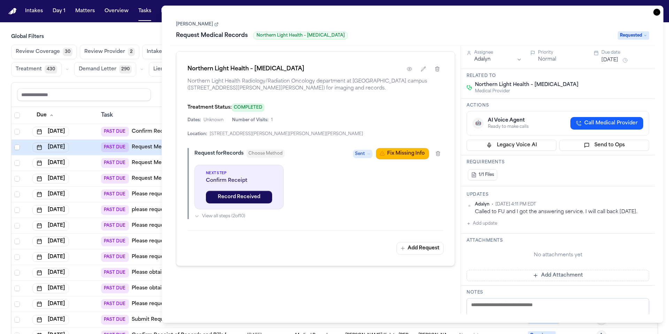
click at [610, 60] on button "Aug 14, 2025" at bounding box center [610, 60] width 17 height 7
click at [615, 125] on button "14" at bounding box center [614, 129] width 11 height 11
click at [559, 109] on div "Actions 🤖 AI Voice Agent Ready to make calls Call Medical Provider Legacy Voice…" at bounding box center [558, 127] width 194 height 57
click at [141, 104] on div "Share view Reset to default Clear all Add Task" at bounding box center [335, 95] width 646 height 24
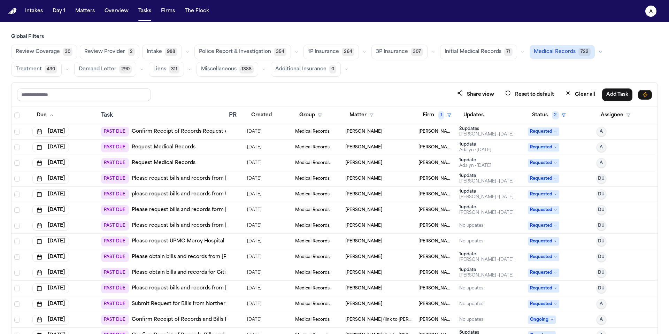
click at [399, 131] on div "[PERSON_NAME]" at bounding box center [379, 132] width 68 height 6
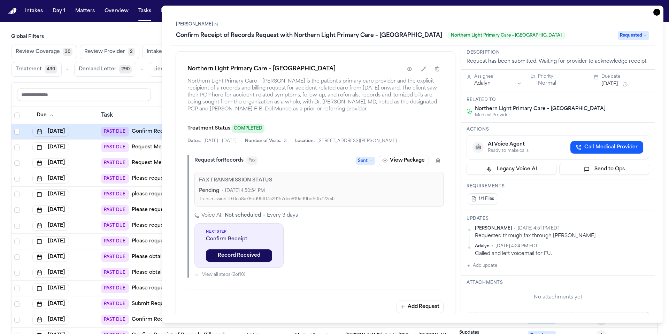
click at [189, 24] on link "[PERSON_NAME]" at bounding box center [197, 25] width 43 height 6
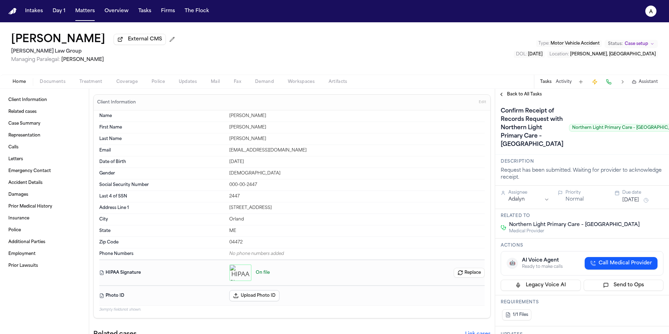
click at [530, 95] on span "Back to All Tasks" at bounding box center [524, 95] width 35 height 6
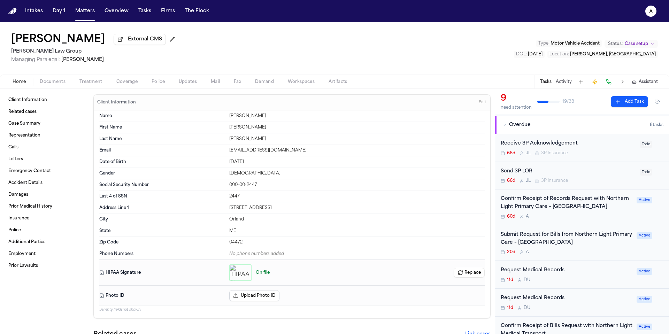
scroll to position [47, 0]
click at [605, 212] on div "Confirm Receipt of Records Request with Northern Light Primary Care – [GEOGRAPH…" at bounding box center [567, 205] width 132 height 24
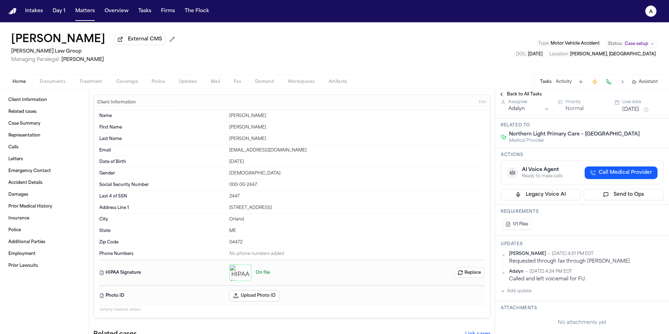
scroll to position [85, 0]
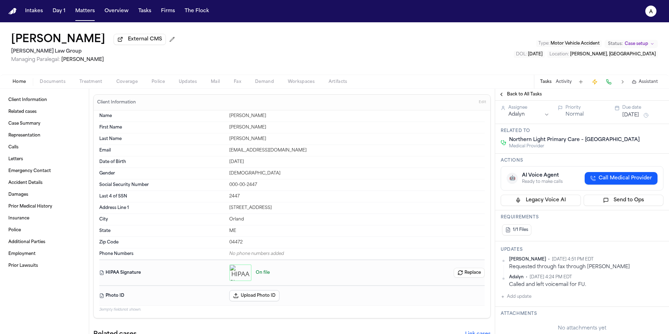
click at [528, 95] on span "Back to All Tasks" at bounding box center [524, 95] width 35 height 6
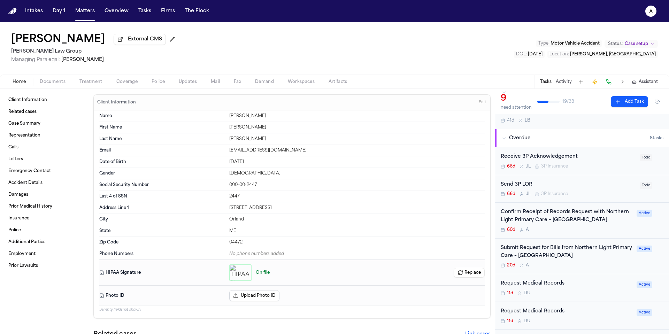
scroll to position [35, 0]
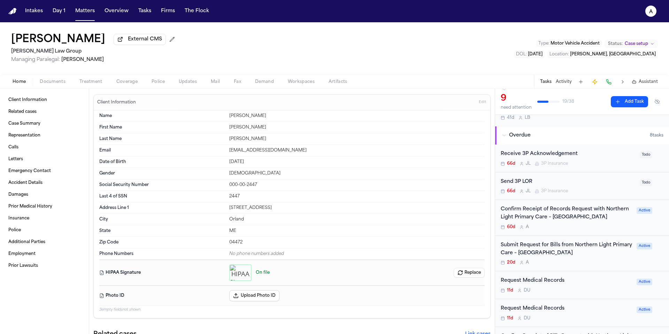
click at [618, 228] on div "60d A" at bounding box center [567, 227] width 132 height 6
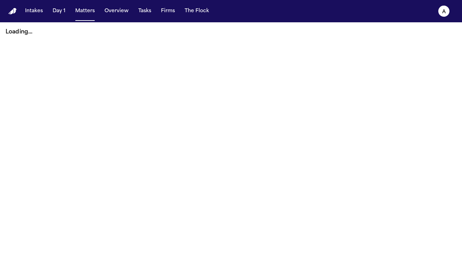
click at [86, 13] on button "Matters" at bounding box center [84, 11] width 25 height 13
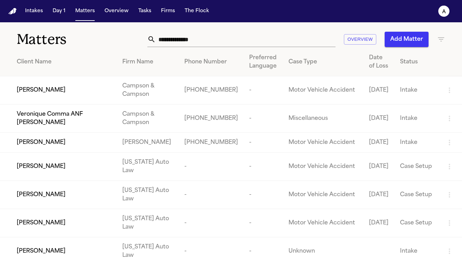
click at [194, 44] on input "text" at bounding box center [246, 39] width 180 height 15
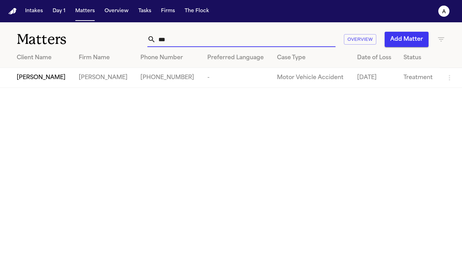
type input "***"
click at [151, 75] on td "[PHONE_NUMBER]" at bounding box center [168, 78] width 67 height 20
click at [52, 77] on span "[PERSON_NAME]" at bounding box center [41, 78] width 49 height 8
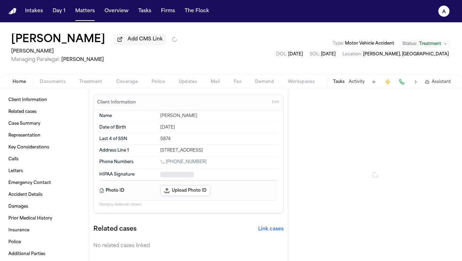
type textarea "*"
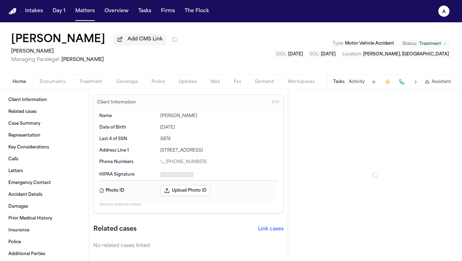
type textarea "*"
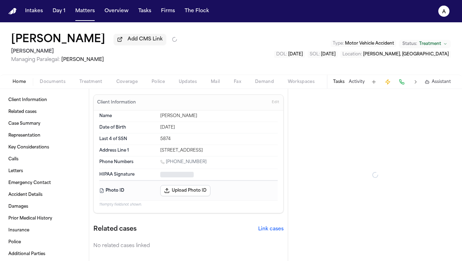
type textarea "*"
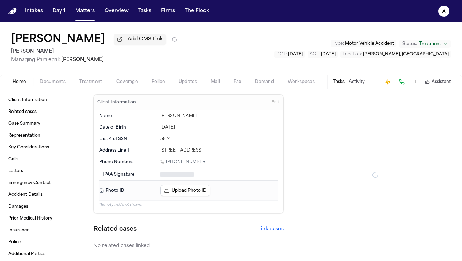
type textarea "*"
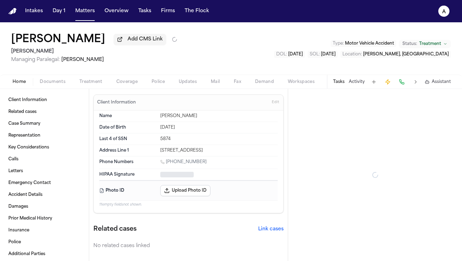
type textarea "*"
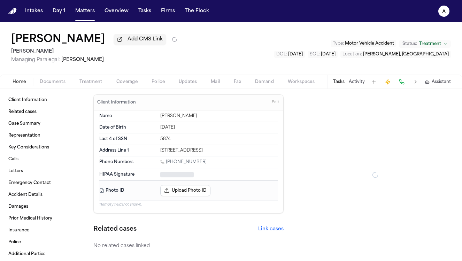
type textarea "*"
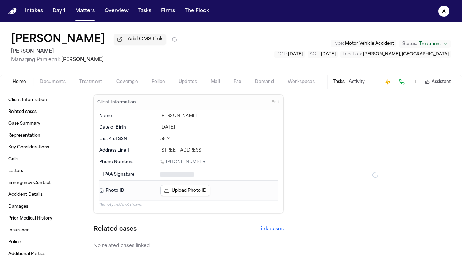
type textarea "*"
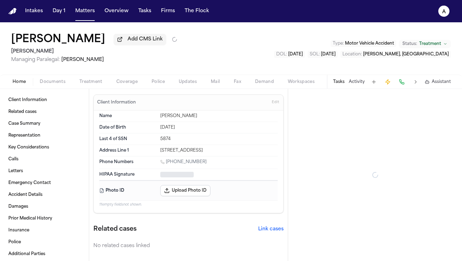
type textarea "*"
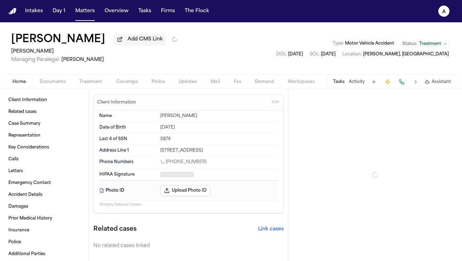
type textarea "*"
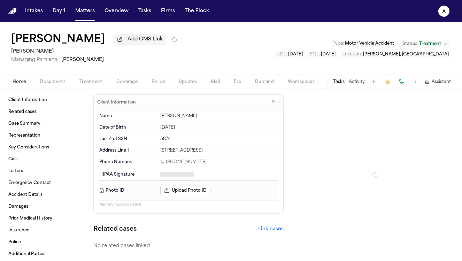
type textarea "*"
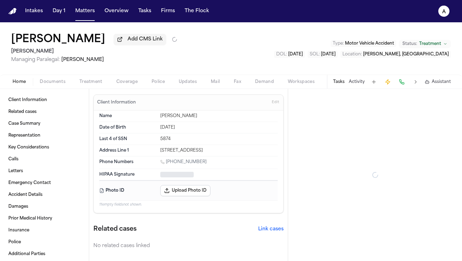
type textarea "*"
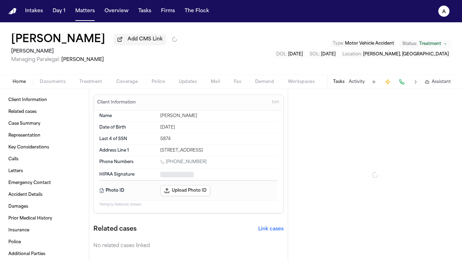
type textarea "*"
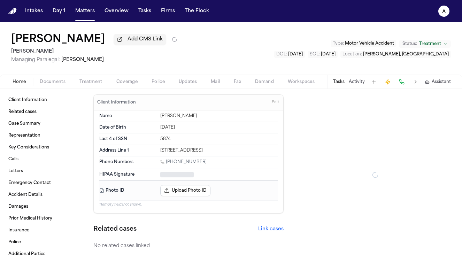
type textarea "*"
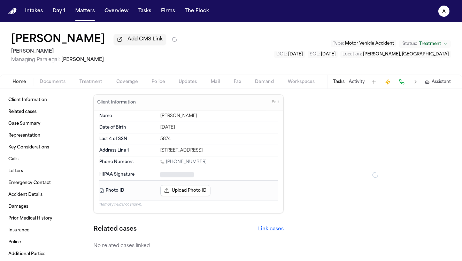
type textarea "*"
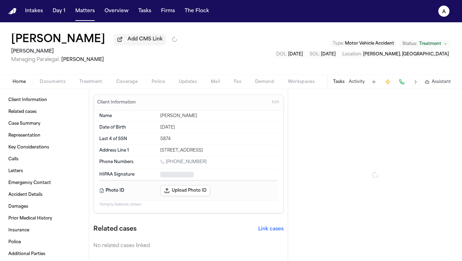
type textarea "*"
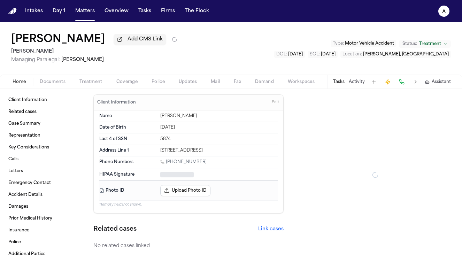
type textarea "*"
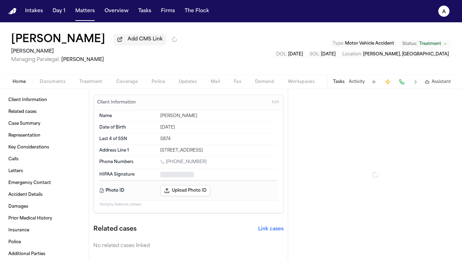
type textarea "*"
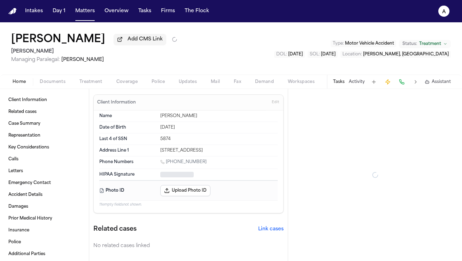
type textarea "*"
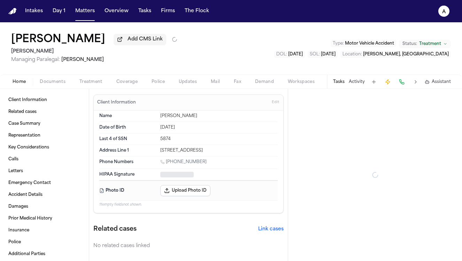
type textarea "*"
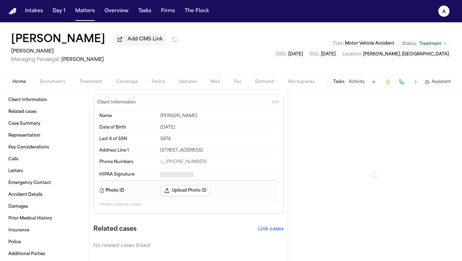
type textarea "*"
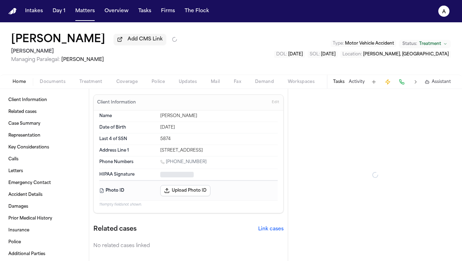
type textarea "*"
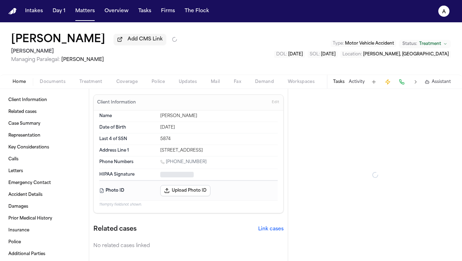
type textarea "*"
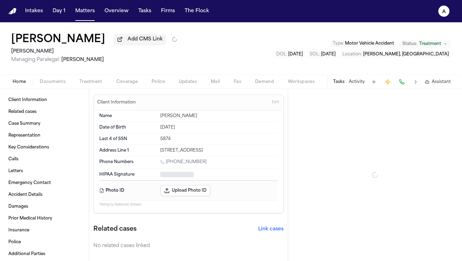
type textarea "*"
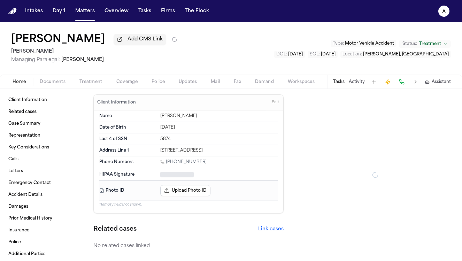
type textarea "*"
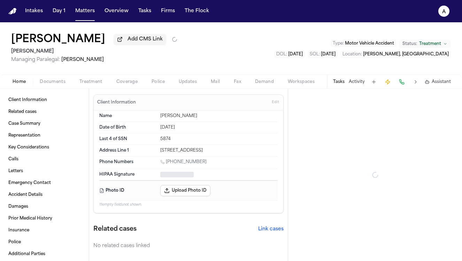
type textarea "*"
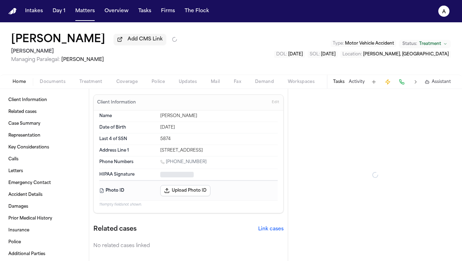
type textarea "*"
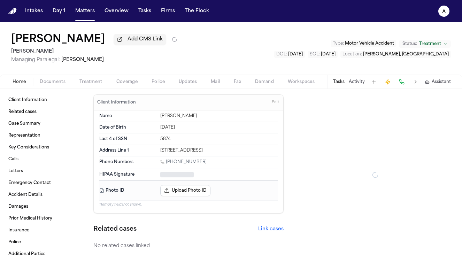
type textarea "*"
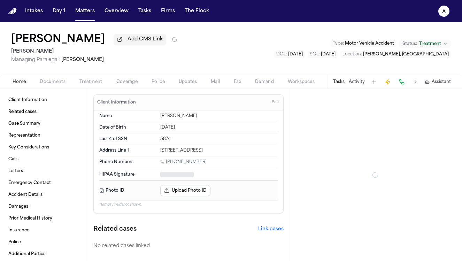
type textarea "*"
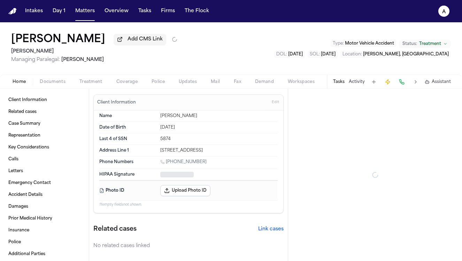
type textarea "*"
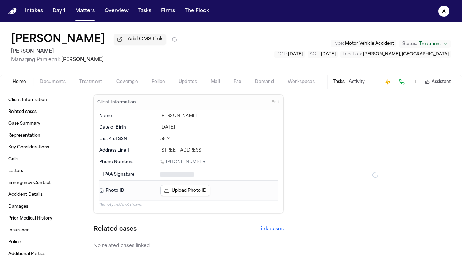
type textarea "*"
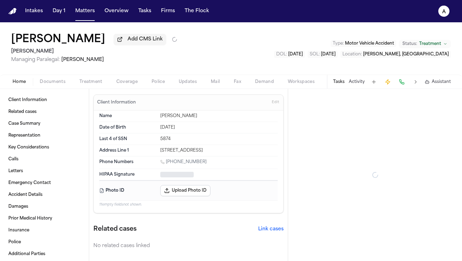
type textarea "*"
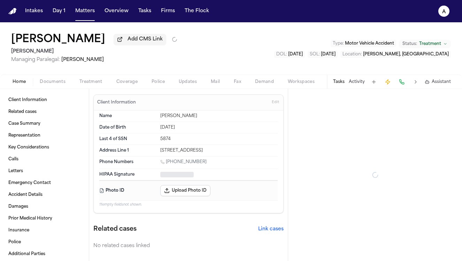
type textarea "*"
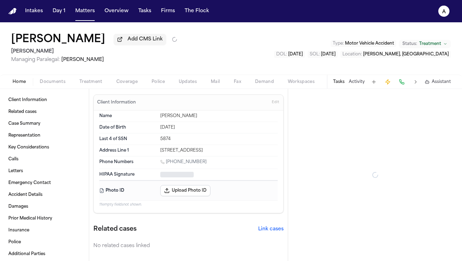
type textarea "*"
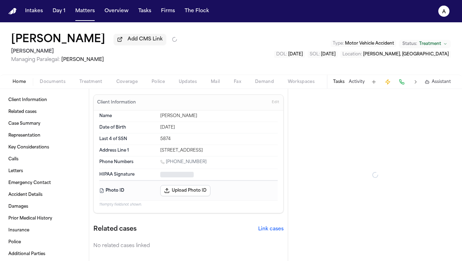
type textarea "*"
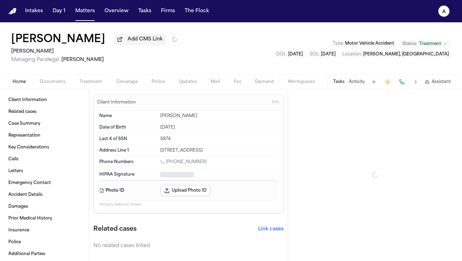
type textarea "*"
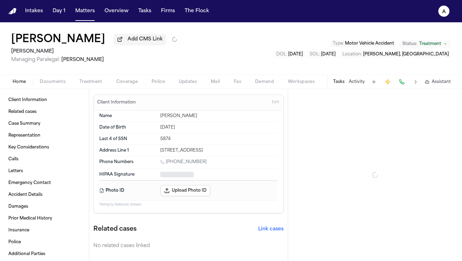
type textarea "*"
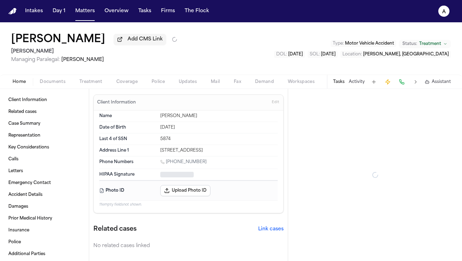
type textarea "*"
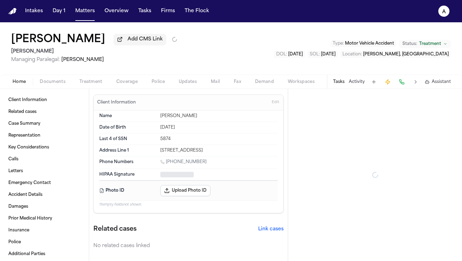
type textarea "*"
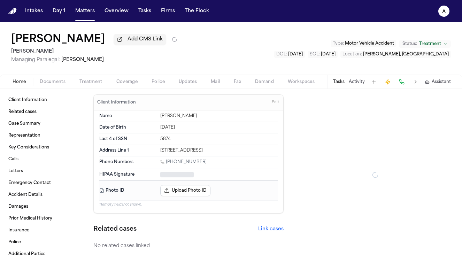
type textarea "*"
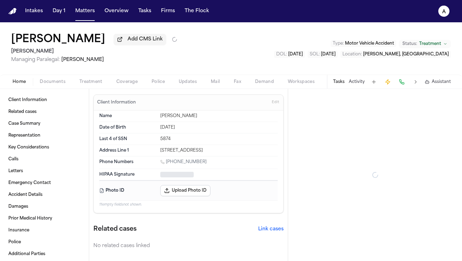
type textarea "*"
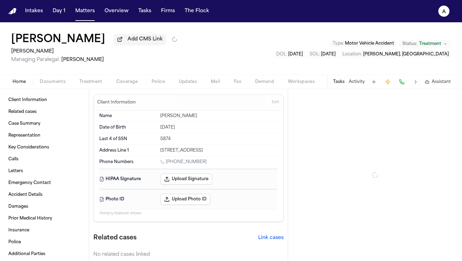
type textarea "*"
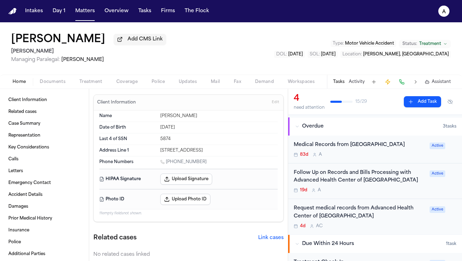
scroll to position [44, 0]
click at [389, 219] on div "Request medical records from Advanced Health Center of [GEOGRAPHIC_DATA]" at bounding box center [360, 212] width 132 height 16
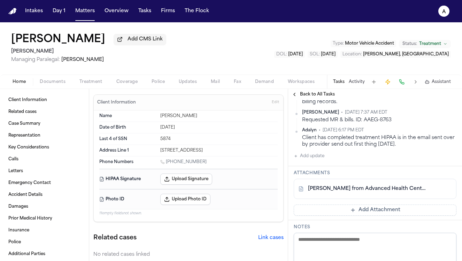
scroll to position [247, 0]
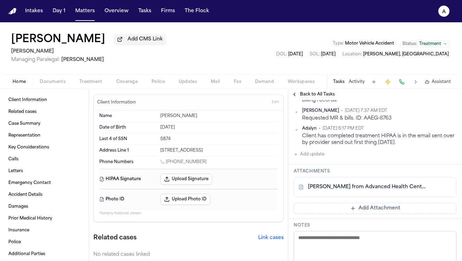
click at [319, 153] on button "Add update" at bounding box center [309, 154] width 31 height 8
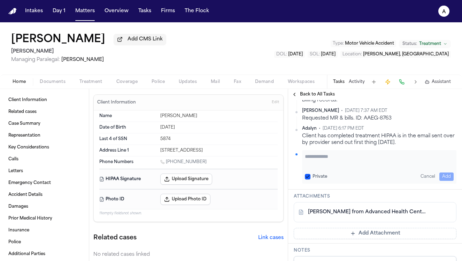
click at [319, 154] on textarea "Add your update" at bounding box center [379, 160] width 149 height 14
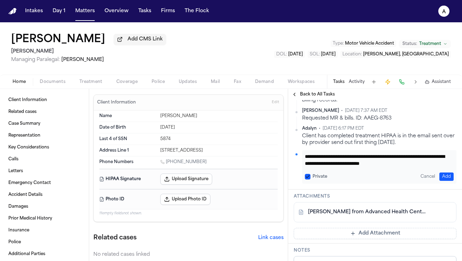
scroll to position [7, 0]
click at [310, 177] on button "Private" at bounding box center [308, 177] width 6 height 6
click at [448, 175] on button "Add" at bounding box center [446, 177] width 14 height 8
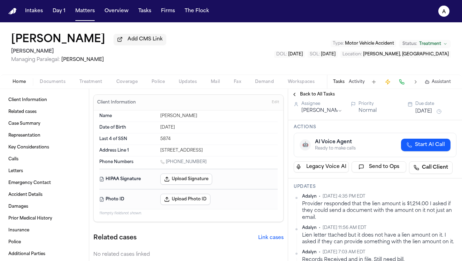
scroll to position [9, 0]
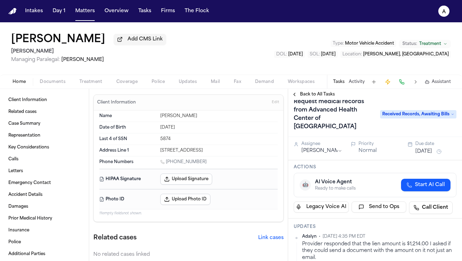
click at [428, 148] on button "Oct 9, 2025" at bounding box center [423, 151] width 17 height 7
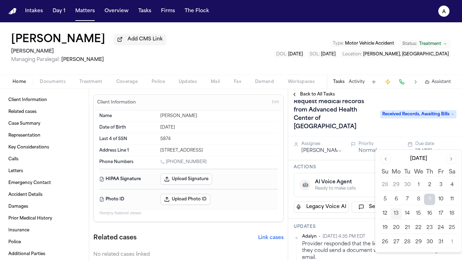
click at [419, 214] on button "15" at bounding box center [418, 213] width 11 height 11
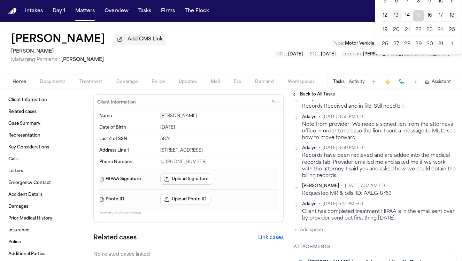
scroll to position [245, 0]
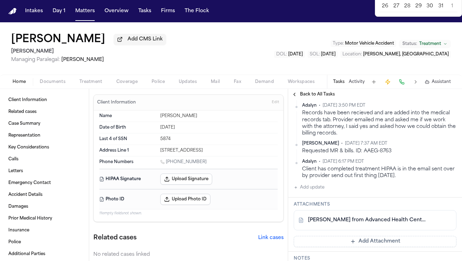
click at [361, 241] on button "Add Attachment" at bounding box center [375, 241] width 163 height 11
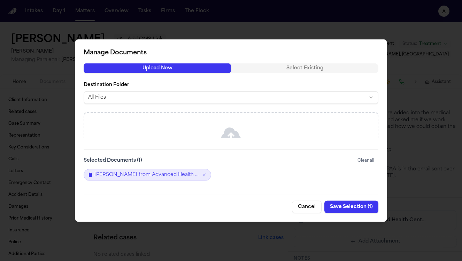
click at [347, 207] on button "Save Selection ( 1 )" at bounding box center [351, 207] width 54 height 13
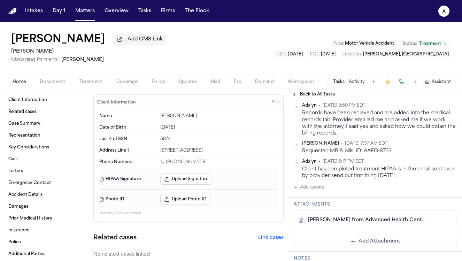
click at [378, 242] on button "Add Attachment" at bounding box center [375, 241] width 163 height 11
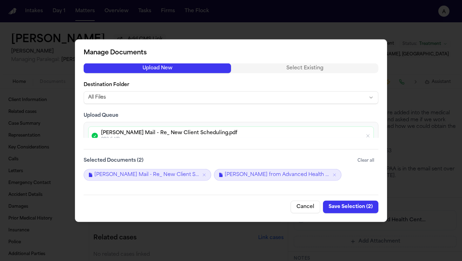
click at [349, 207] on button "Save Selection ( 2 )" at bounding box center [350, 207] width 55 height 13
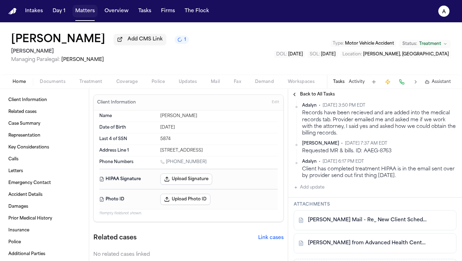
click at [89, 13] on button "Matters" at bounding box center [84, 11] width 25 height 13
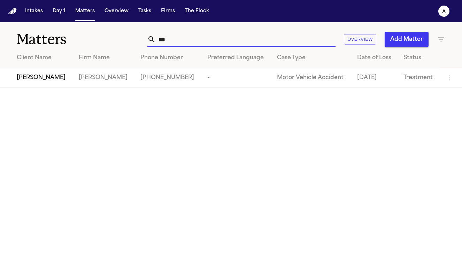
drag, startPoint x: 189, startPoint y: 44, endPoint x: 104, endPoint y: 42, distance: 84.3
click at [104, 42] on div "Matters *** Overview Add Matter" at bounding box center [231, 35] width 462 height 26
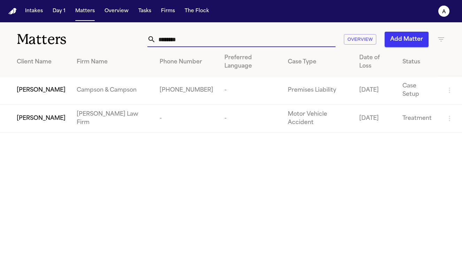
type input "********"
click at [58, 86] on span "[PERSON_NAME]" at bounding box center [41, 90] width 49 height 8
